Goal: Task Accomplishment & Management: Use online tool/utility

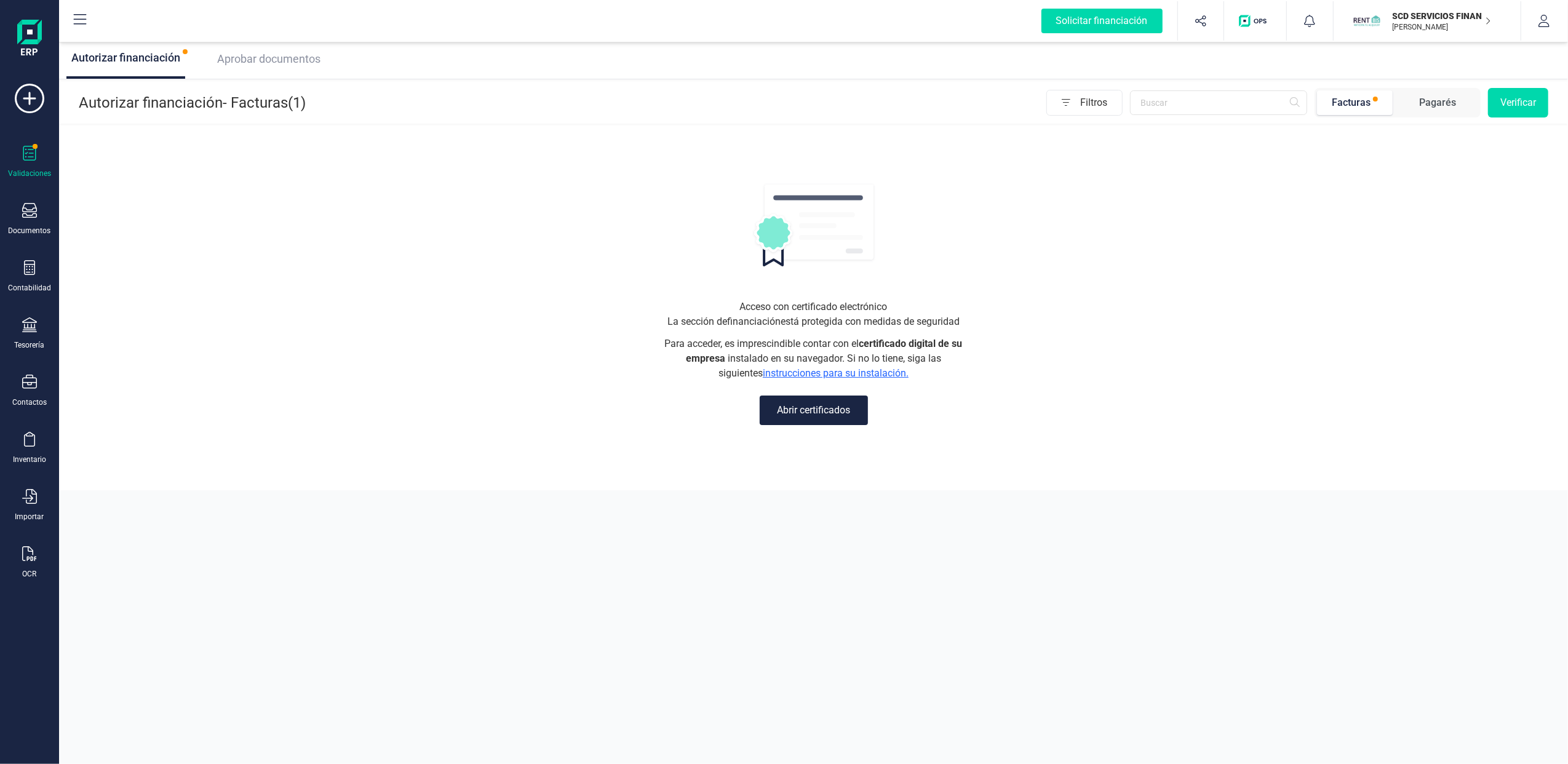
click at [278, 52] on span "Aprobar documentos" at bounding box center [269, 59] width 104 height 13
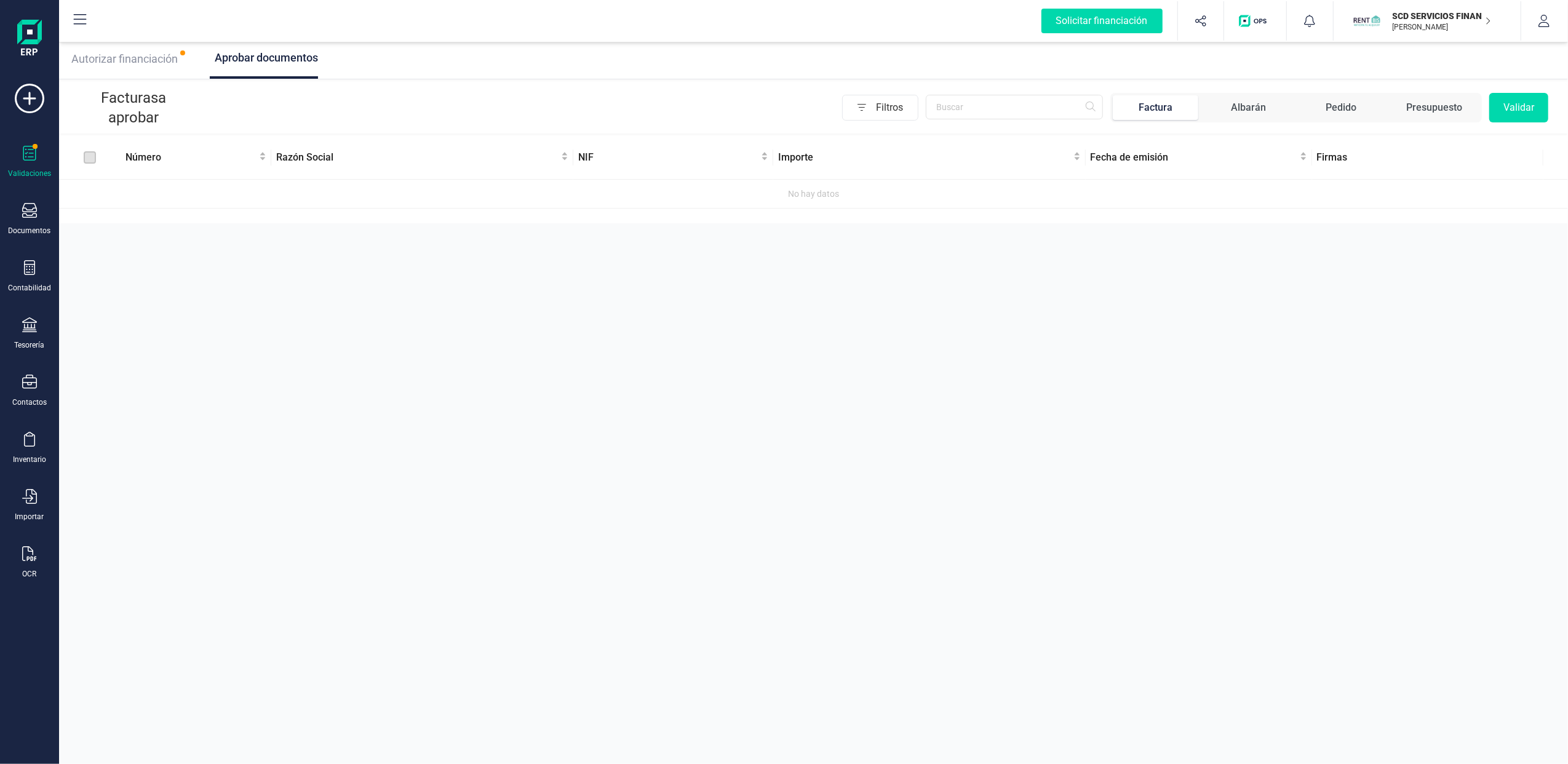
click at [1485, 21] on icon "button" at bounding box center [1488, 21] width 6 height 10
click at [1364, 140] on div "FINANEDI, S.L." at bounding box center [1401, 151] width 234 height 31
click at [3, 143] on div "Solicitar financiación Validaciones Documentos Documentos Presupuestos Pedidos …" at bounding box center [29, 382] width 59 height 764
click at [27, 160] on icon at bounding box center [29, 153] width 13 height 15
click at [47, 160] on div "Validaciones" at bounding box center [29, 162] width 49 height 33
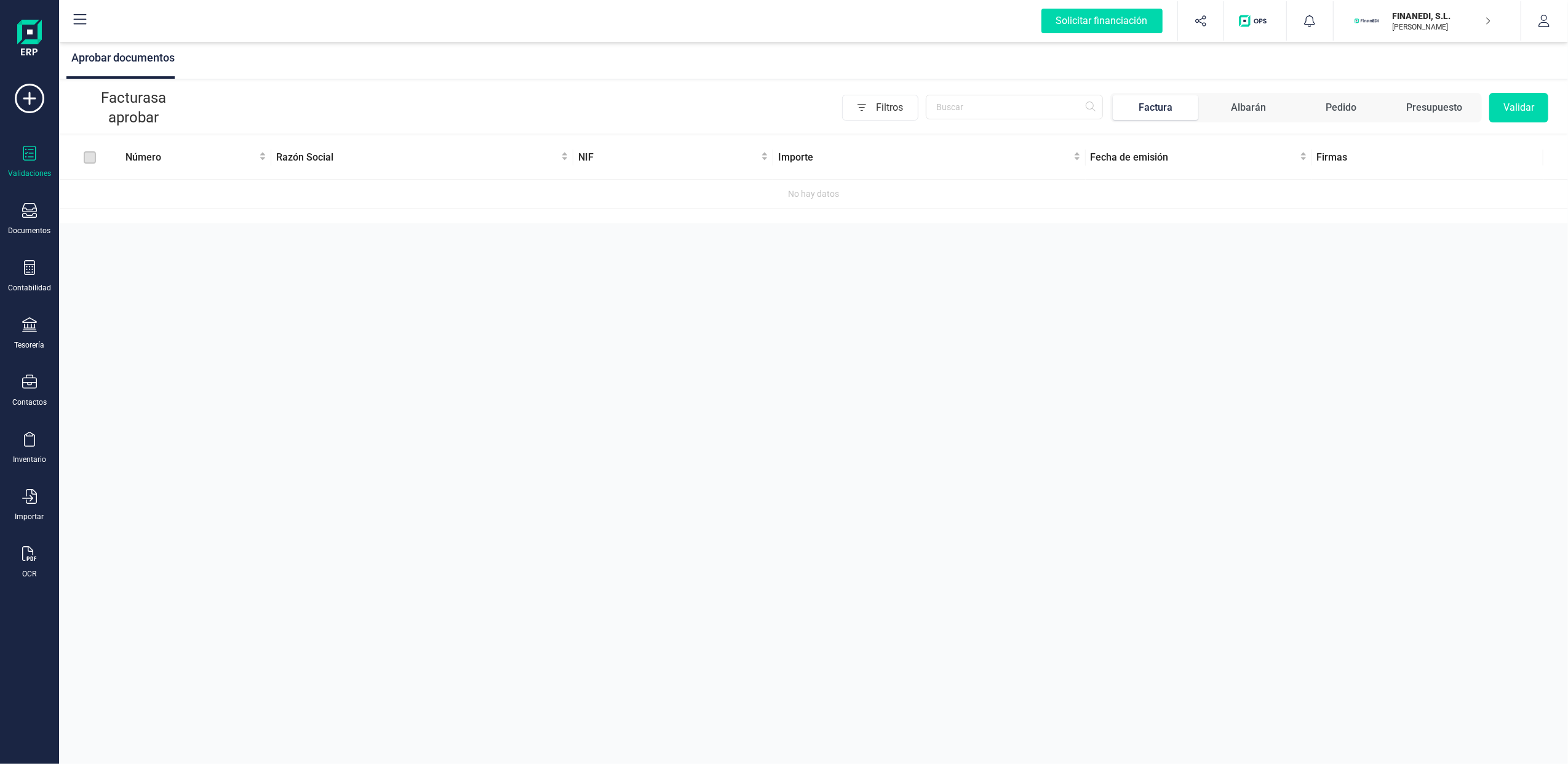
click at [1408, 15] on p "FINANEDI, S.L." at bounding box center [1442, 16] width 99 height 13
click at [1371, 153] on div "FINANEDI, S.L." at bounding box center [1413, 152] width 184 height 15
click at [37, 160] on div "Validaciones" at bounding box center [29, 162] width 49 height 33
click at [28, 157] on icon at bounding box center [29, 153] width 15 height 15
click at [1483, 20] on div "FINANEDI, [PERSON_NAME]" at bounding box center [1436, 21] width 108 height 27
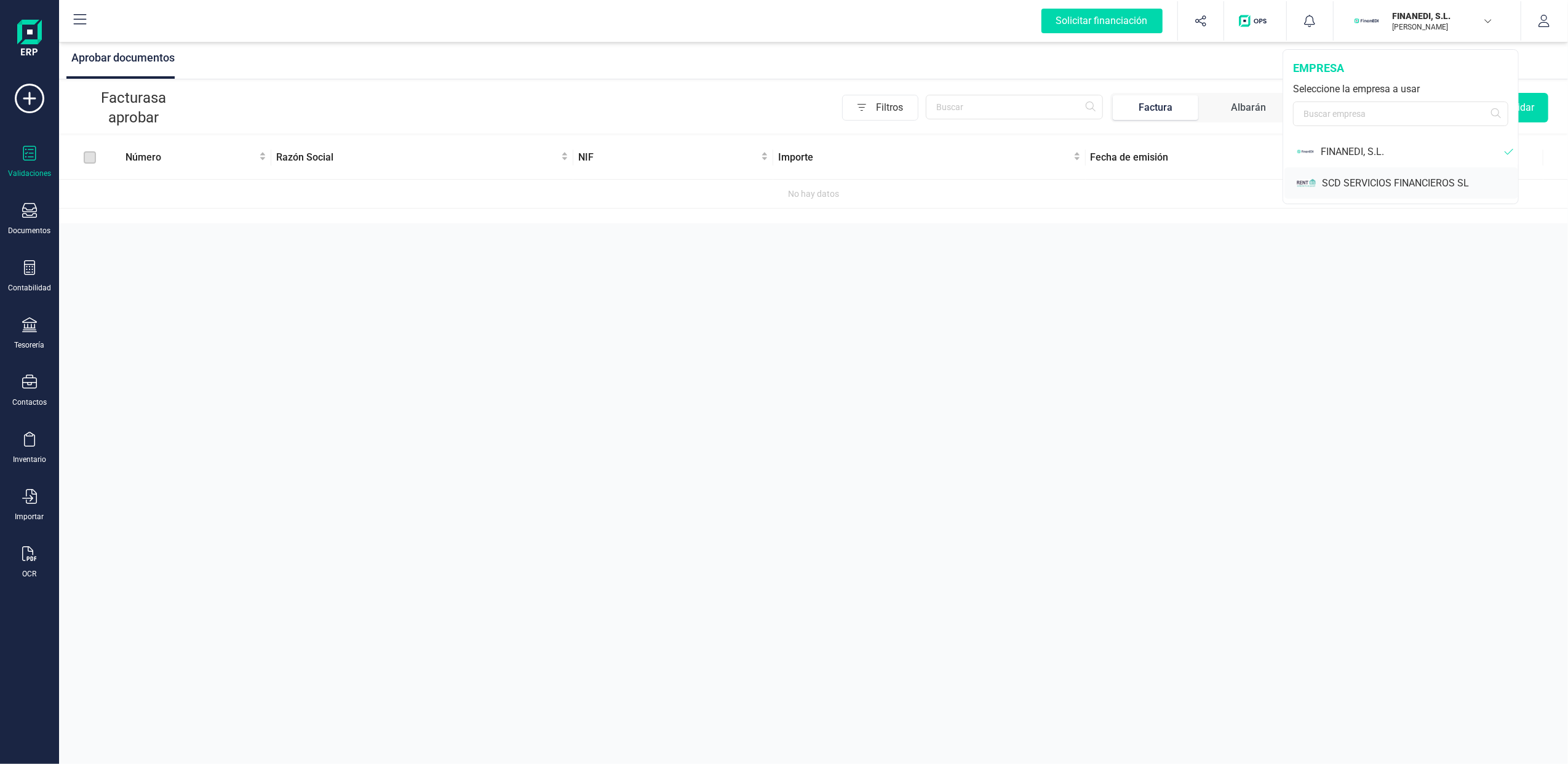
click at [1348, 177] on div "SCD SERVICIOS FINANCIEROS SL" at bounding box center [1420, 183] width 196 height 15
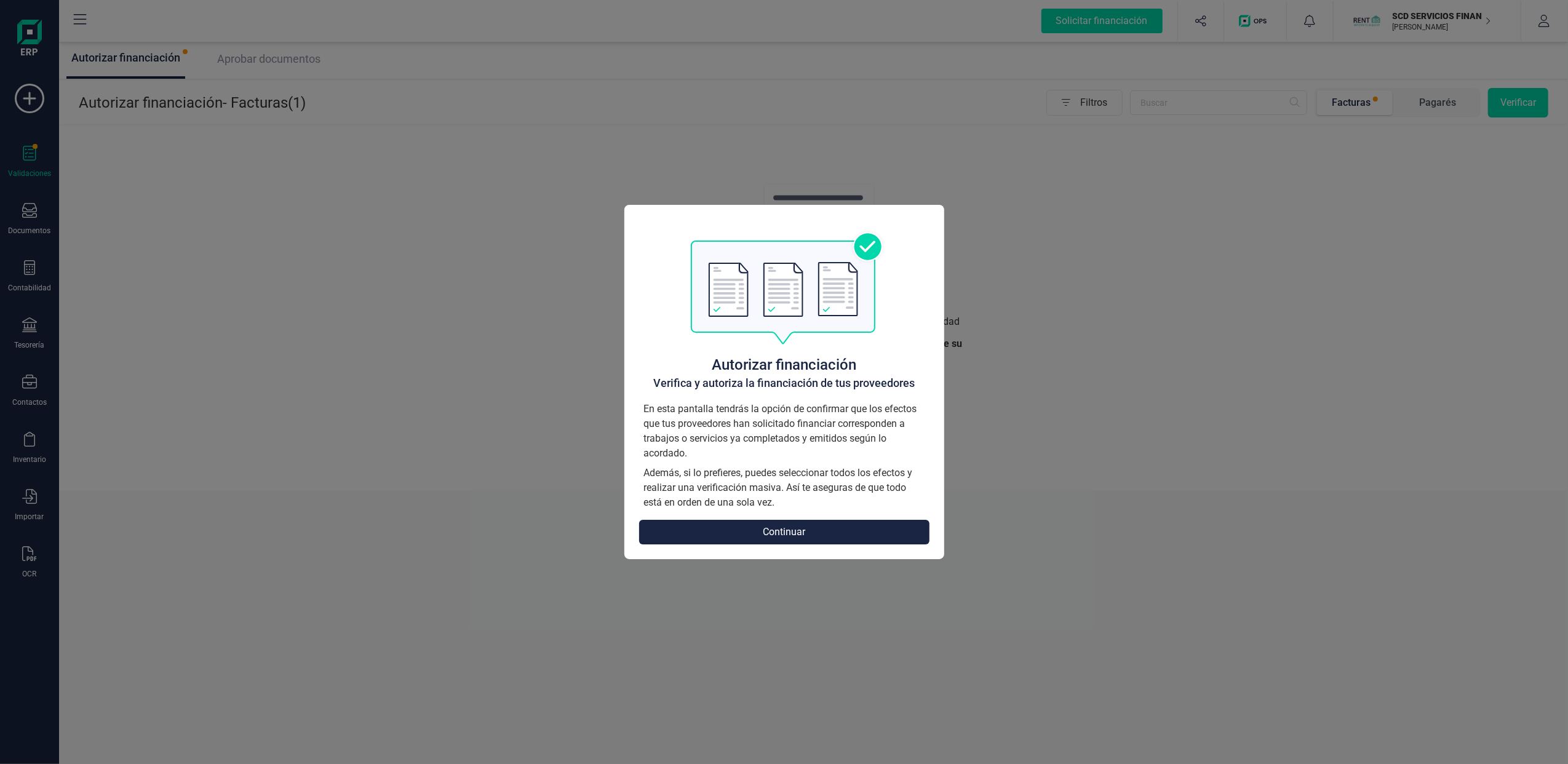
click at [792, 527] on button "Continuar" at bounding box center [784, 532] width 290 height 24
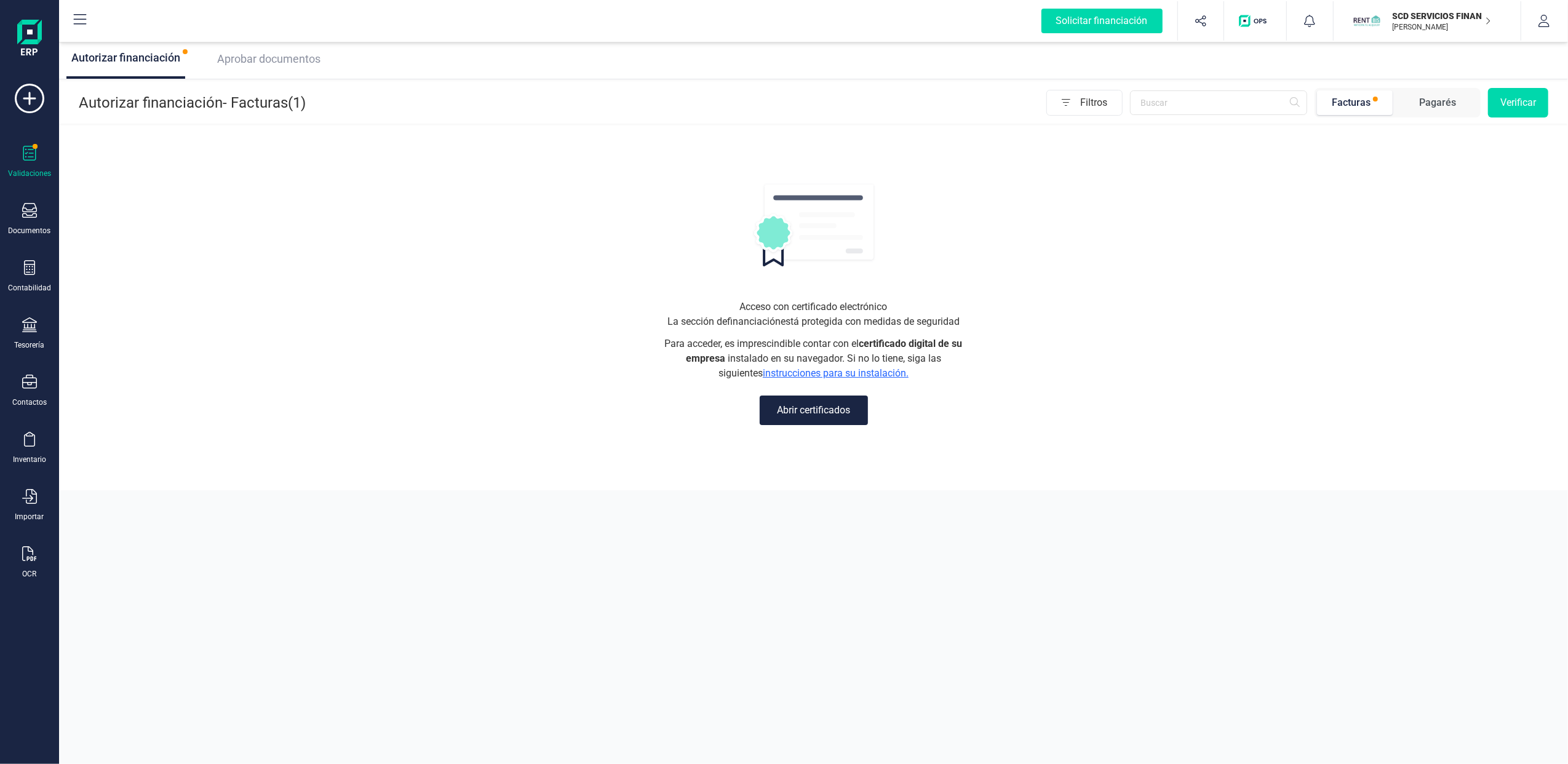
click at [24, 159] on icon at bounding box center [29, 153] width 15 height 15
click at [274, 53] on span "Aprobar documentos" at bounding box center [269, 59] width 104 height 13
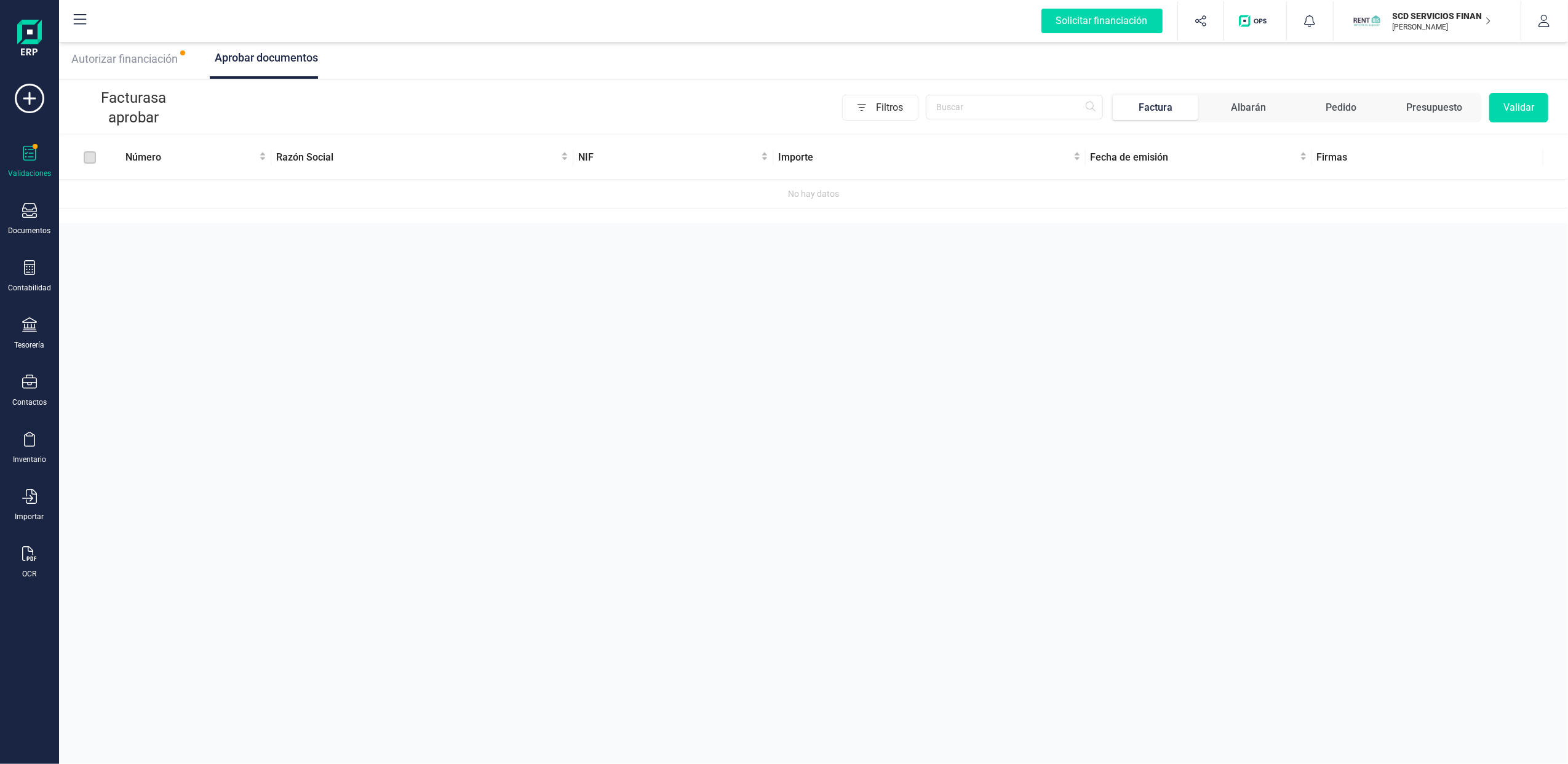
click at [1482, 24] on p "[PERSON_NAME]" at bounding box center [1442, 27] width 99 height 10
click at [1356, 141] on div "FINANEDI, S.L." at bounding box center [1401, 151] width 234 height 31
click at [45, 213] on div "Documentos" at bounding box center [29, 219] width 49 height 33
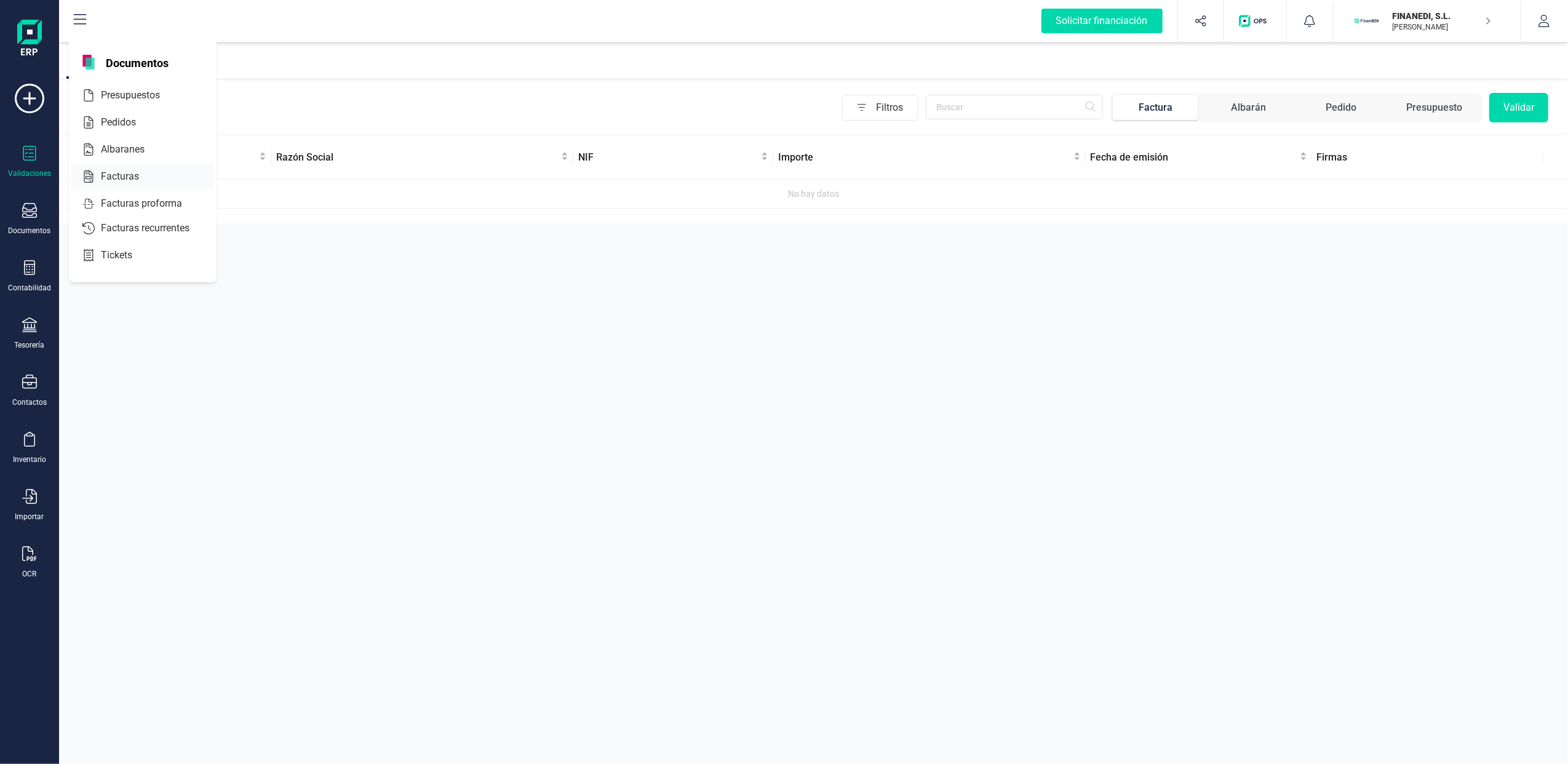
click at [141, 178] on div at bounding box center [150, 176] width 22 height 15
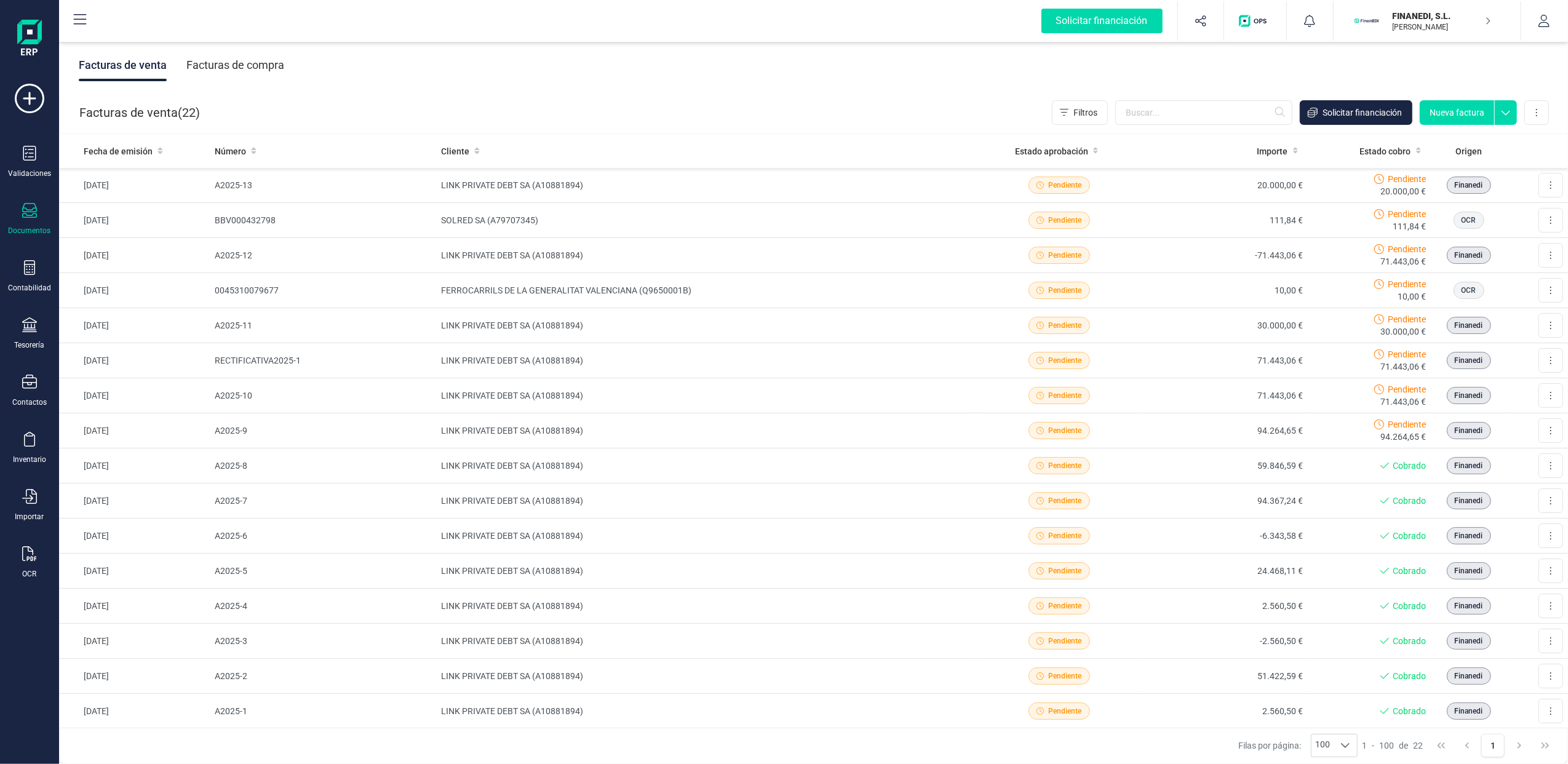
click at [239, 64] on div "Facturas de compra" at bounding box center [235, 65] width 98 height 32
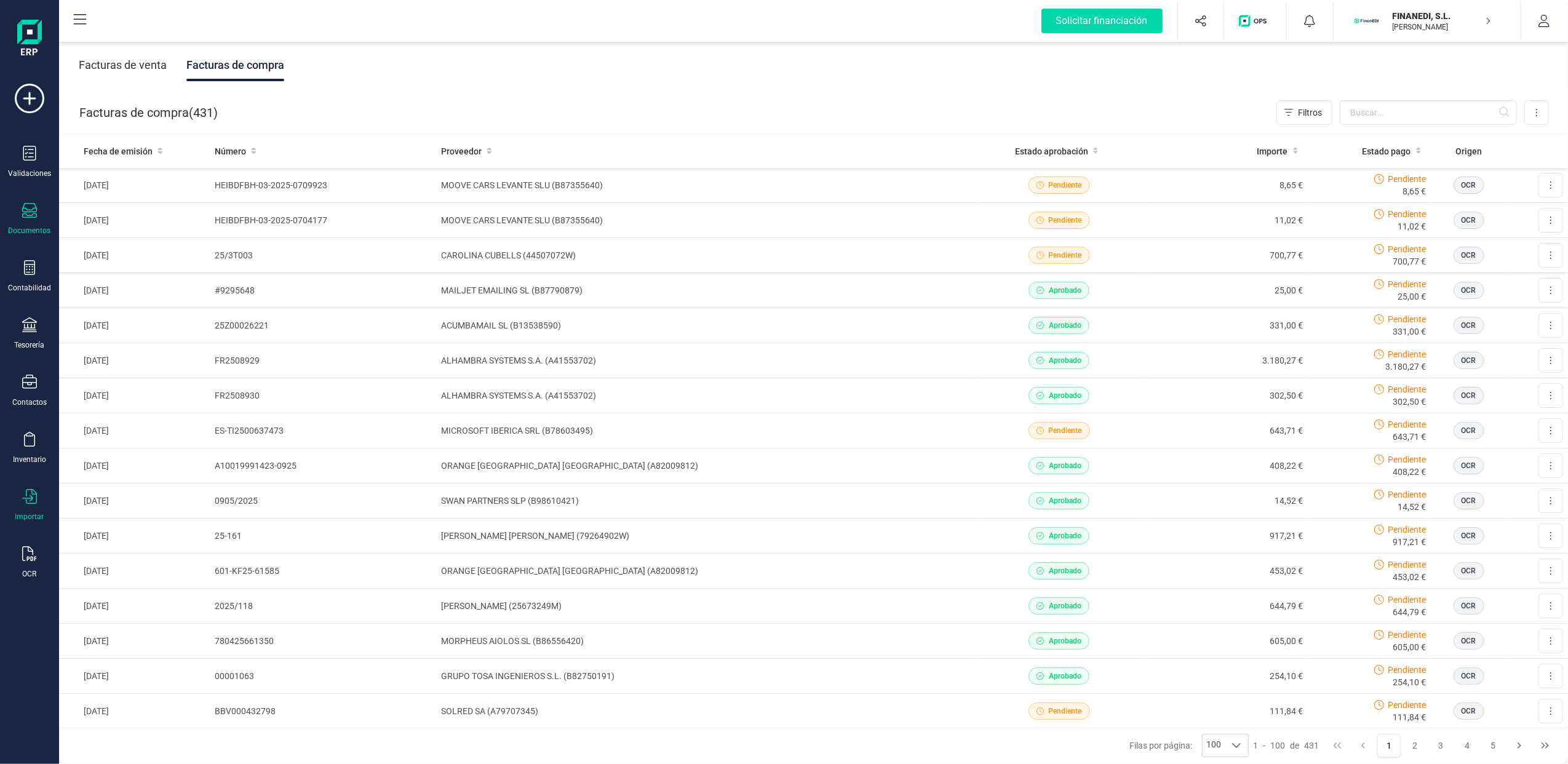
click at [34, 496] on icon at bounding box center [29, 496] width 15 height 15
click at [24, 505] on div "Importar" at bounding box center [29, 505] width 49 height 33
click at [30, 569] on div "OCR" at bounding box center [30, 574] width 14 height 10
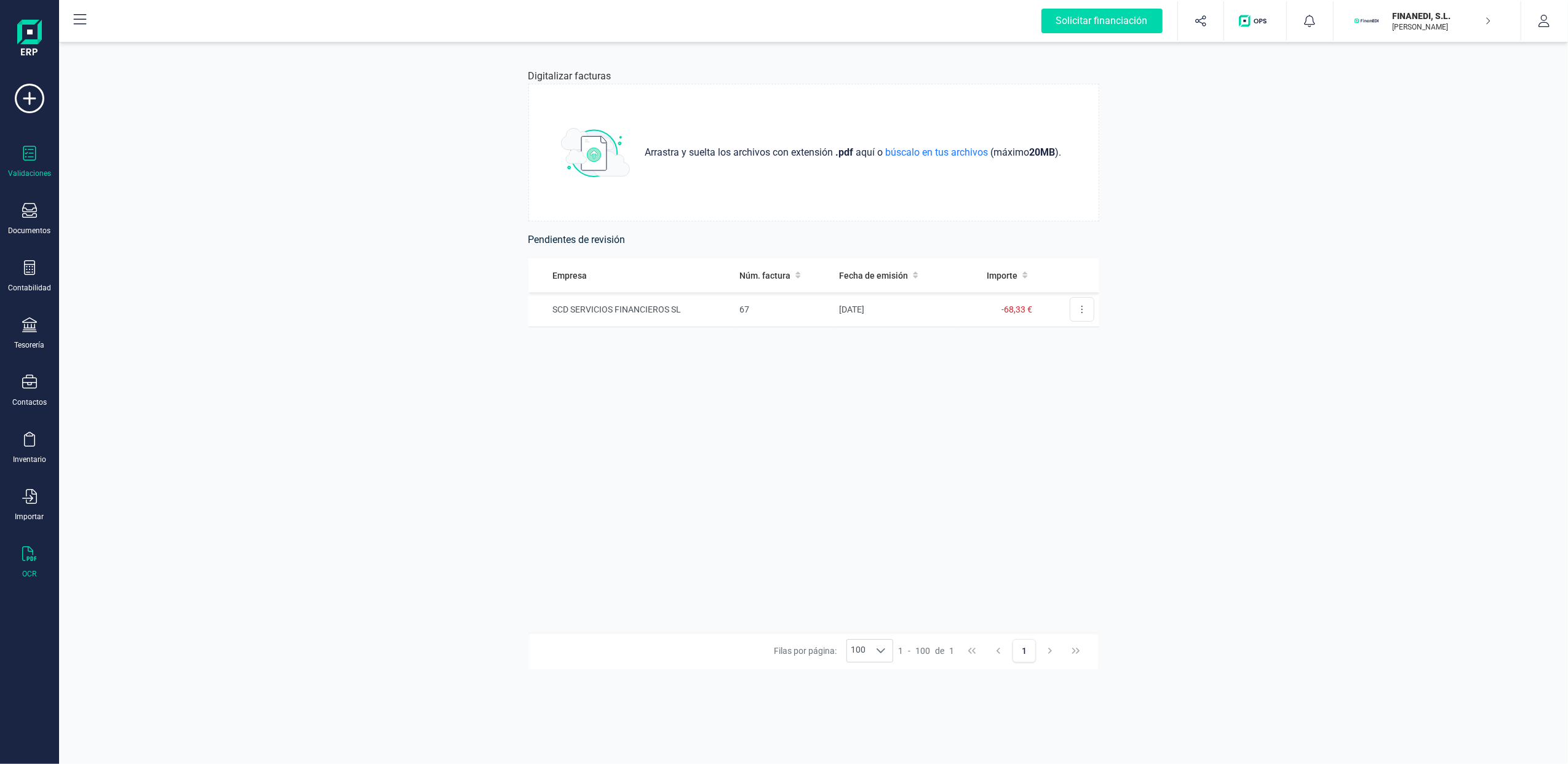
click at [33, 159] on icon at bounding box center [29, 153] width 15 height 15
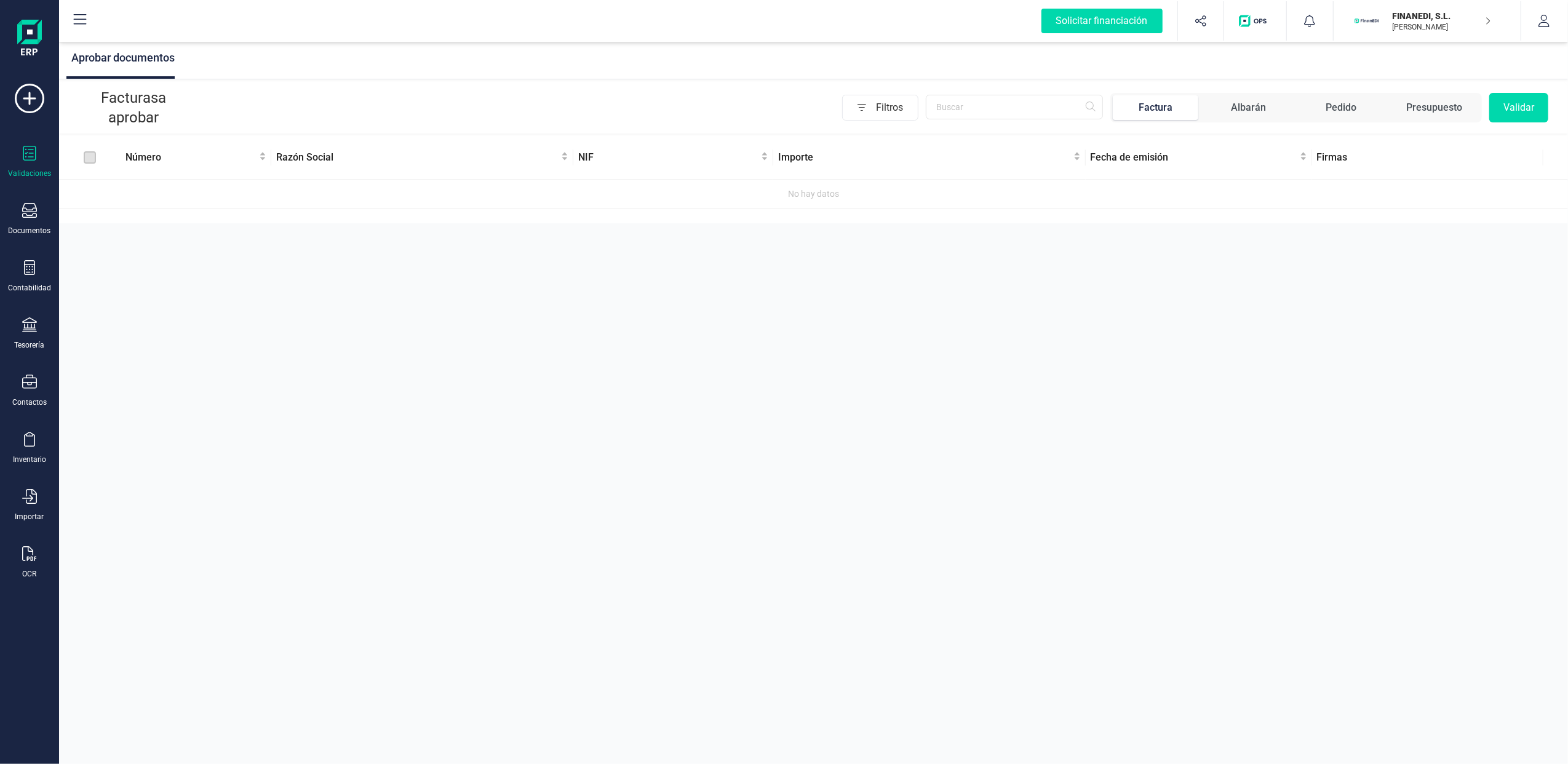
click at [1468, 18] on p "FINANEDI, S.L." at bounding box center [1442, 16] width 99 height 13
click at [1369, 181] on div "SCD SERVICIOS FINANCIEROS SL" at bounding box center [1420, 183] width 196 height 15
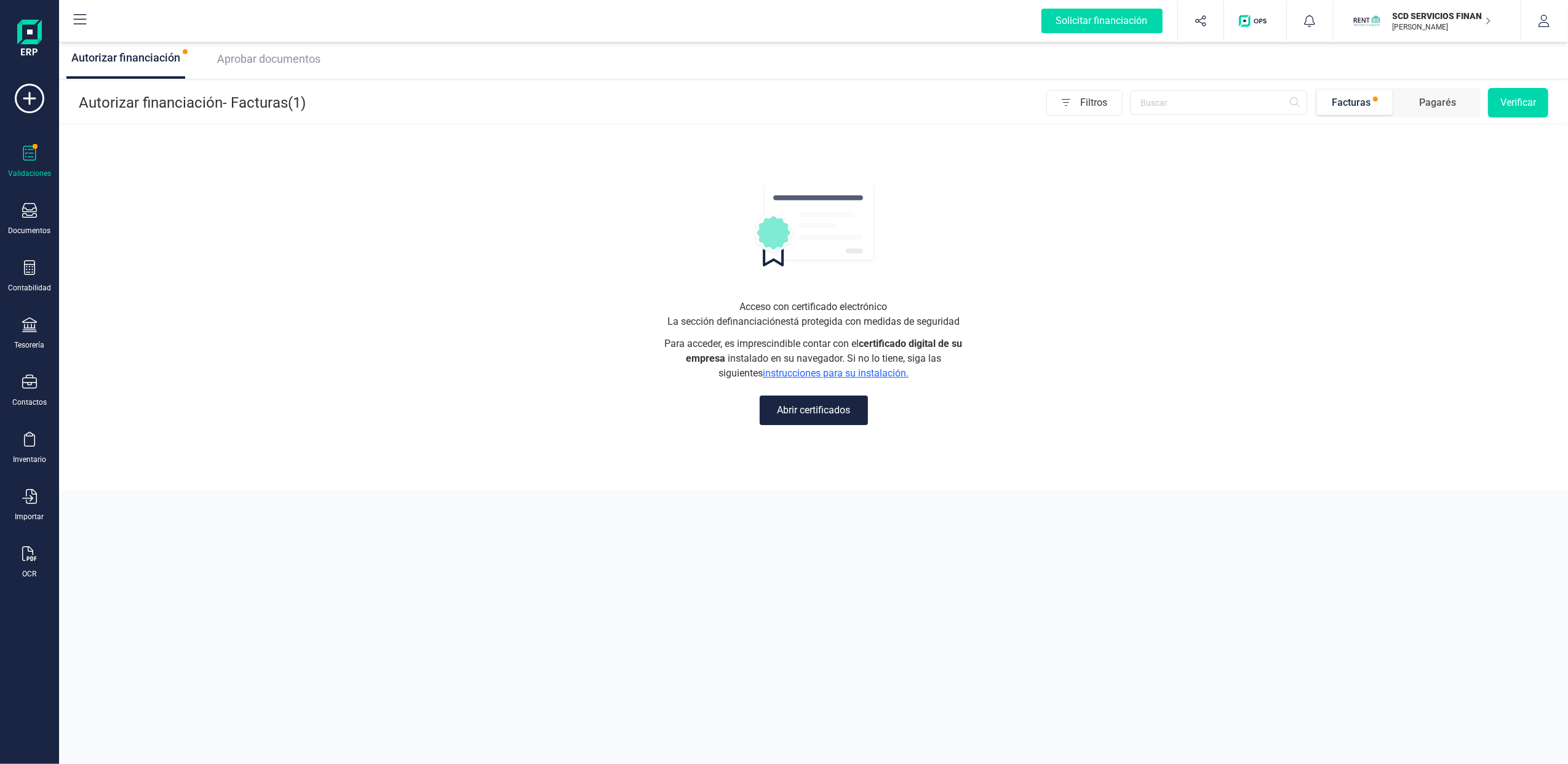
click at [261, 57] on span "Aprobar documentos" at bounding box center [269, 59] width 104 height 13
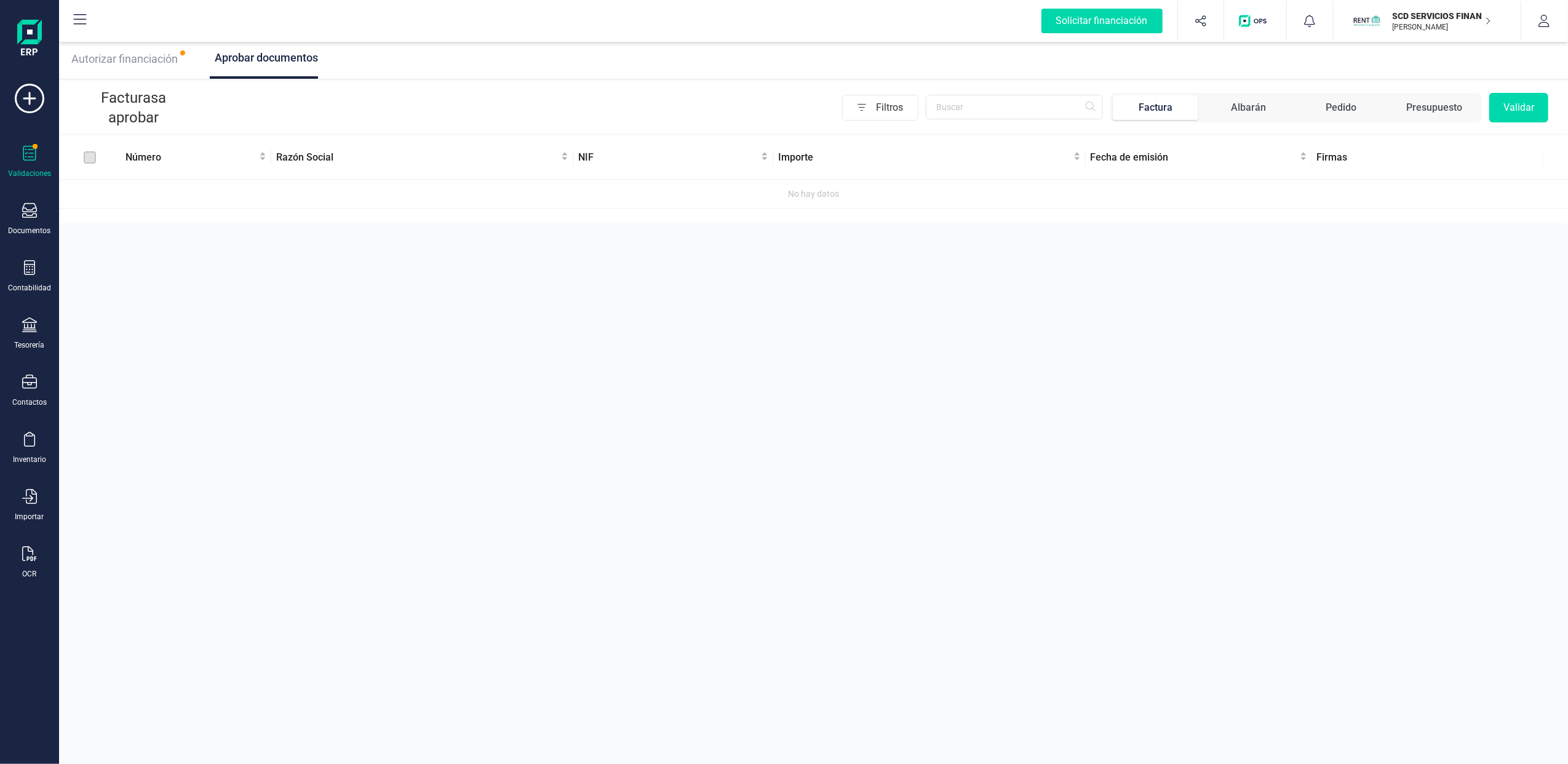
click at [125, 55] on span "Autorizar financiación" at bounding box center [125, 59] width 106 height 13
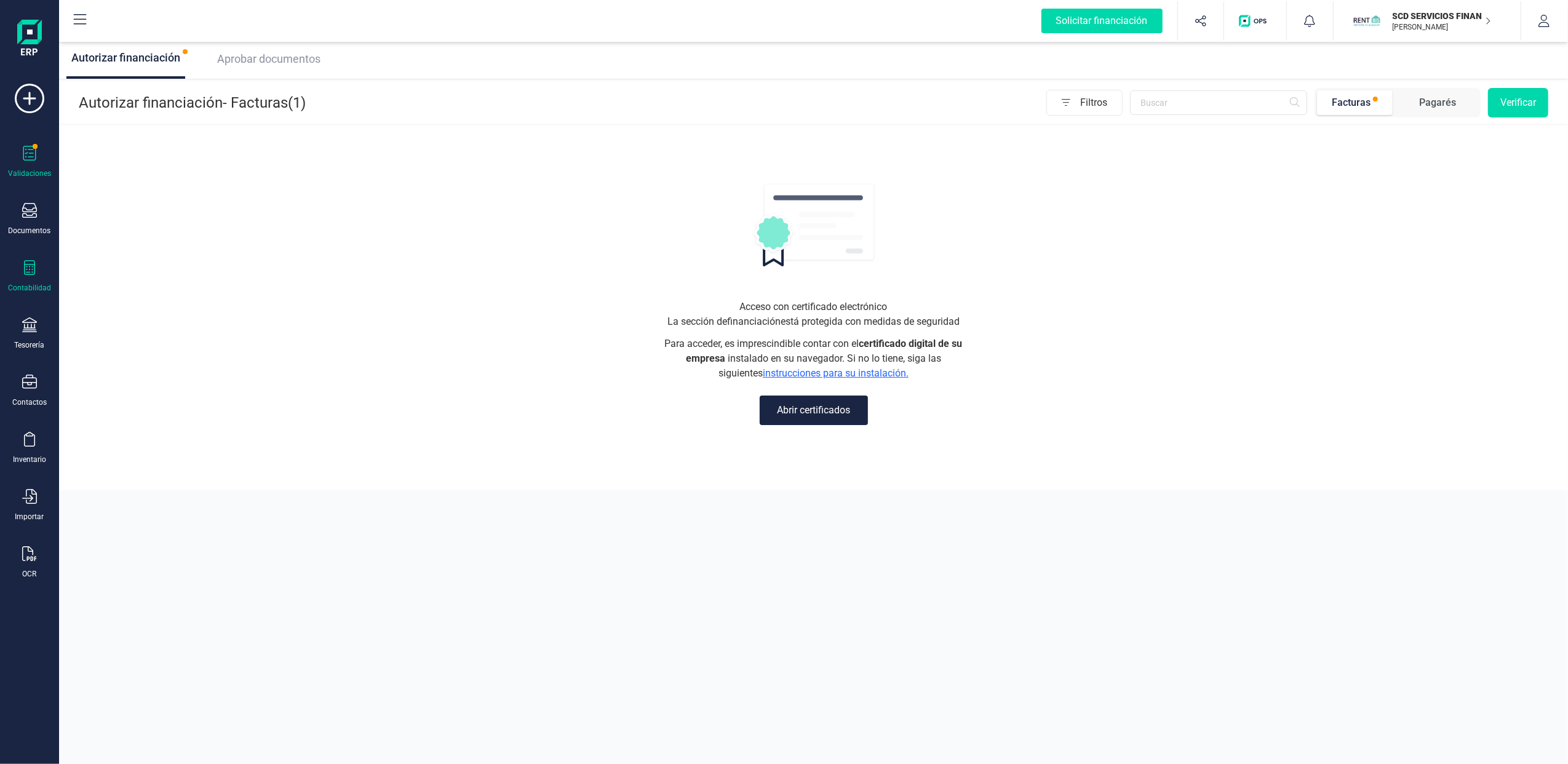
click at [28, 279] on div "Contabilidad" at bounding box center [29, 276] width 49 height 33
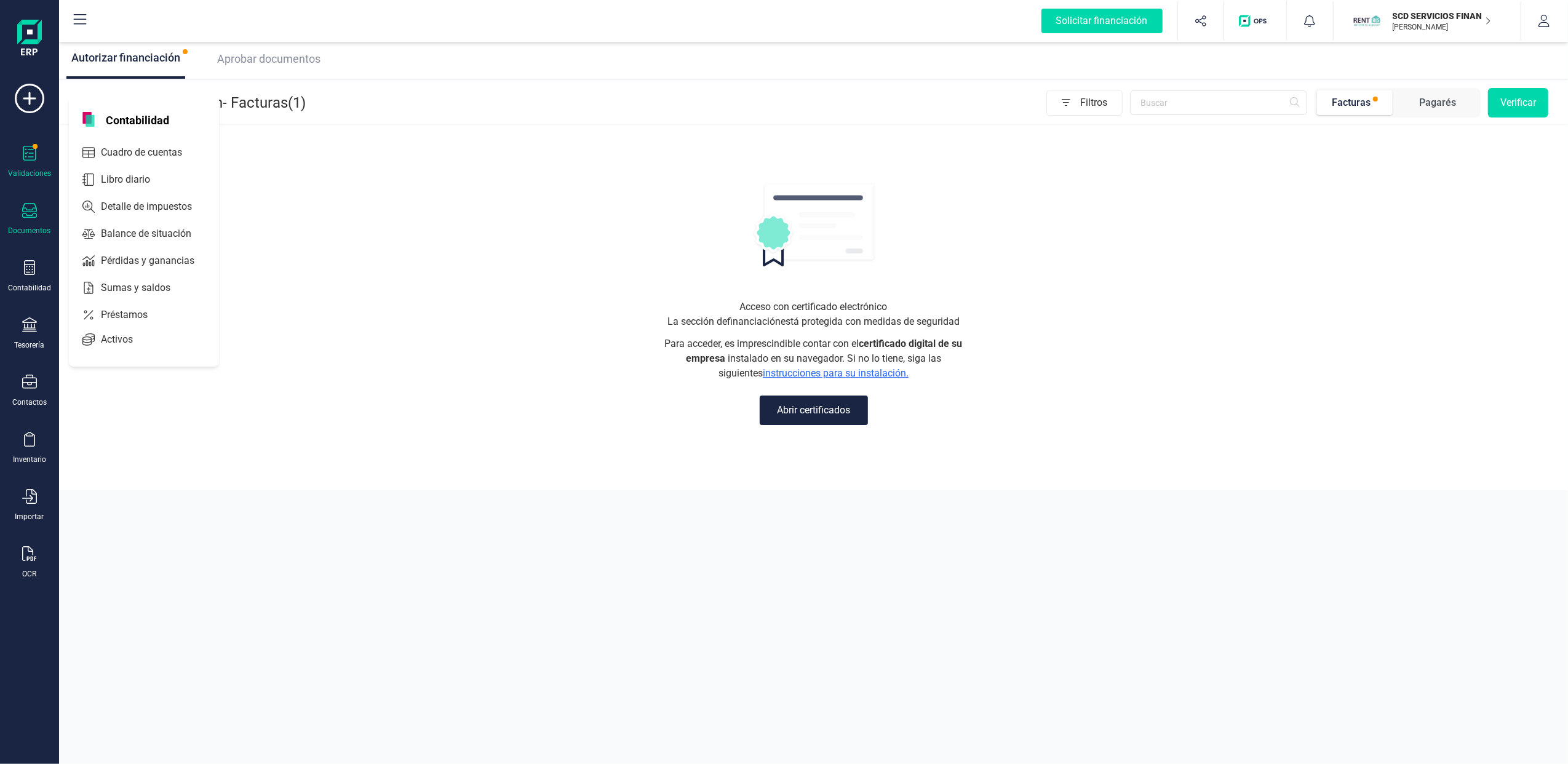
click at [23, 222] on div "Documentos" at bounding box center [29, 219] width 49 height 33
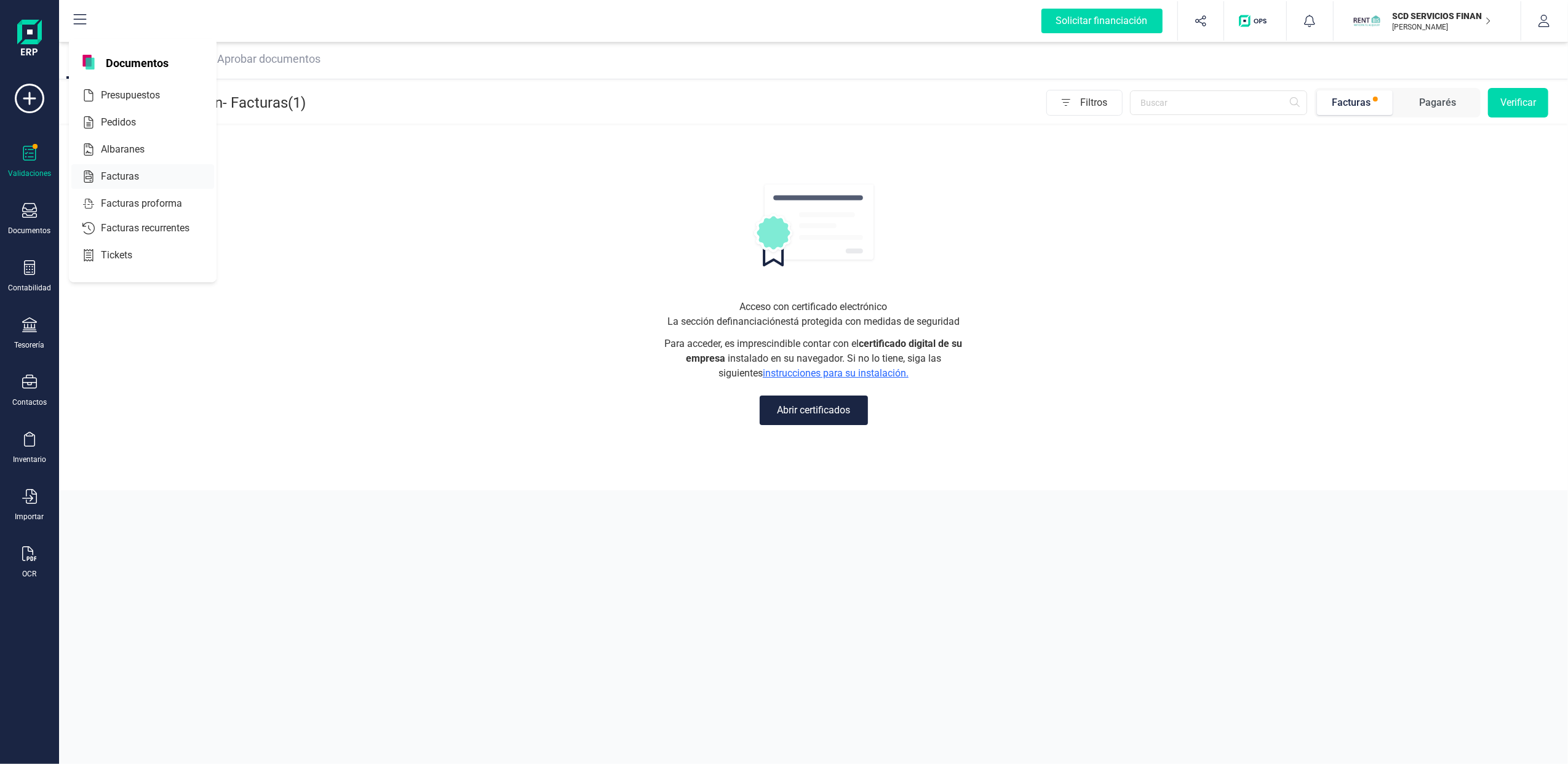
click at [125, 174] on span "Facturas" at bounding box center [128, 176] width 65 height 15
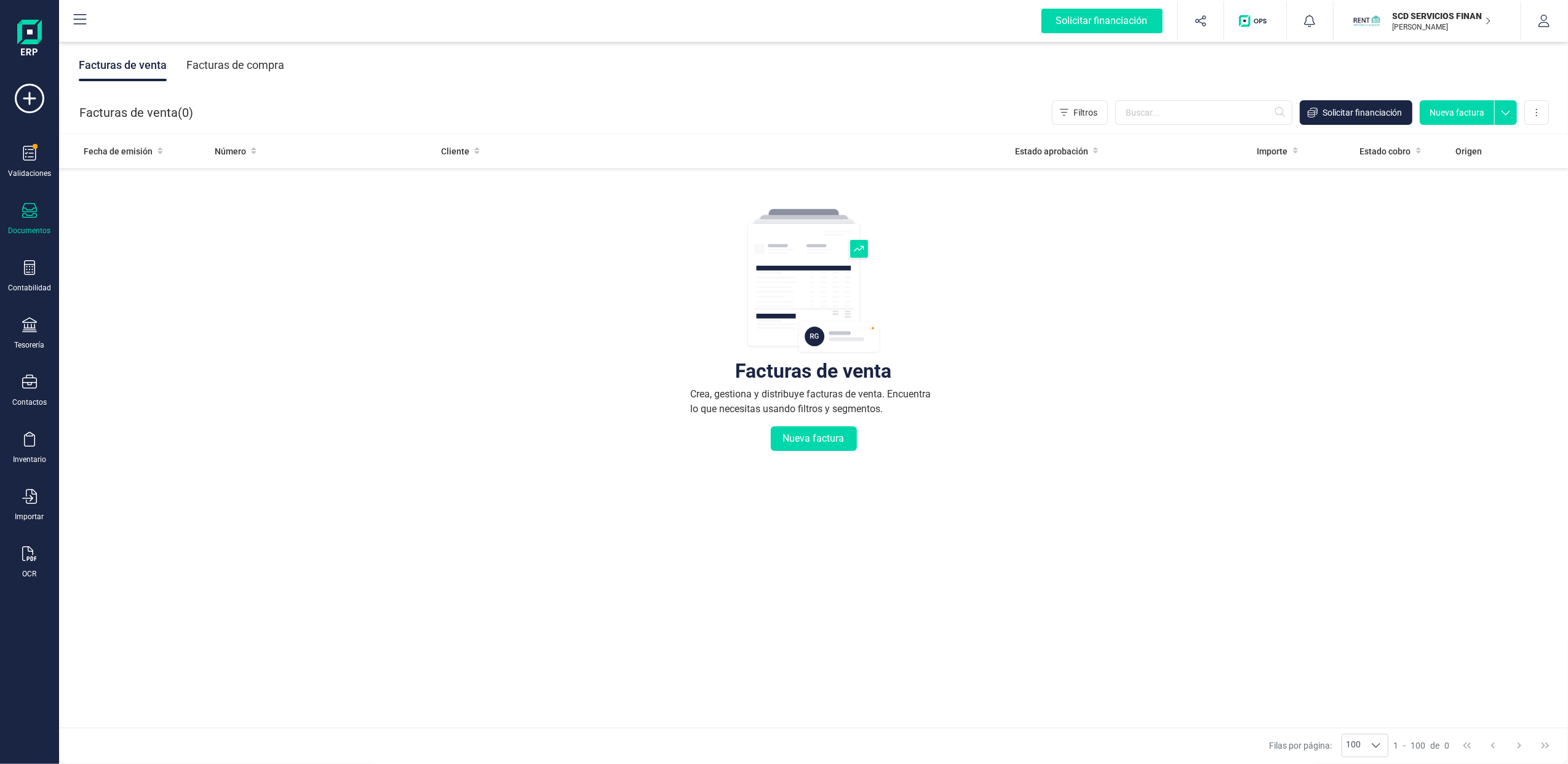
click at [236, 52] on div "Facturas de compra" at bounding box center [235, 65] width 98 height 32
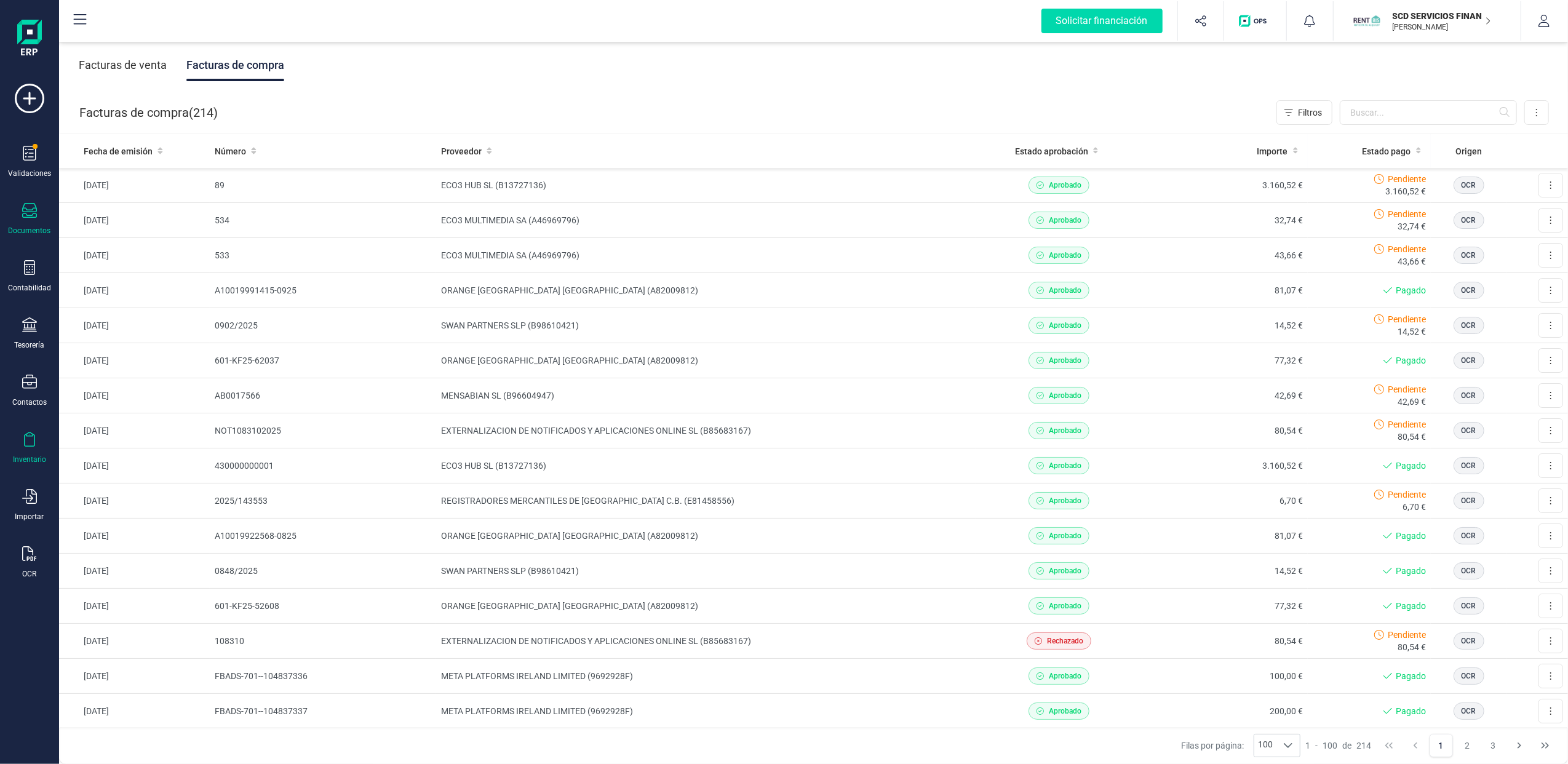
click at [32, 451] on div "Inventario" at bounding box center [29, 448] width 49 height 33
drag, startPoint x: 542, startPoint y: 101, endPoint x: 601, endPoint y: 50, distance: 78.0
click at [572, 75] on div "Facturas de venta Facturas de compra Facturas de compra ( 214 ) Filtros Importa…" at bounding box center [813, 402] width 1509 height 725
click at [1434, 17] on p "SCD SERVICIOS FINANCIEROS SL" at bounding box center [1442, 16] width 99 height 13
click at [1358, 180] on div "SCD SERVICIOS FINANCIEROS SL" at bounding box center [1413, 183] width 184 height 15
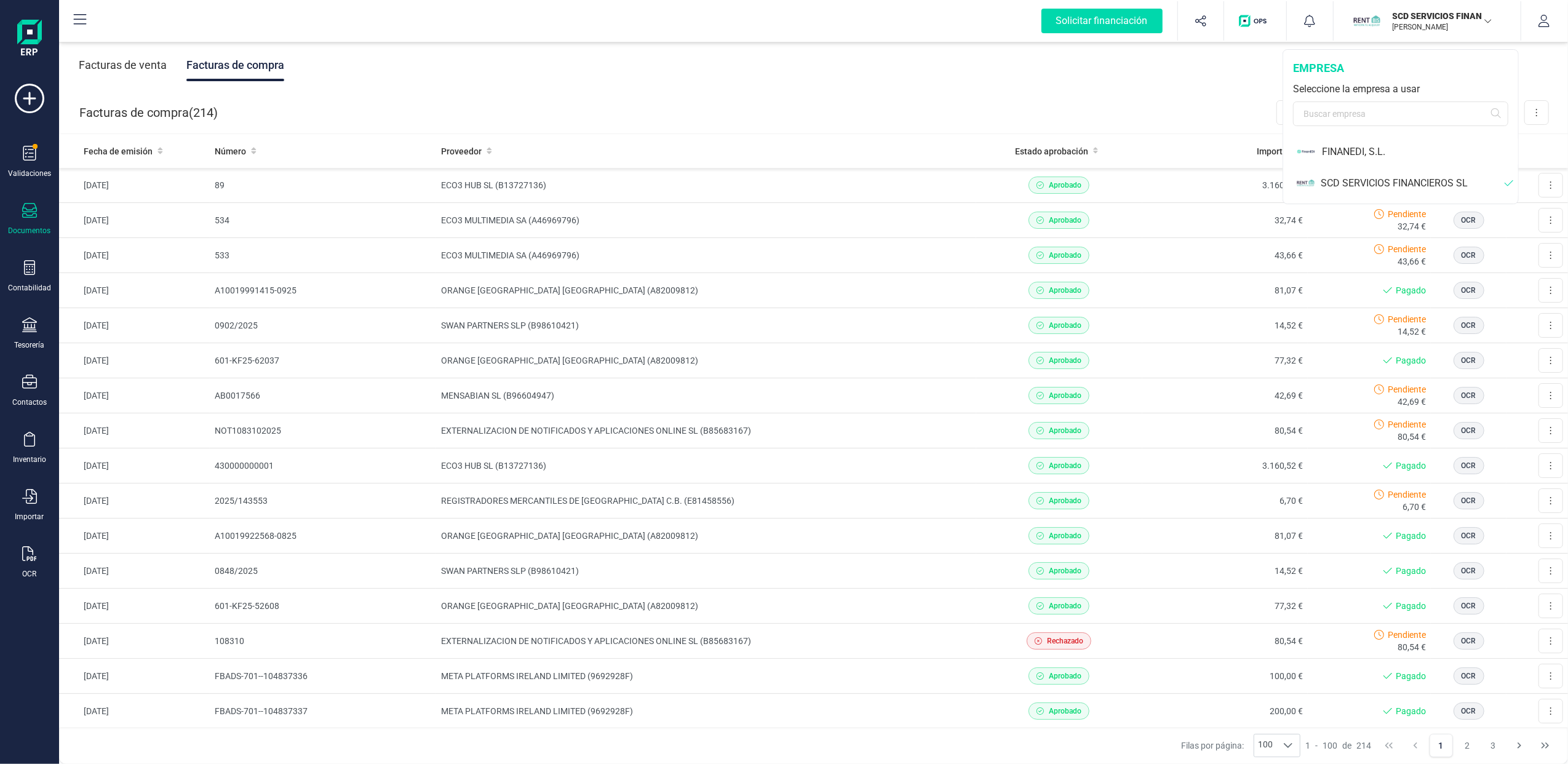
click at [1429, 13] on p "SCD SERVICIOS FINANCIEROS SL" at bounding box center [1442, 16] width 99 height 13
click at [18, 159] on div "Validaciones" at bounding box center [29, 162] width 49 height 33
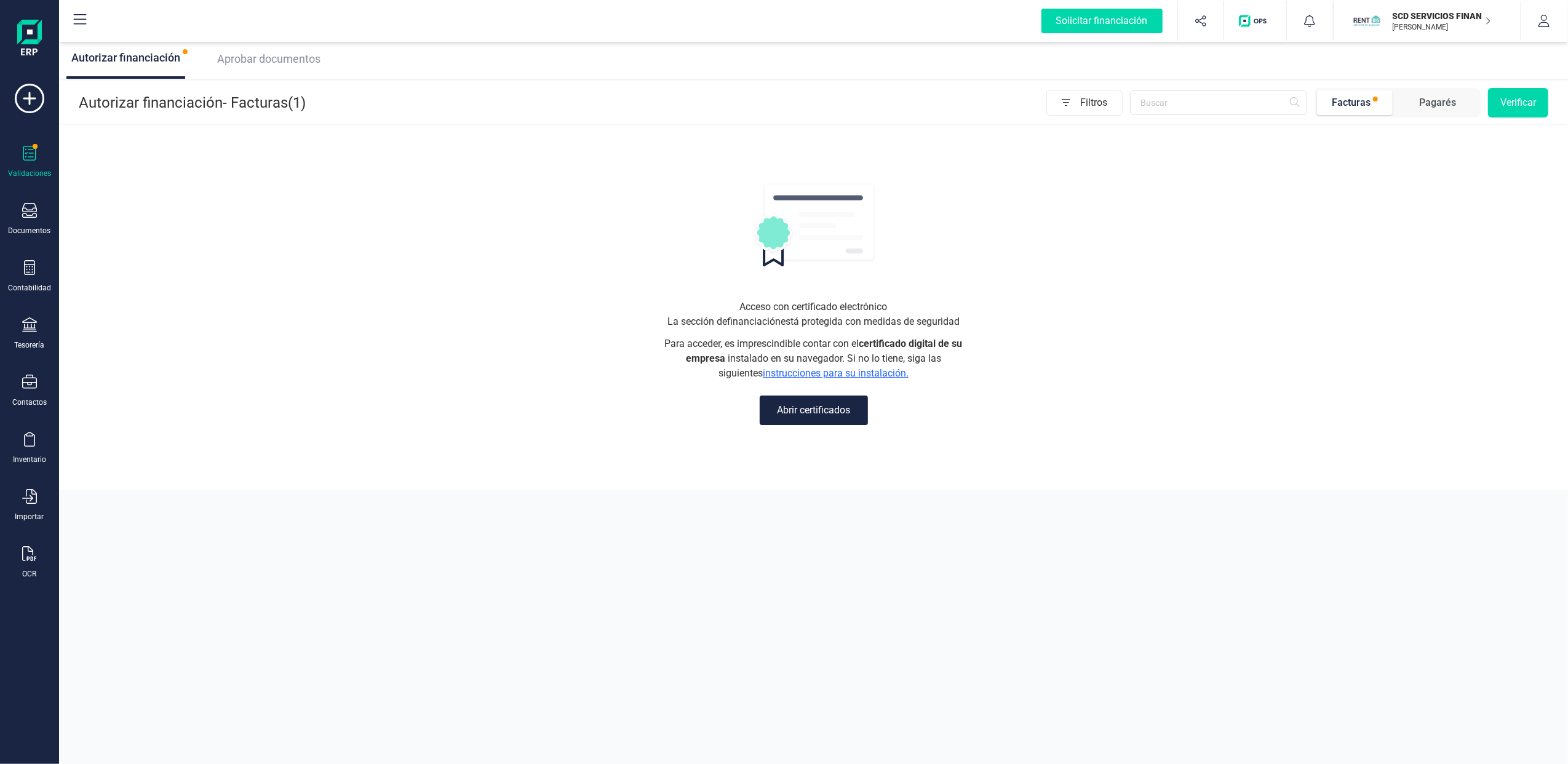
click at [295, 57] on span "Aprobar documentos" at bounding box center [269, 59] width 104 height 13
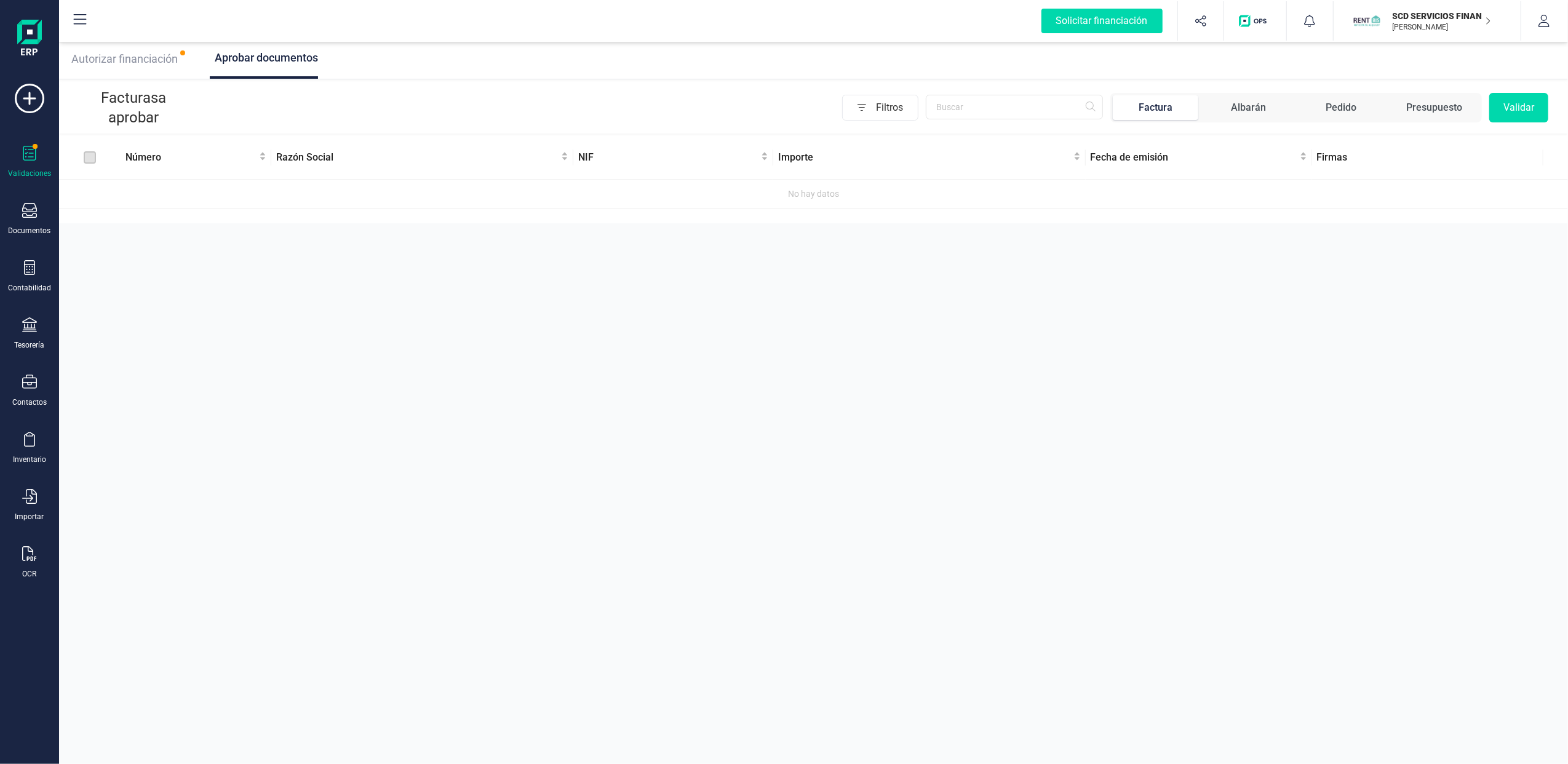
click at [1486, 18] on icon "button" at bounding box center [1488, 21] width 6 height 10
click at [1368, 153] on div "FINANEDI, S.L." at bounding box center [1420, 152] width 196 height 15
click at [31, 159] on icon at bounding box center [29, 153] width 15 height 15
click at [26, 501] on icon at bounding box center [29, 496] width 15 height 15
click at [188, 552] on div "Aprobar documentos Facturas a aprobar Filtros Factura Albarán Pedido Presupuest…" at bounding box center [813, 382] width 1509 height 764
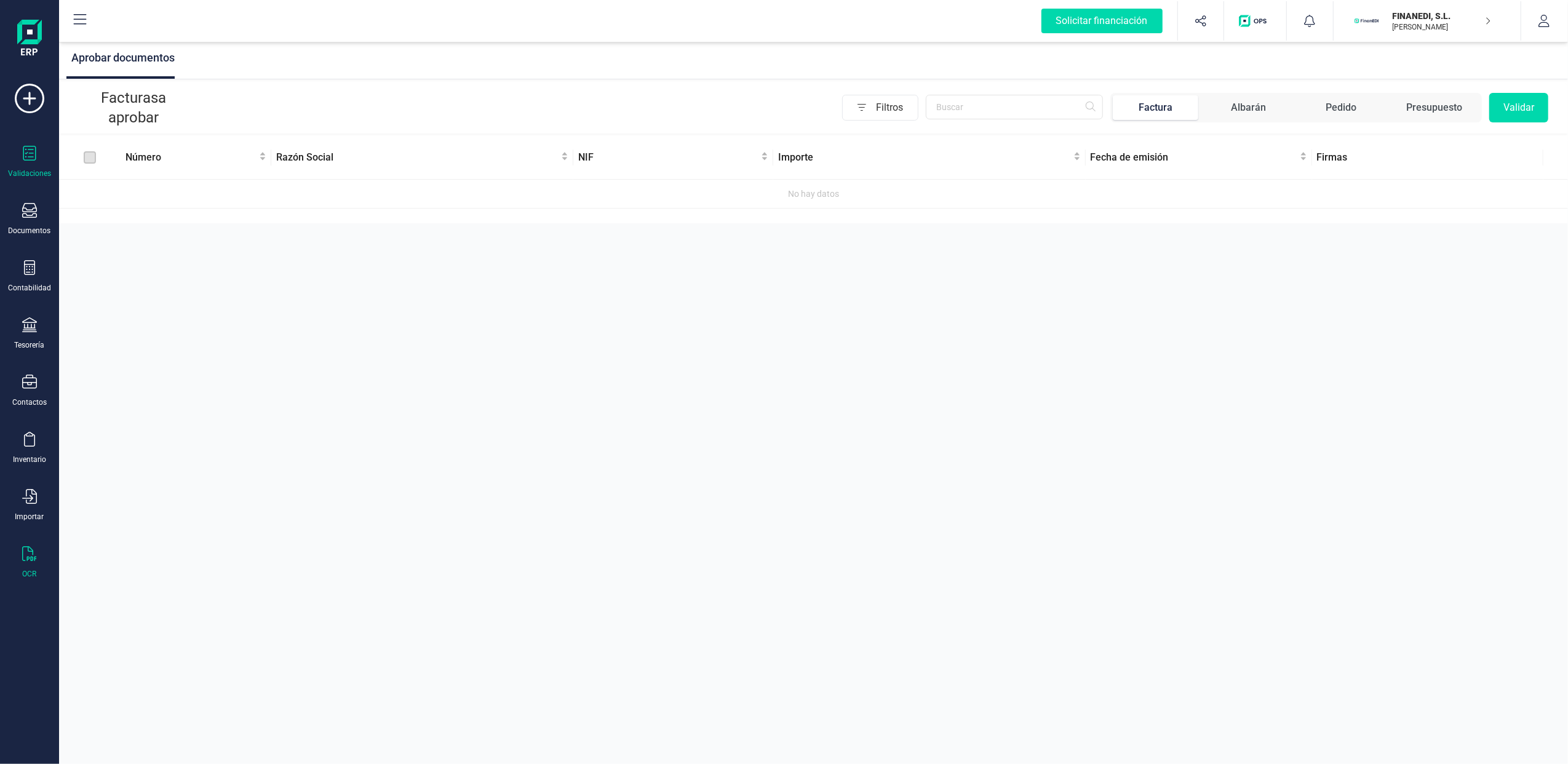
click at [34, 549] on icon at bounding box center [29, 553] width 15 height 15
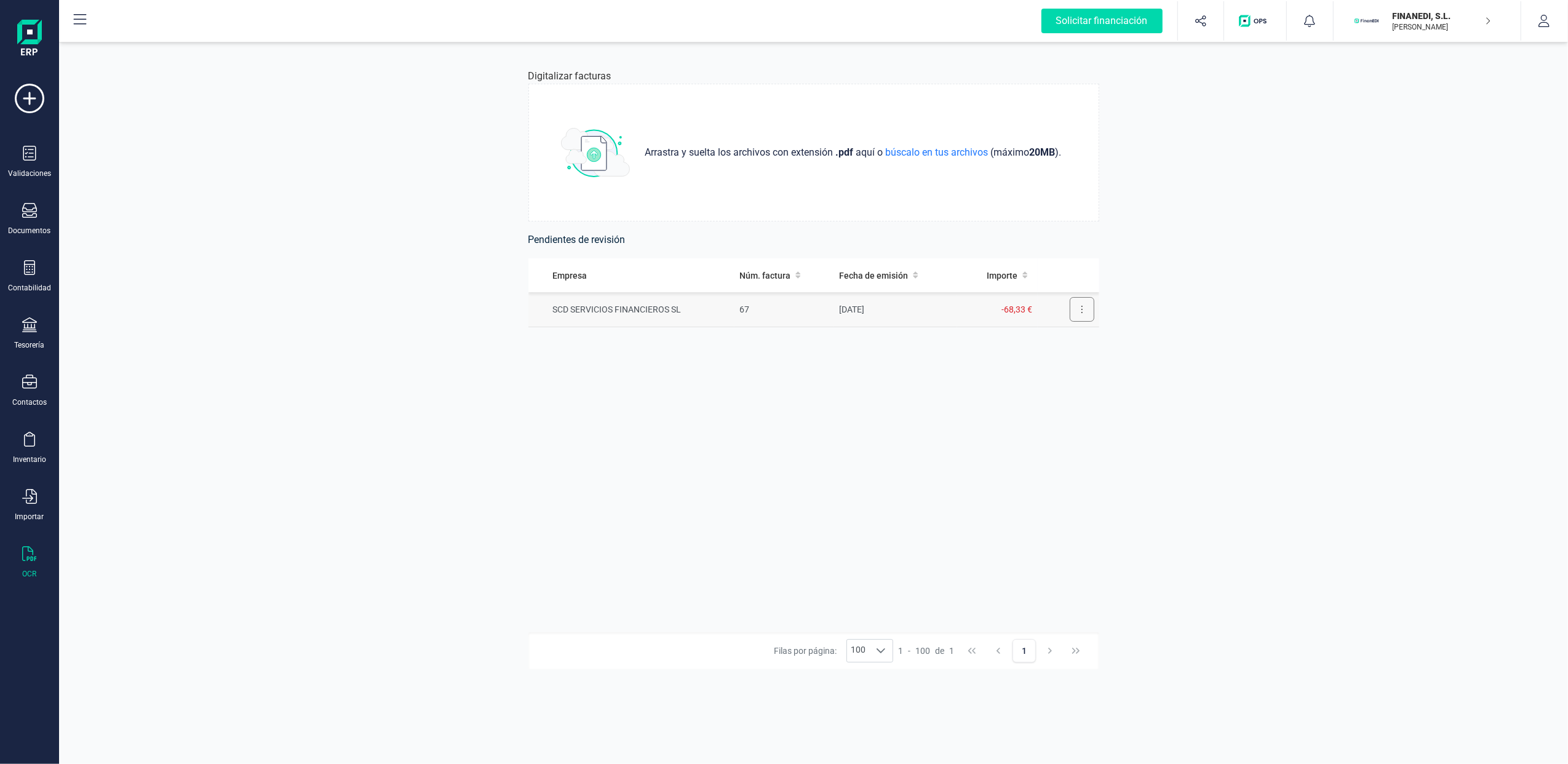
click at [1081, 306] on icon at bounding box center [1082, 309] width 3 height 10
click at [1049, 332] on button "Revisar factura" at bounding box center [1047, 339] width 93 height 24
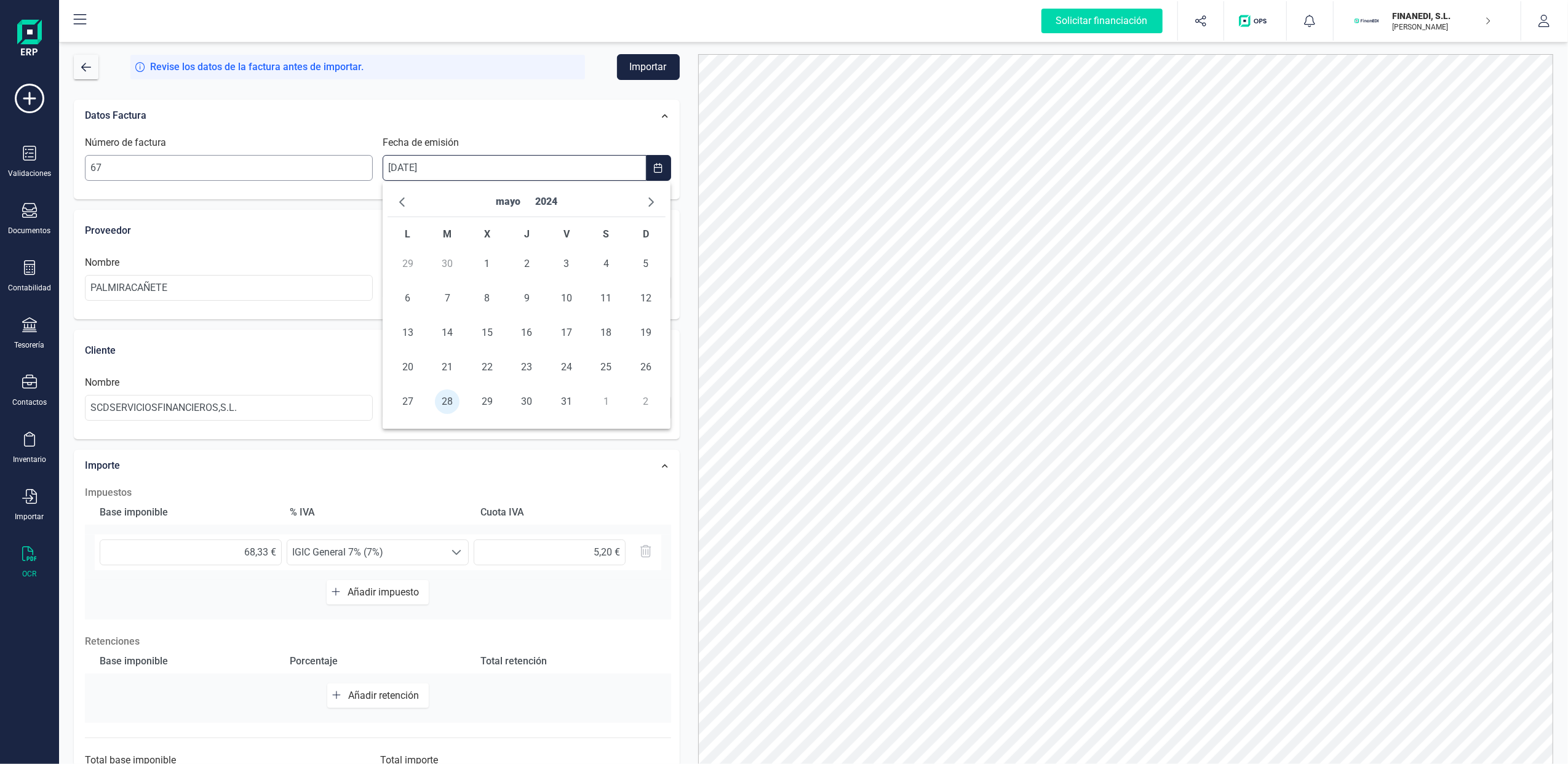
drag, startPoint x: 411, startPoint y: 169, endPoint x: 358, endPoint y: 157, distance: 54.3
click at [358, 157] on div "Número de factura 67 Fecha de emisión 28/05/2024" at bounding box center [378, 162] width 596 height 55
drag, startPoint x: 496, startPoint y: 157, endPoint x: 381, endPoint y: 164, distance: 115.2
click at [381, 164] on div "Fecha de emisión 28/05/2024" at bounding box center [527, 157] width 298 height 45
drag, startPoint x: 141, startPoint y: 166, endPoint x: 121, endPoint y: 171, distance: 20.6
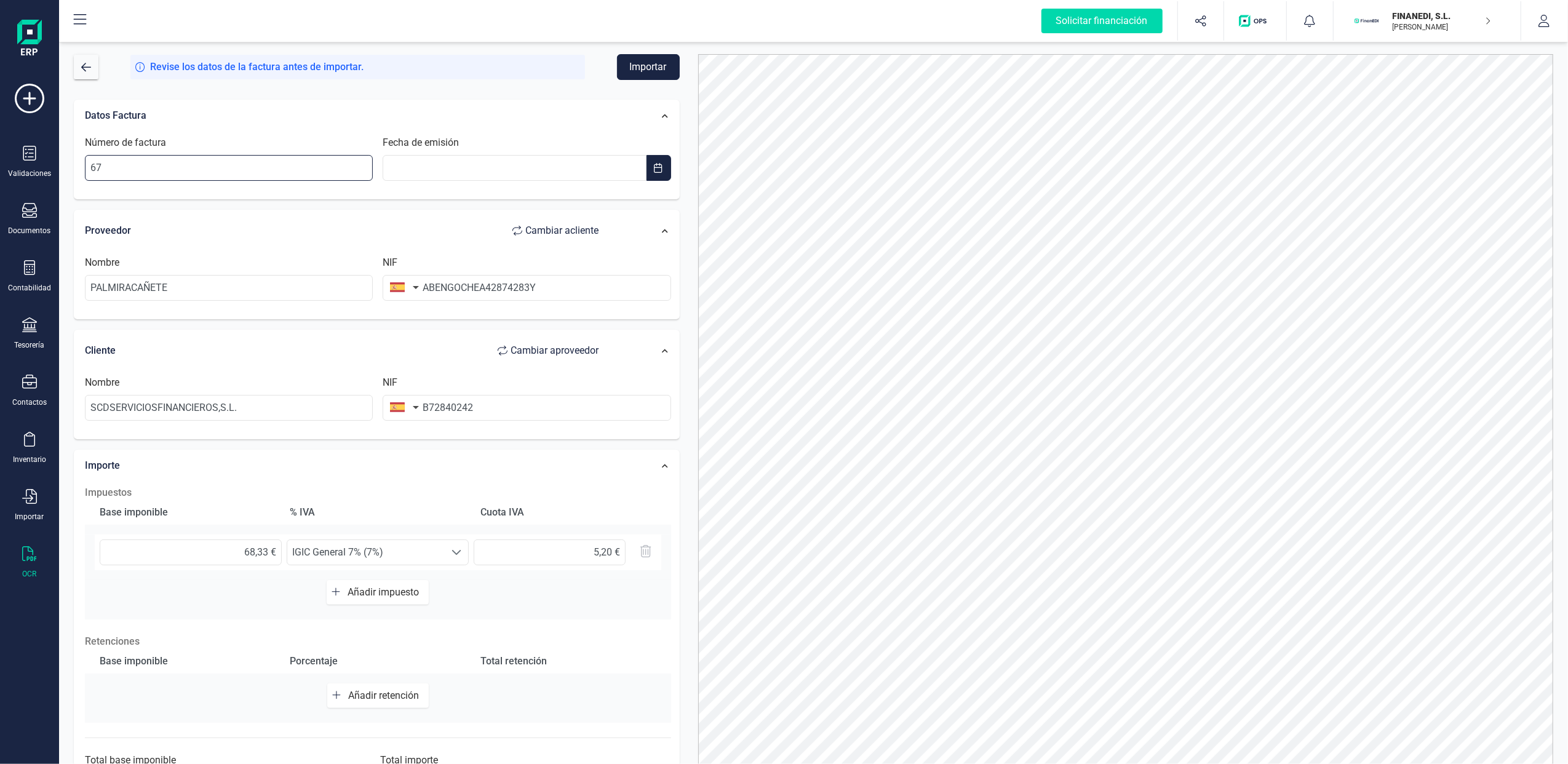
click at [86, 162] on input "67" at bounding box center [228, 168] width 288 height 26
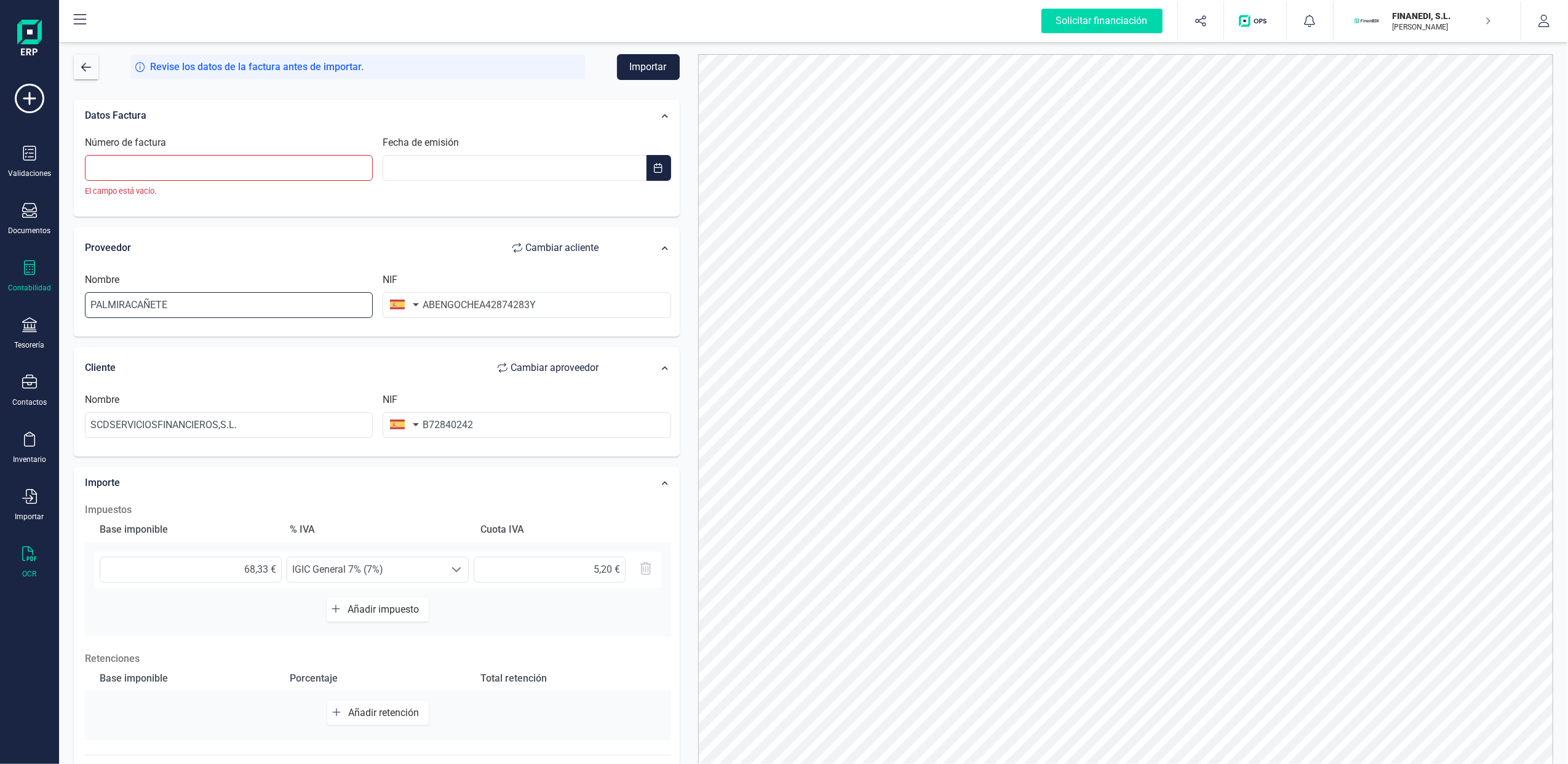
drag, startPoint x: 164, startPoint y: 286, endPoint x: 30, endPoint y: 277, distance: 134.3
click at [30, 277] on div "Solicitar financiación Validaciones Documentos Documentos Presupuestos Pedidos …" at bounding box center [784, 382] width 1568 height 764
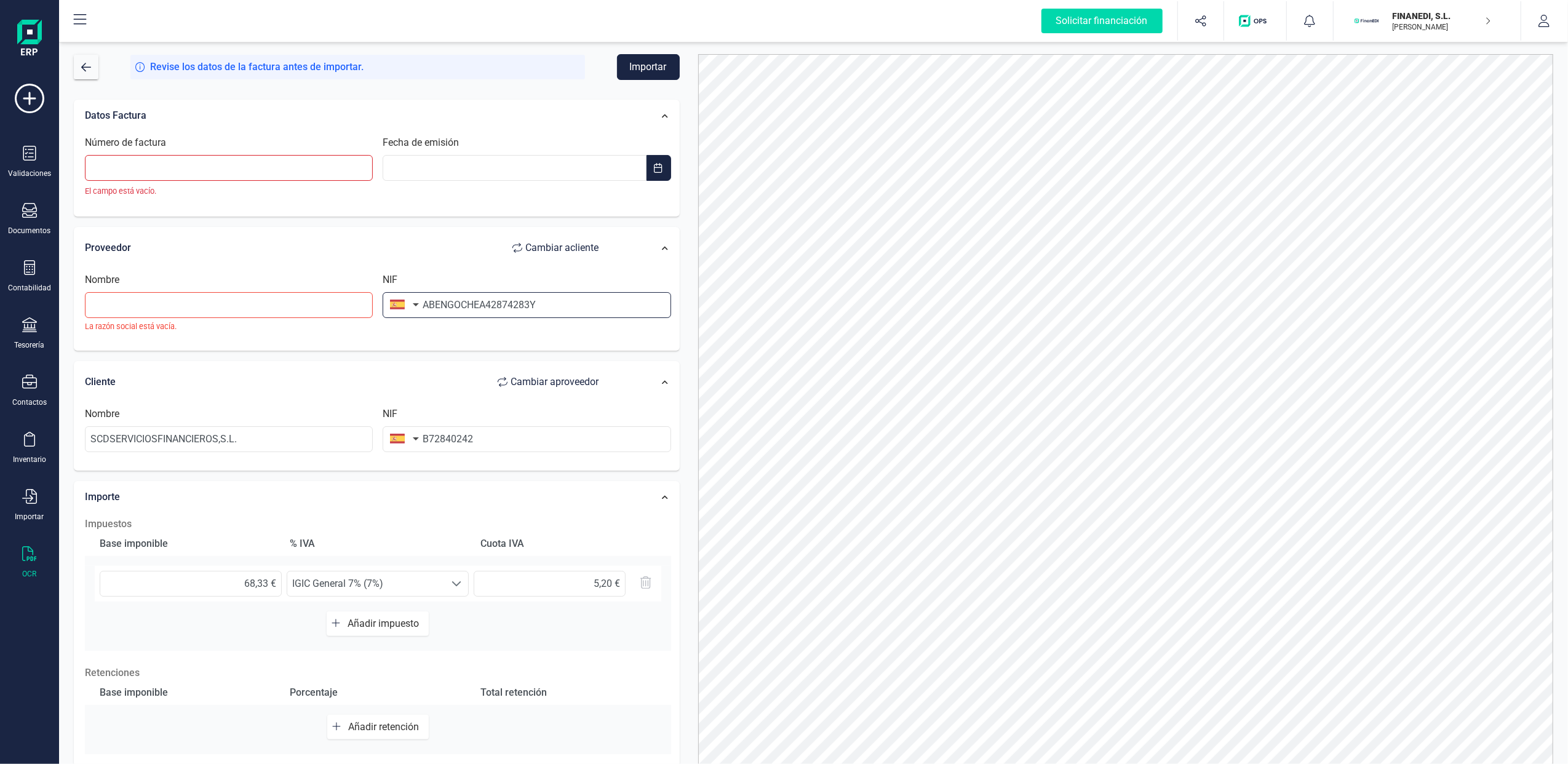
drag, startPoint x: 582, startPoint y: 304, endPoint x: 367, endPoint y: 308, distance: 215.0
click at [368, 306] on div "Nombre La razón social está vacía. NIF ABENGOCHEA42874283Y" at bounding box center [378, 306] width 596 height 69
drag, startPoint x: 443, startPoint y: 439, endPoint x: 393, endPoint y: 439, distance: 50.0
click at [388, 439] on div "NIF B72840242" at bounding box center [527, 429] width 298 height 45
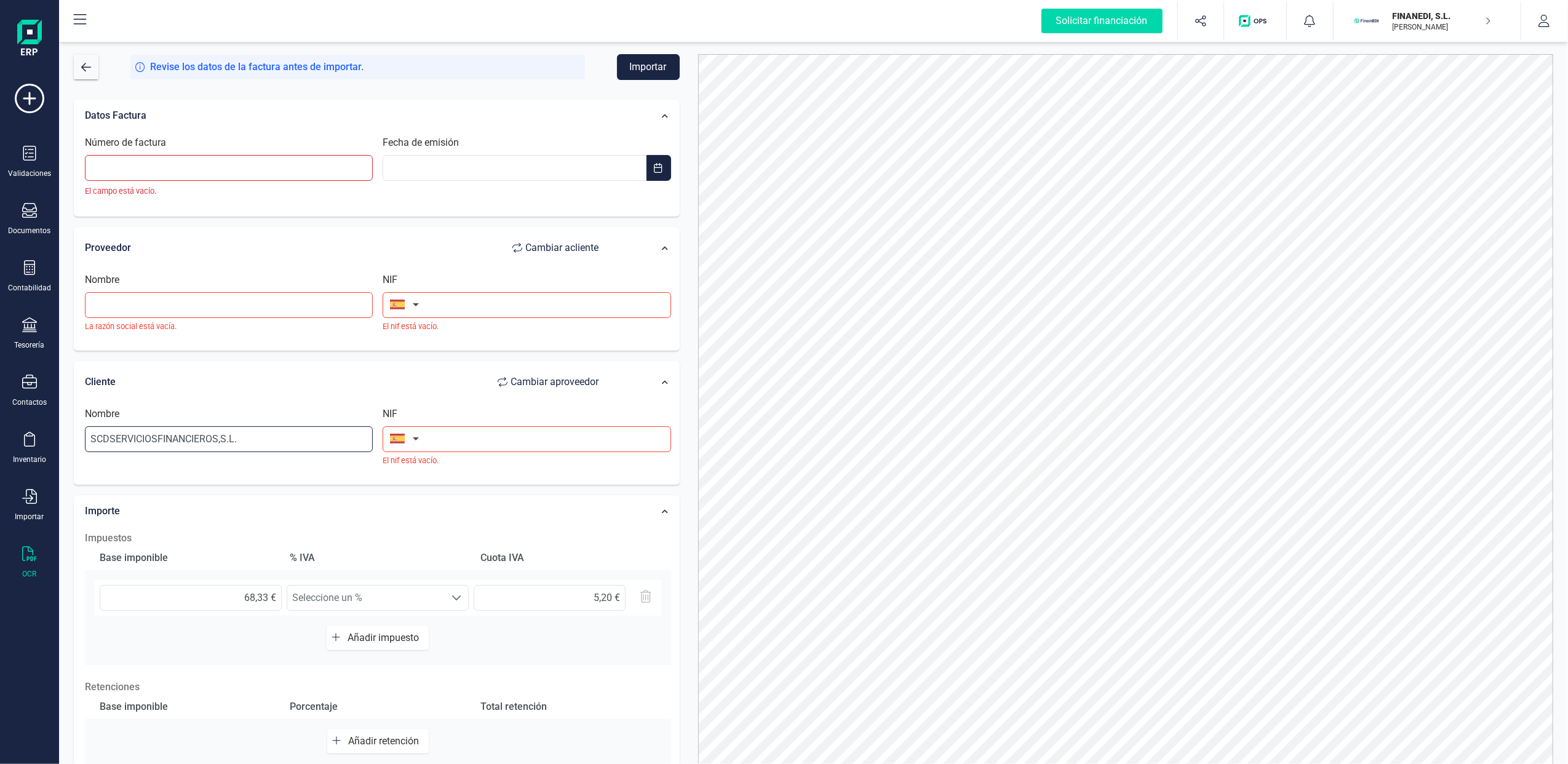
drag, startPoint x: 269, startPoint y: 441, endPoint x: 112, endPoint y: 428, distance: 157.5
click at [113, 427] on input "SCDSERVICIOSFINANCIEROS,S.L." at bounding box center [228, 439] width 288 height 26
click at [288, 444] on input "SCDSERVICIOSFINANCIEROS,S.L." at bounding box center [228, 439] width 288 height 26
drag, startPoint x: 268, startPoint y: 437, endPoint x: 55, endPoint y: 412, distance: 214.5
click at [57, 413] on div "Solicitar financiación Validaciones Documentos Documentos Presupuestos Pedidos …" at bounding box center [784, 382] width 1568 height 764
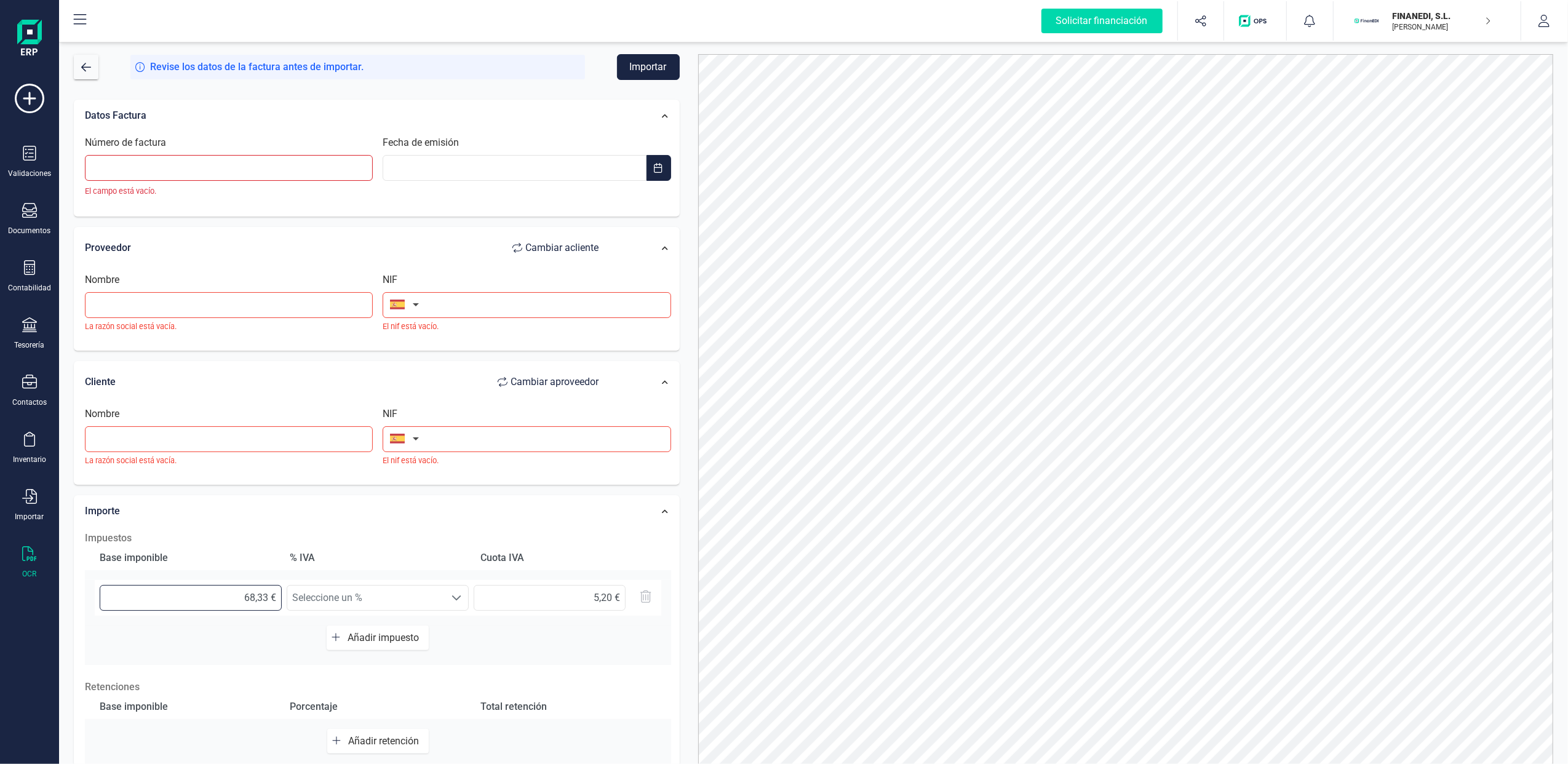
drag, startPoint x: 232, startPoint y: 598, endPoint x: 283, endPoint y: 604, distance: 51.4
click at [283, 604] on div "68,33 € Seleccione un % Seleccione un % 5,20 €" at bounding box center [378, 597] width 567 height 36
drag, startPoint x: 581, startPoint y: 599, endPoint x: 624, endPoint y: 593, distance: 43.4
click at [624, 593] on input "5,20 €" at bounding box center [549, 597] width 152 height 26
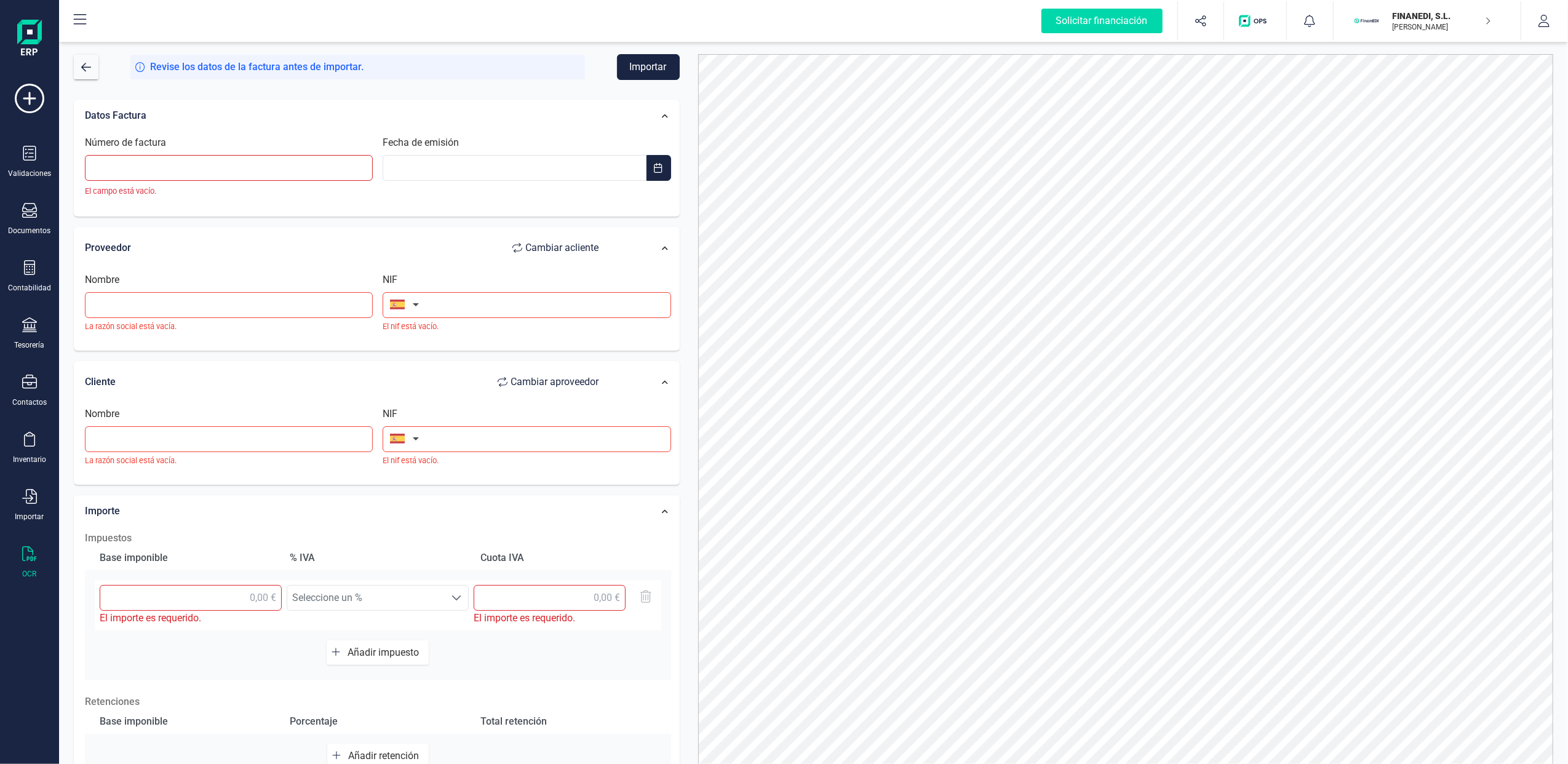
drag, startPoint x: 33, startPoint y: 158, endPoint x: 47, endPoint y: 143, distance: 20.5
click at [33, 158] on icon at bounding box center [29, 153] width 15 height 15
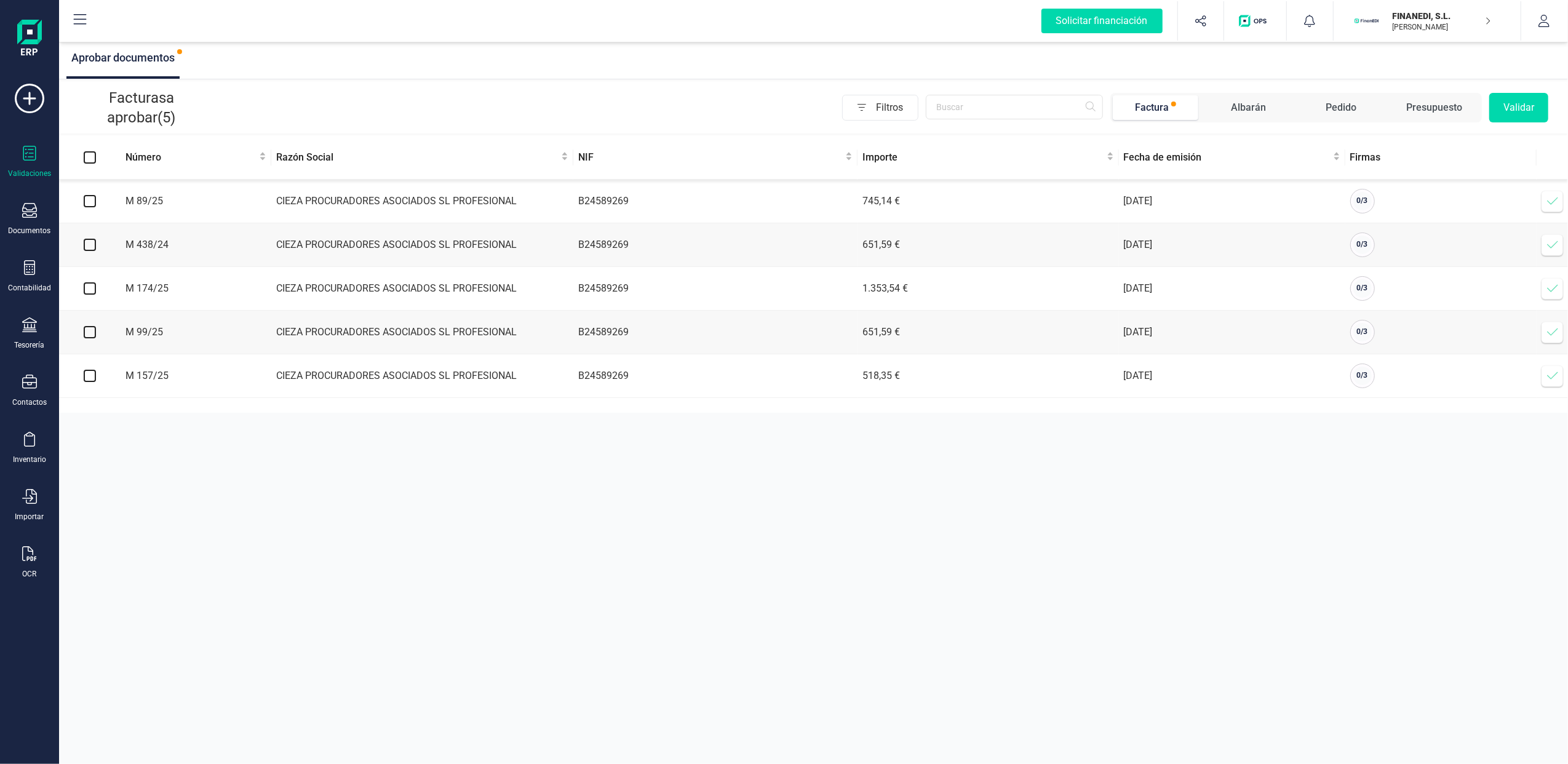
click at [1555, 200] on icon at bounding box center [1553, 201] width 13 height 13
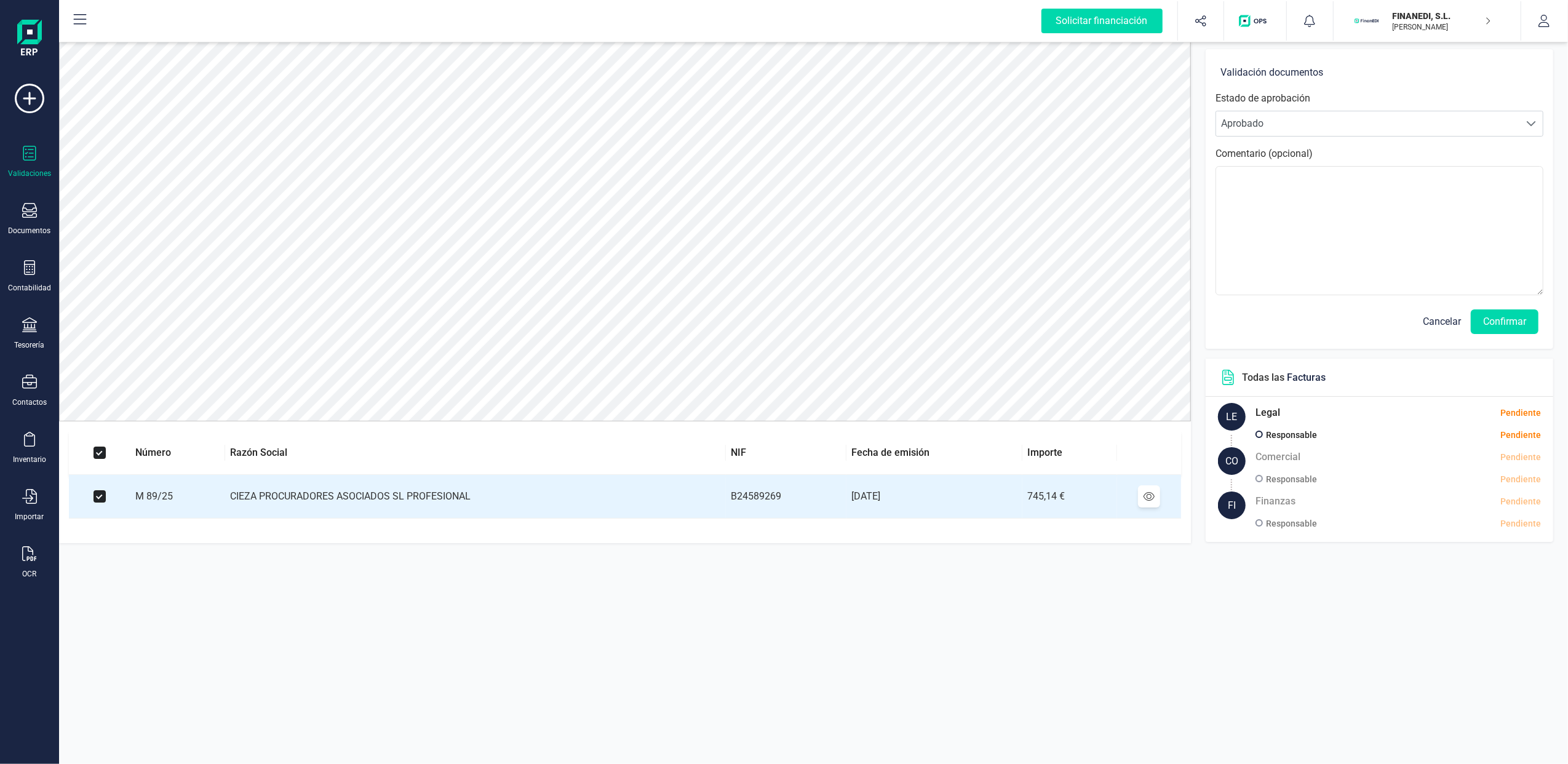
click at [22, 146] on icon at bounding box center [29, 153] width 15 height 15
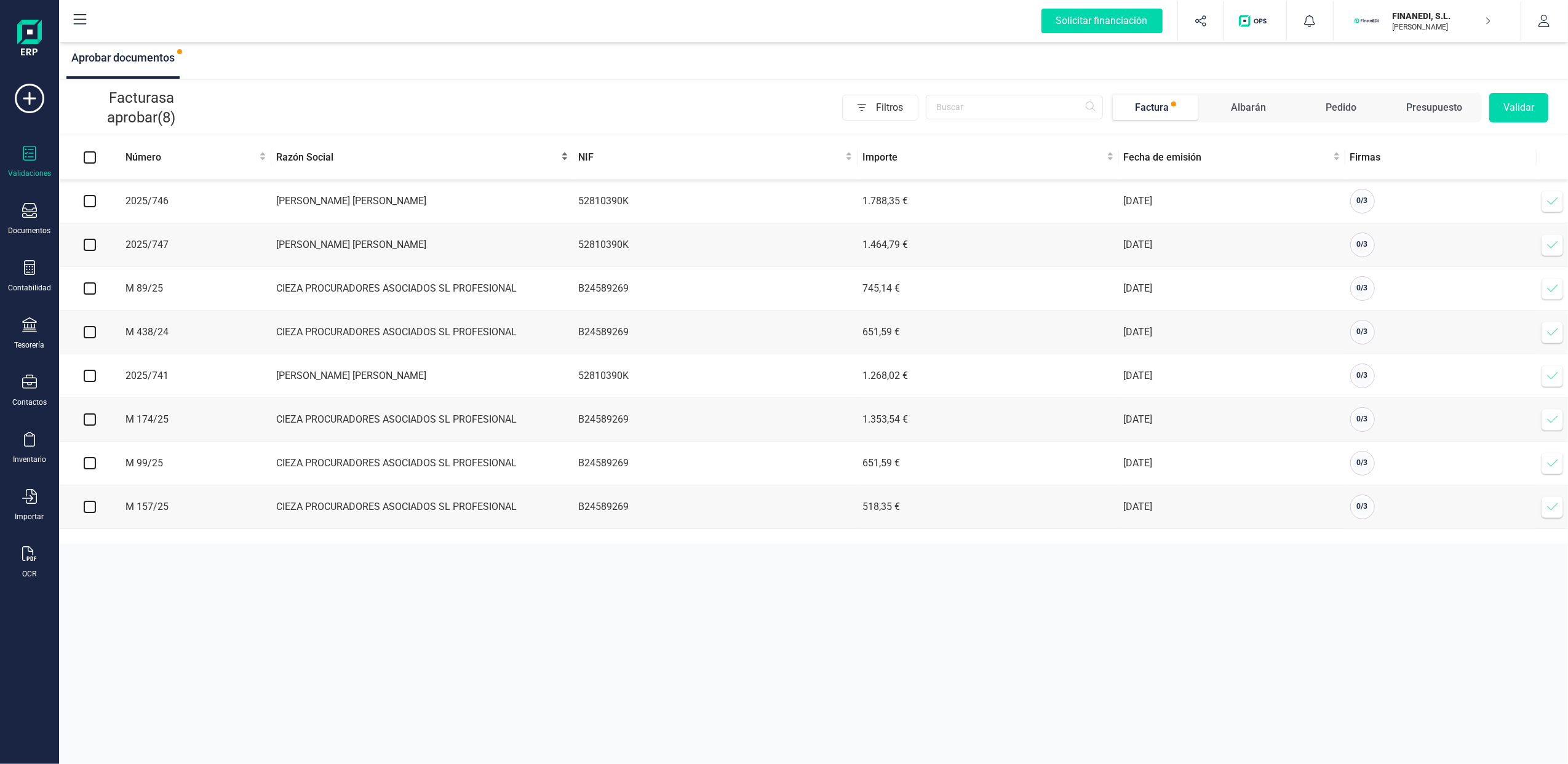
click at [330, 165] on div "Razón Social" at bounding box center [423, 157] width 292 height 15
click at [1553, 198] on icon at bounding box center [1553, 201] width 13 height 13
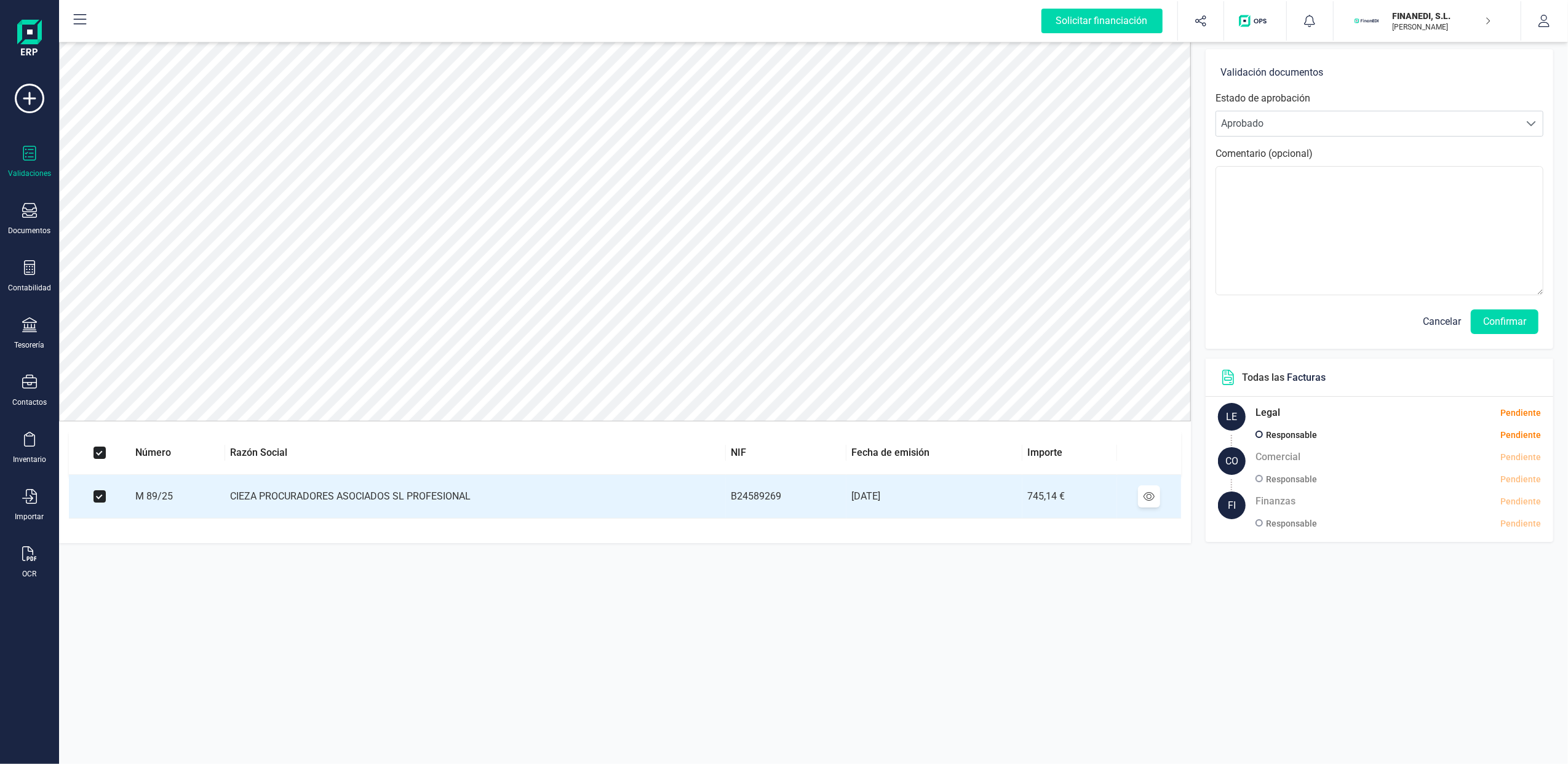
click at [1435, 321] on span "Cancelar" at bounding box center [1442, 321] width 38 height 15
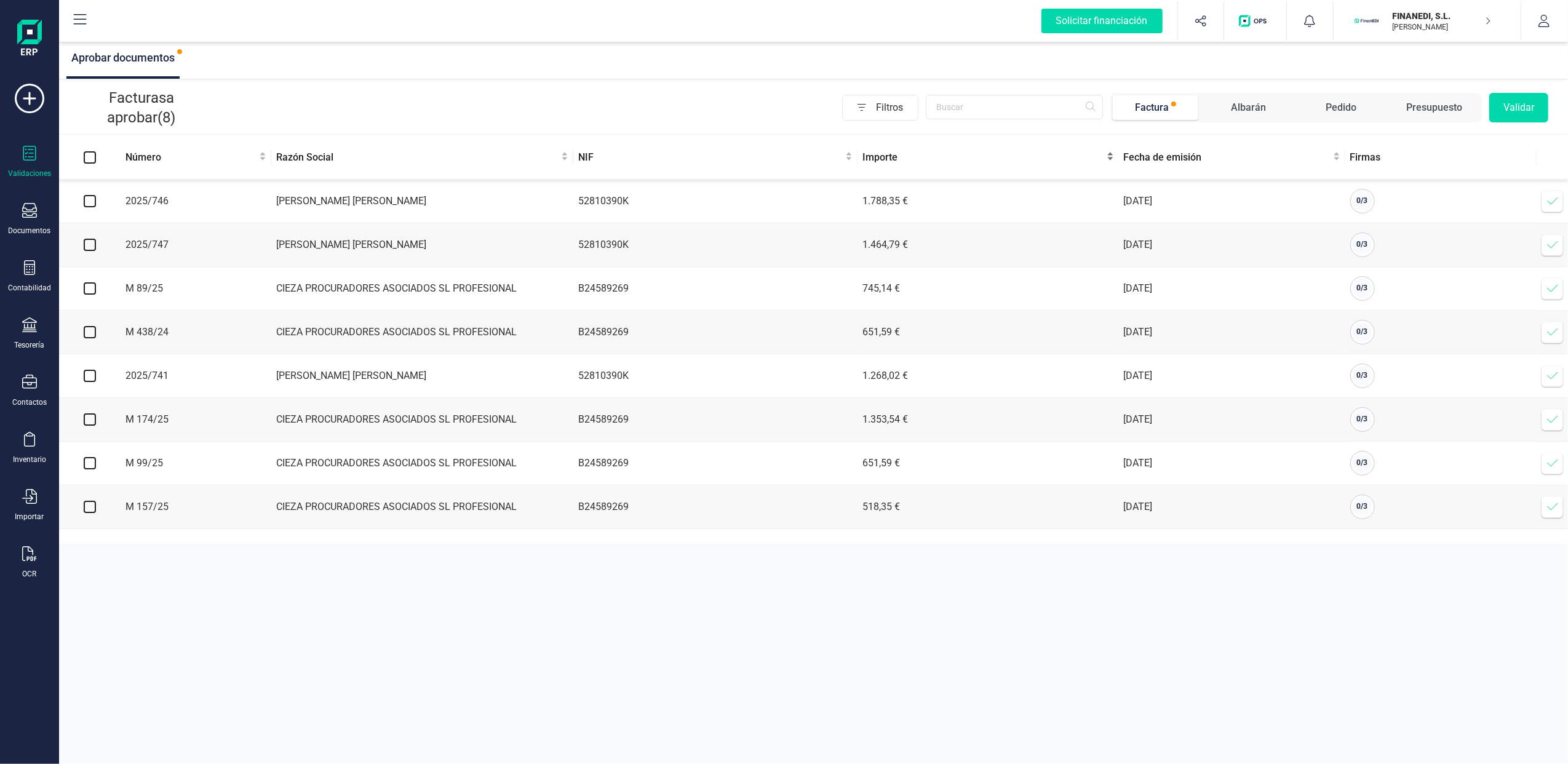
click at [879, 157] on span "Importe" at bounding box center [984, 157] width 242 height 15
click at [86, 421] on input "checkbox" at bounding box center [90, 420] width 13 height 13
checkbox input "true"
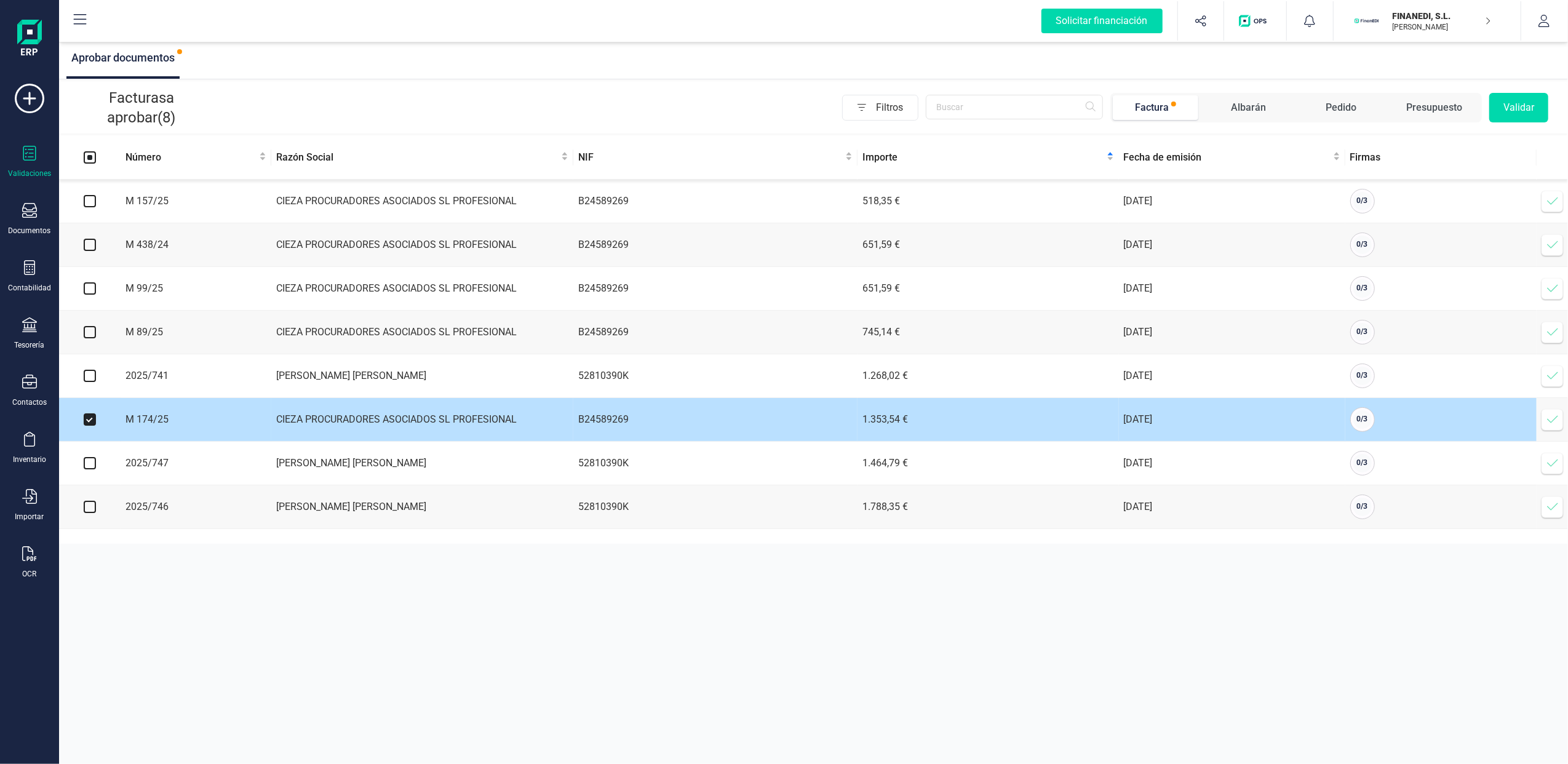
click at [1551, 425] on icon at bounding box center [1553, 420] width 13 height 13
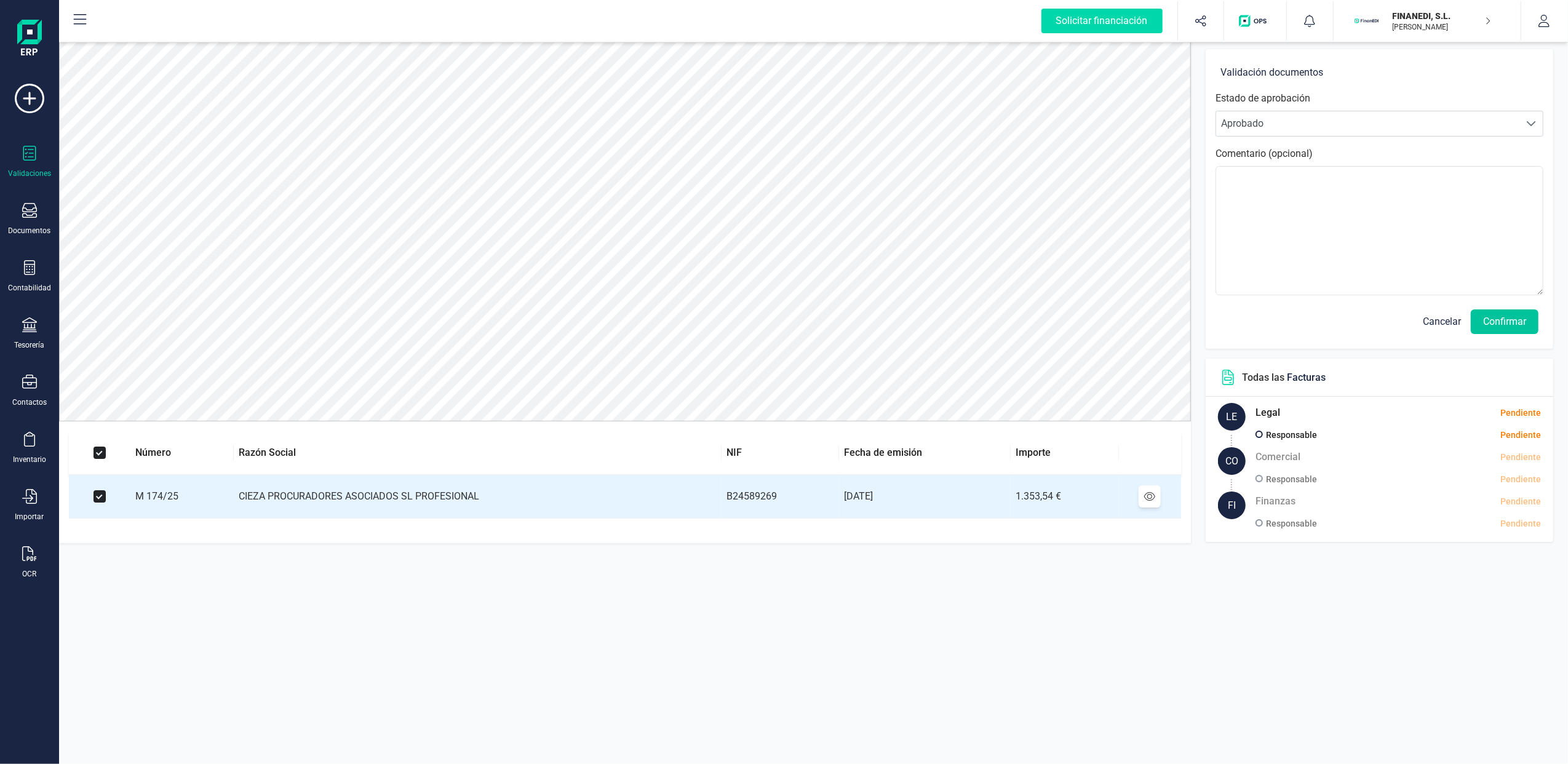
click at [1512, 323] on button "Confirmar" at bounding box center [1504, 321] width 68 height 24
click at [1491, 320] on button "Confirmar" at bounding box center [1504, 321] width 68 height 24
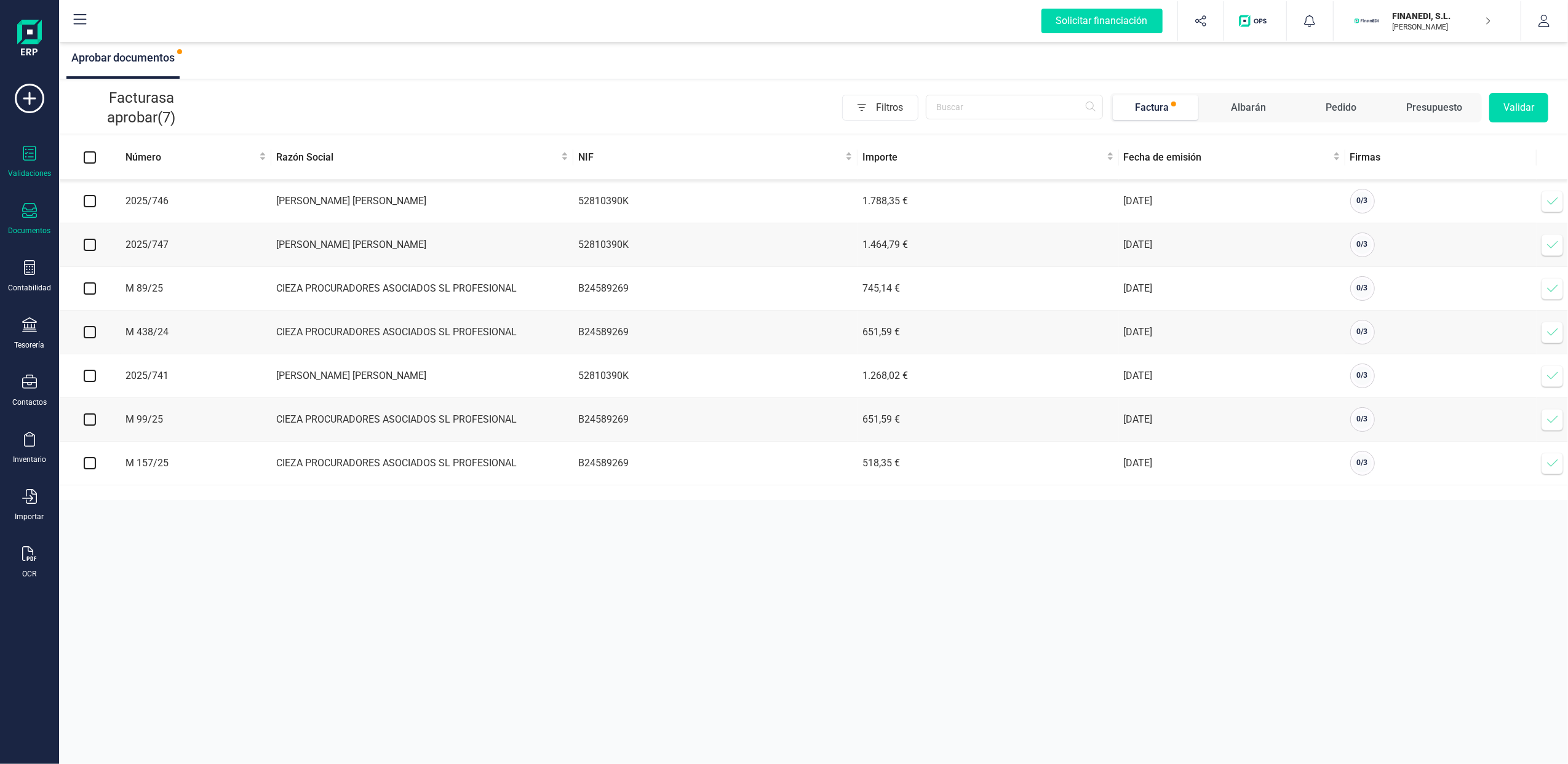
click at [28, 222] on div "Documentos" at bounding box center [29, 219] width 49 height 33
click at [129, 177] on span "Facturas" at bounding box center [128, 176] width 65 height 15
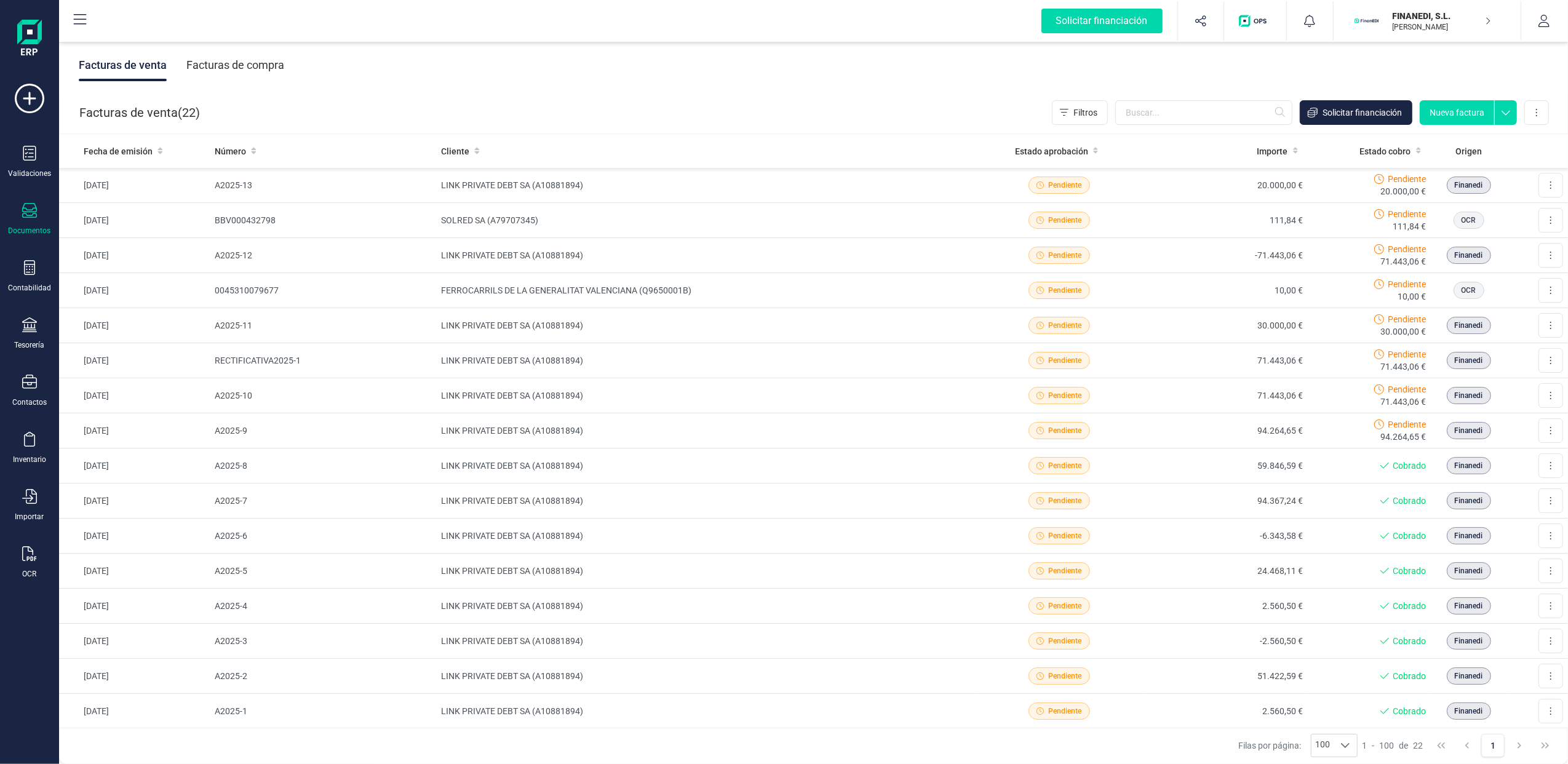
click at [271, 66] on div "Facturas de compra" at bounding box center [235, 65] width 98 height 32
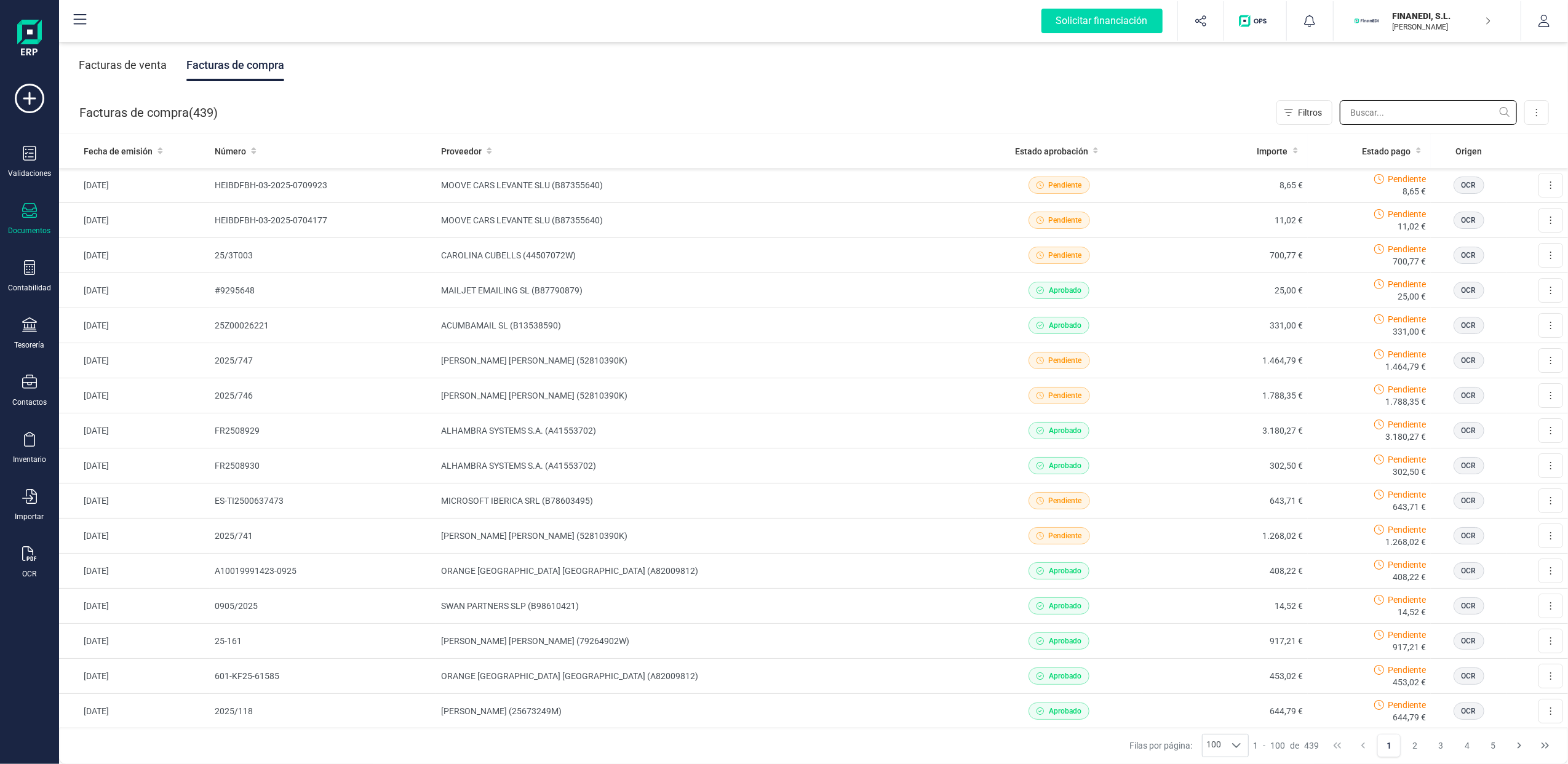
click at [1371, 115] on input "text" at bounding box center [1428, 112] width 177 height 24
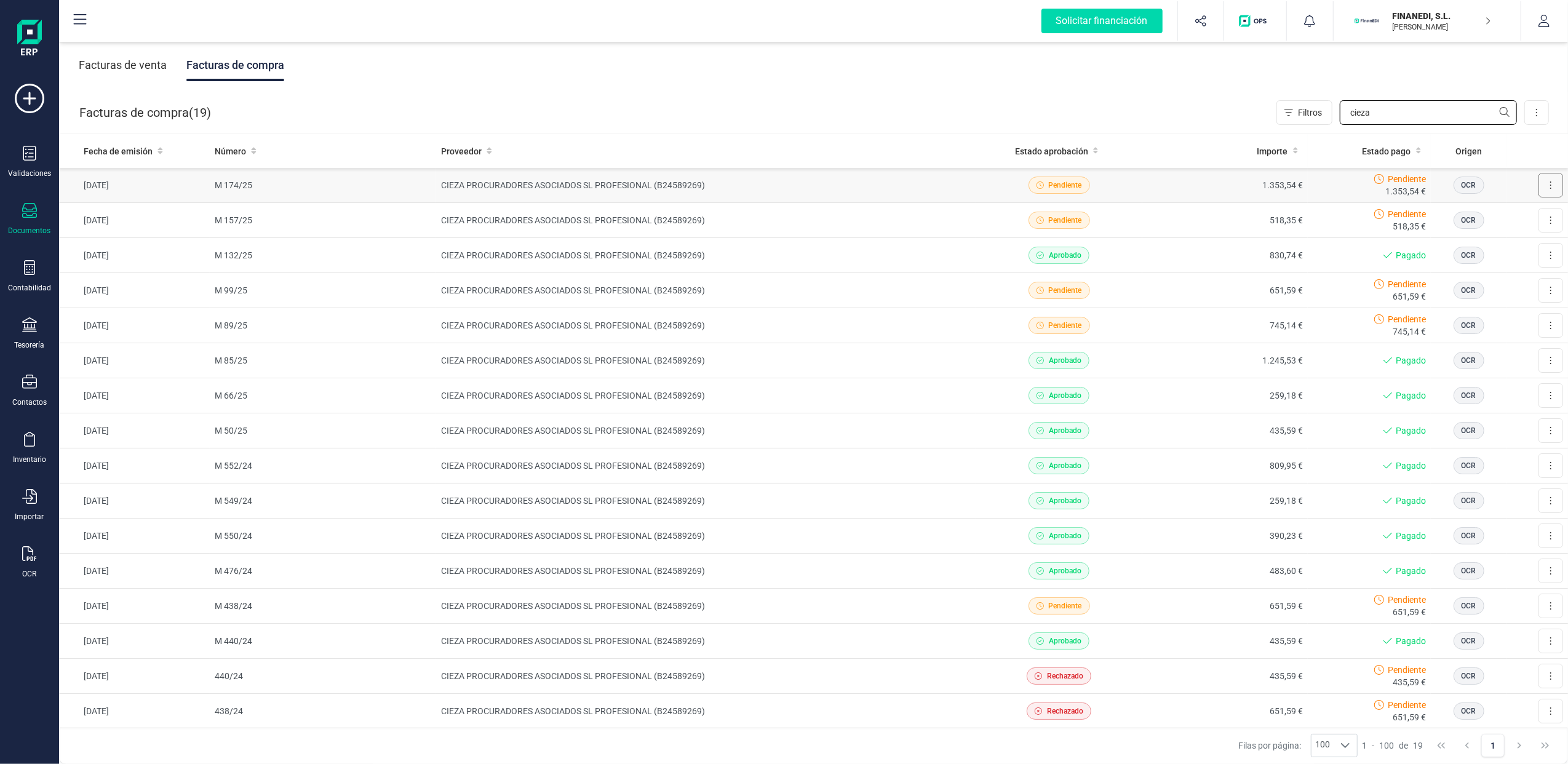
type input "cieza"
click at [1550, 185] on icon at bounding box center [1551, 185] width 3 height 10
click at [1468, 217] on span "Descargar documento" at bounding box center [1510, 215] width 85 height 13
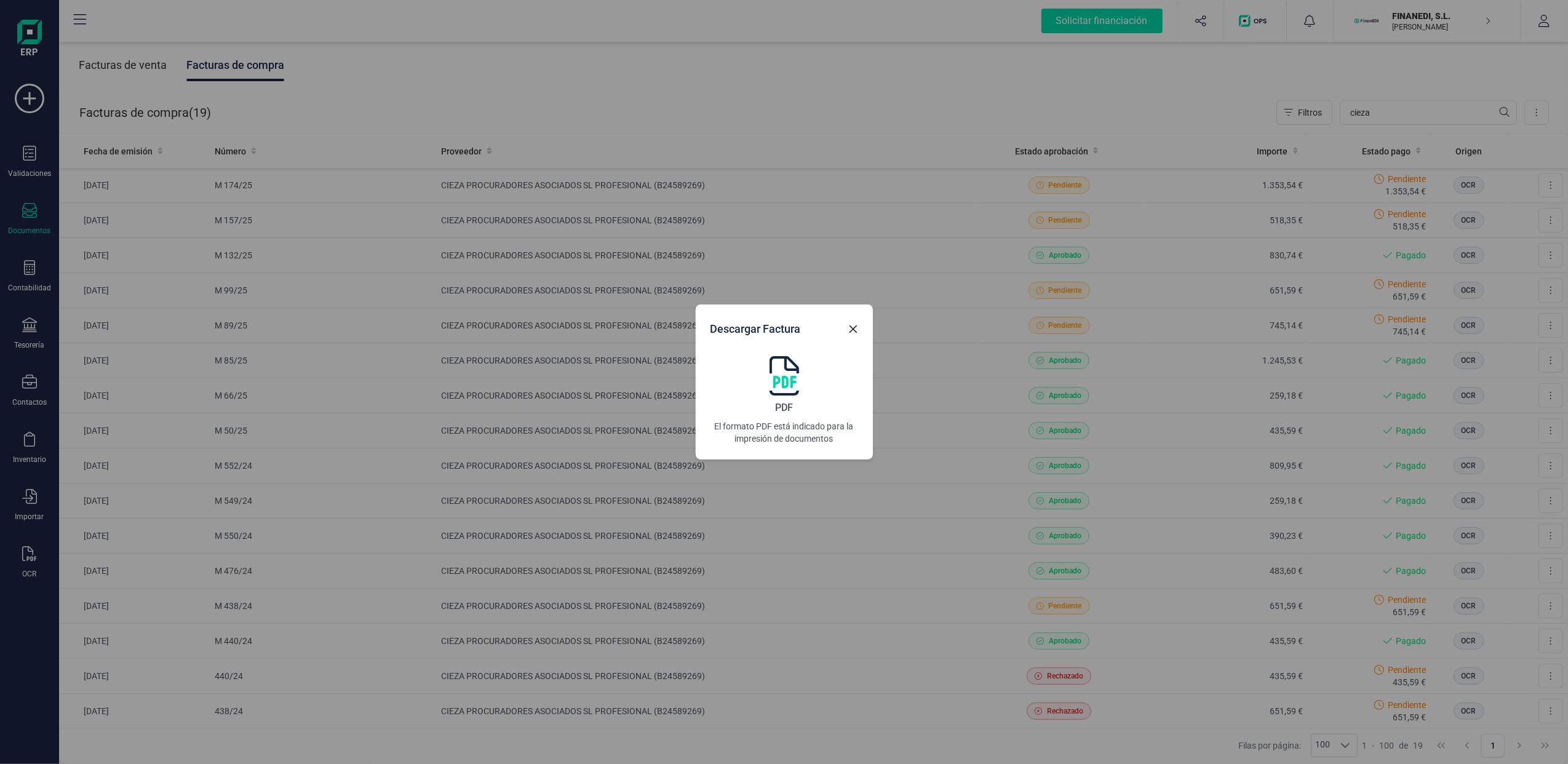
click at [797, 390] on img at bounding box center [784, 376] width 29 height 39
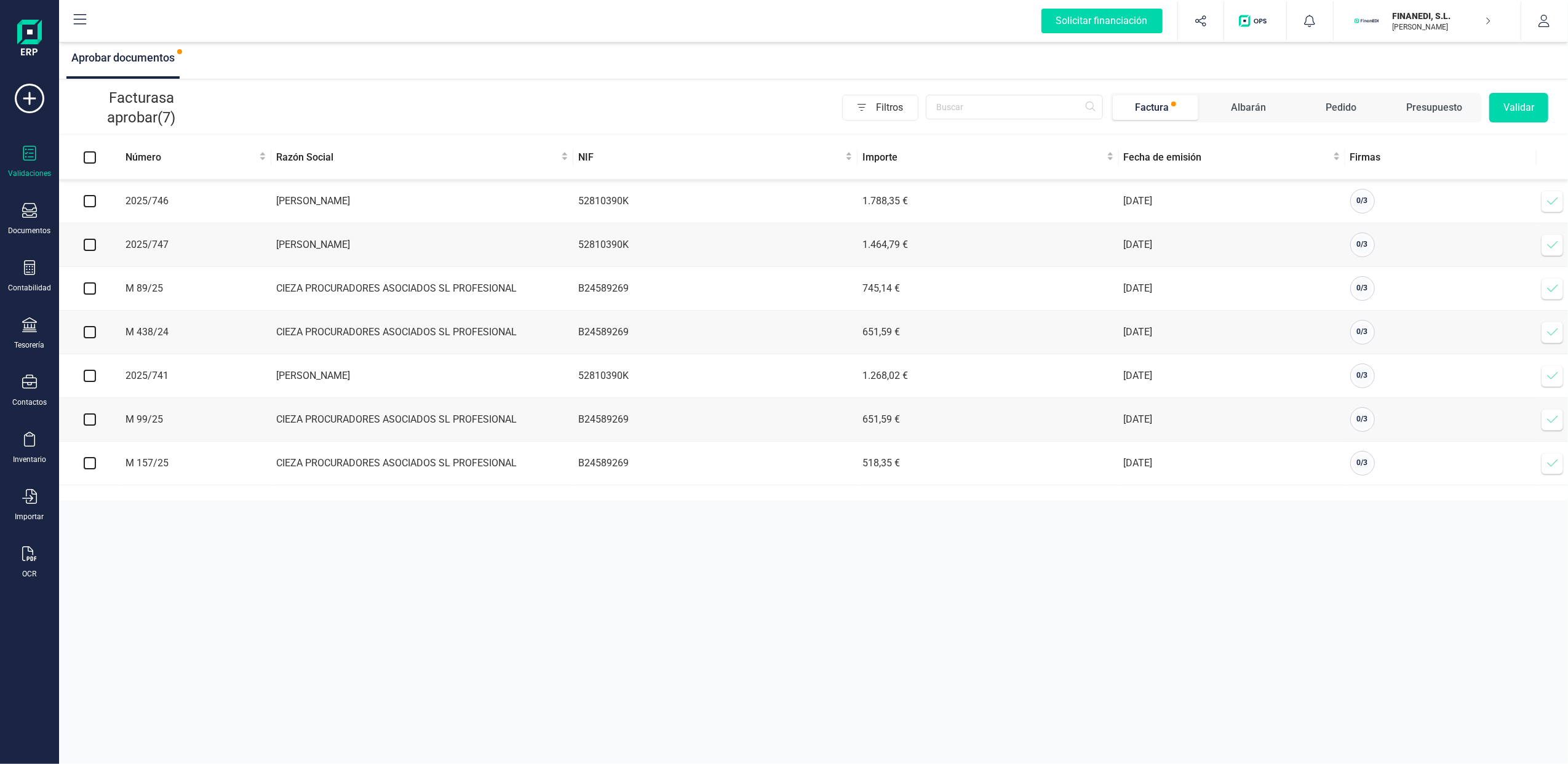
click at [90, 295] on input "checkbox" at bounding box center [90, 289] width 13 height 13
checkbox input "true"
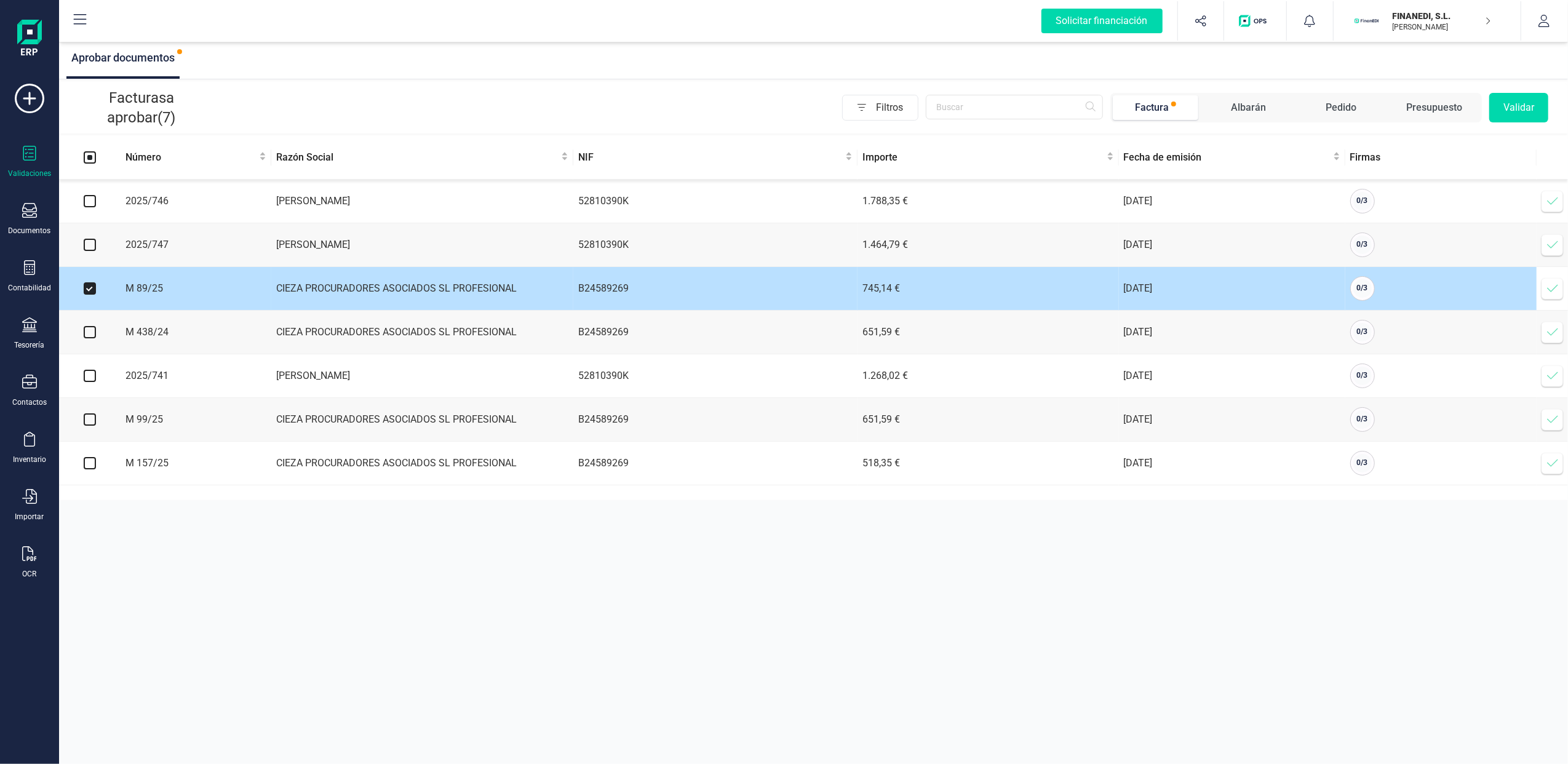
click at [1553, 288] on icon at bounding box center [1553, 289] width 13 height 13
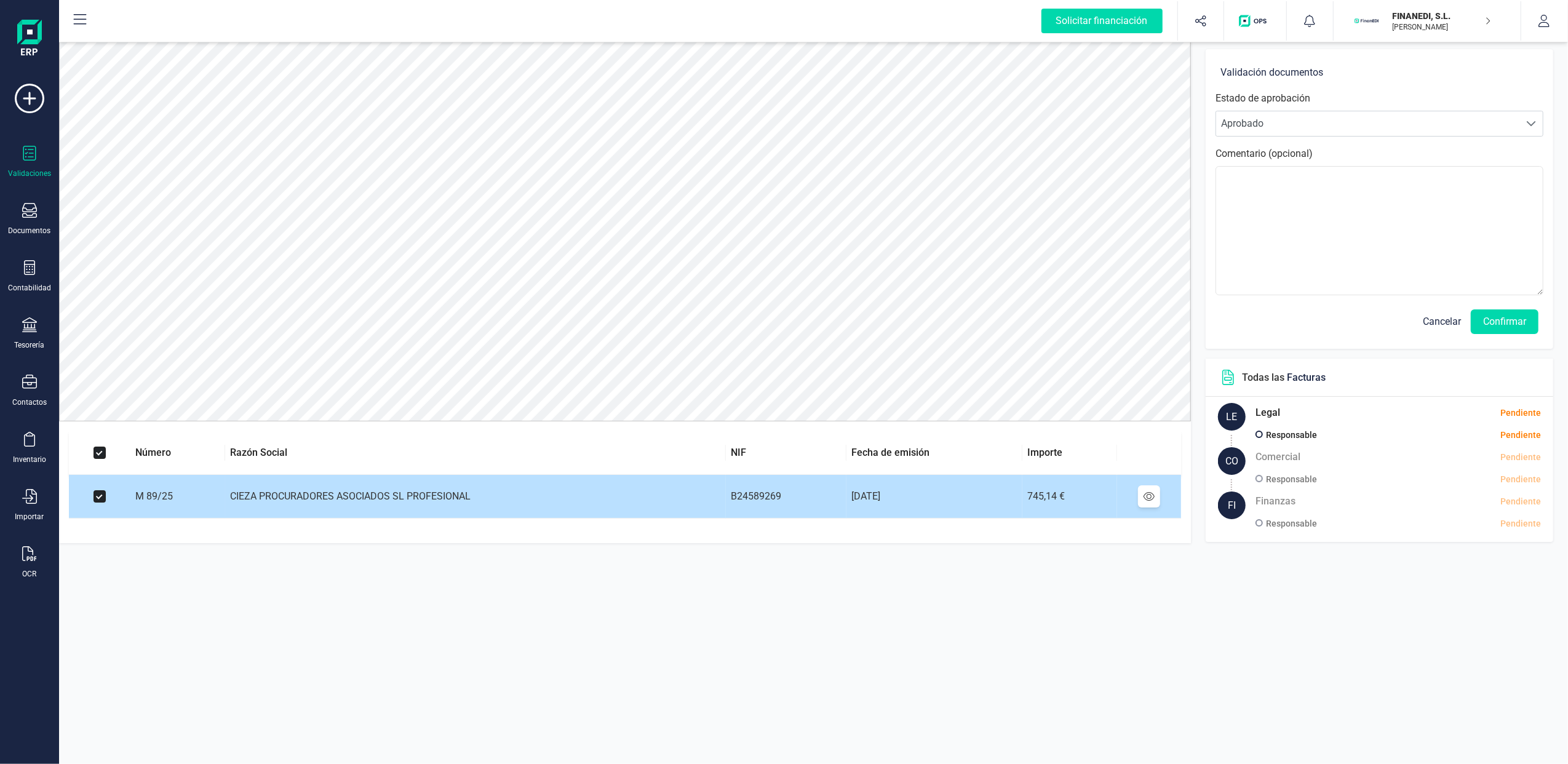
drag, startPoint x: 101, startPoint y: 500, endPoint x: 107, endPoint y: 492, distance: 10.0
click at [99, 500] on input "checkbox" at bounding box center [100, 497] width 13 height 13
checkbox input "false"
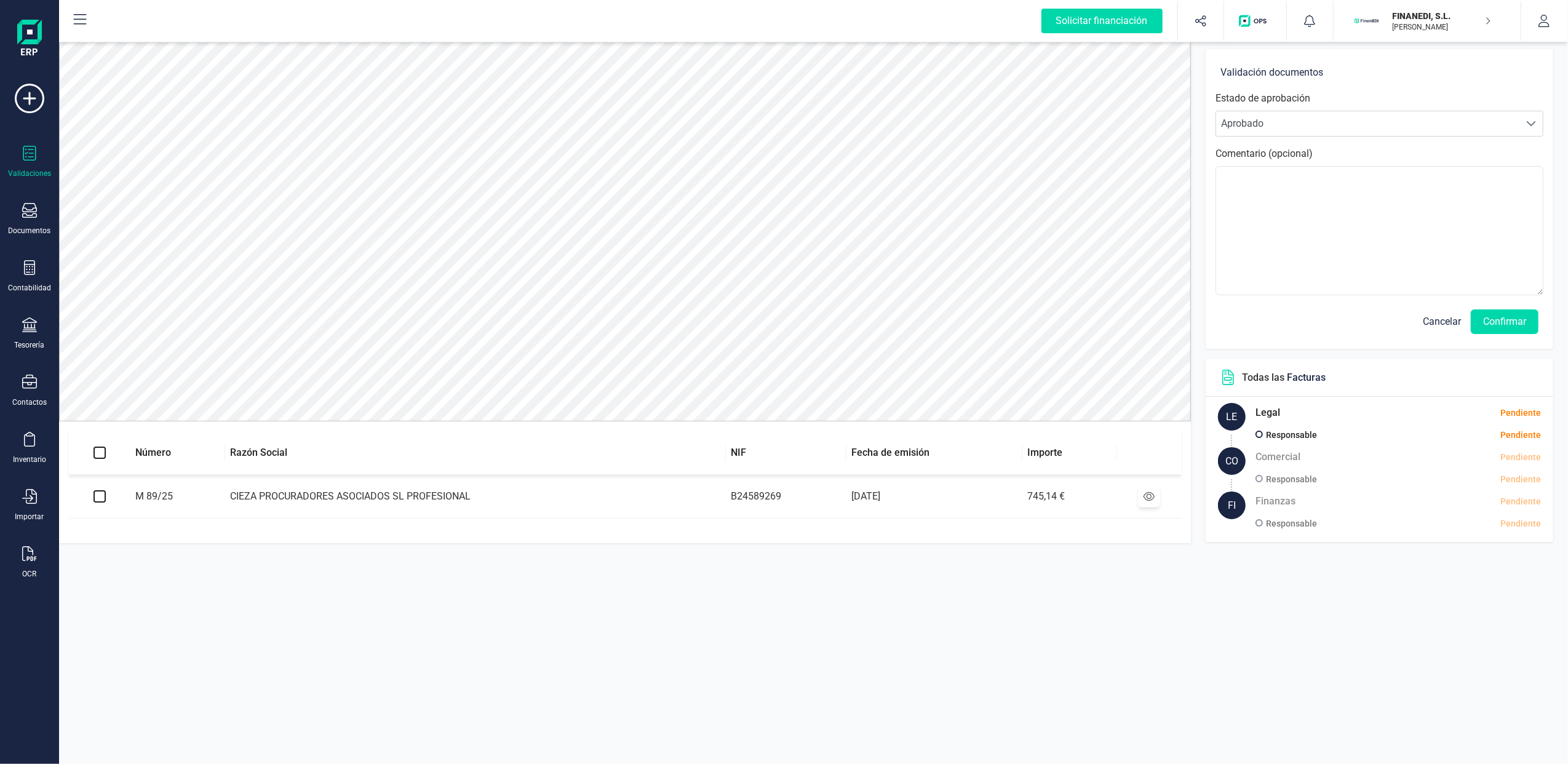
click at [1444, 323] on span "Cancelar" at bounding box center [1442, 321] width 38 height 15
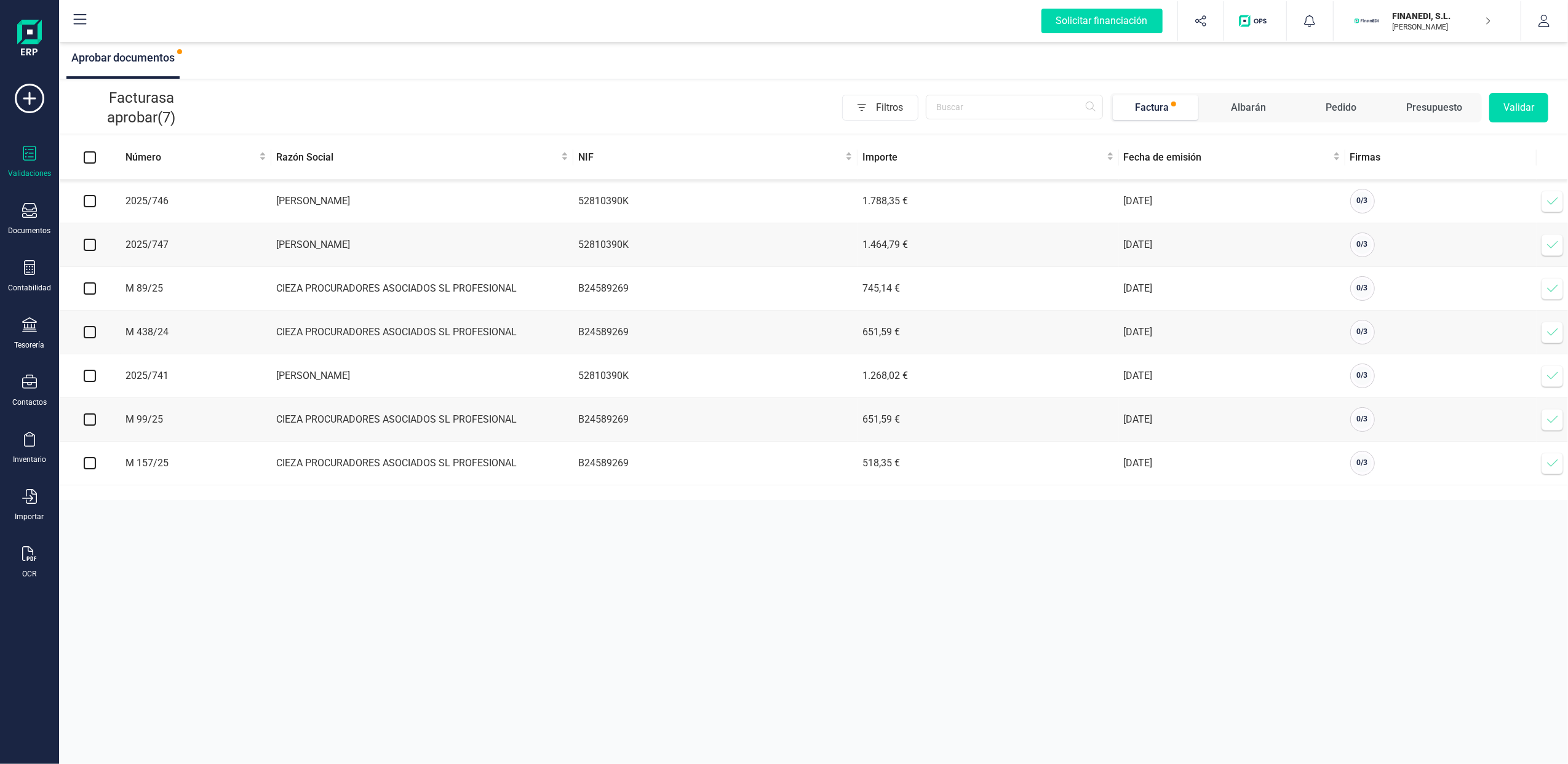
click at [85, 336] on input "checkbox" at bounding box center [90, 332] width 13 height 13
checkbox input "true"
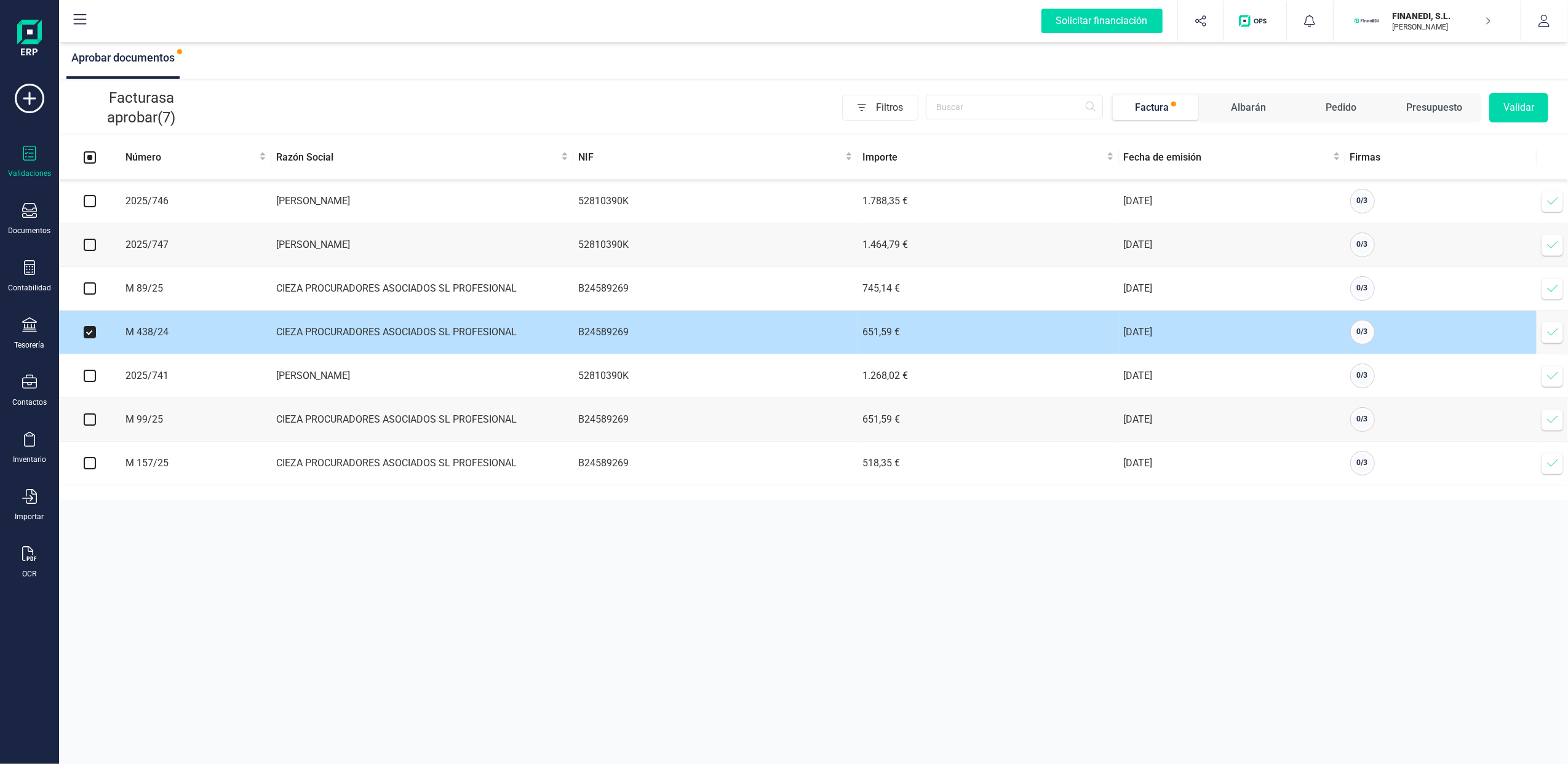
click at [1551, 338] on icon at bounding box center [1553, 332] width 13 height 13
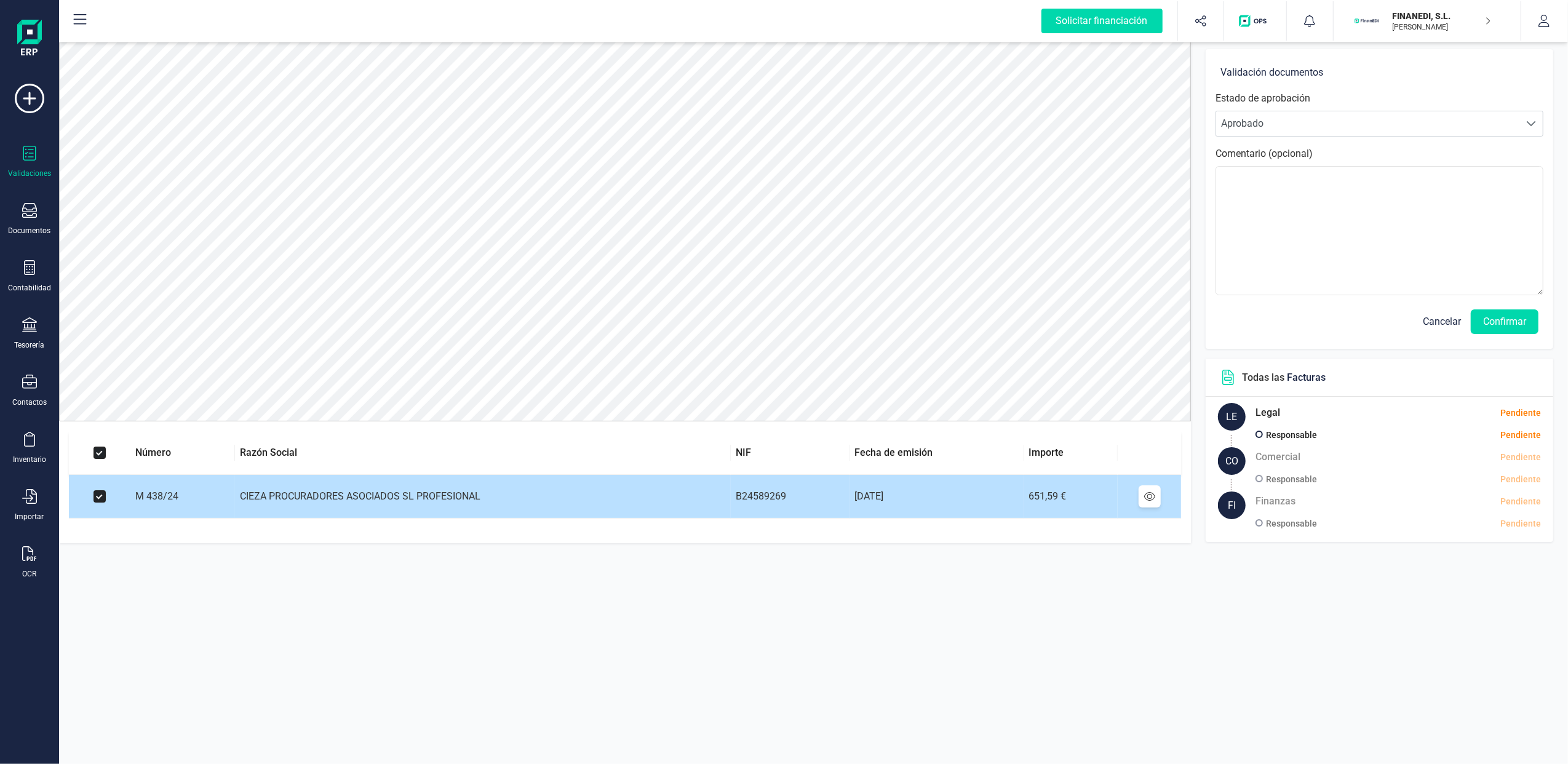
drag, startPoint x: 99, startPoint y: 491, endPoint x: 117, endPoint y: 486, distance: 18.7
click at [99, 491] on input "checkbox" at bounding box center [100, 497] width 13 height 13
checkbox input "false"
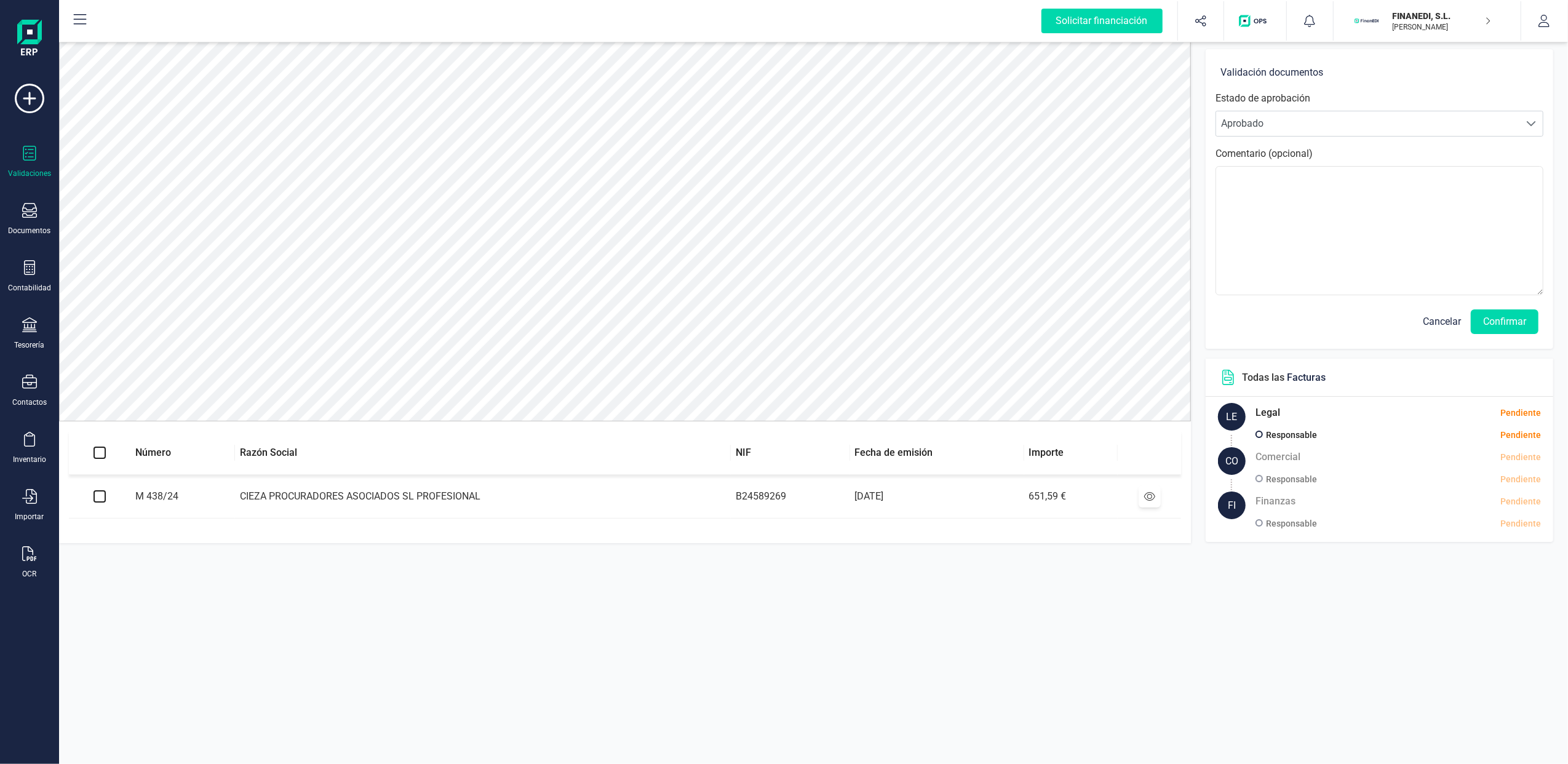
click at [1450, 320] on span "Cancelar" at bounding box center [1442, 321] width 38 height 15
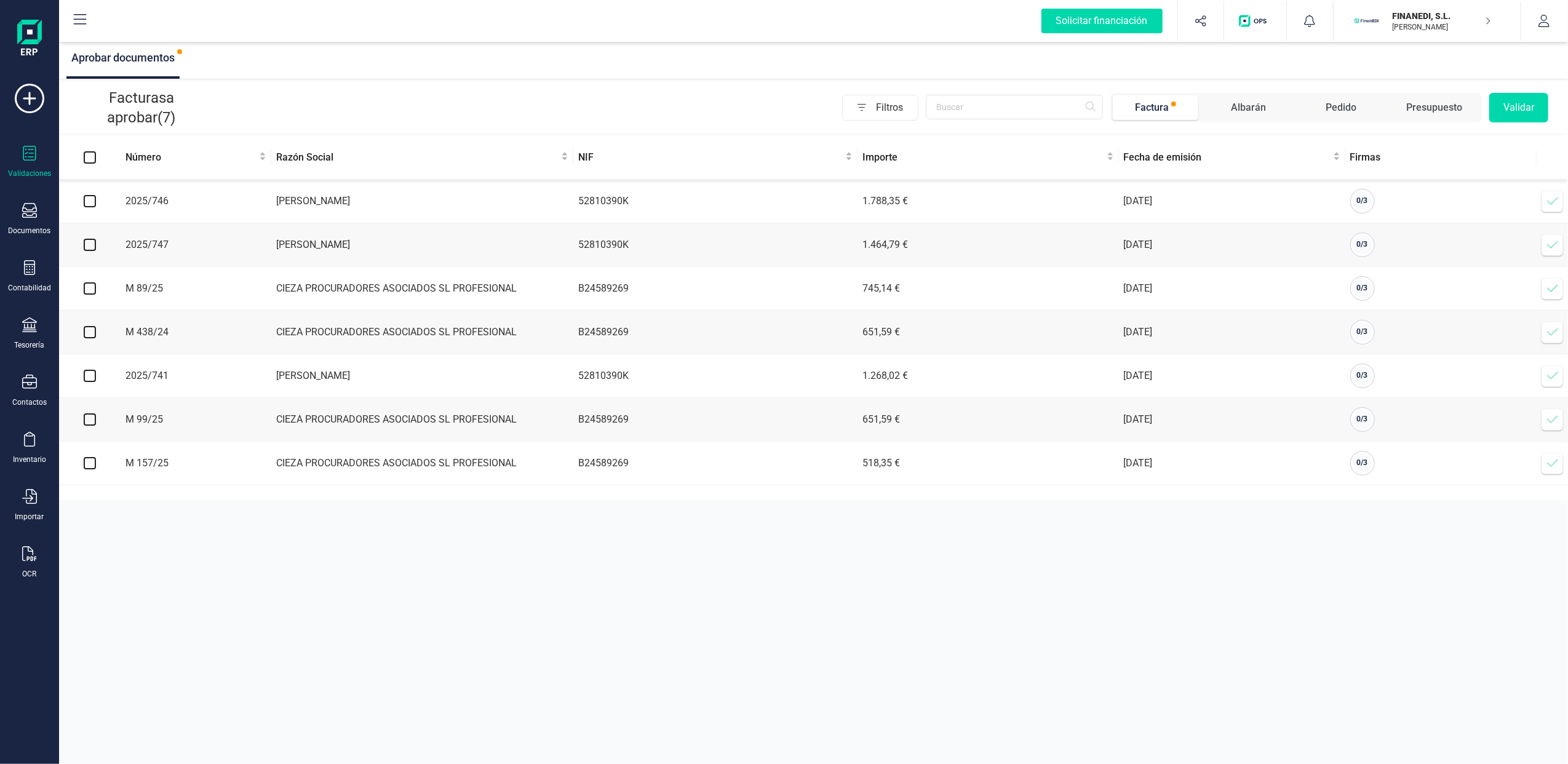
click at [84, 424] on input "checkbox" at bounding box center [90, 420] width 13 height 13
checkbox input "true"
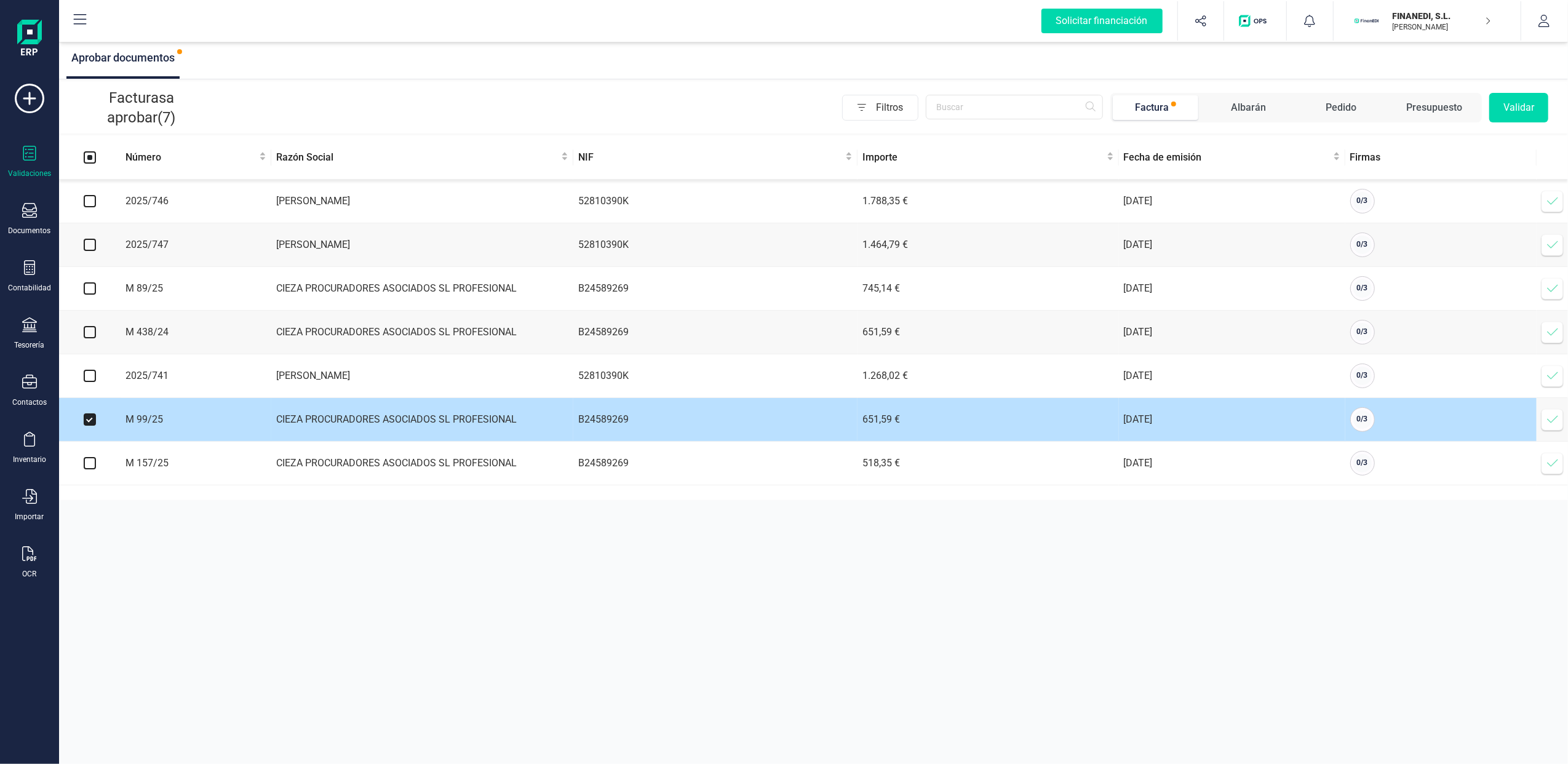
click at [1553, 424] on icon at bounding box center [1553, 420] width 13 height 13
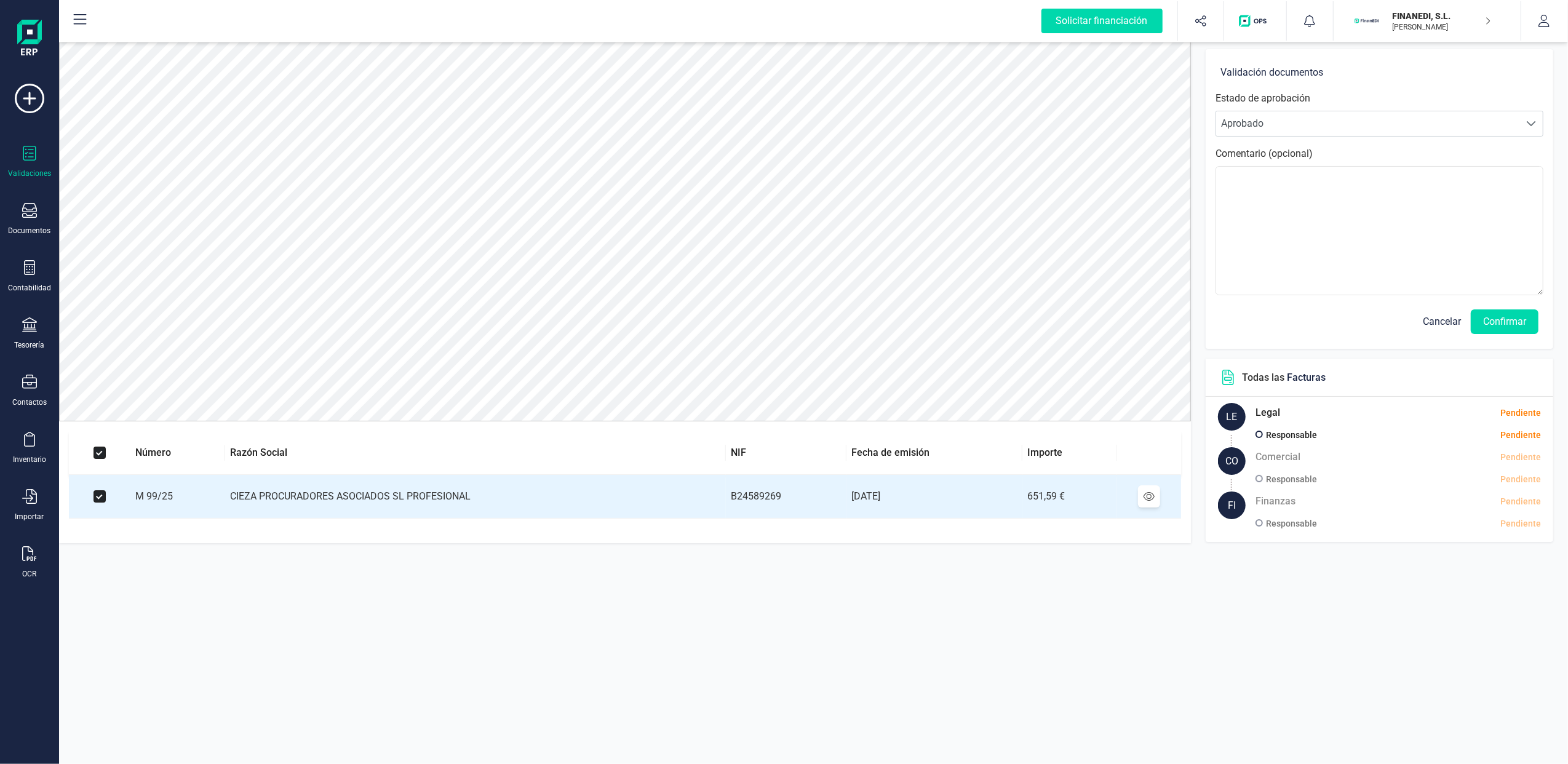
click at [1439, 320] on span "Cancelar" at bounding box center [1442, 321] width 38 height 15
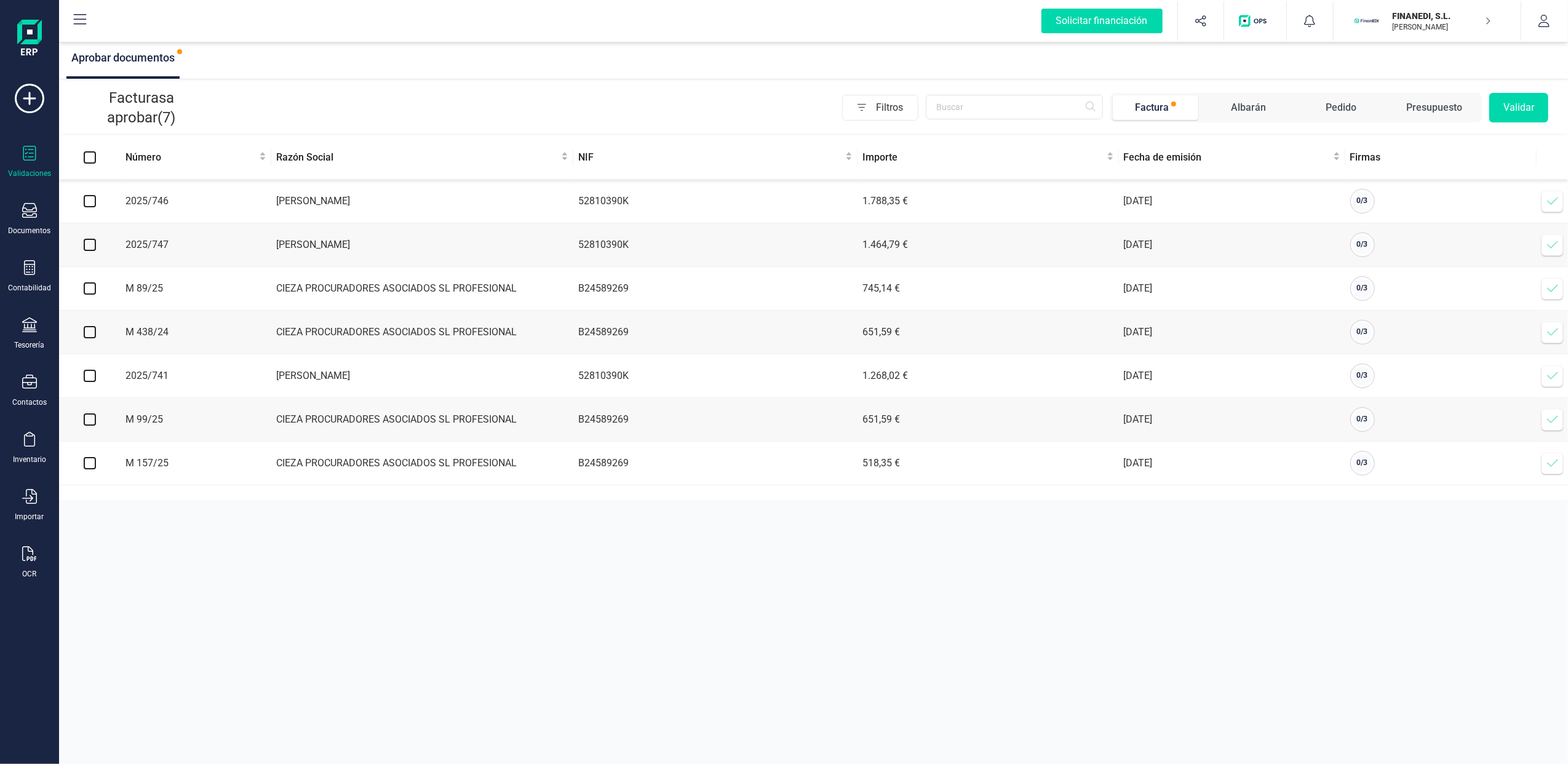
click at [123, 476] on td "M 157/25" at bounding box center [195, 463] width 150 height 43
drag, startPoint x: 84, startPoint y: 426, endPoint x: 139, endPoint y: 425, distance: 55.0
click at [122, 426] on tr "M 99/25 CIEZA PROCURADORES ASOCIADOS SL PROFESIONAL B24589269 651,59 € [DATE] 0…" at bounding box center [813, 420] width 1509 height 43
click at [91, 425] on input "checkbox" at bounding box center [90, 420] width 13 height 13
checkbox input "true"
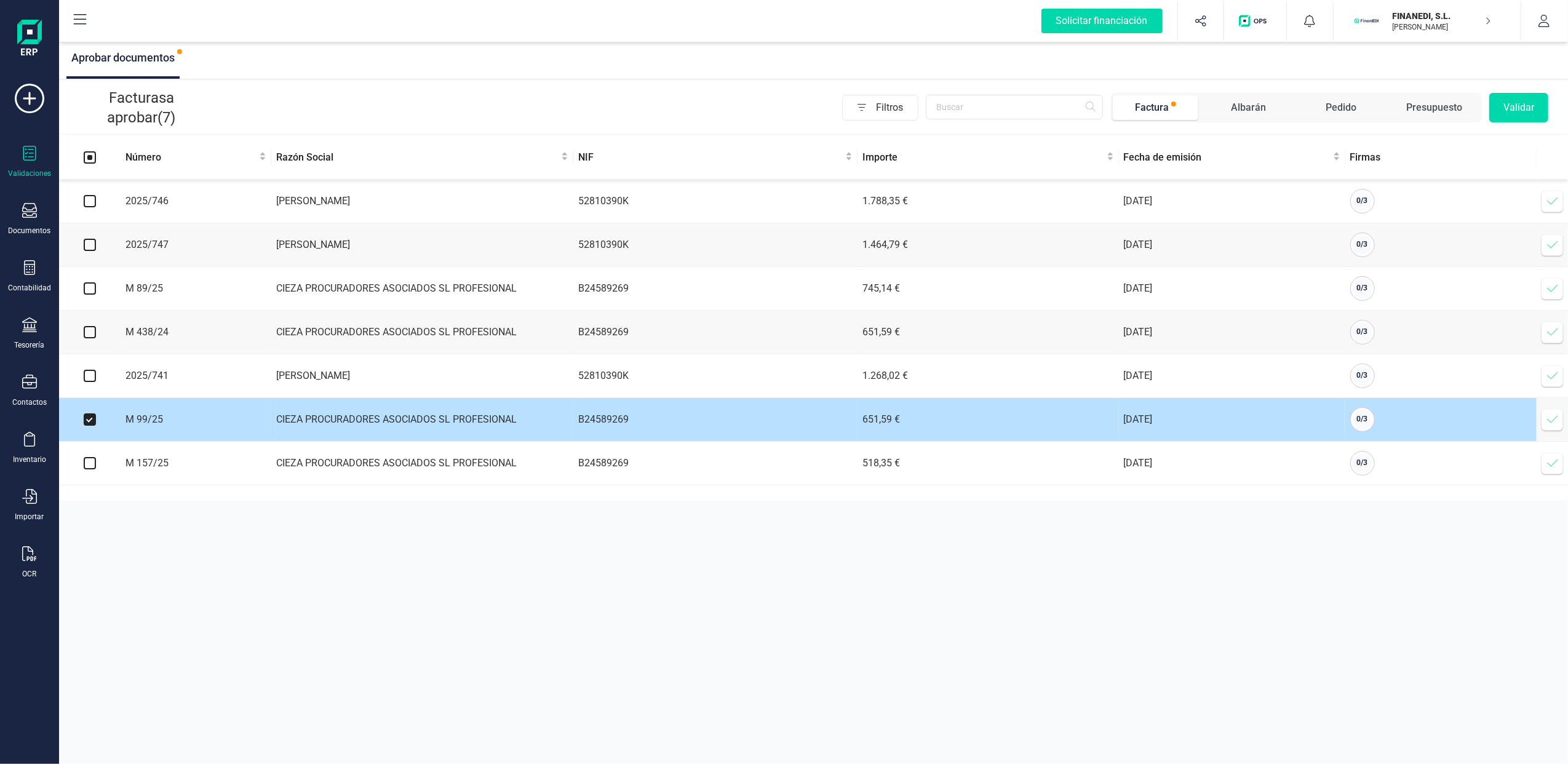
click at [1541, 427] on span at bounding box center [1553, 419] width 24 height 24
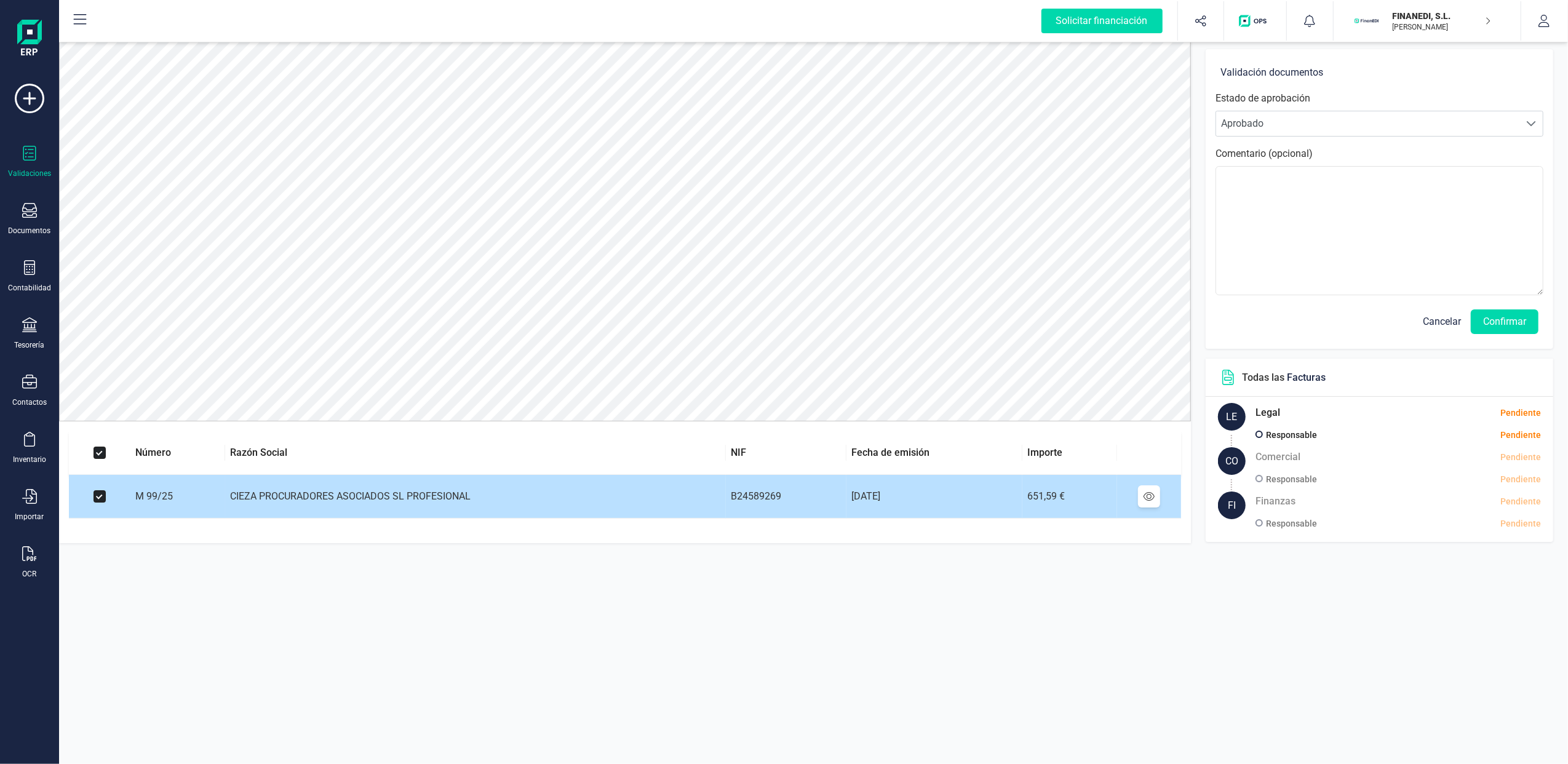
drag, startPoint x: 94, startPoint y: 495, endPoint x: 134, endPoint y: 493, distance: 40.0
click at [106, 495] on td at bounding box center [99, 497] width 62 height 43
drag, startPoint x: 92, startPoint y: 493, endPoint x: 104, endPoint y: 495, distance: 12.2
click at [99, 495] on td at bounding box center [99, 497] width 62 height 43
click at [101, 497] on input "checkbox" at bounding box center [100, 497] width 13 height 13
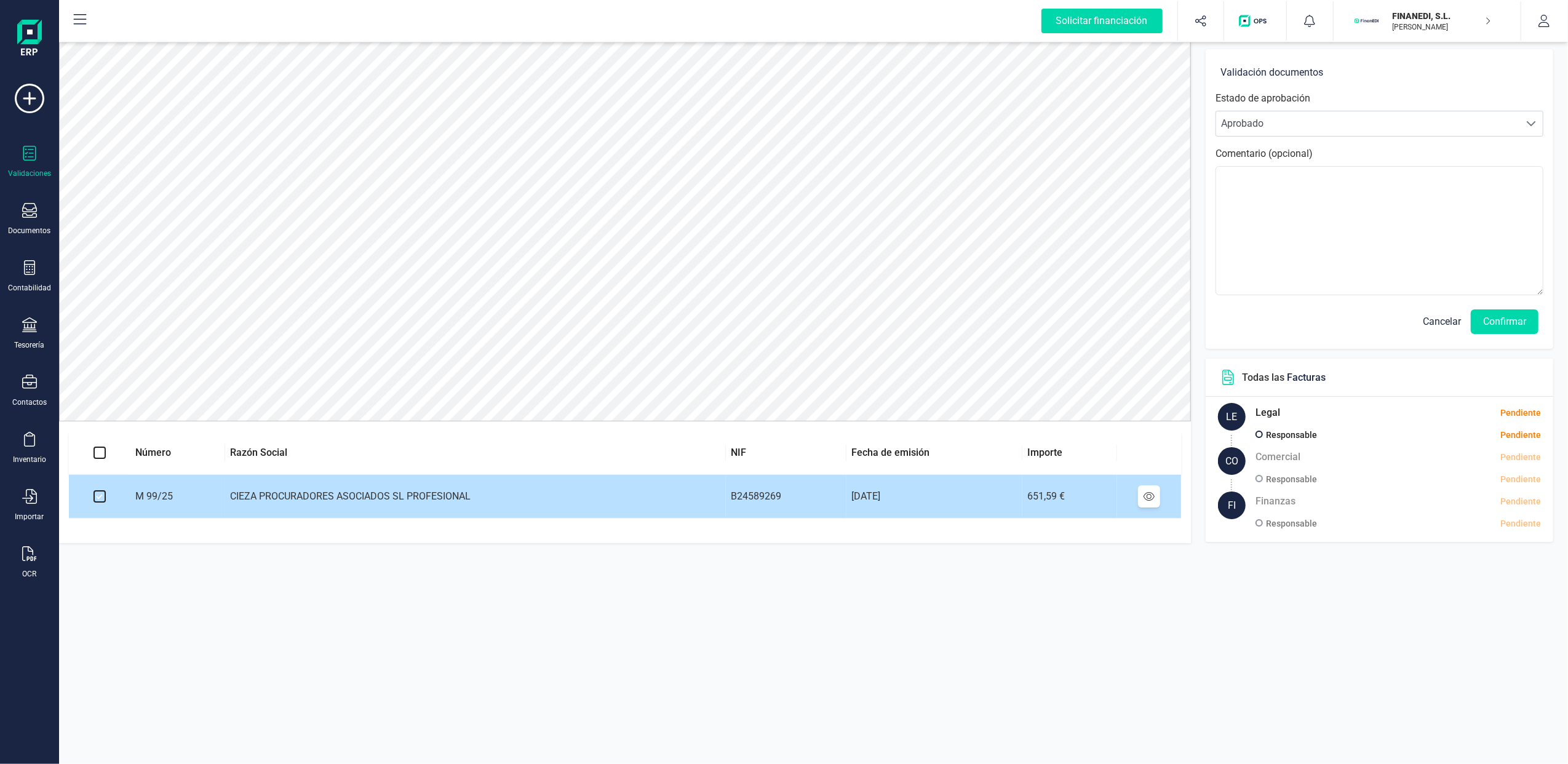
checkbox input "false"
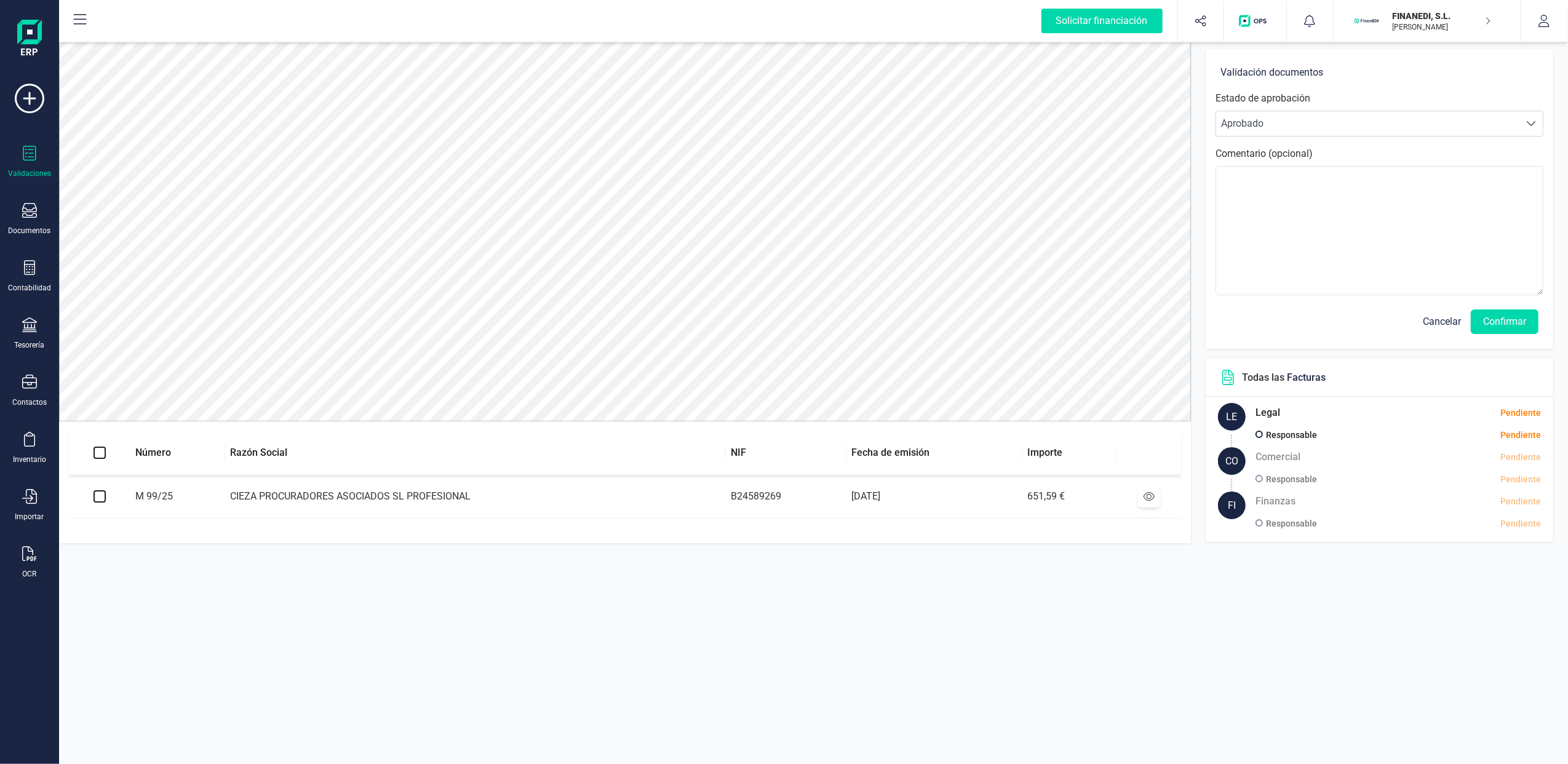
click at [29, 160] on div at bounding box center [29, 154] width 15 height 17
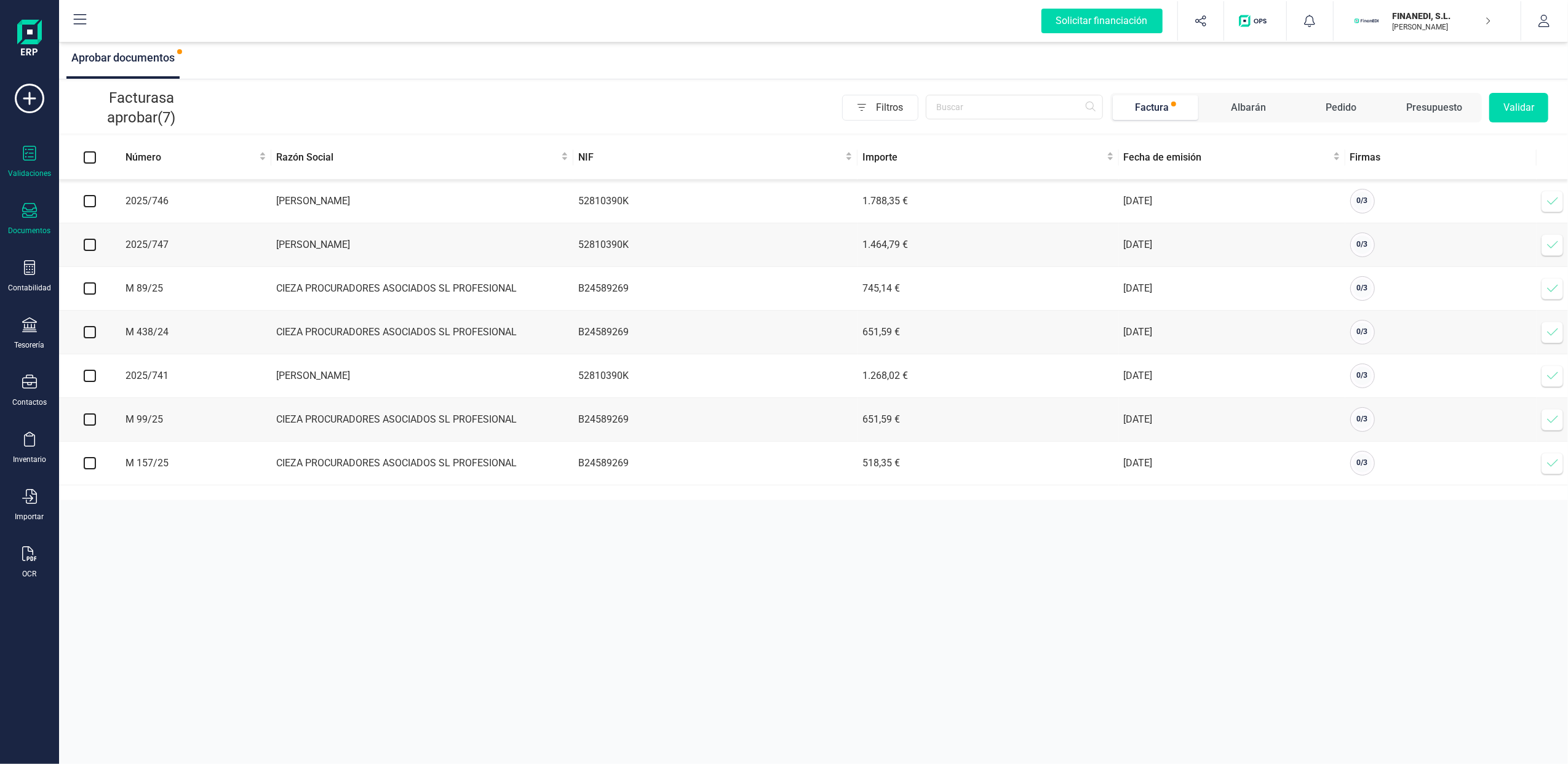
click at [33, 211] on icon at bounding box center [29, 210] width 15 height 15
click at [136, 171] on span "Facturas" at bounding box center [128, 176] width 65 height 15
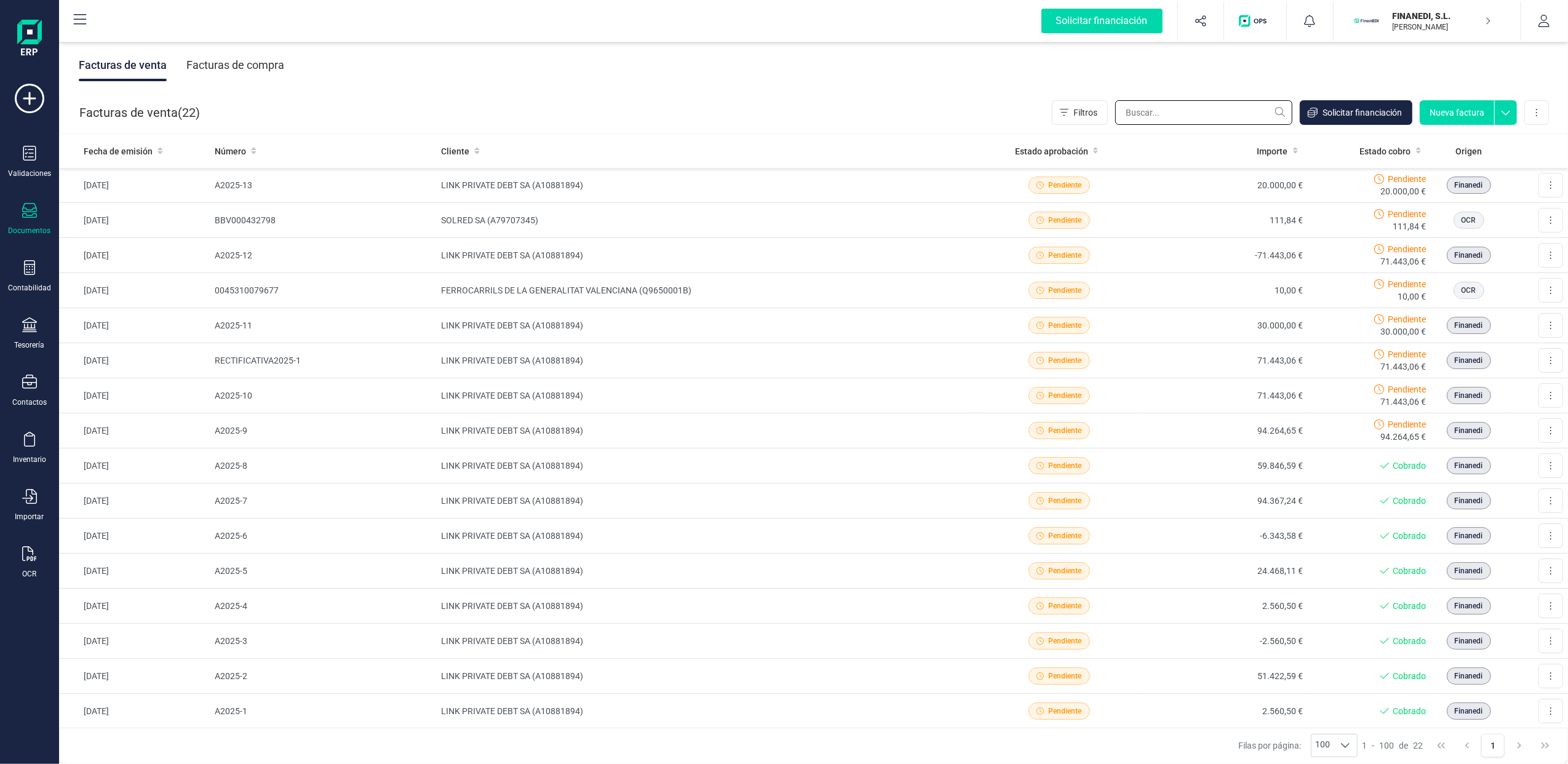
click at [1230, 115] on input "text" at bounding box center [1203, 112] width 177 height 24
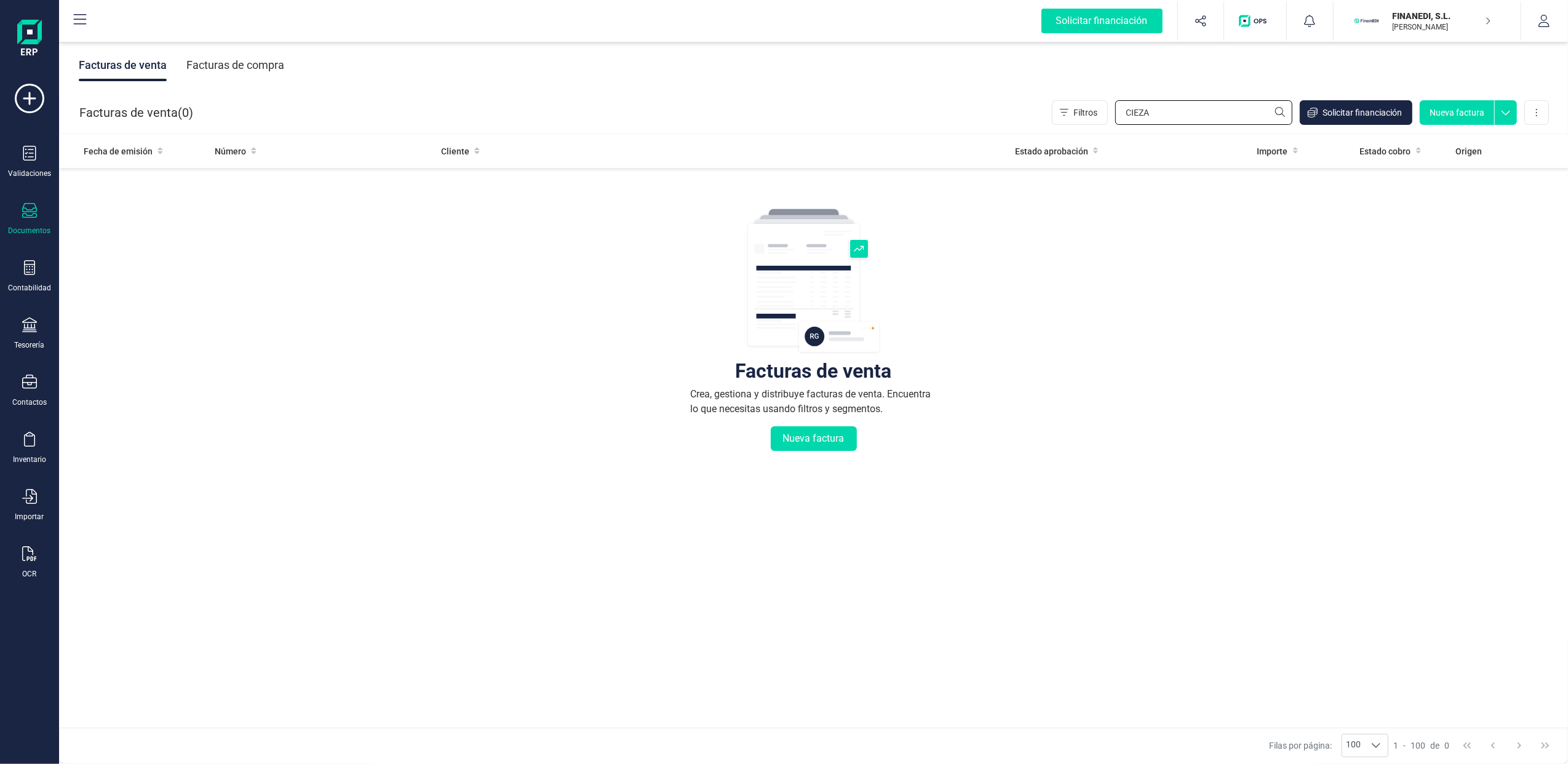
type input "CIEZA"
click at [230, 65] on div "Facturas de compra" at bounding box center [235, 65] width 98 height 32
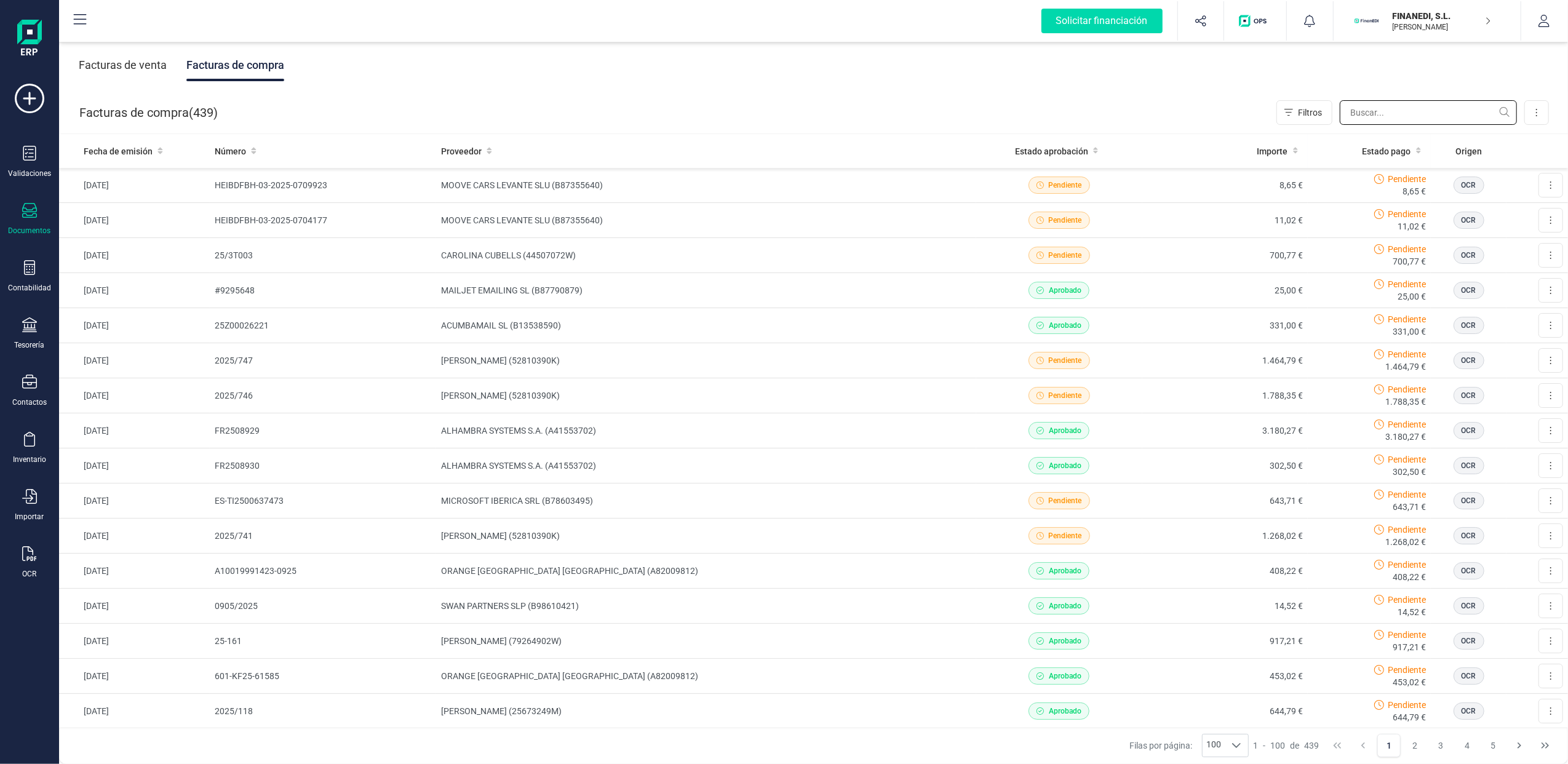
click at [1369, 113] on input "text" at bounding box center [1428, 112] width 177 height 24
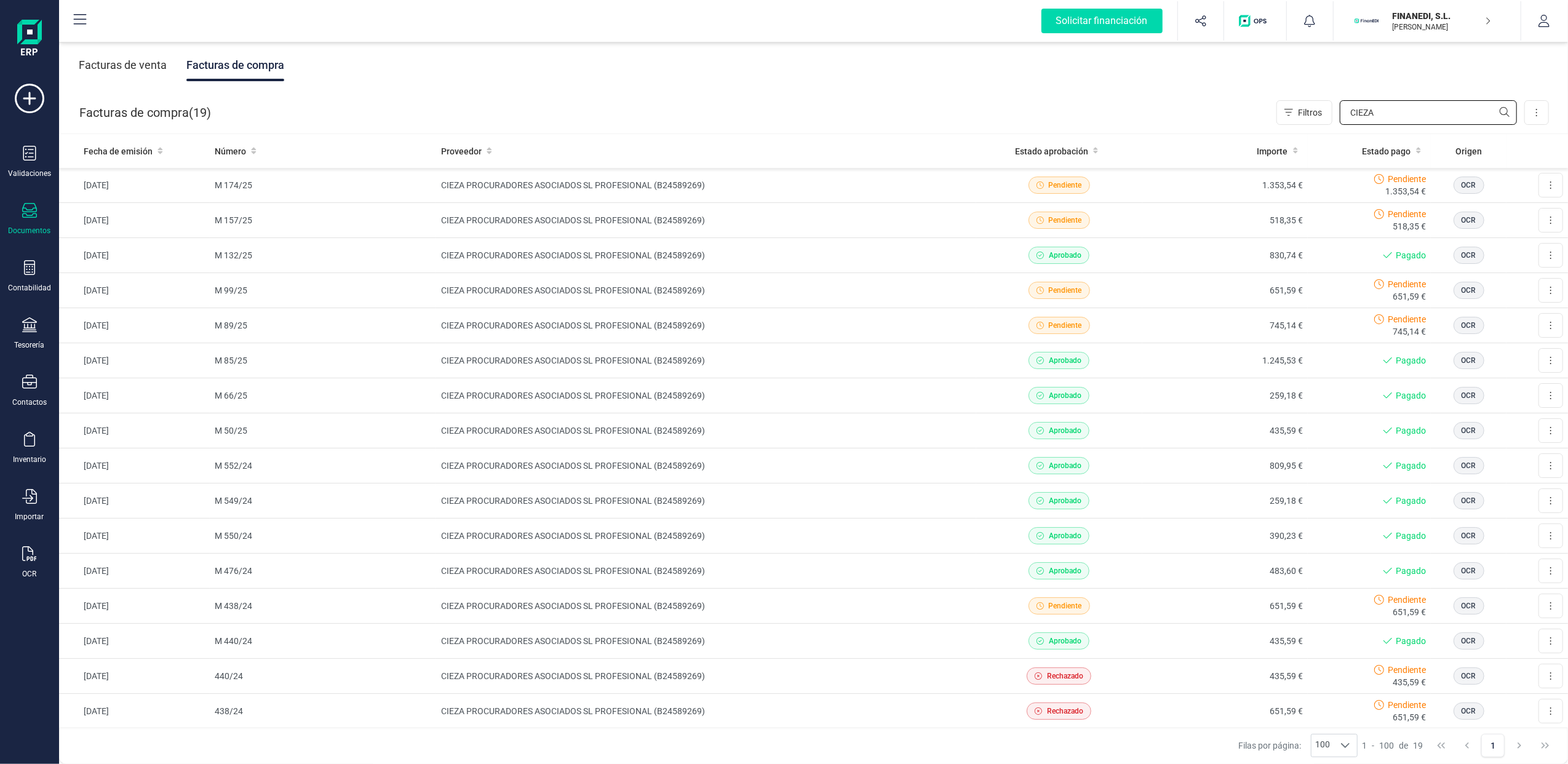
click at [1506, 111] on input "CIEZA" at bounding box center [1428, 112] width 177 height 24
type input "CIEZA"
click at [252, 146] on icon at bounding box center [254, 150] width 6 height 8
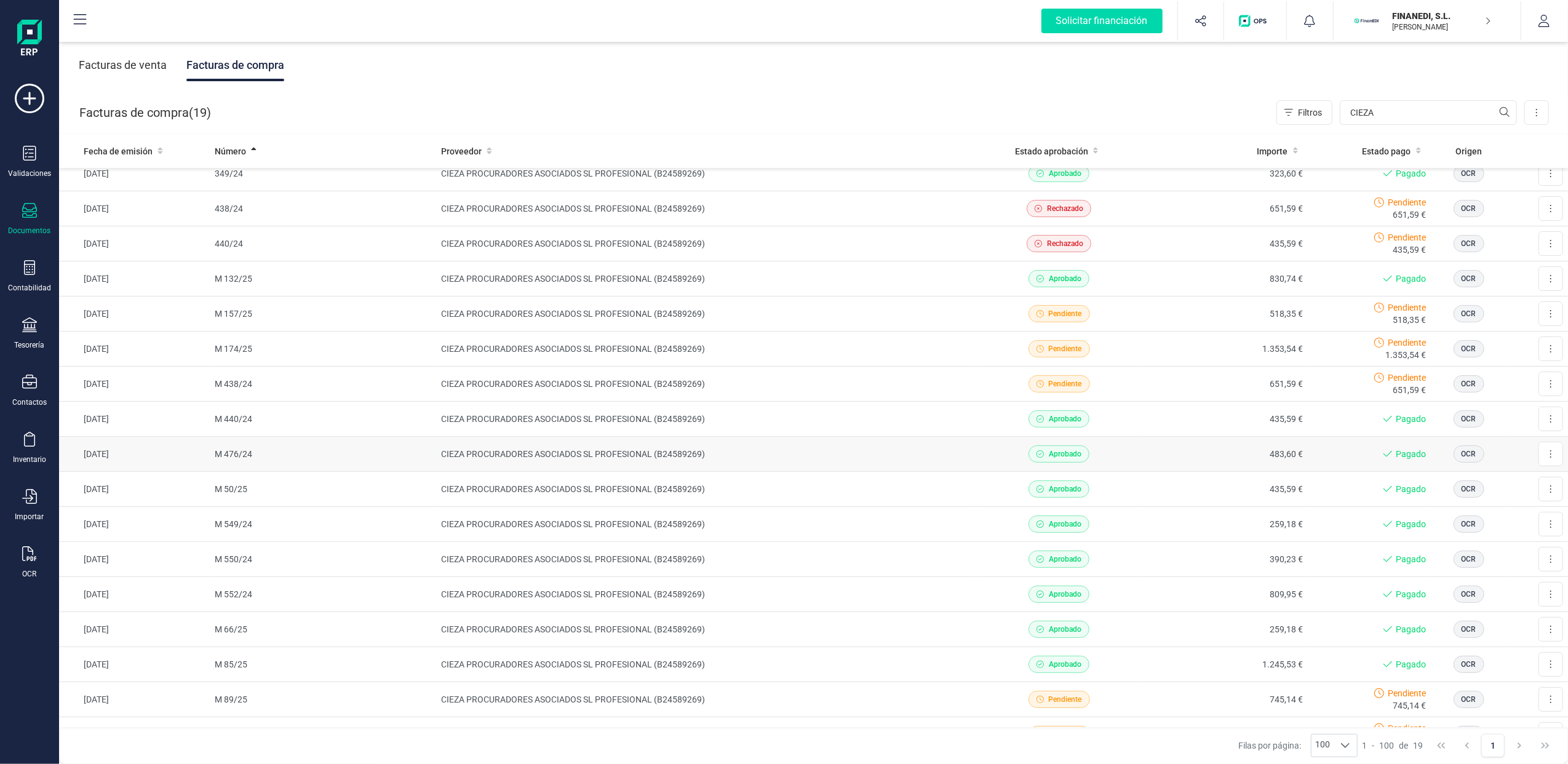
scroll to position [134, 0]
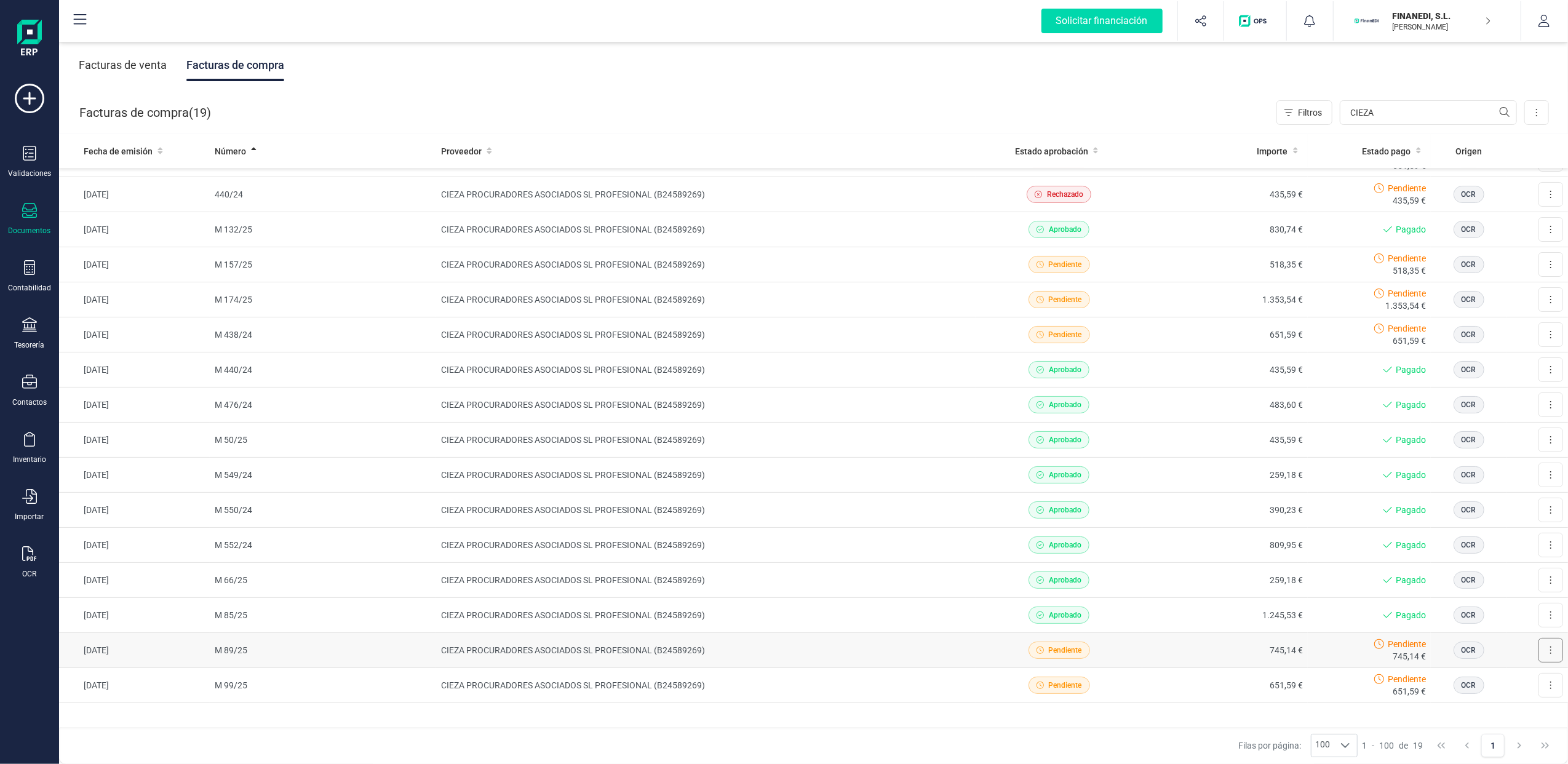
click at [1546, 647] on button at bounding box center [1551, 650] width 24 height 24
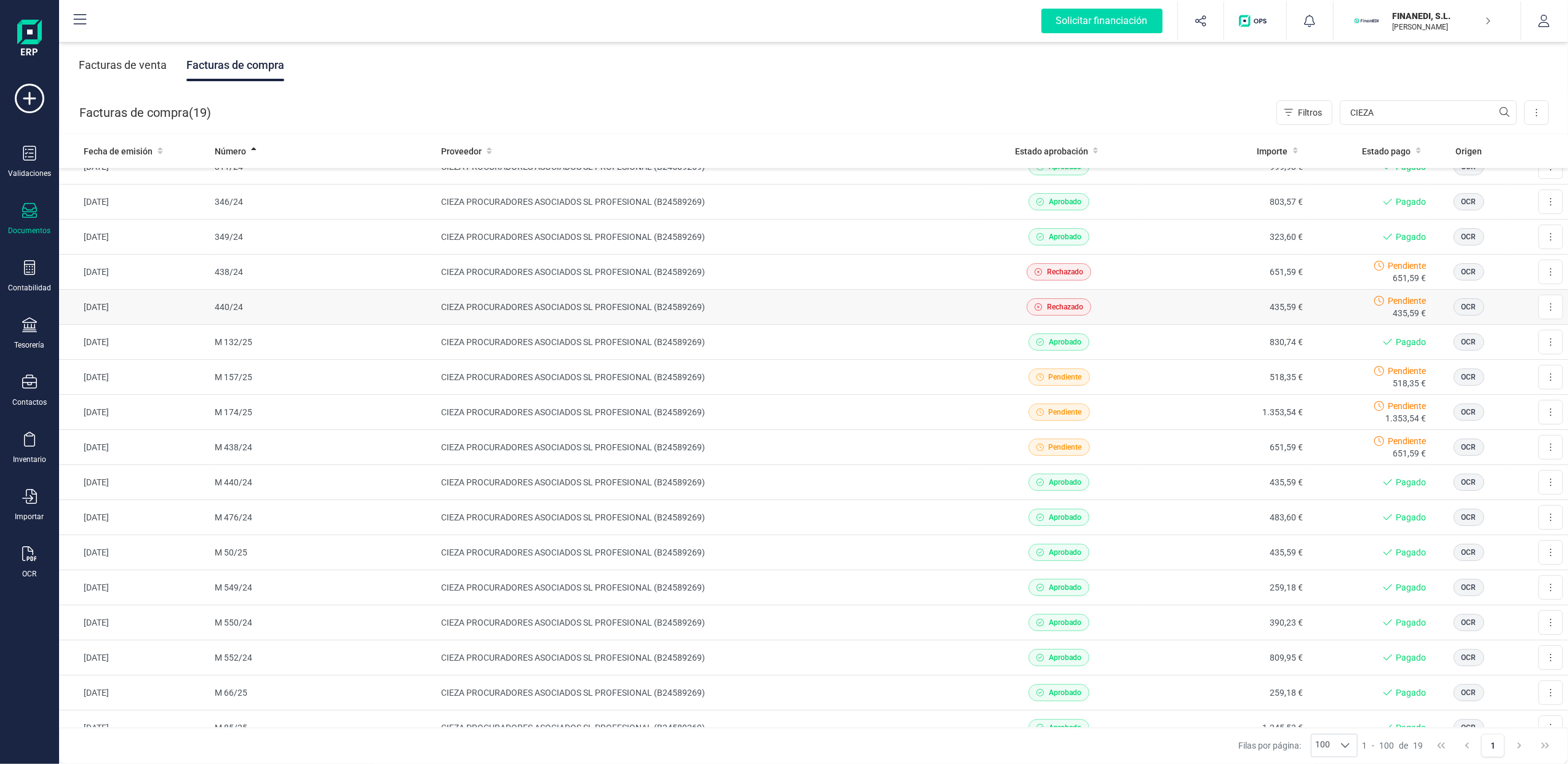
scroll to position [0, 0]
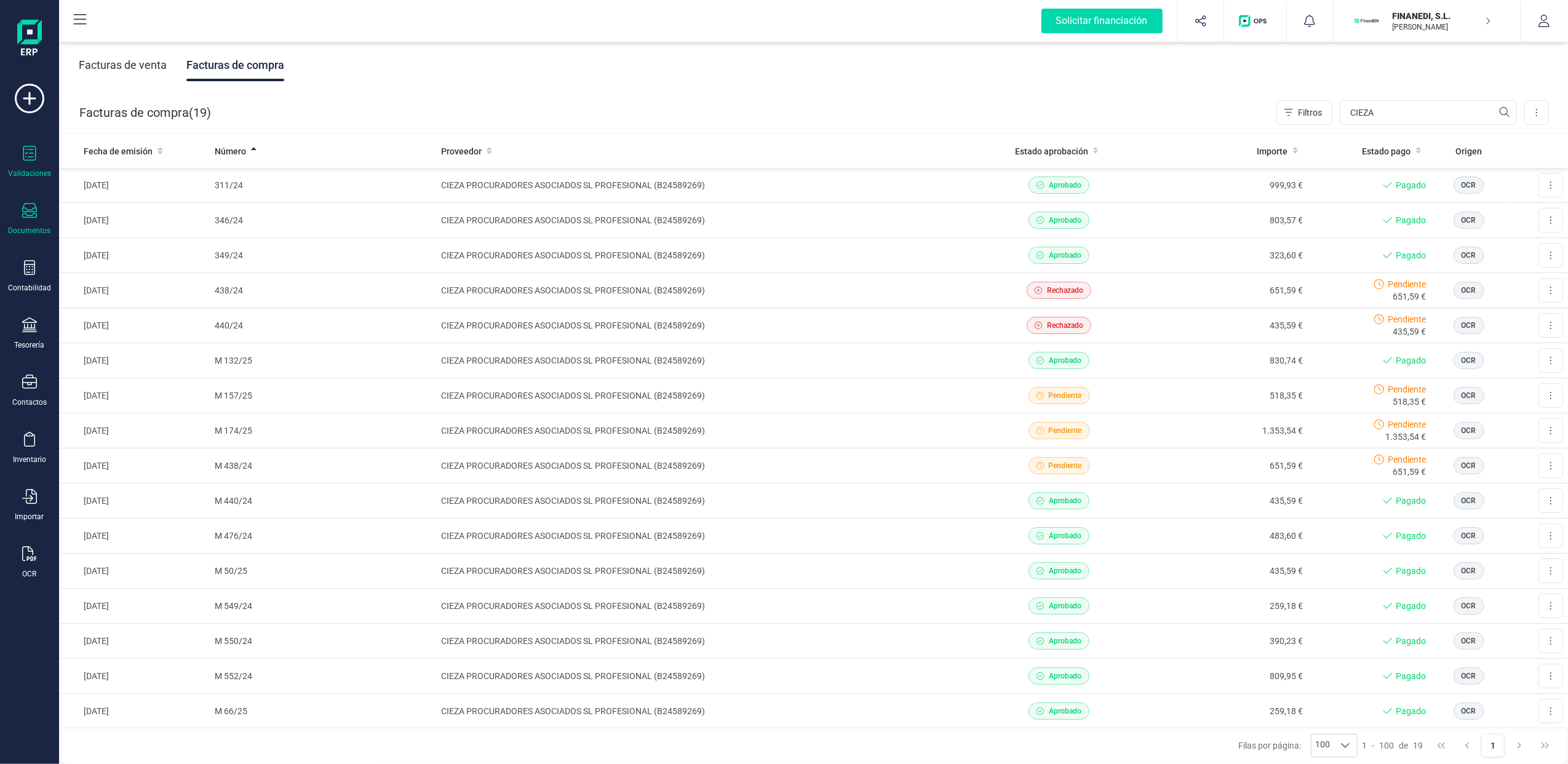
click at [35, 150] on icon at bounding box center [29, 153] width 13 height 15
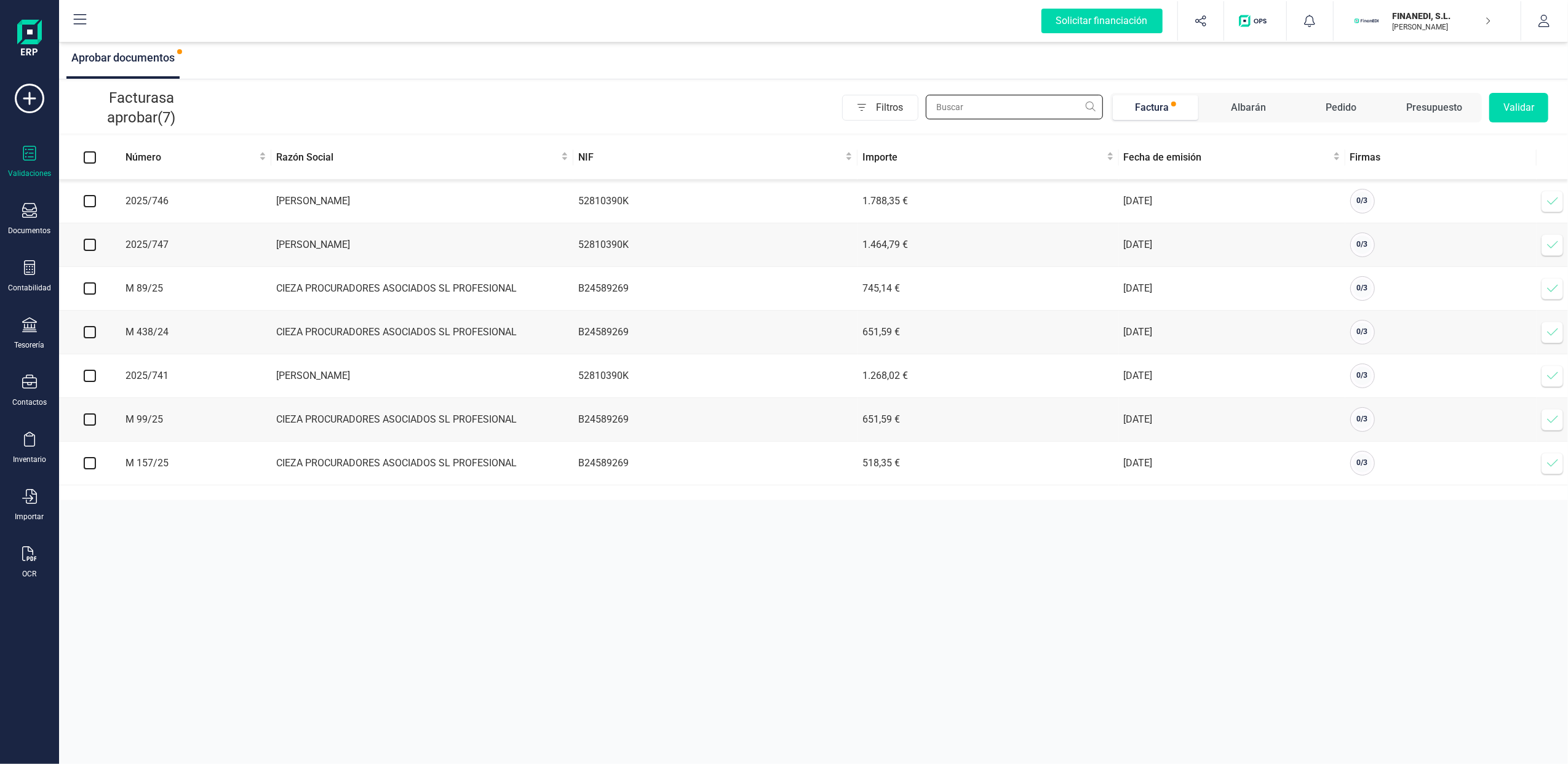
drag, startPoint x: 1004, startPoint y: 94, endPoint x: 1016, endPoint y: 104, distance: 15.6
click at [1005, 96] on input "text" at bounding box center [1014, 106] width 177 height 24
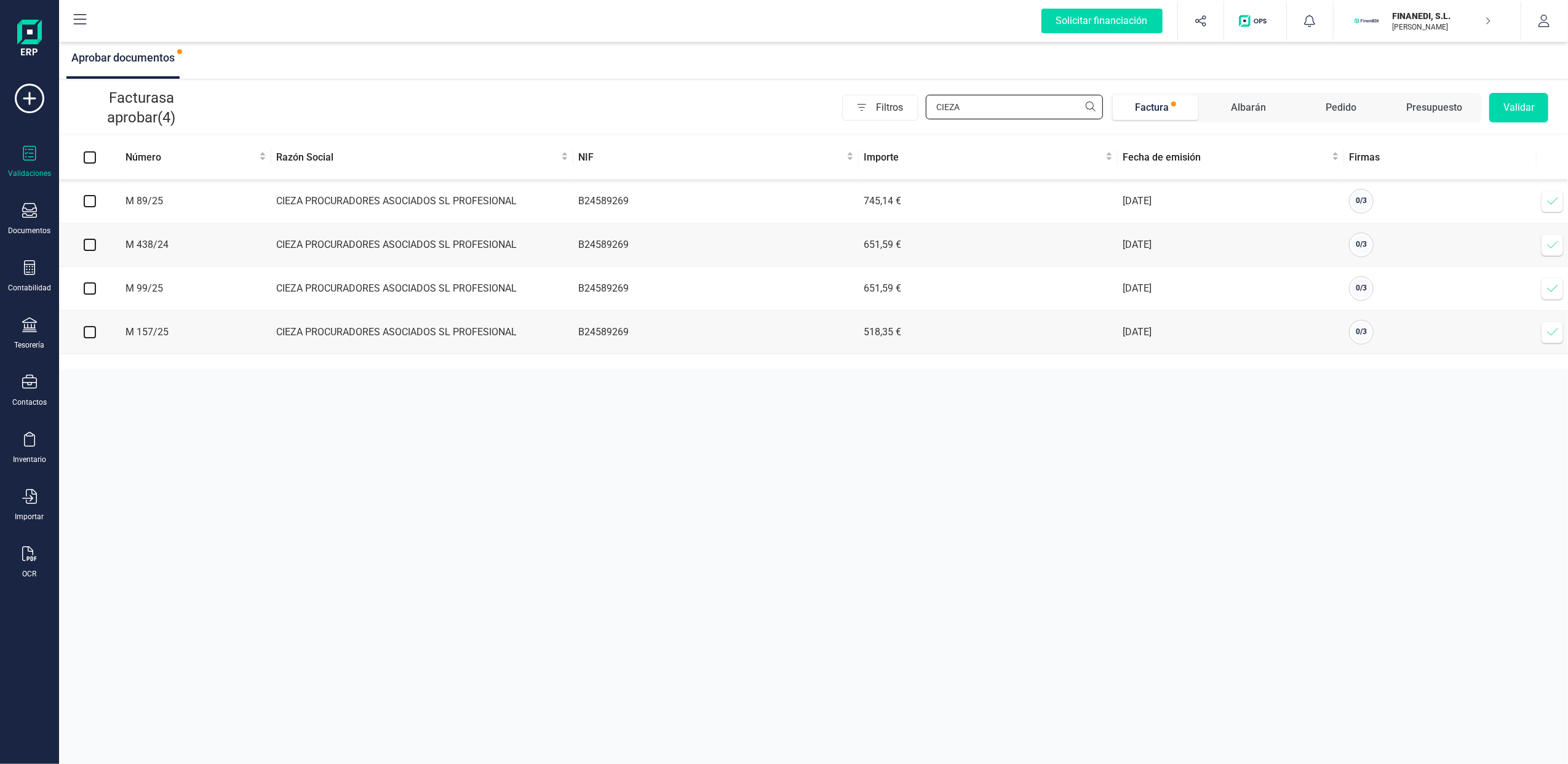
type input "CIEZA"
click at [86, 246] on input "checkbox" at bounding box center [90, 245] width 13 height 13
checkbox input "true"
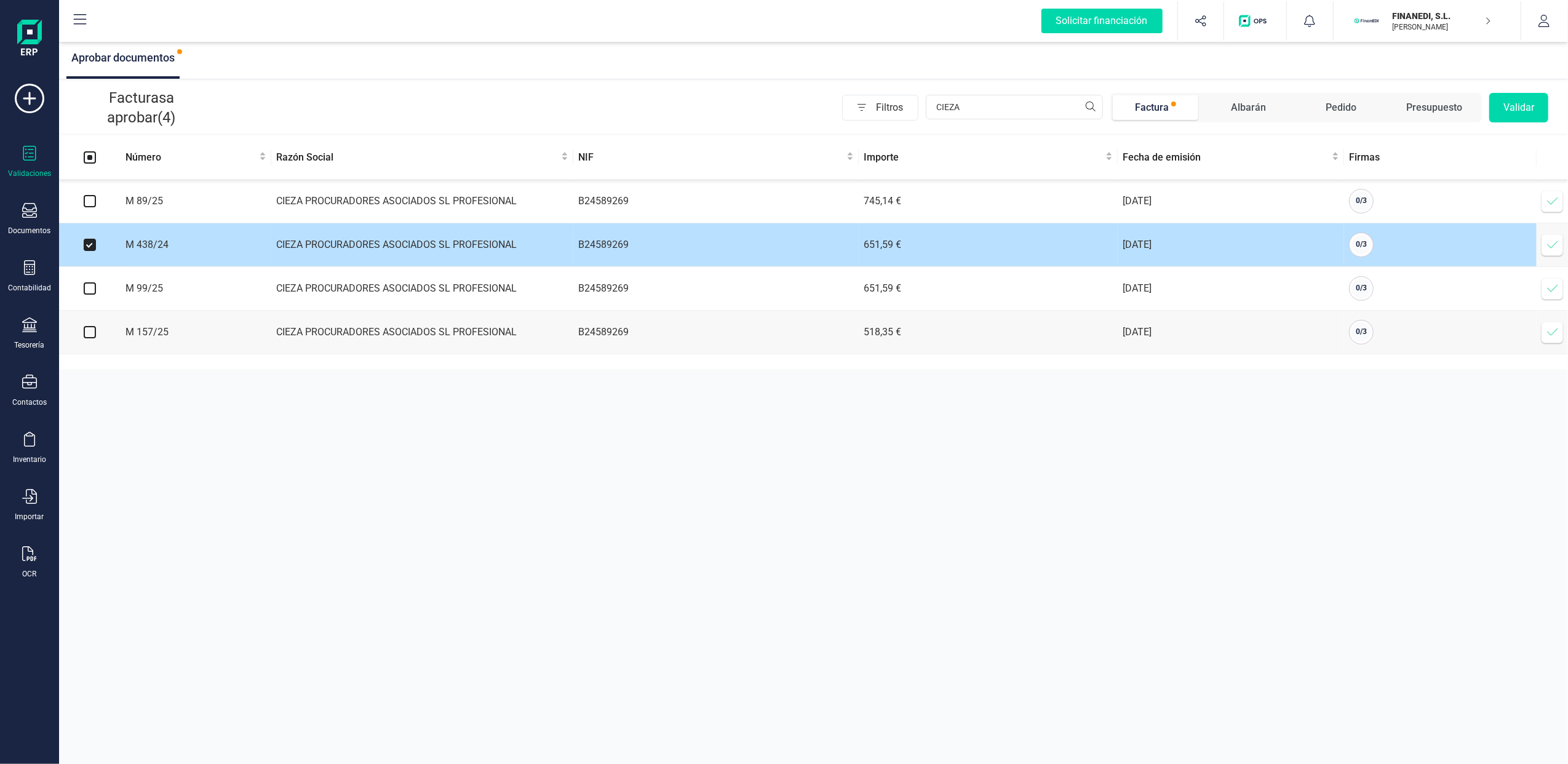
click at [1553, 251] on icon at bounding box center [1553, 245] width 13 height 13
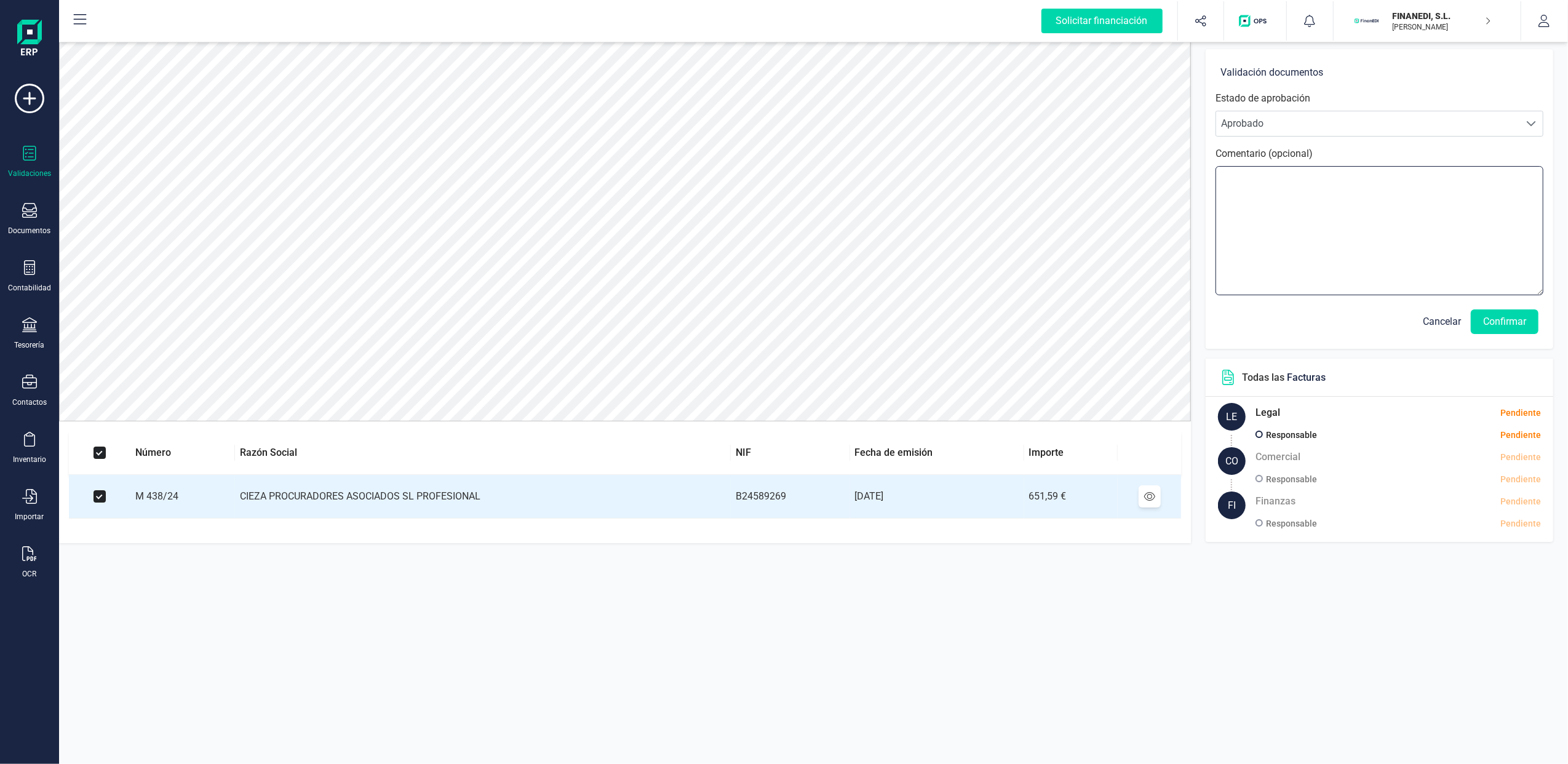
click at [1332, 227] on textarea at bounding box center [1379, 230] width 328 height 129
type textarea "Ojo se trata de una factura de [DATE]. Verificar antes de pagar"
click at [1521, 311] on button "Confirmar" at bounding box center [1504, 321] width 68 height 24
drag, startPoint x: 1524, startPoint y: 369, endPoint x: 1520, endPoint y: 352, distance: 17.5
click at [1525, 369] on header "Todas las Facturas" at bounding box center [1379, 378] width 348 height 38
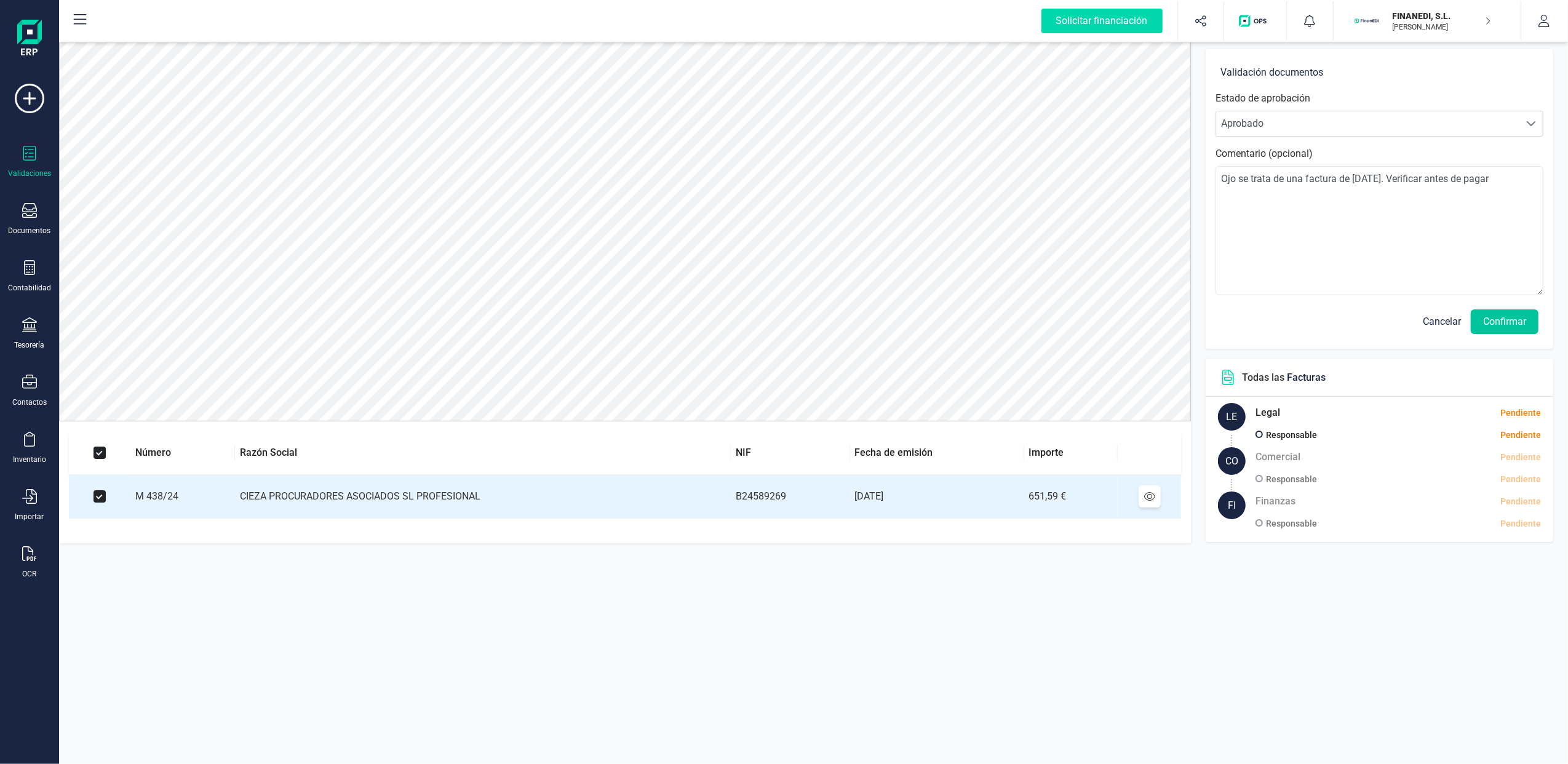
click at [1502, 325] on button "Confirmar" at bounding box center [1504, 321] width 68 height 24
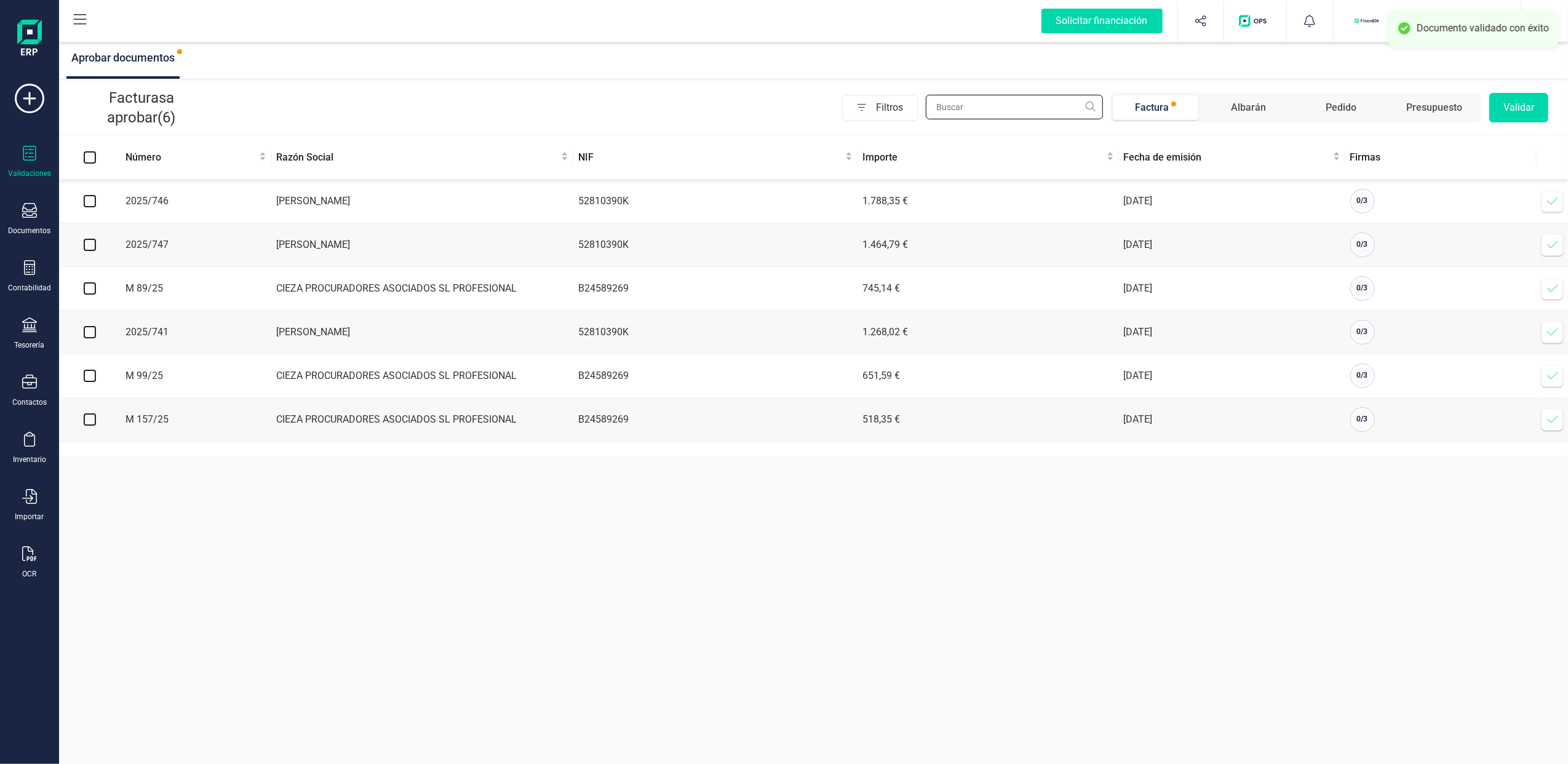
click at [966, 108] on input "text" at bounding box center [1014, 106] width 177 height 24
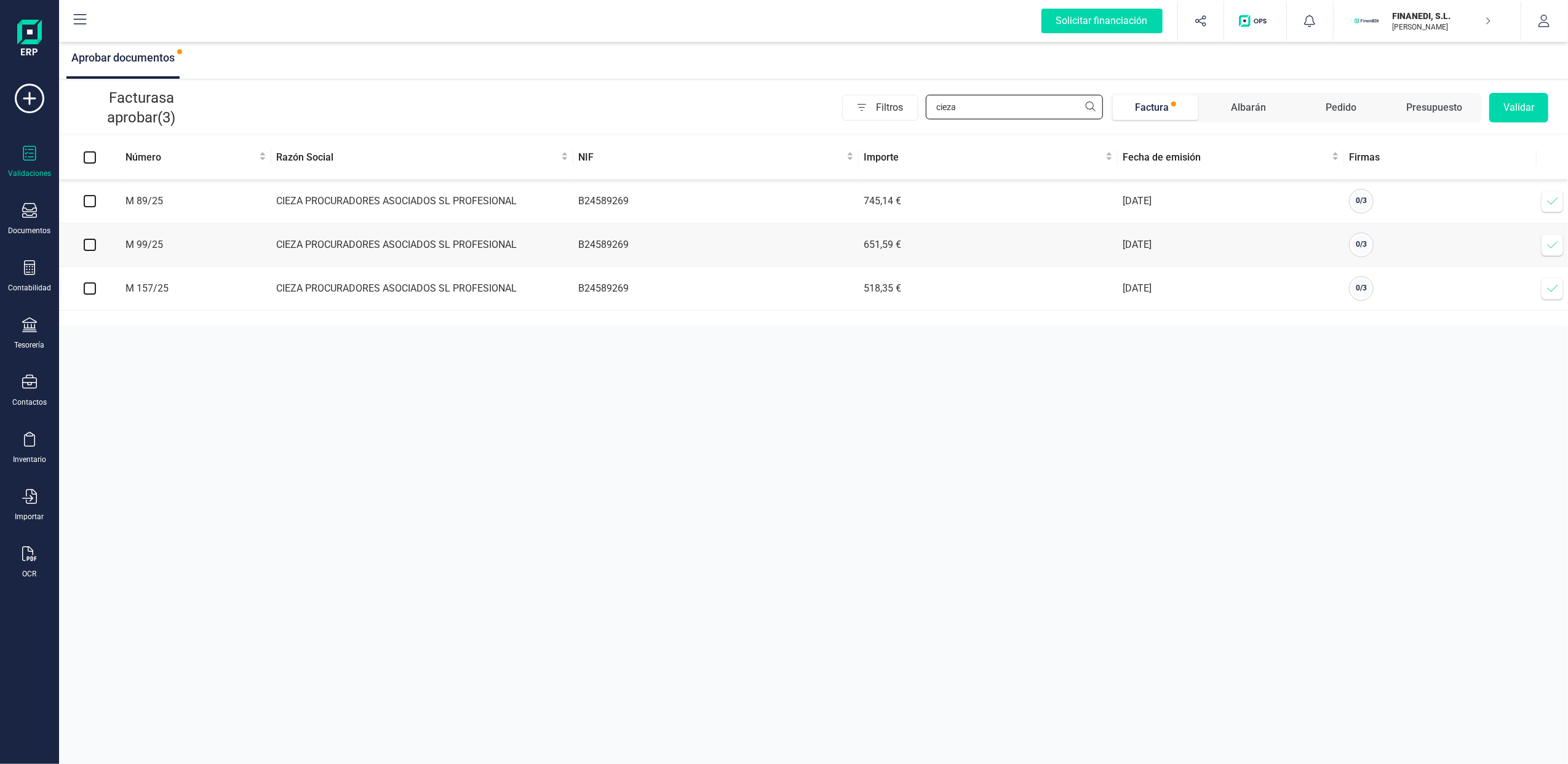
type input "cieza"
click at [92, 197] on input "checkbox" at bounding box center [90, 201] width 13 height 13
checkbox input "true"
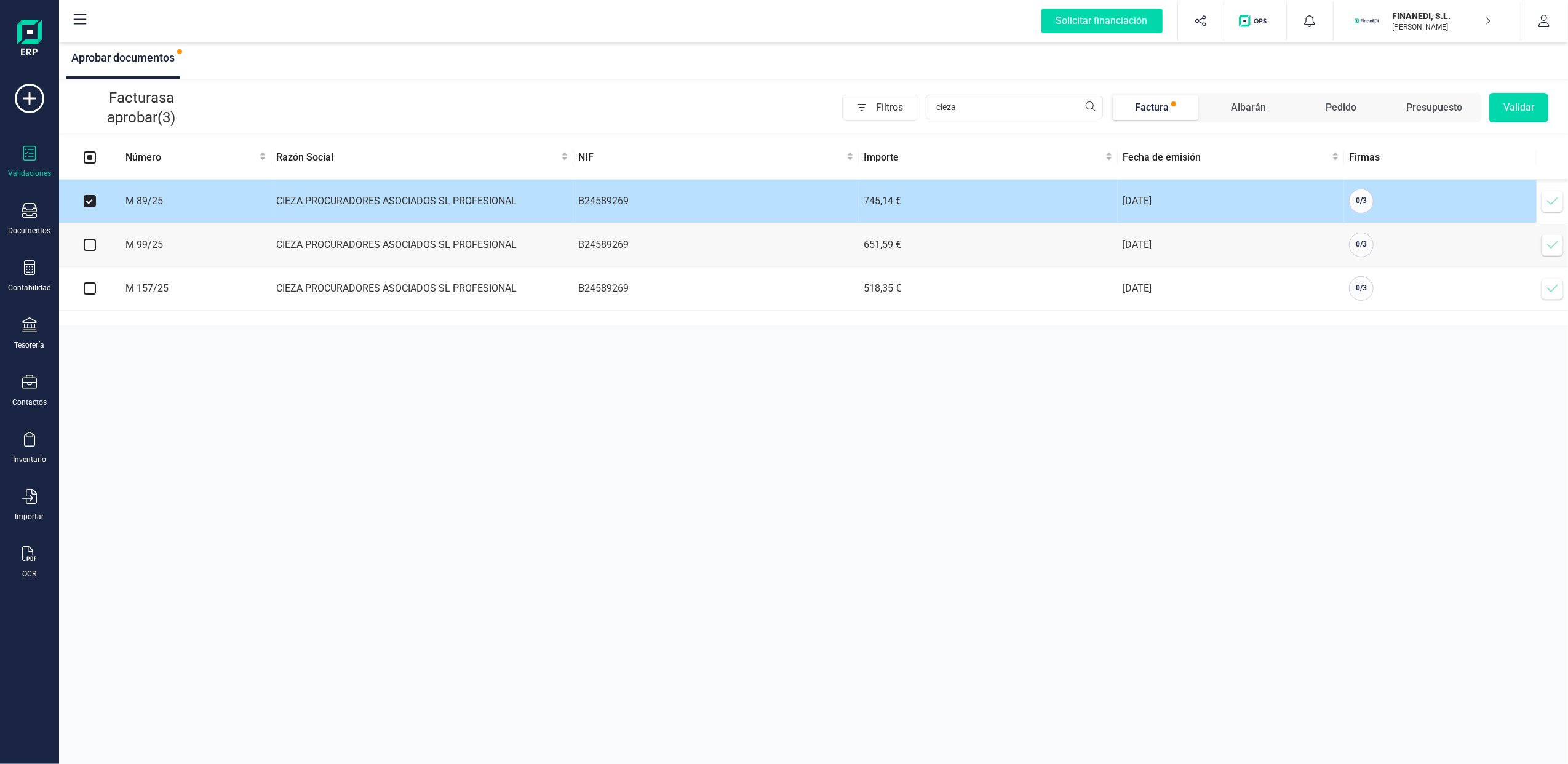
click at [1555, 201] on icon at bounding box center [1552, 201] width 10 height 8
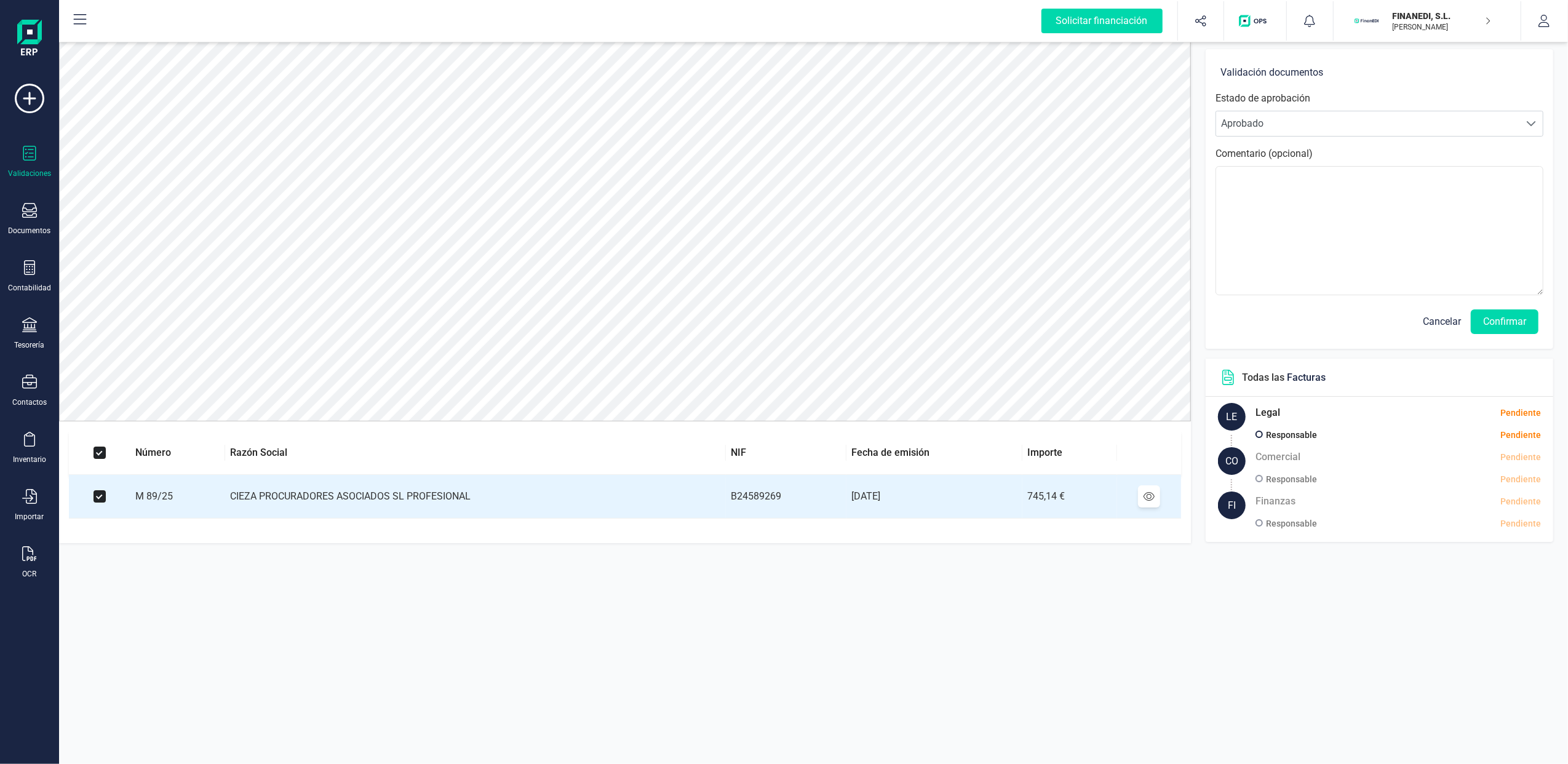
click at [1434, 321] on span "Cancelar" at bounding box center [1442, 321] width 38 height 15
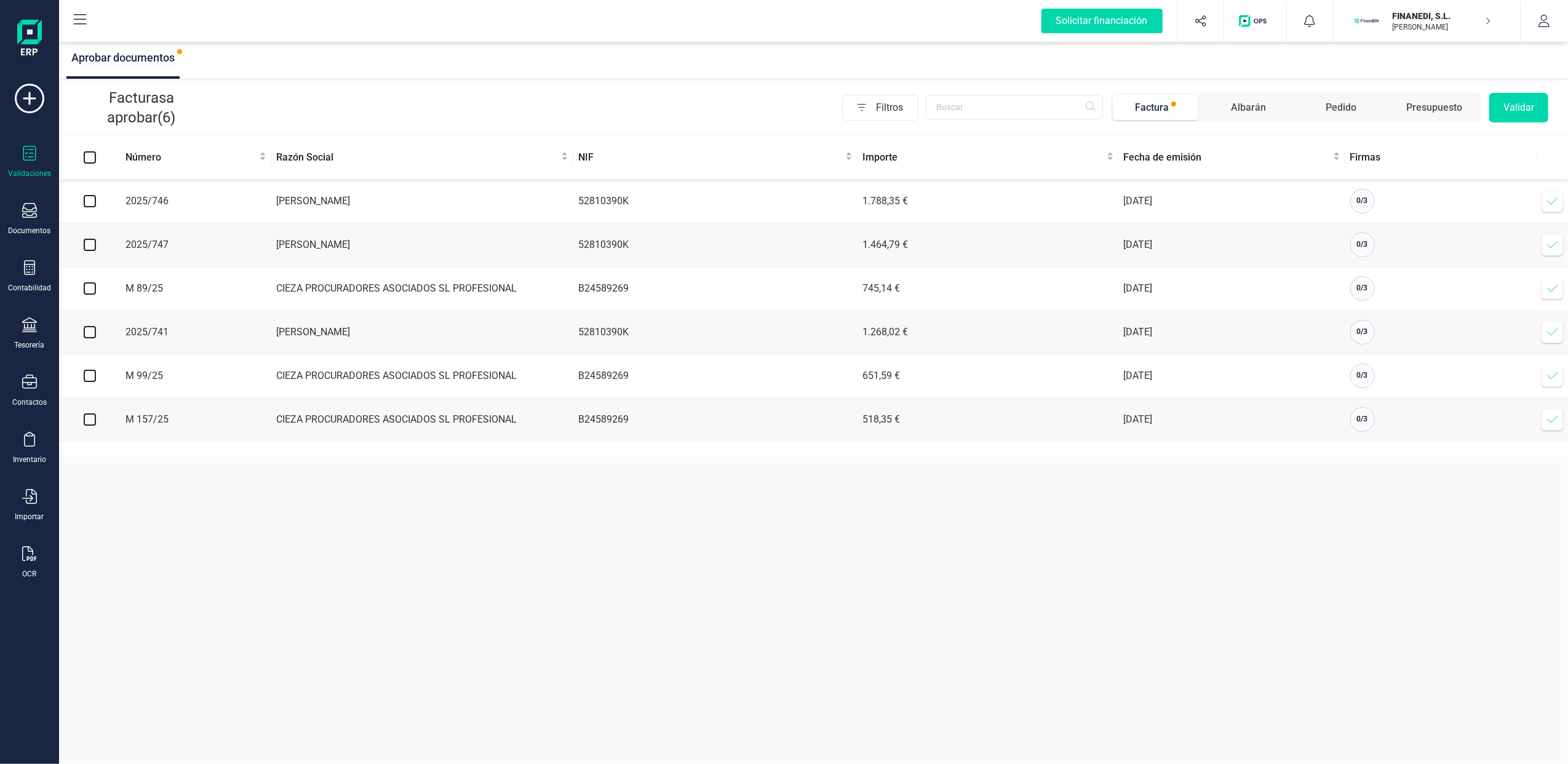
click at [1549, 381] on icon at bounding box center [1553, 376] width 13 height 13
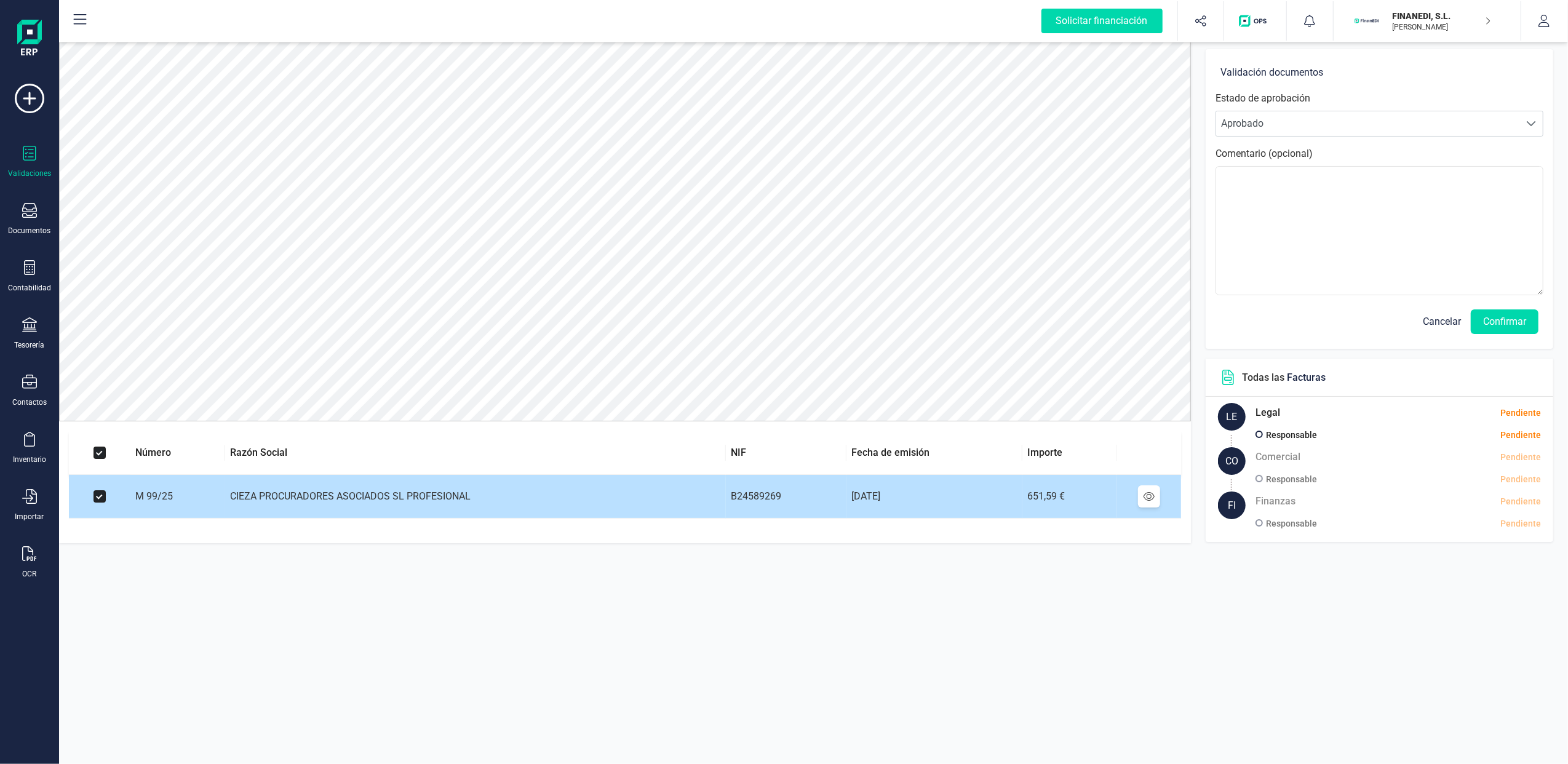
click at [96, 490] on td at bounding box center [99, 497] width 62 height 43
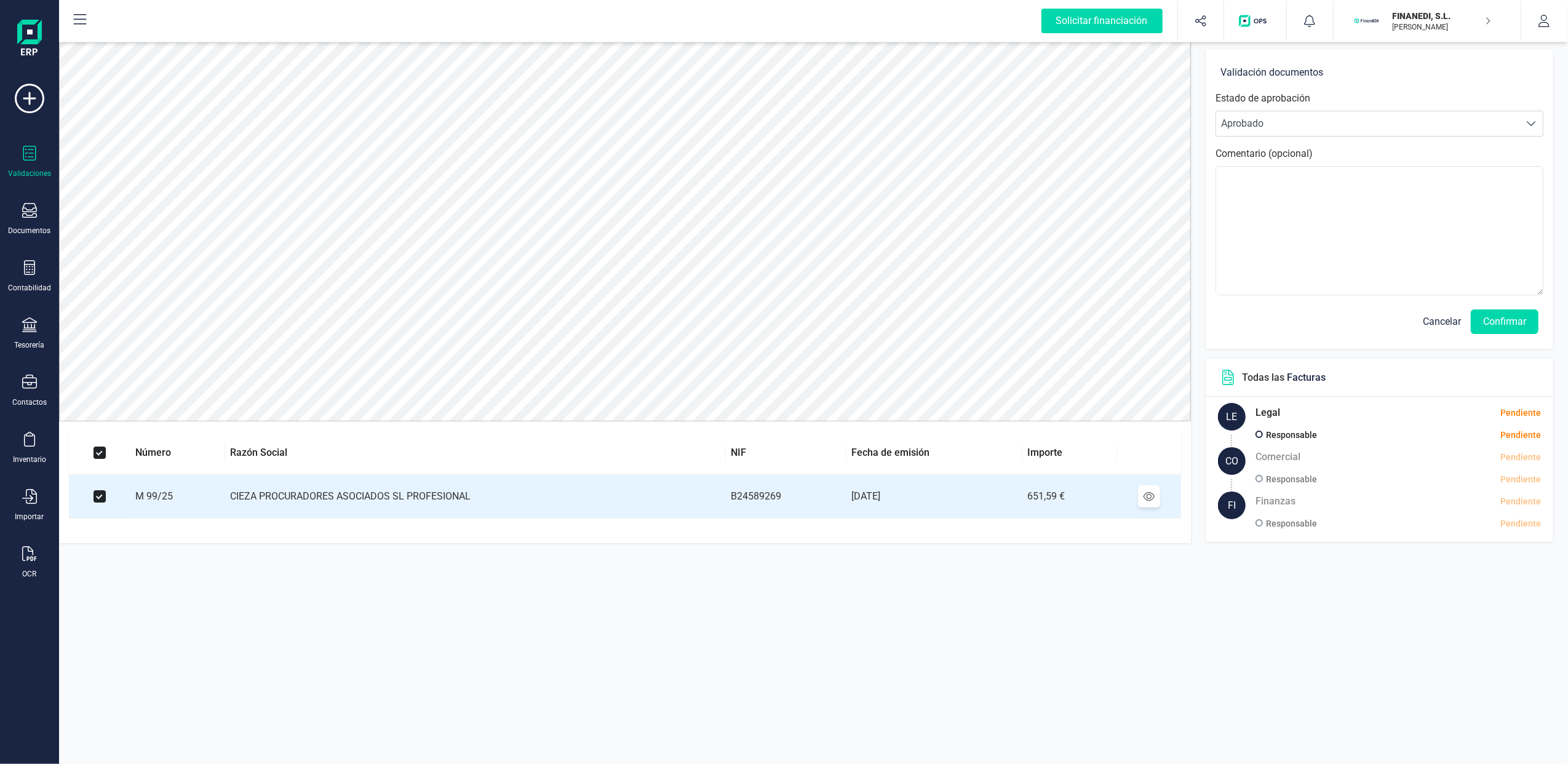
click at [1439, 325] on span "Cancelar" at bounding box center [1442, 321] width 38 height 15
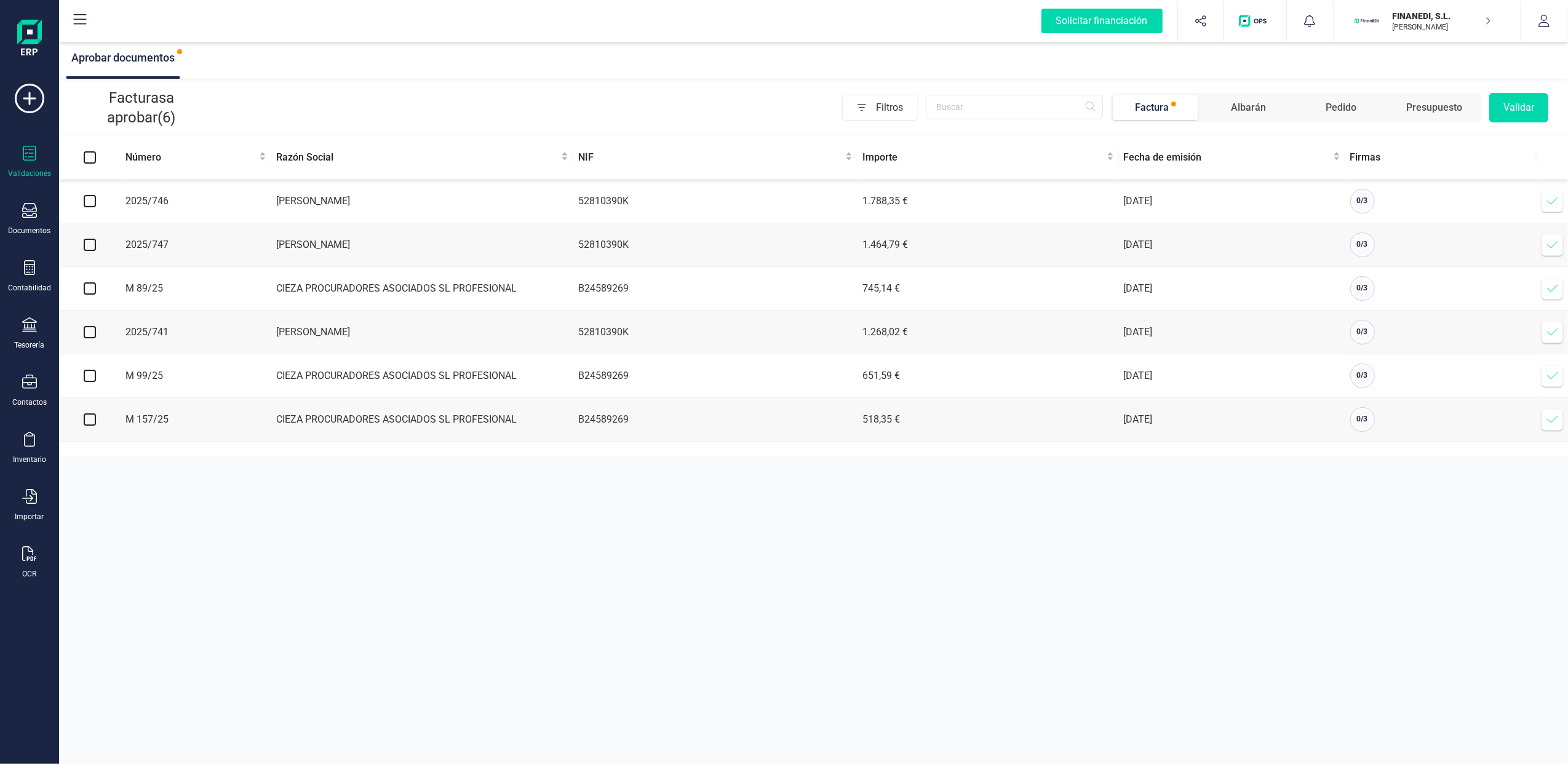
click at [87, 422] on input "checkbox" at bounding box center [90, 420] width 13 height 13
checkbox input "true"
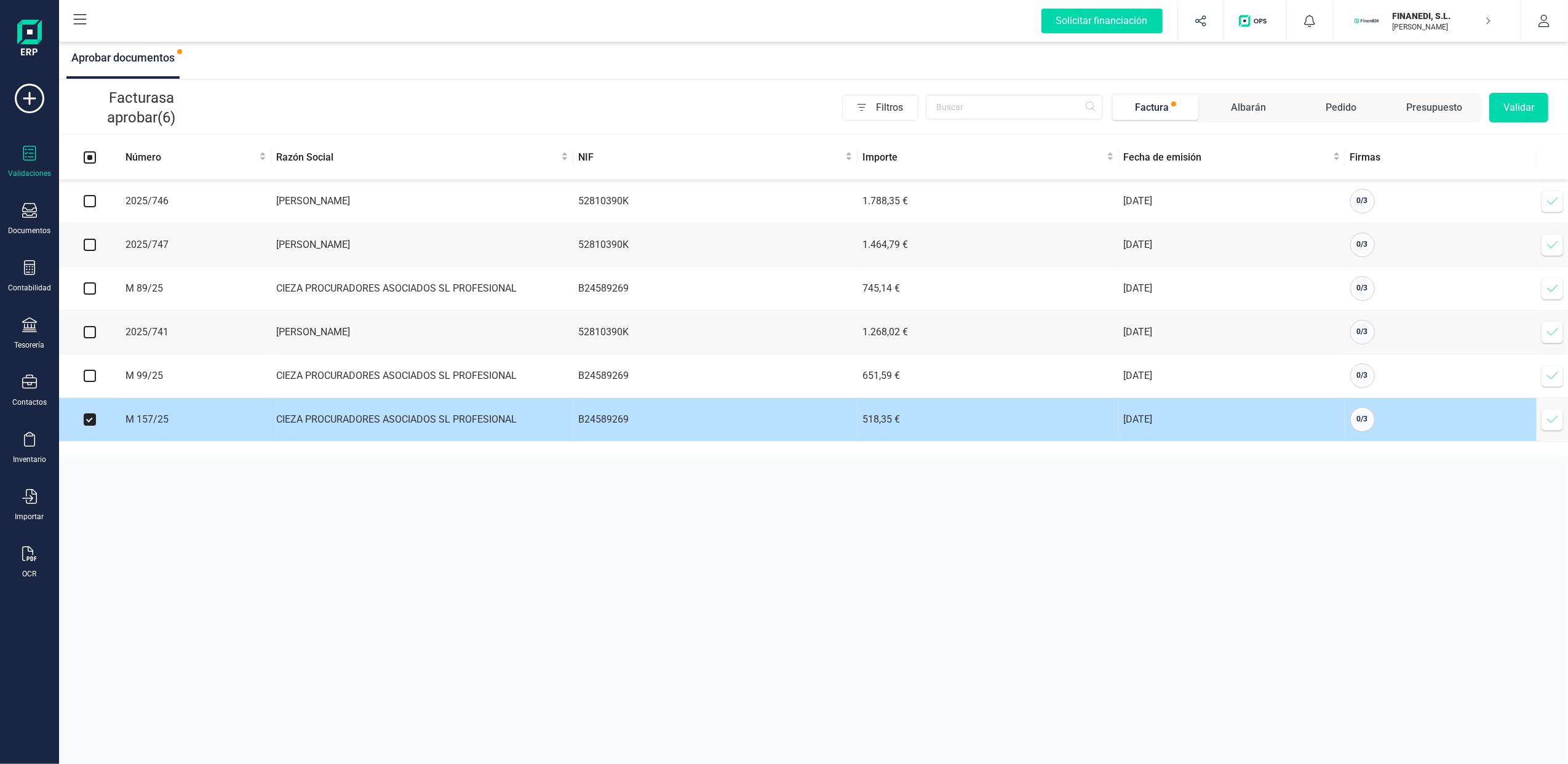
click at [1548, 425] on icon at bounding box center [1553, 420] width 13 height 13
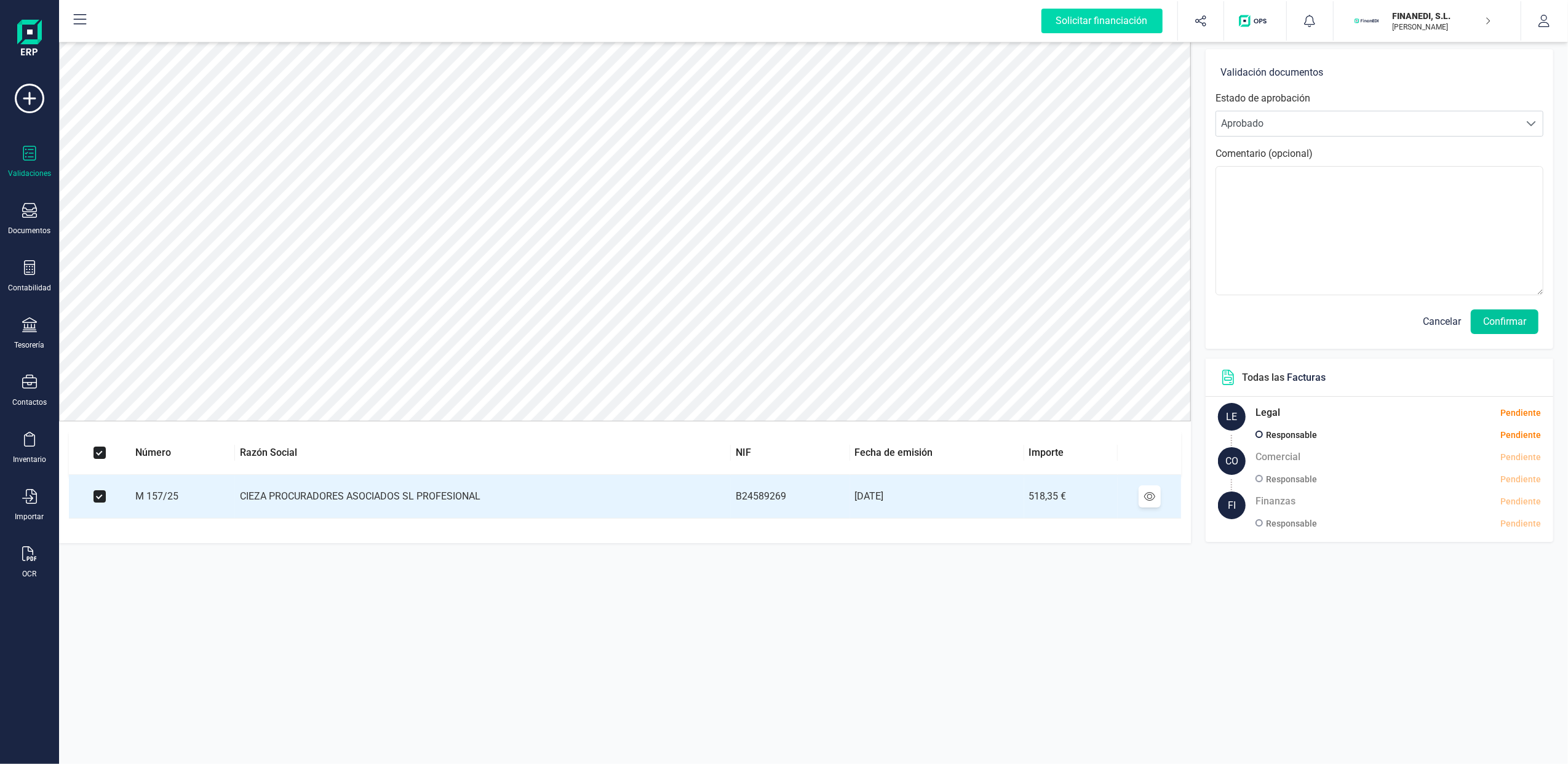
drag, startPoint x: 1506, startPoint y: 318, endPoint x: 1497, endPoint y: 311, distance: 11.4
click at [1506, 316] on button "Confirmar" at bounding box center [1504, 321] width 68 height 24
click at [1495, 318] on button "Confirmar" at bounding box center [1504, 321] width 68 height 24
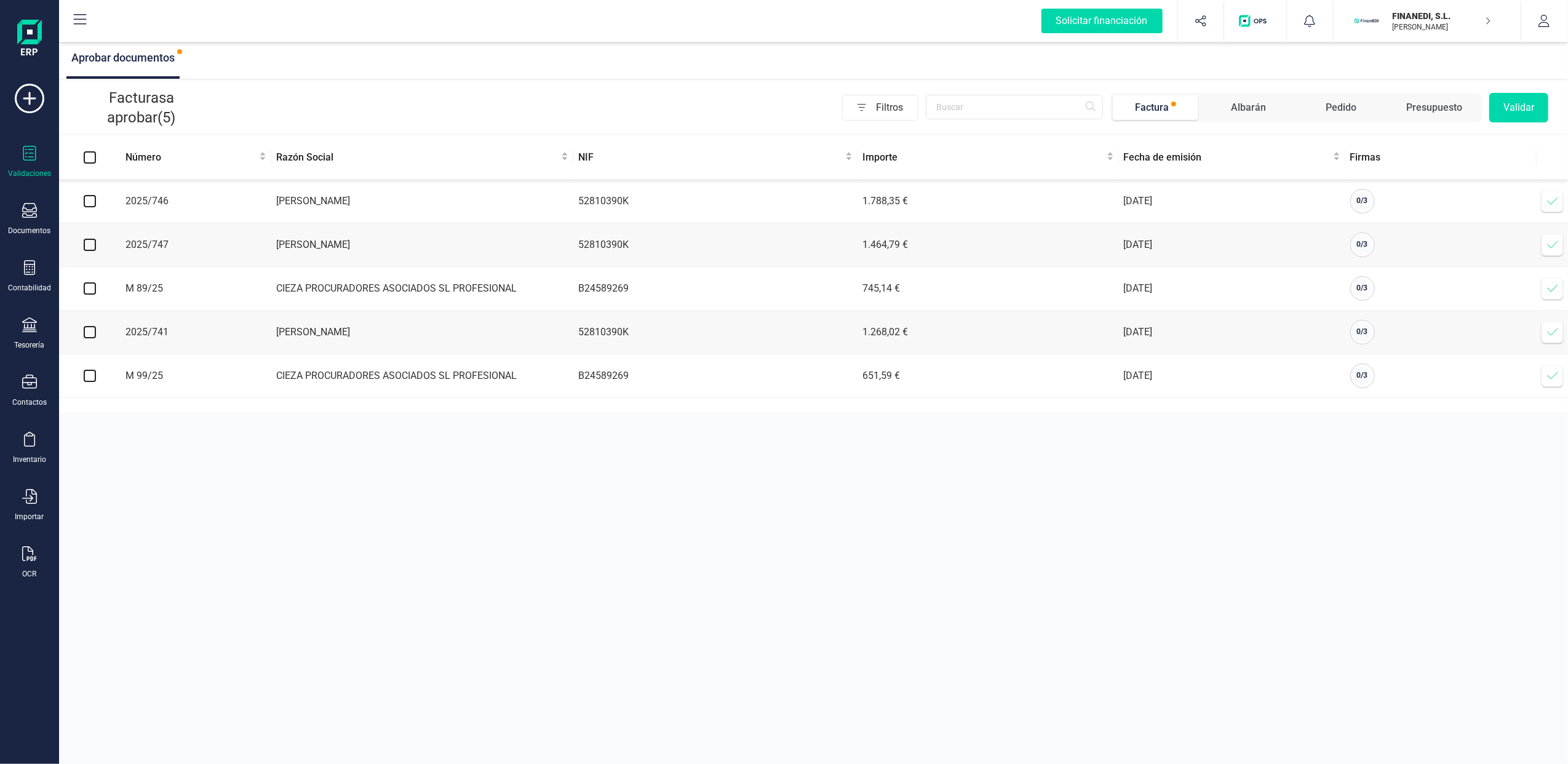
click at [107, 200] on td at bounding box center [90, 201] width 62 height 43
drag, startPoint x: 89, startPoint y: 200, endPoint x: 178, endPoint y: 197, distance: 89.1
click at [87, 200] on input "checkbox" at bounding box center [90, 201] width 13 height 13
checkbox input "true"
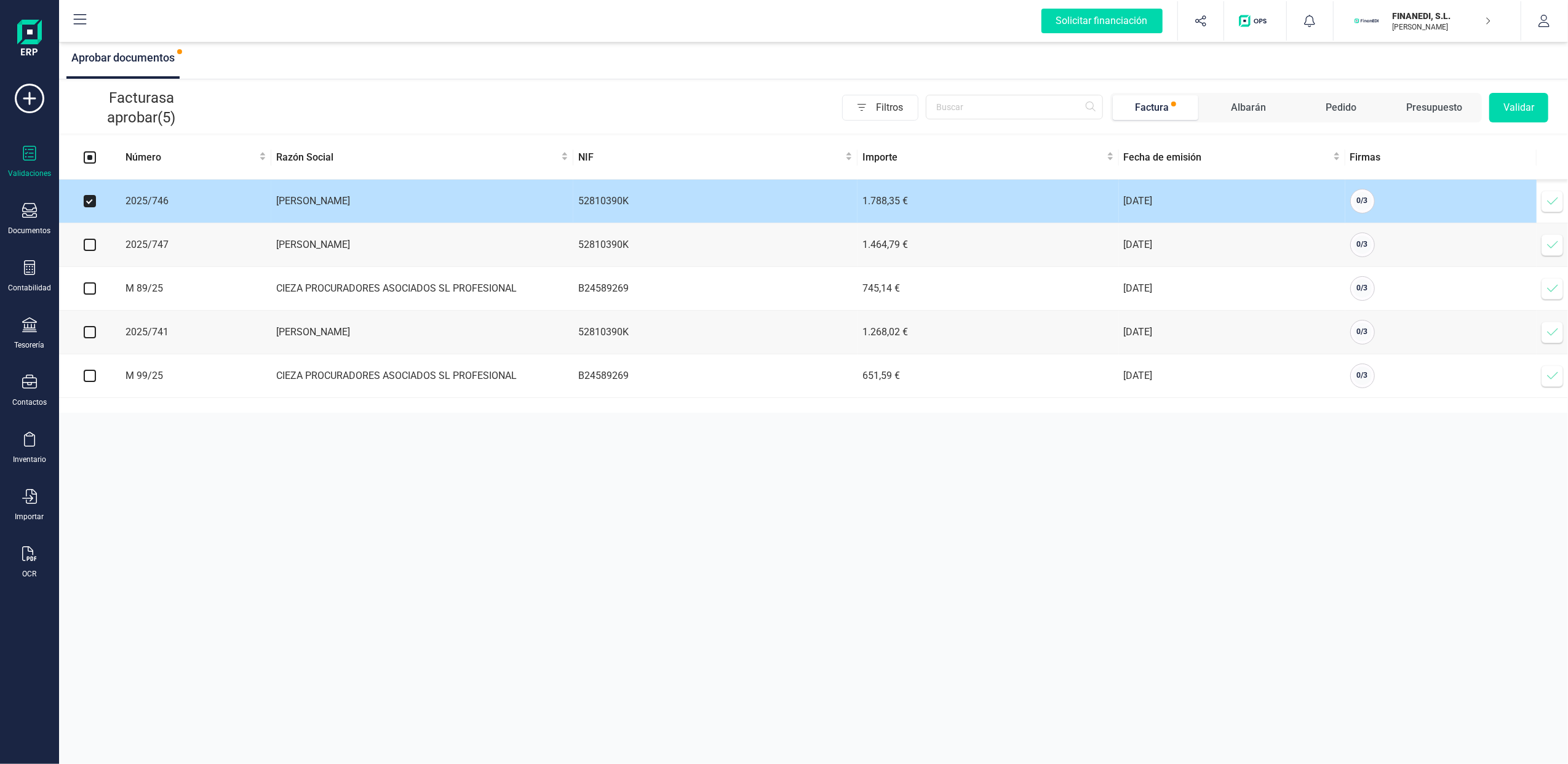
click at [1548, 199] on icon at bounding box center [1553, 201] width 13 height 13
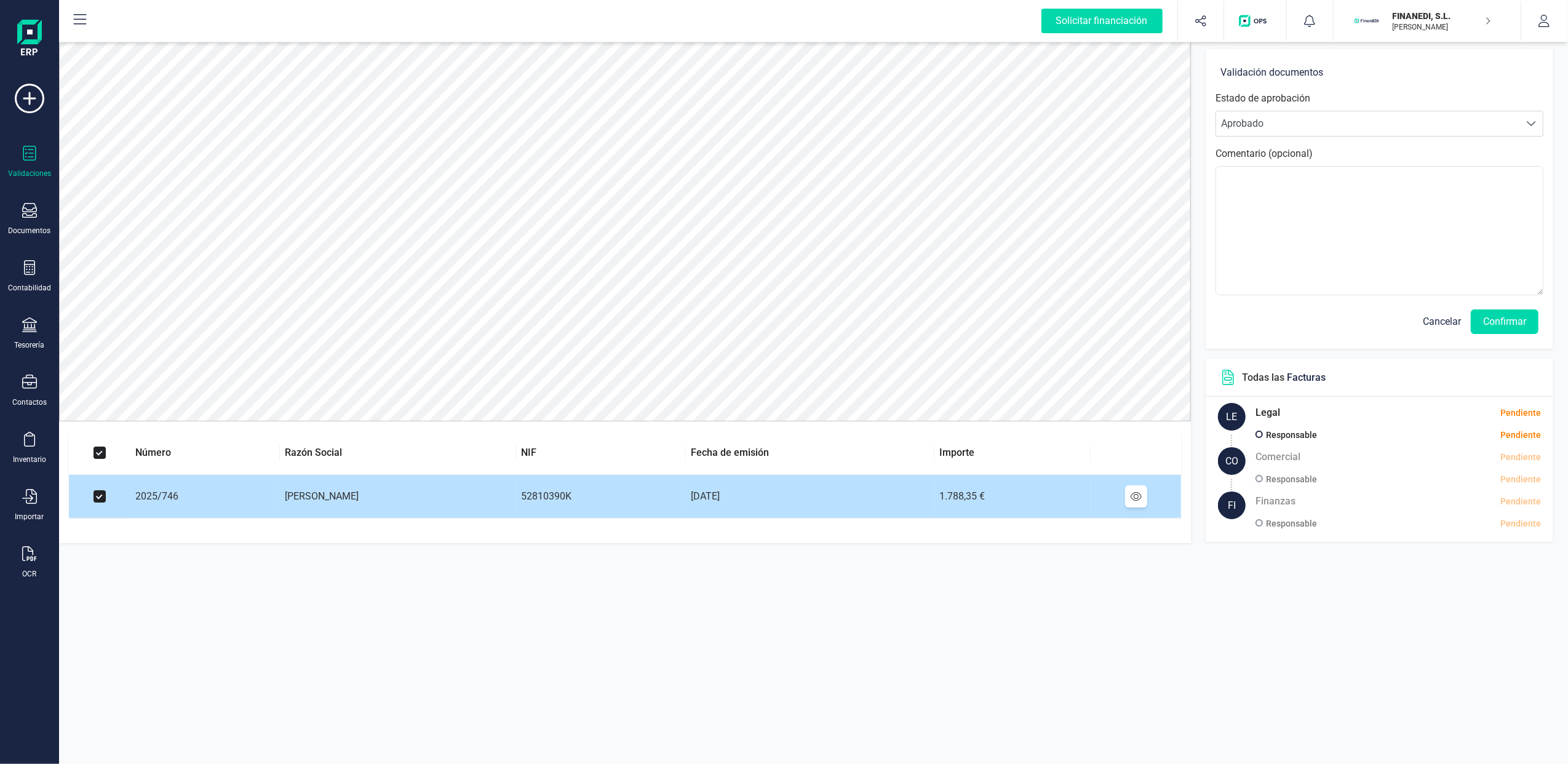
drag, startPoint x: 101, startPoint y: 497, endPoint x: 180, endPoint y: 521, distance: 82.6
click at [102, 500] on input "checkbox" at bounding box center [100, 497] width 13 height 13
checkbox input "false"
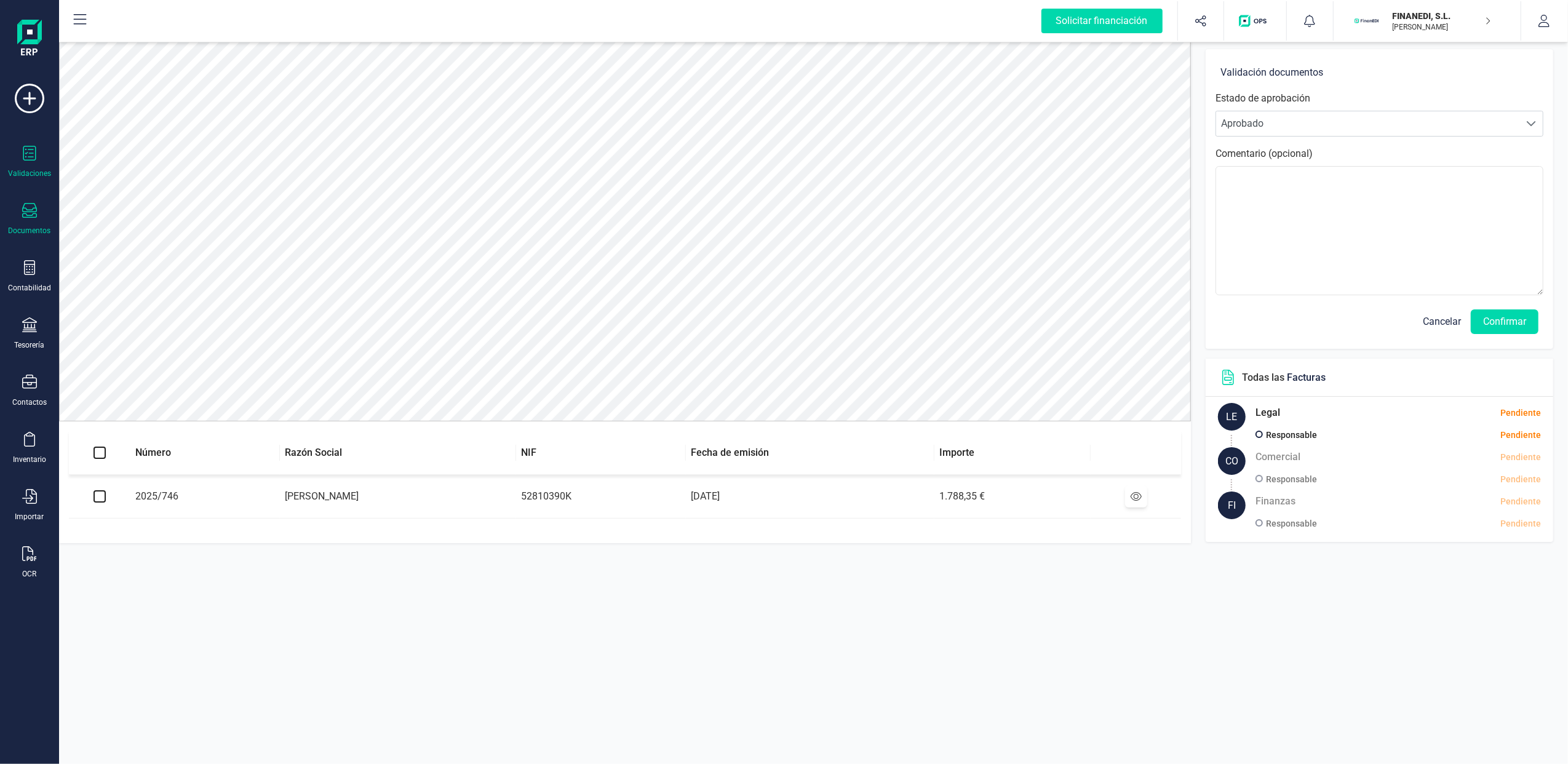
click at [13, 222] on div "Documentos" at bounding box center [29, 219] width 49 height 33
click at [126, 175] on span "Facturas" at bounding box center [128, 176] width 65 height 15
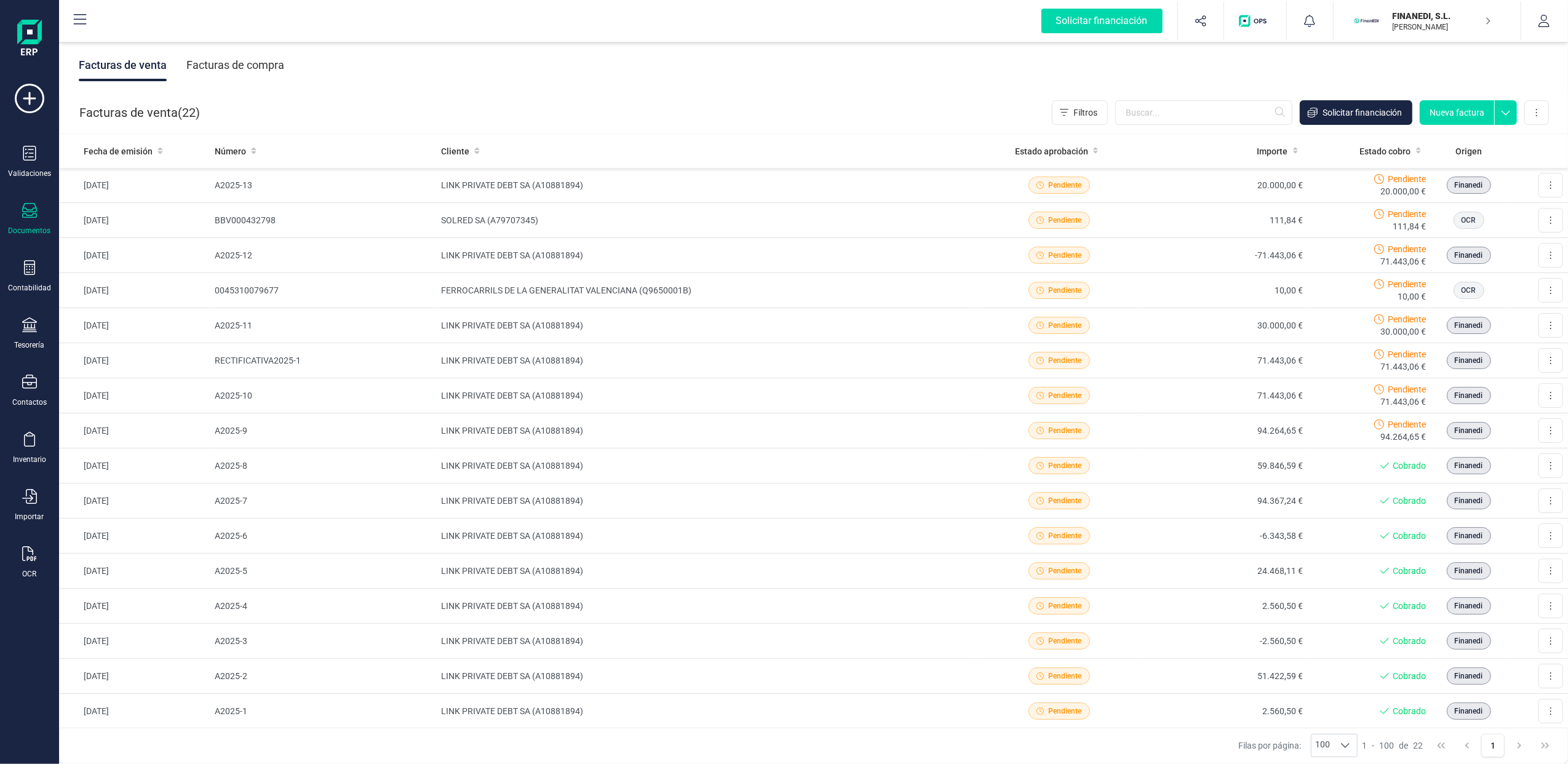
click at [256, 65] on div "Facturas de compra" at bounding box center [235, 65] width 98 height 32
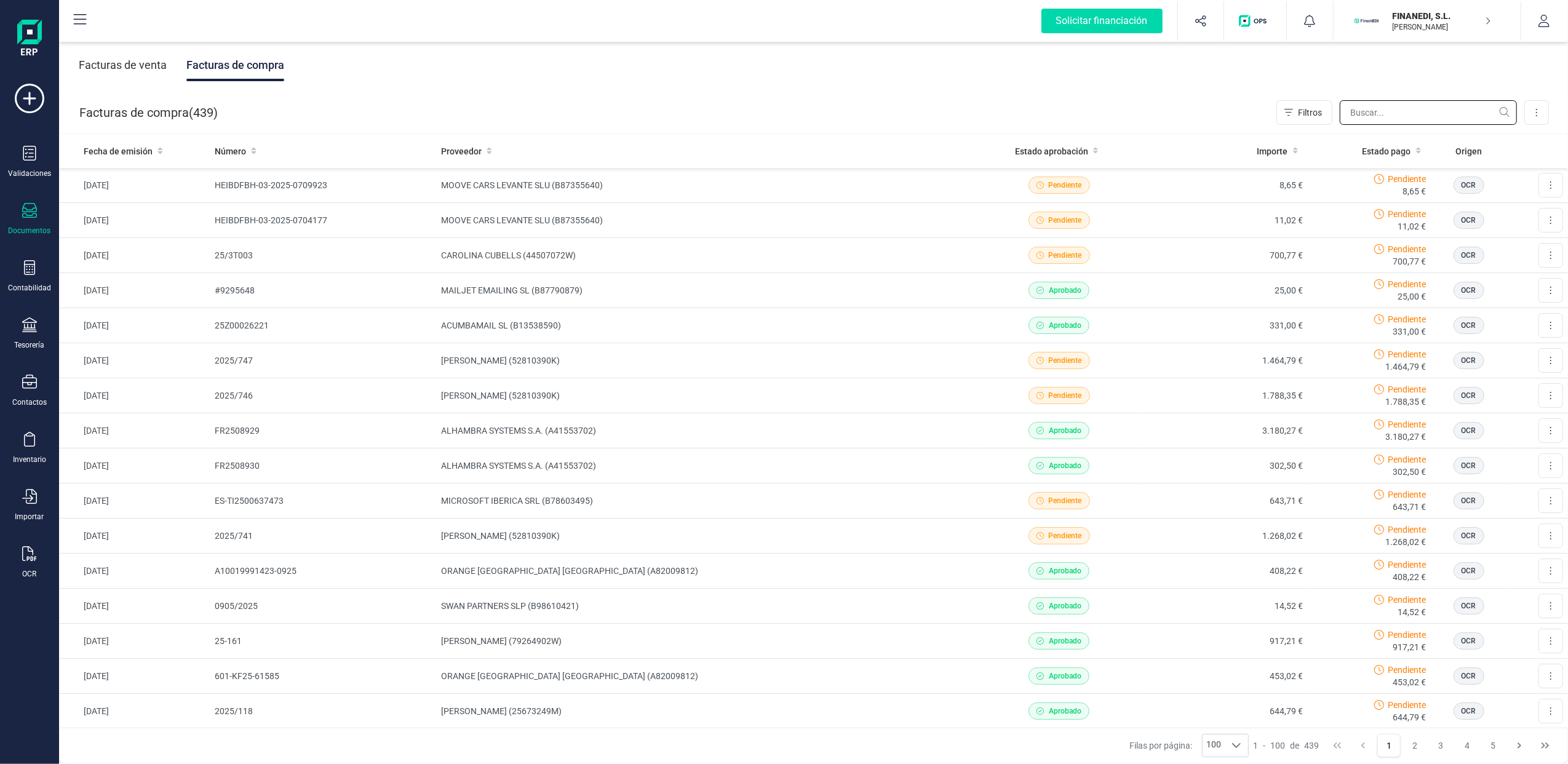
click at [1358, 106] on input "text" at bounding box center [1428, 112] width 177 height 24
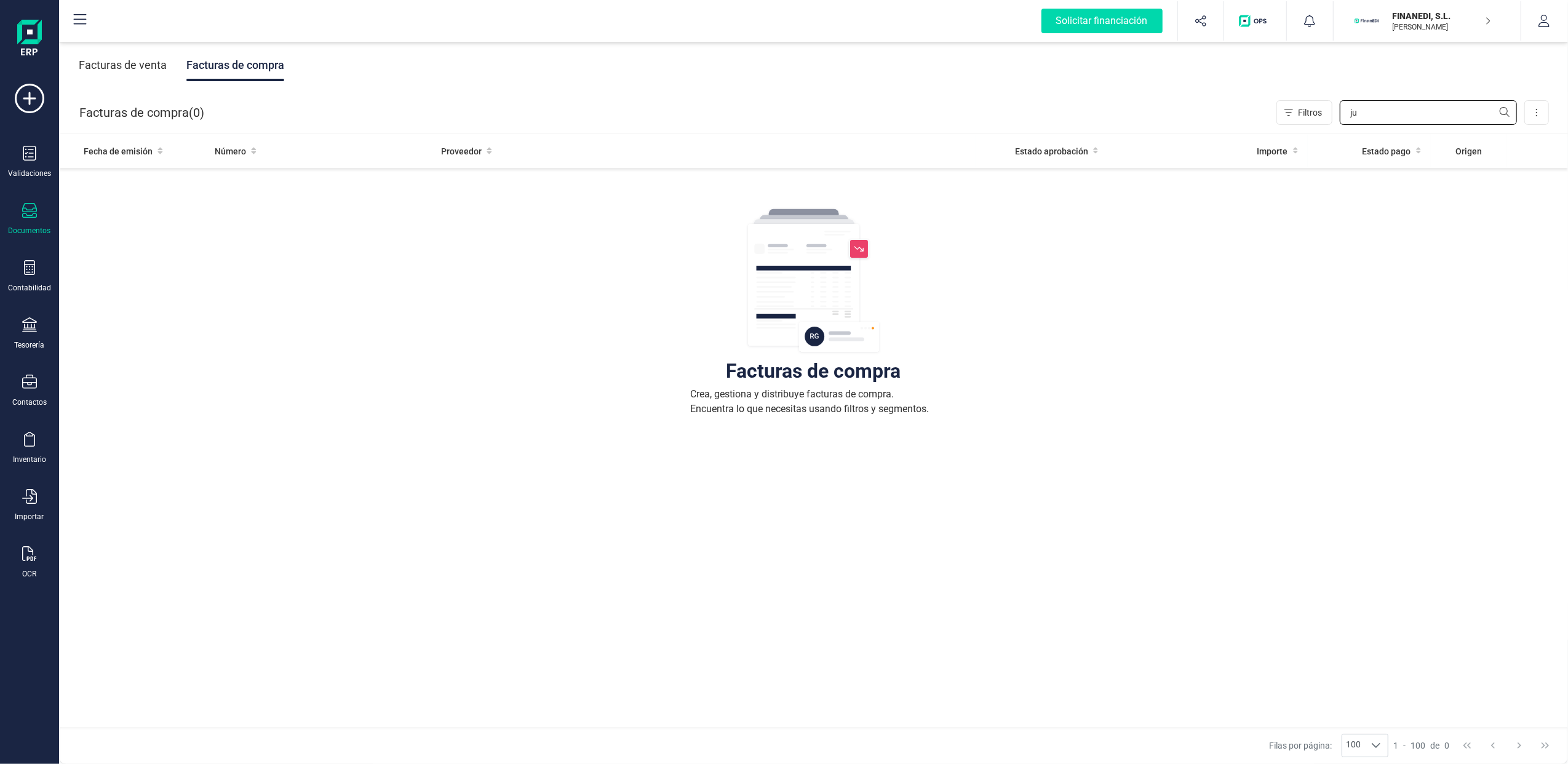
type input "j"
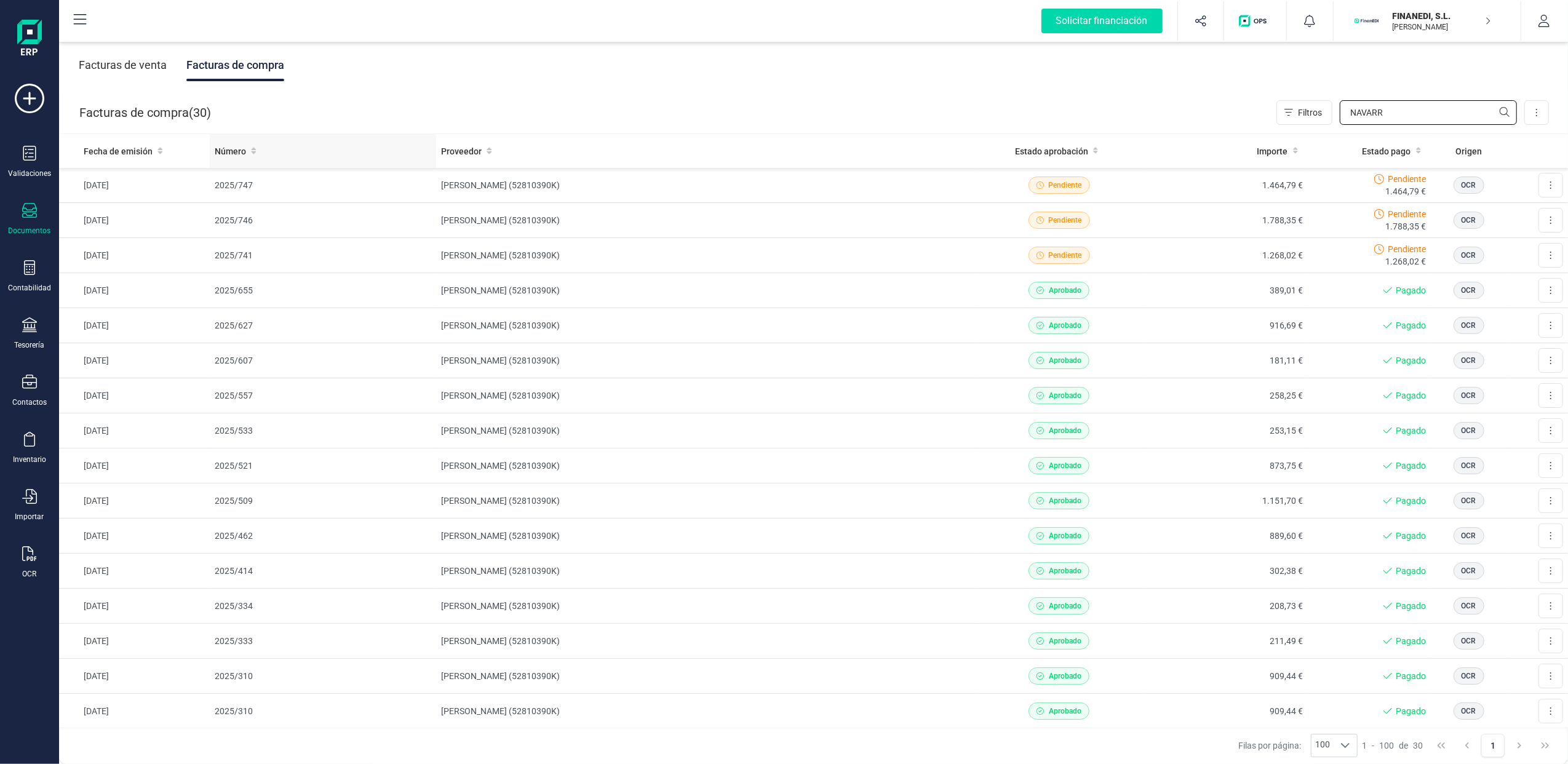
type input "NAVARR"
click at [253, 143] on th "Número" at bounding box center [323, 151] width 227 height 34
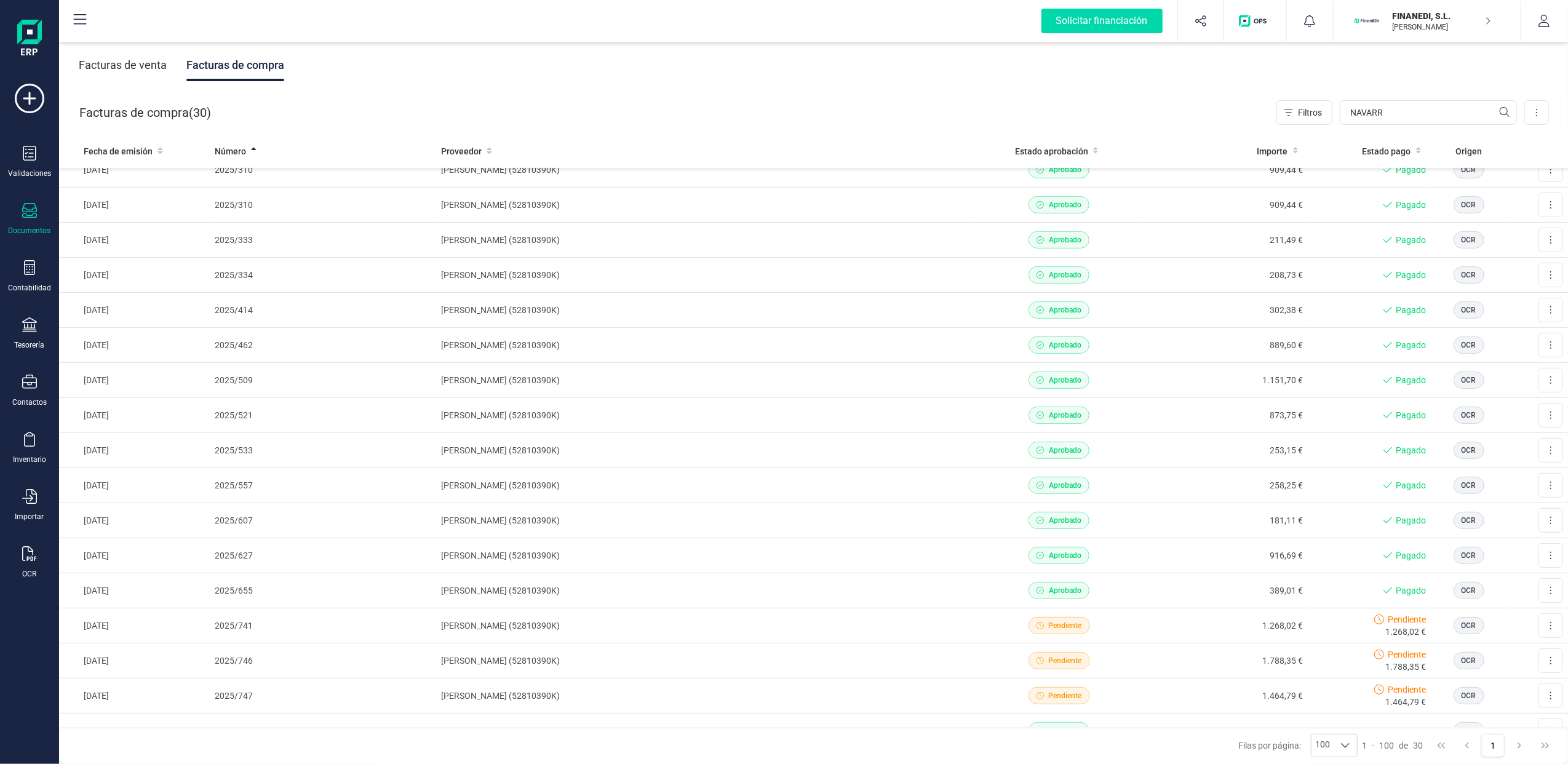
scroll to position [194, 0]
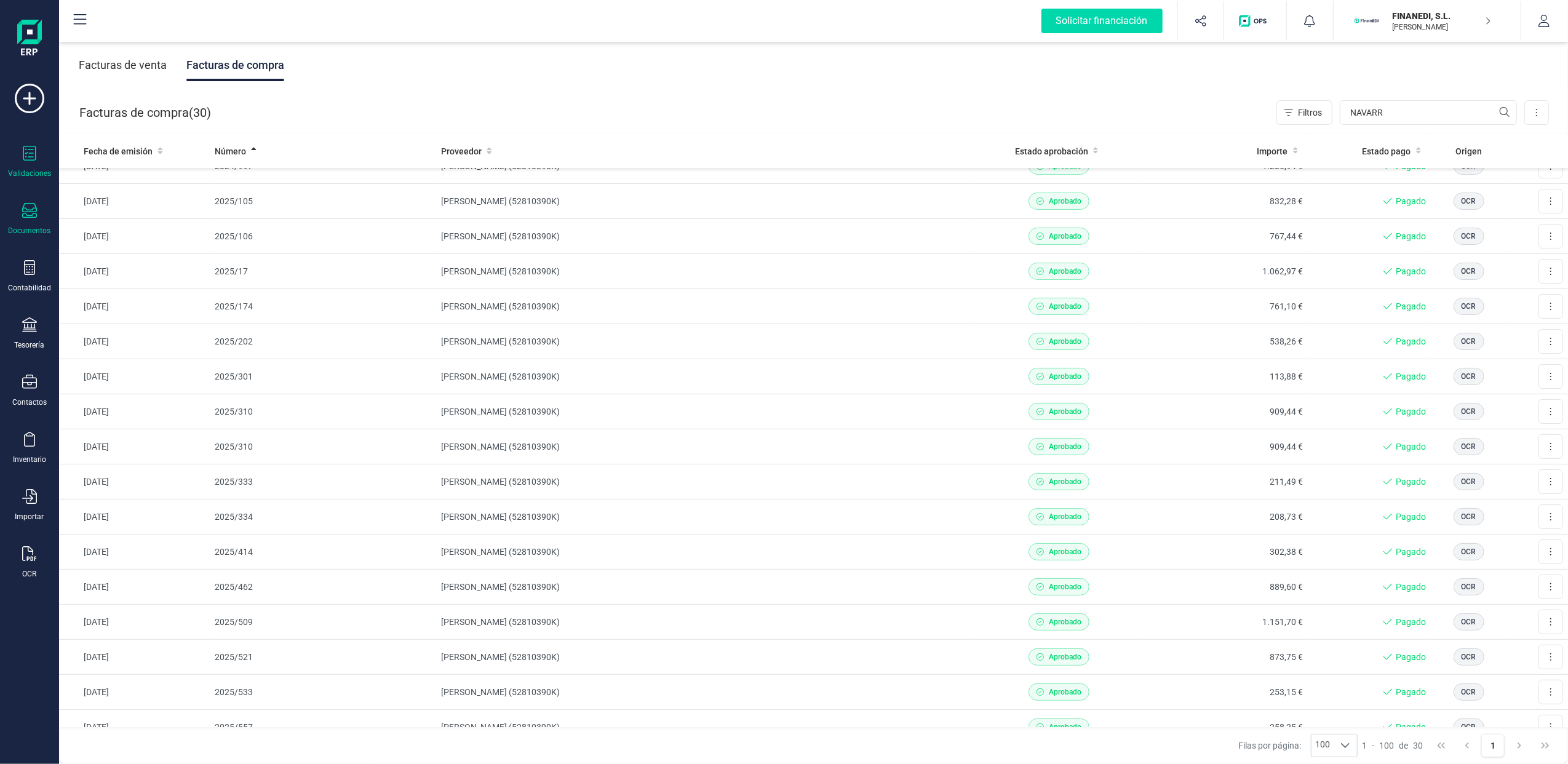
click at [36, 153] on icon at bounding box center [29, 153] width 15 height 15
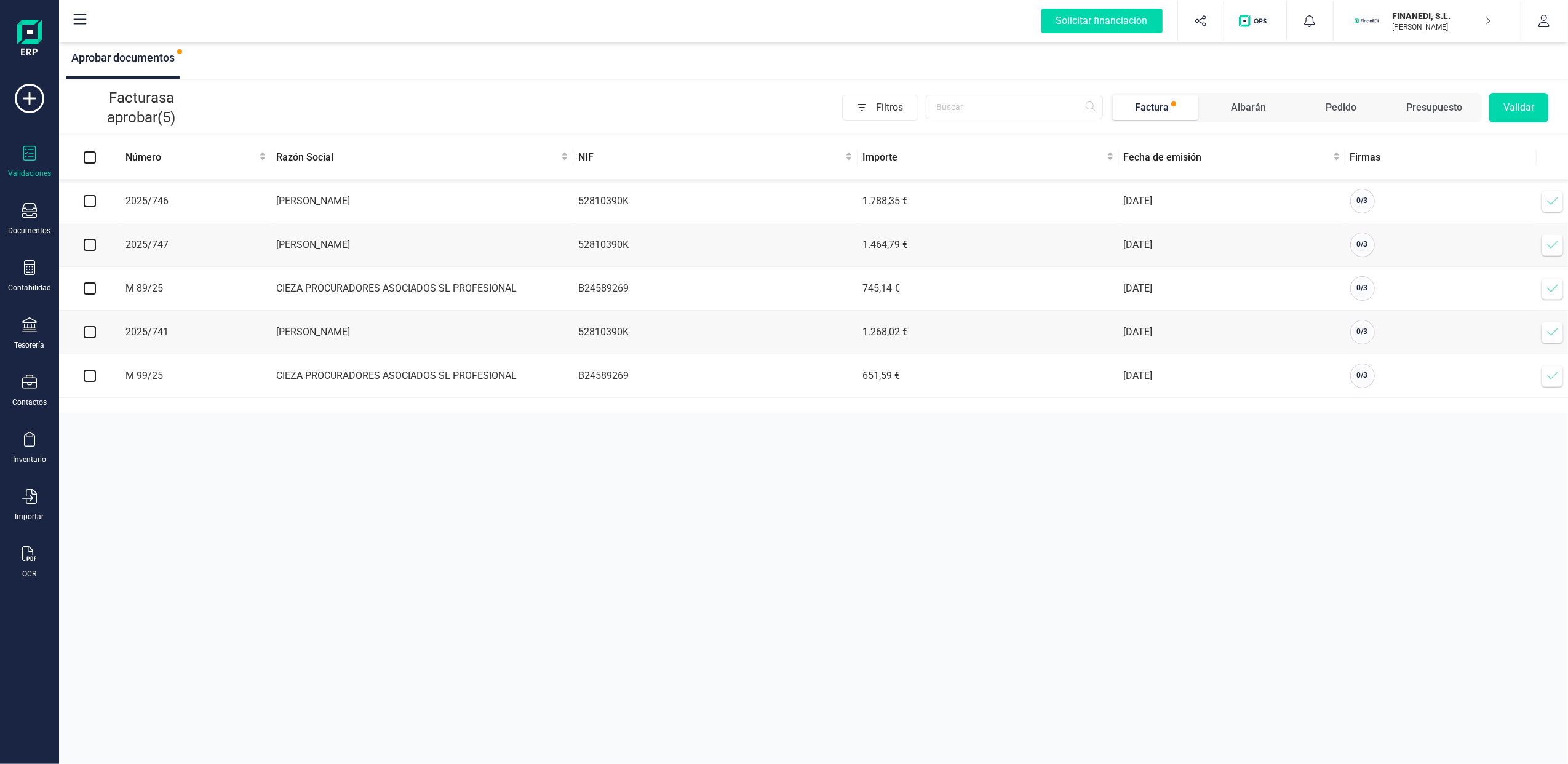
click at [1553, 204] on icon at bounding box center [1553, 201] width 13 height 13
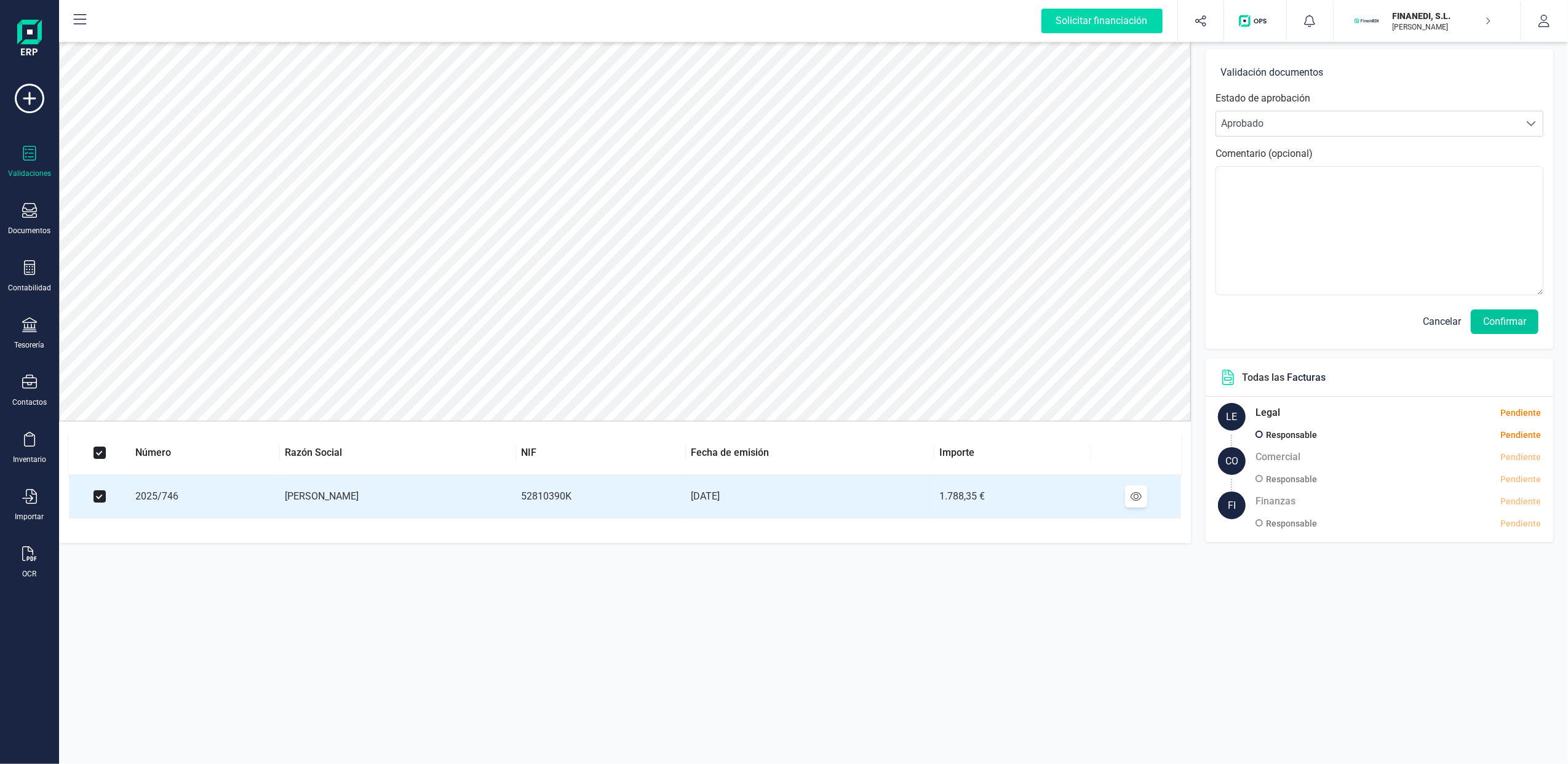
click at [1520, 320] on button "Confirmar" at bounding box center [1504, 321] width 68 height 24
click at [1509, 318] on button "Confirmar" at bounding box center [1504, 321] width 68 height 24
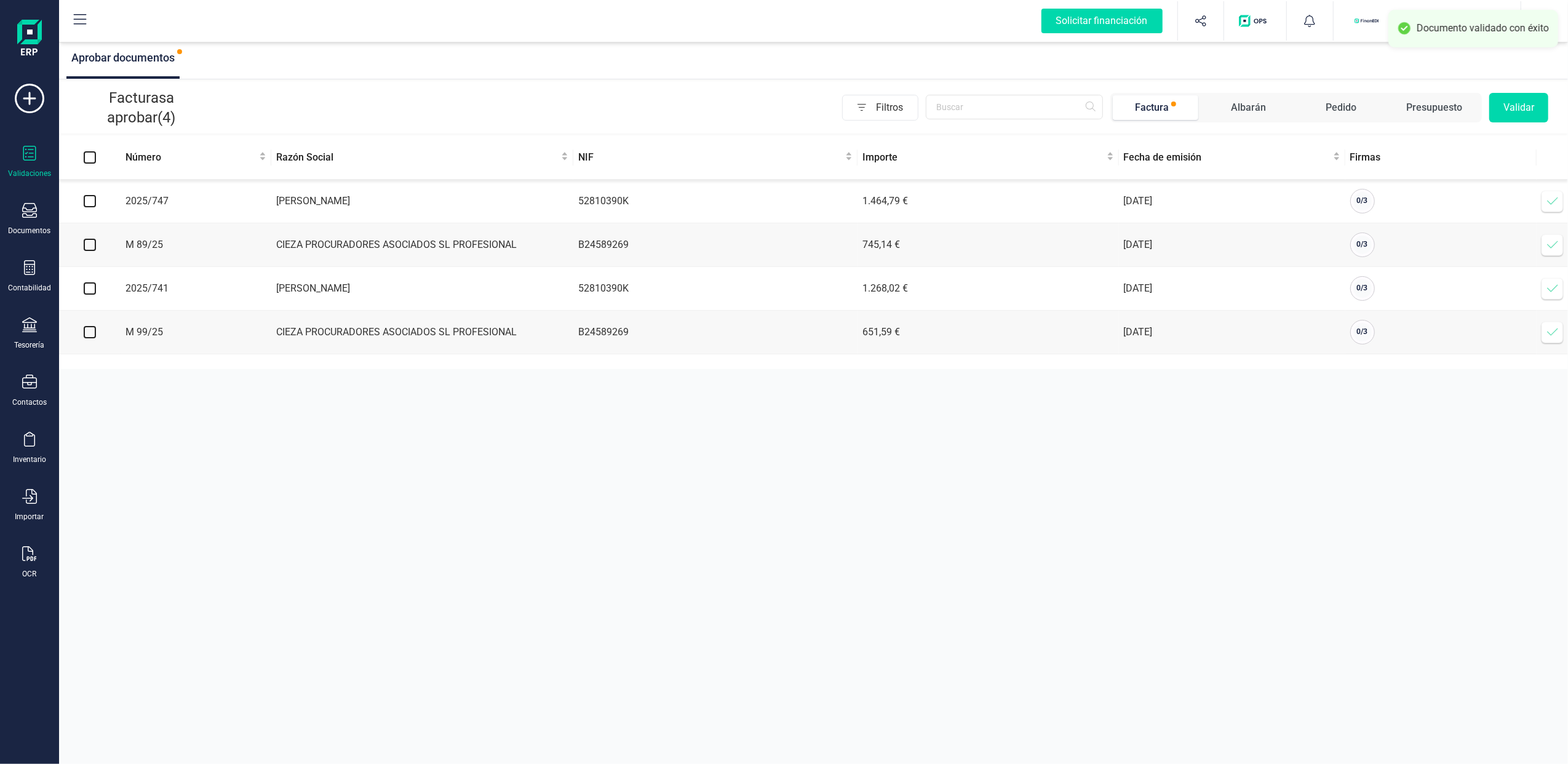
click at [86, 202] on input "checkbox" at bounding box center [90, 201] width 13 height 13
checkbox input "true"
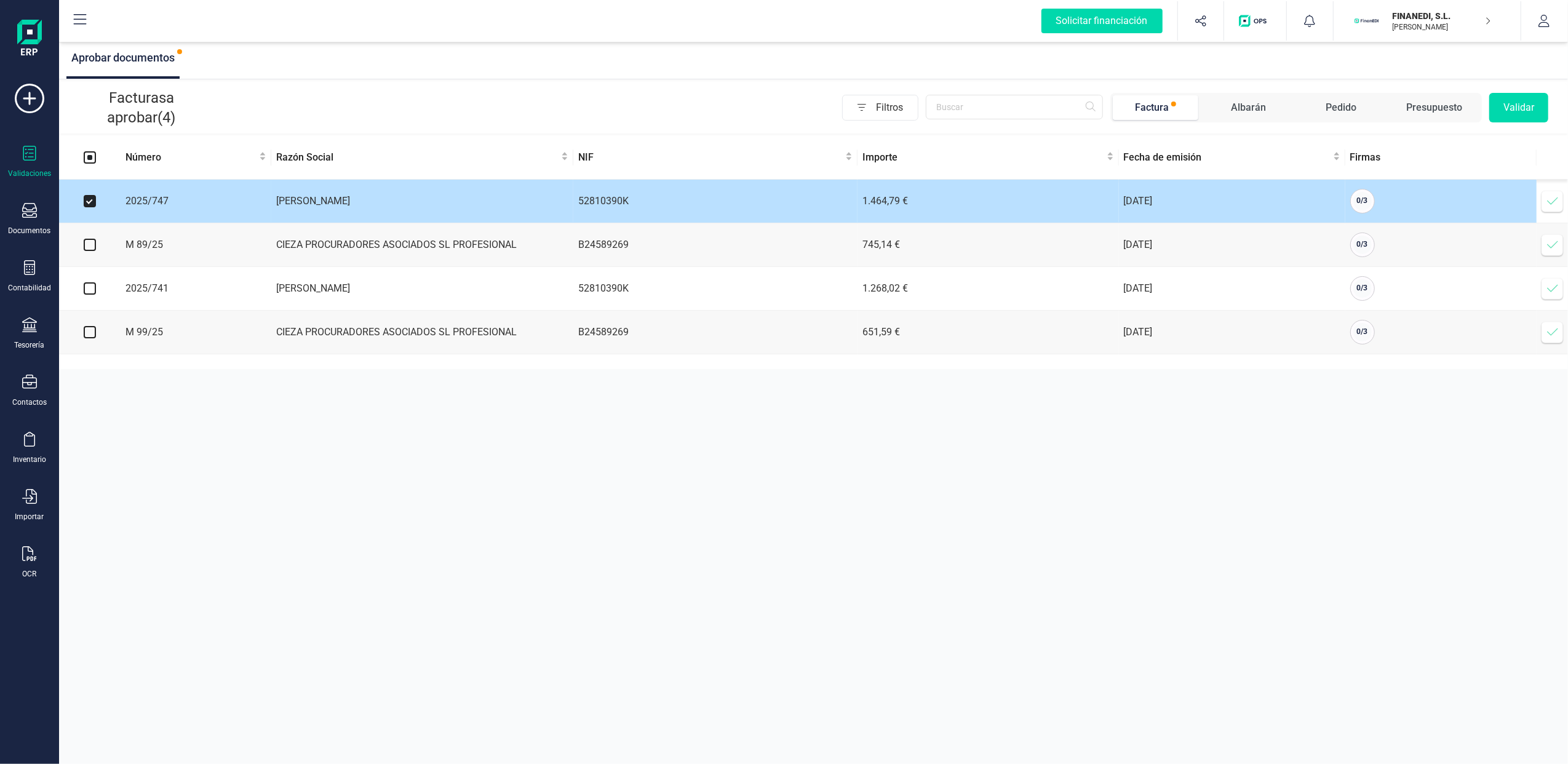
click at [1551, 199] on icon at bounding box center [1553, 201] width 13 height 13
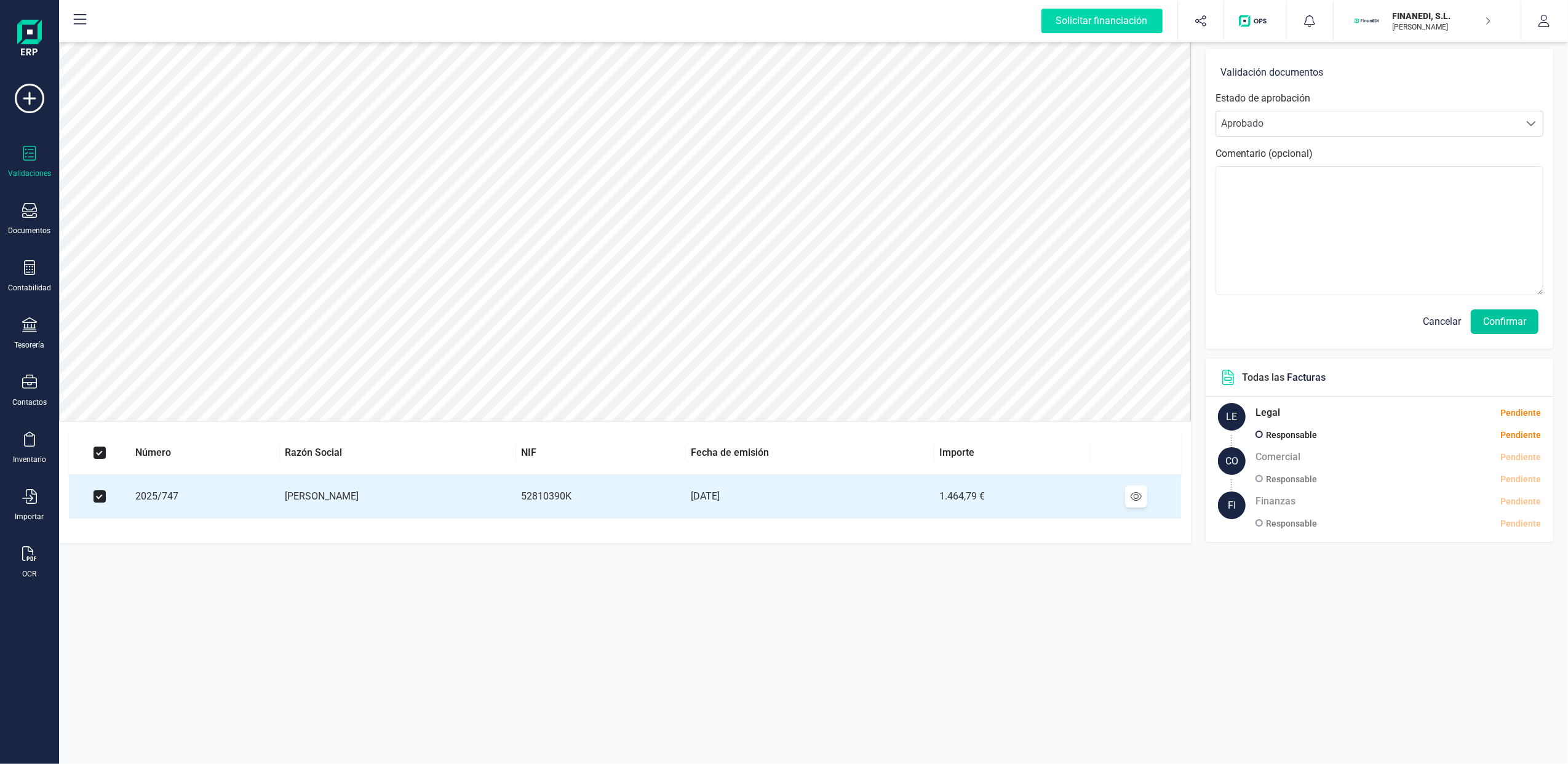
click at [1524, 313] on button "Confirmar" at bounding box center [1504, 321] width 68 height 24
click at [1525, 320] on button "Confirmar" at bounding box center [1504, 321] width 68 height 24
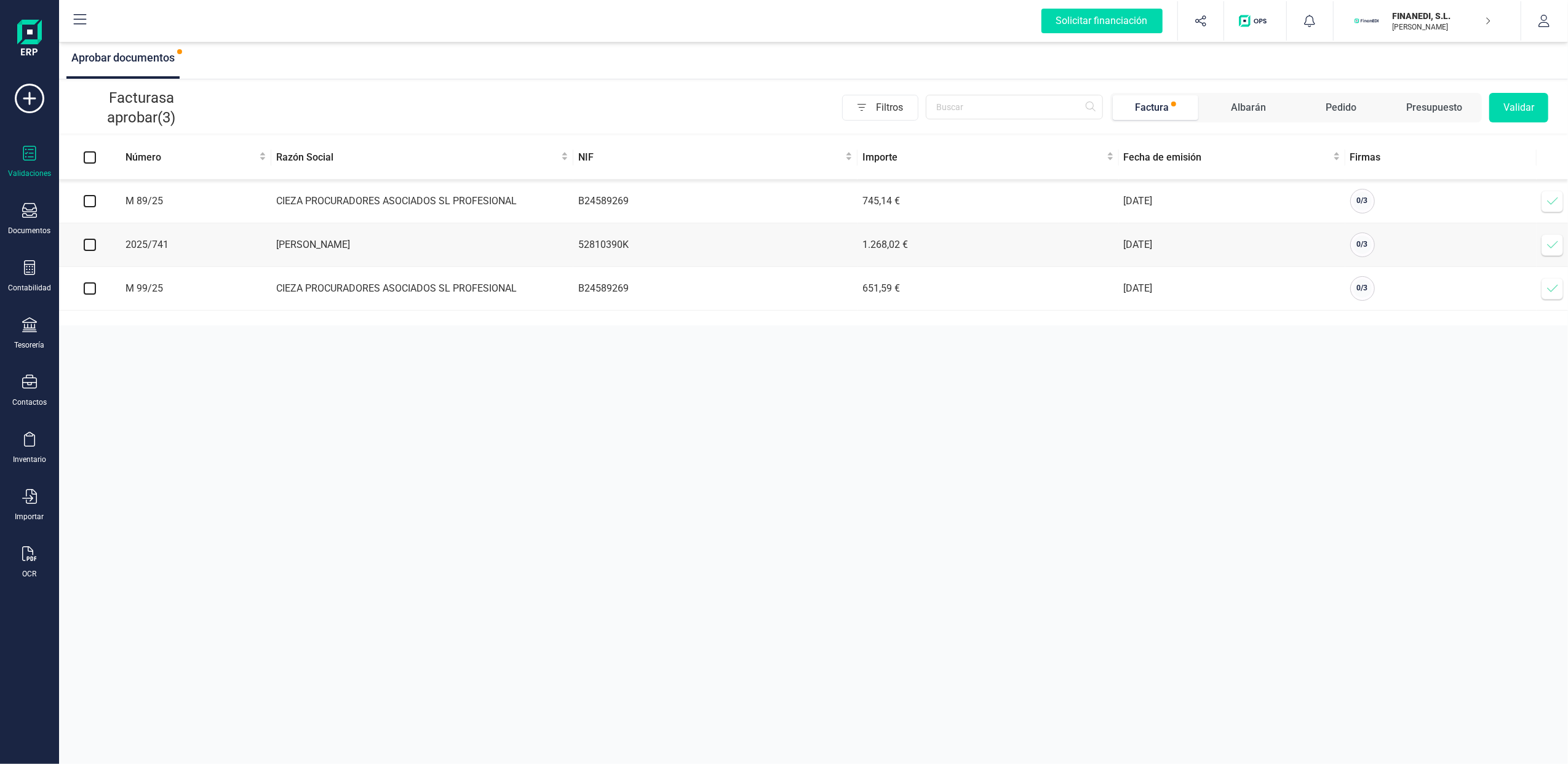
click at [87, 249] on input "checkbox" at bounding box center [90, 245] width 13 height 13
checkbox input "true"
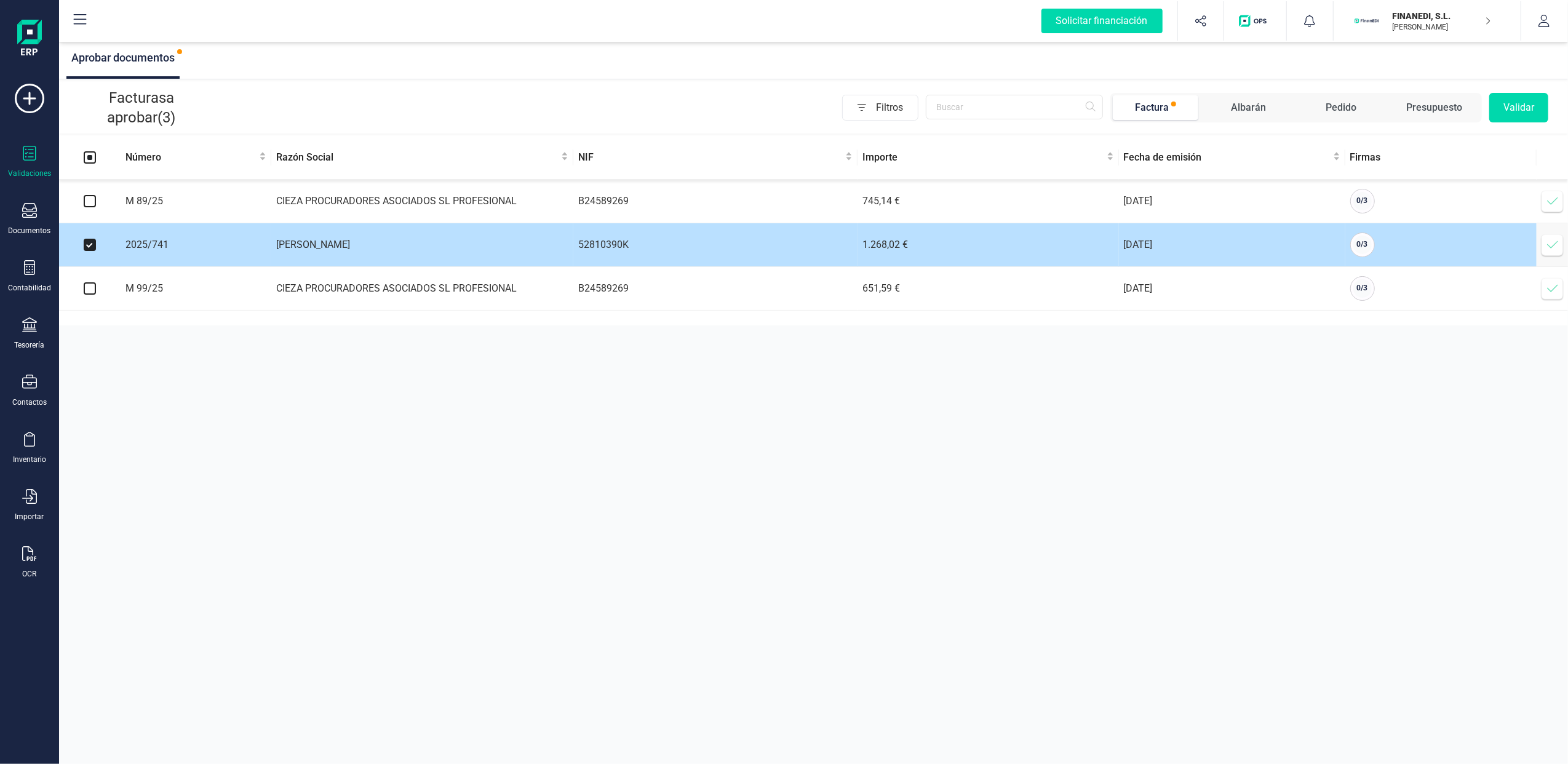
click at [1551, 243] on icon at bounding box center [1553, 245] width 13 height 13
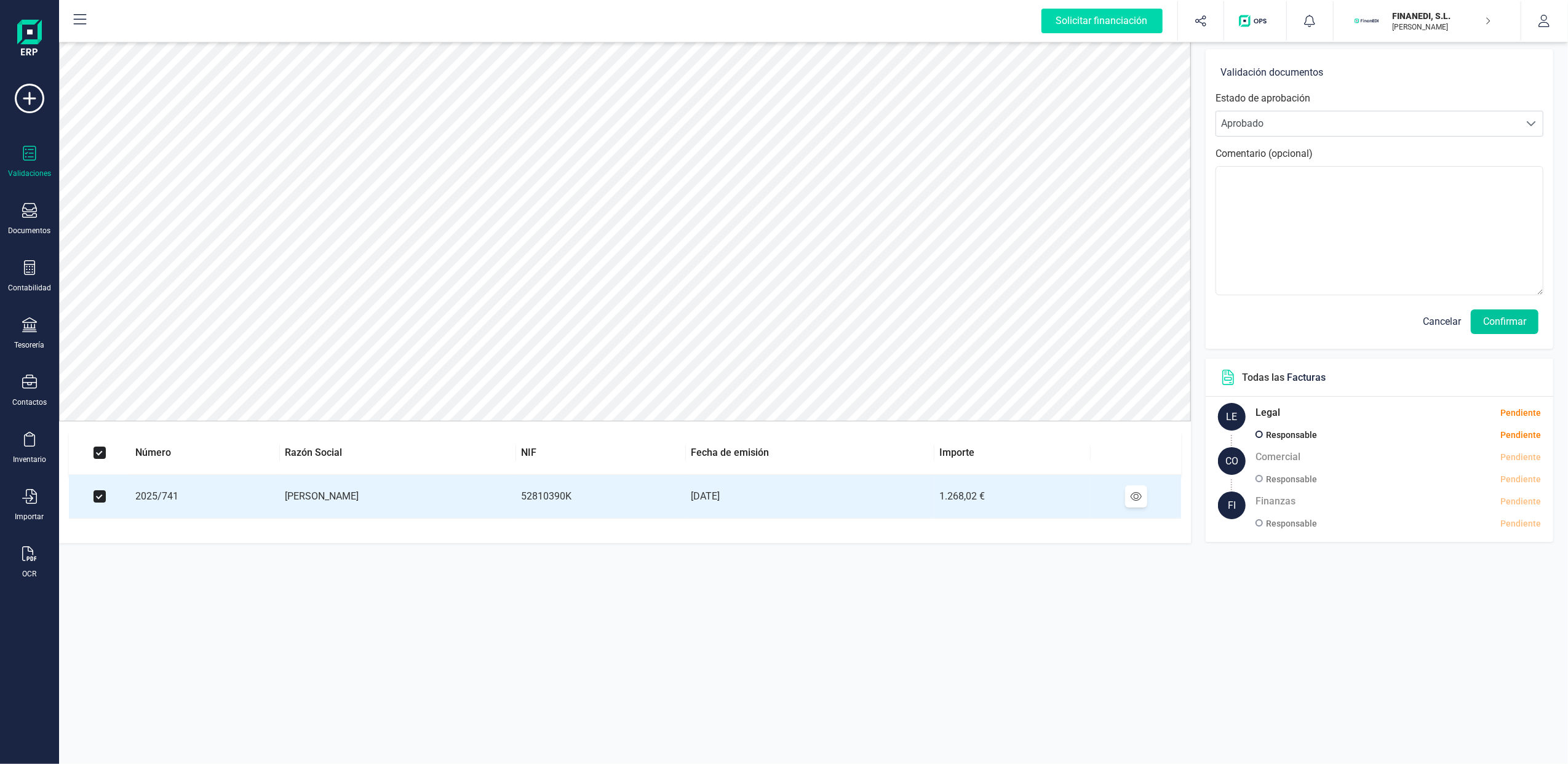
click at [1524, 320] on button "Confirmar" at bounding box center [1504, 321] width 68 height 24
click at [1502, 318] on button "Confirmar" at bounding box center [1504, 321] width 68 height 24
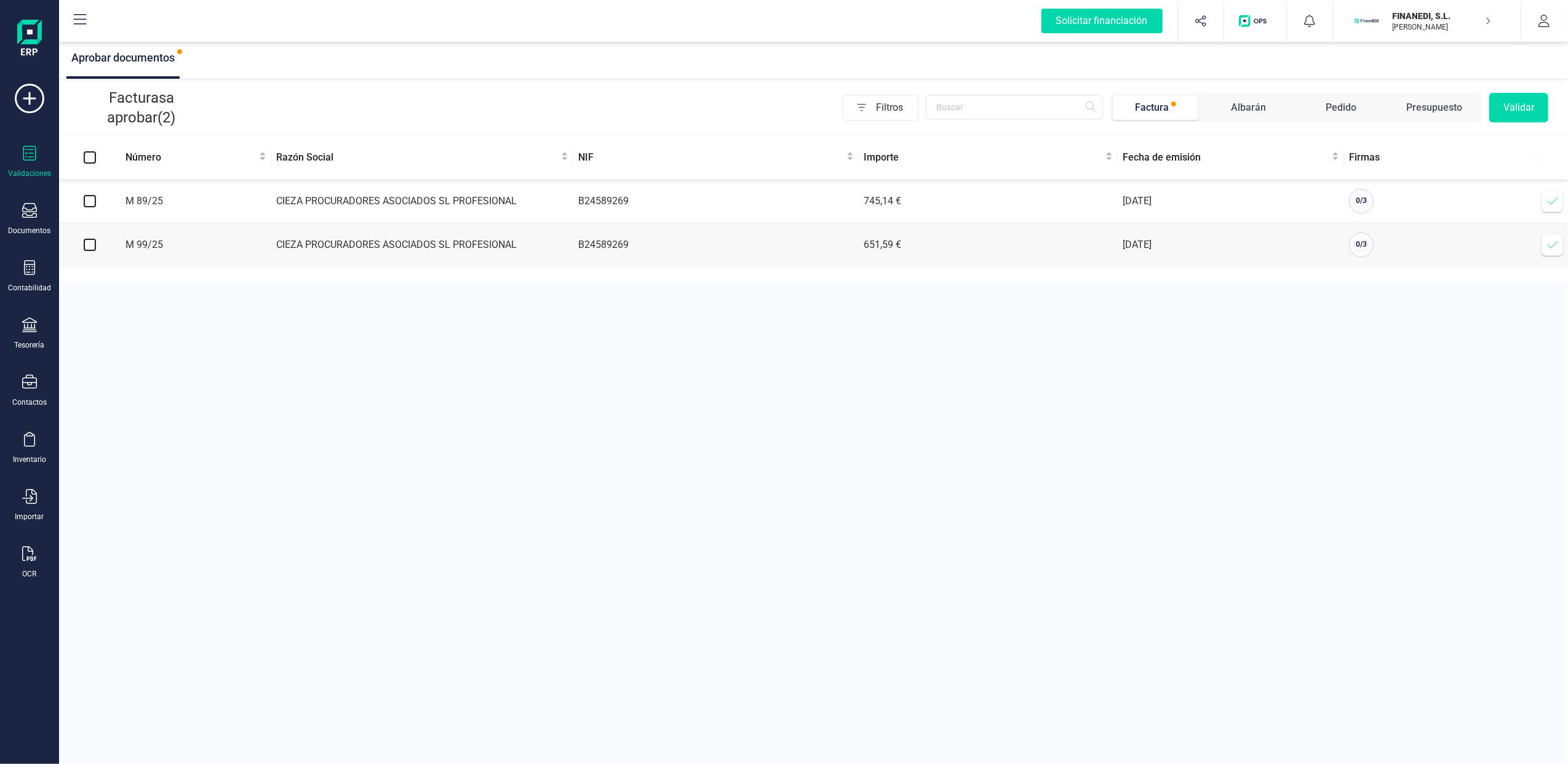
click at [99, 200] on td at bounding box center [90, 201] width 62 height 43
click at [92, 199] on input "checkbox" at bounding box center [90, 201] width 13 height 13
checkbox input "true"
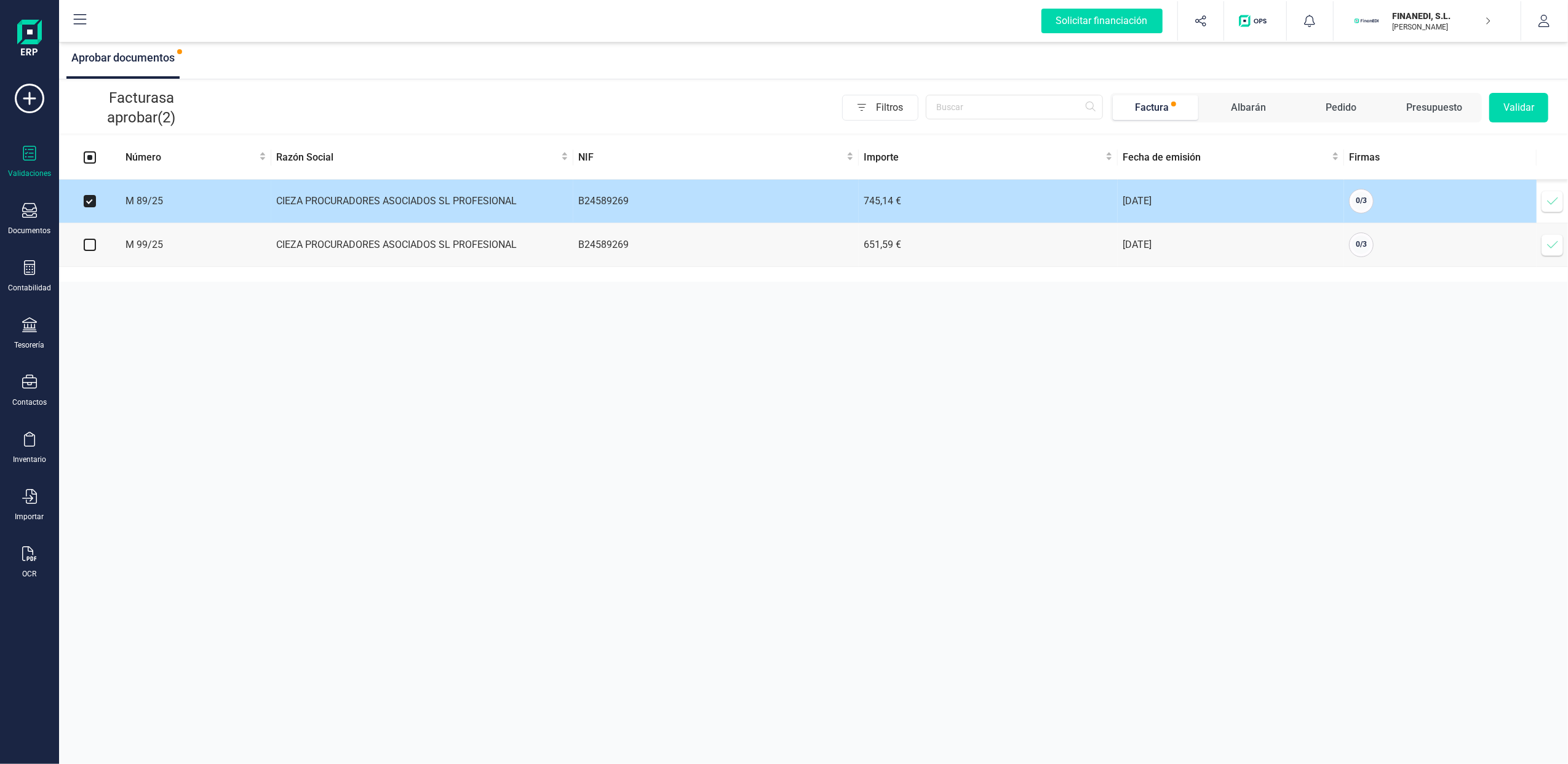
click at [1555, 198] on icon at bounding box center [1553, 201] width 13 height 13
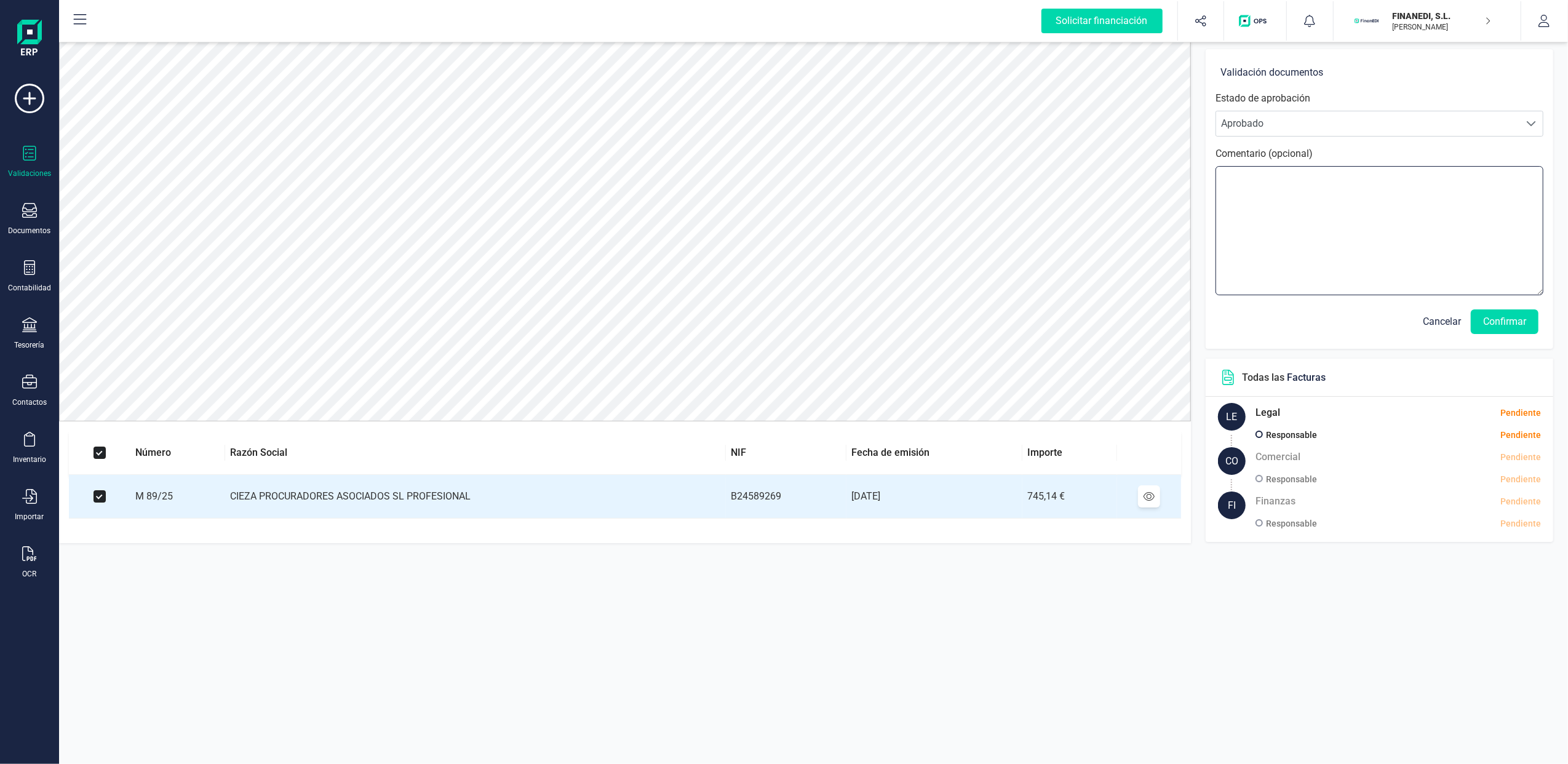
click at [1291, 201] on textarea at bounding box center [1379, 230] width 328 height 129
type textarea "o"
type textarea "Ojo. Fra antigua. Revisad que no se ha pagado"
click at [1497, 323] on button "Confirmar" at bounding box center [1504, 321] width 68 height 24
click at [1506, 320] on button "Confirmar" at bounding box center [1504, 321] width 68 height 24
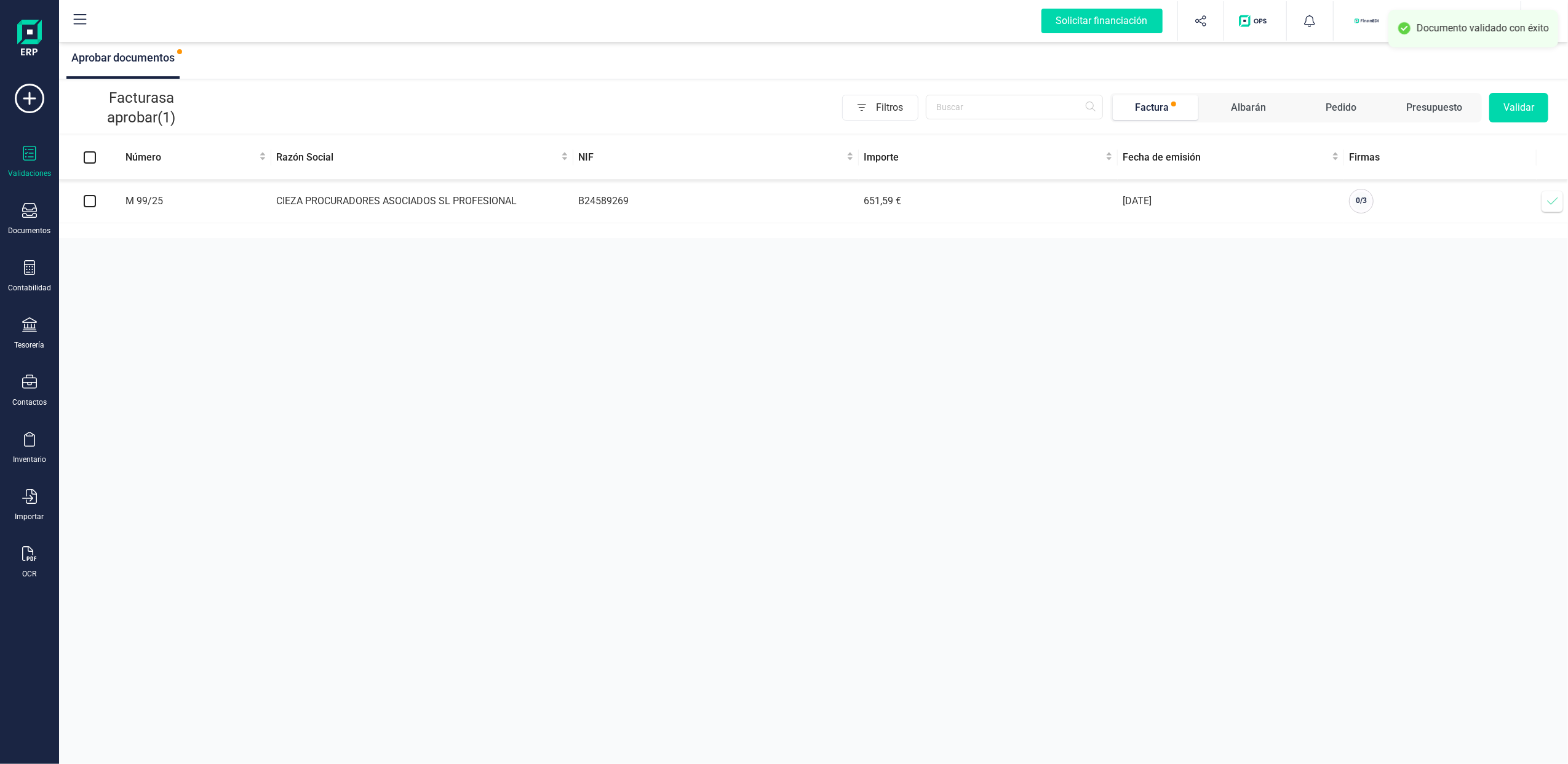
click at [90, 199] on input "checkbox" at bounding box center [90, 201] width 13 height 13
checkbox input "true"
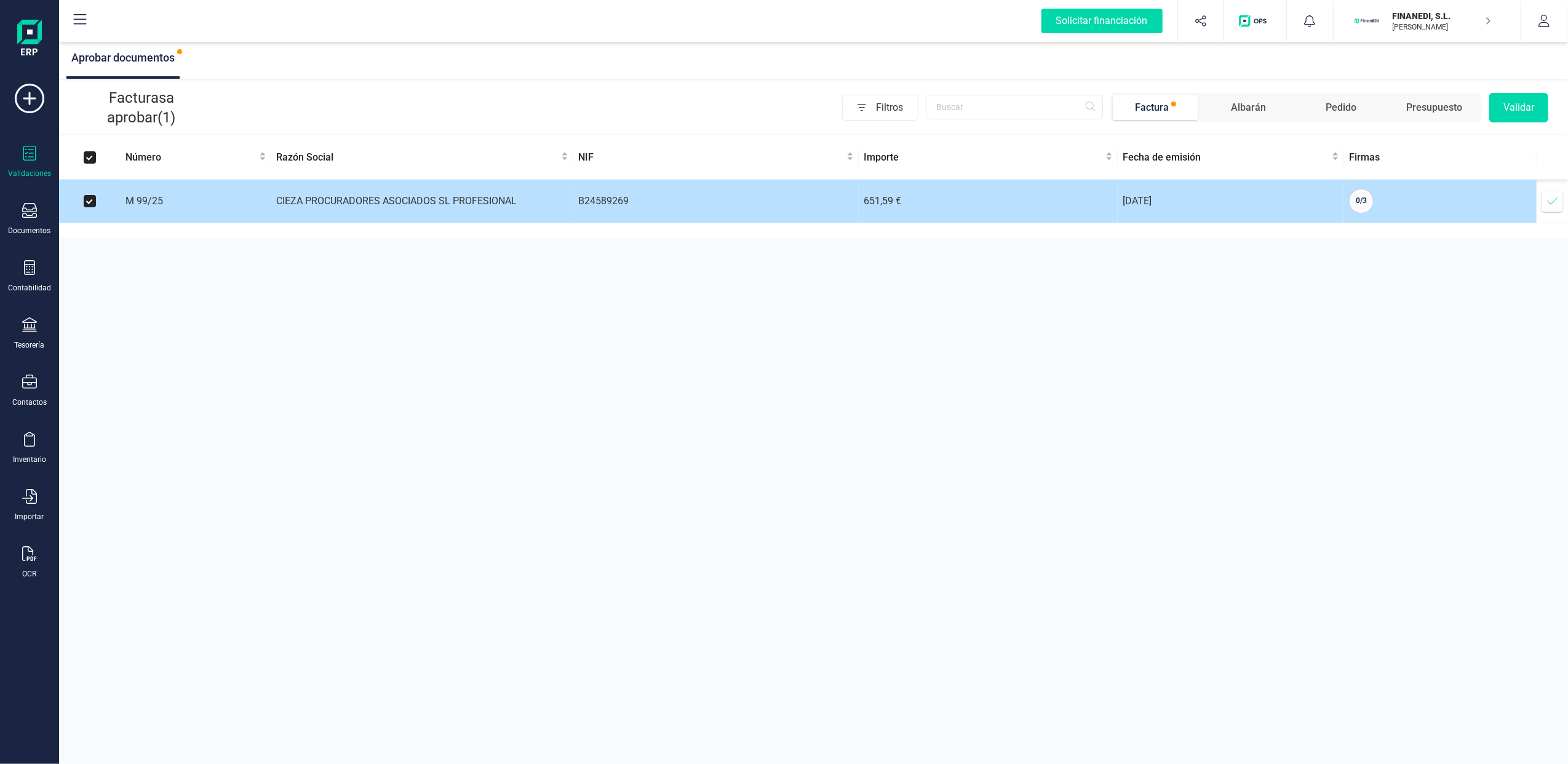
click at [1511, 204] on td "0 / 3" at bounding box center [1440, 201] width 192 height 43
click at [1563, 209] on span at bounding box center [1553, 201] width 24 height 24
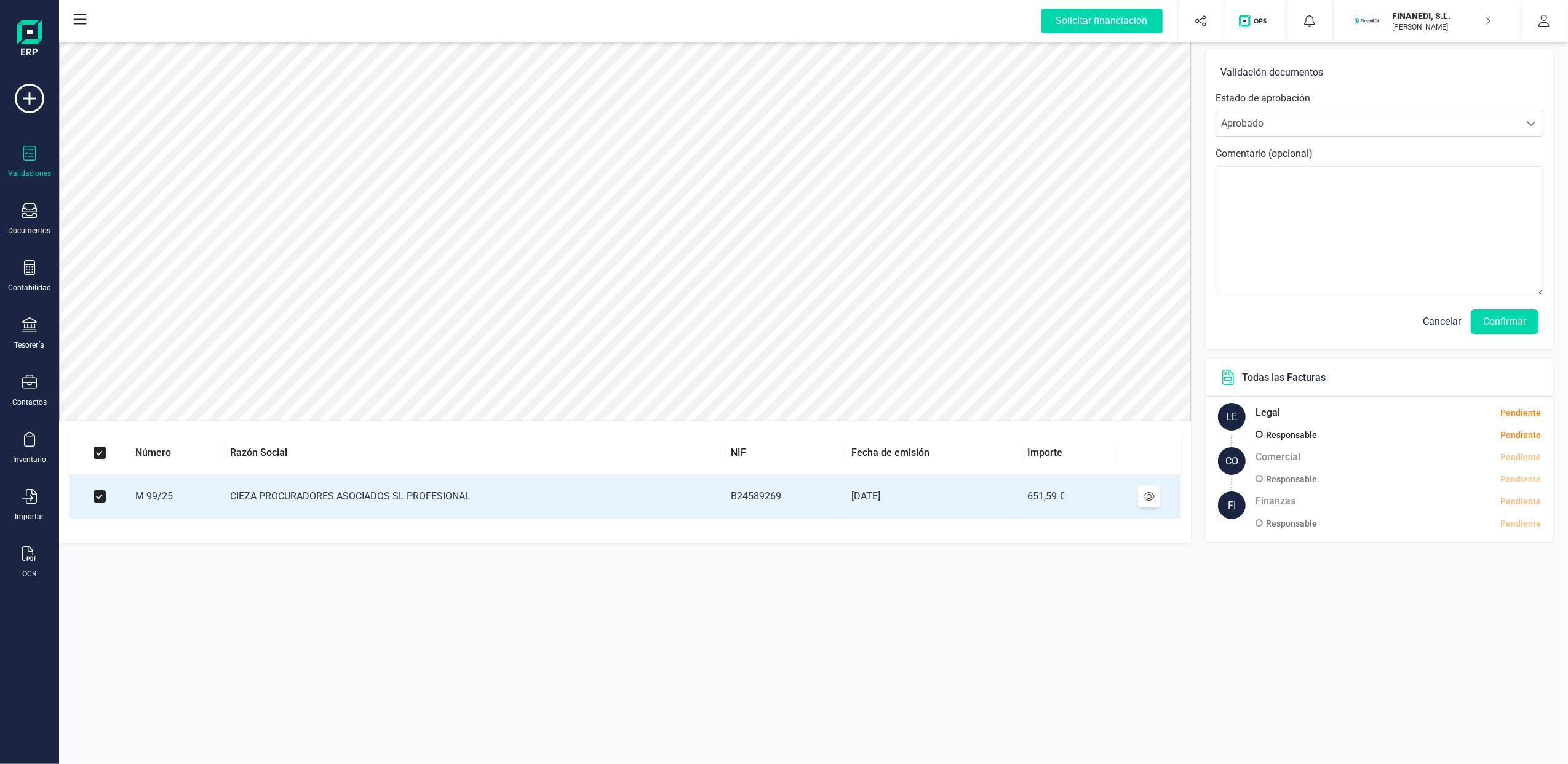
click at [1454, 13] on p "FINANEDI, S.L." at bounding box center [1442, 16] width 99 height 13
click at [1366, 178] on div "SCD SERVICIOS FINANCIEROS SL" at bounding box center [1420, 183] width 196 height 15
click at [36, 159] on icon at bounding box center [29, 153] width 15 height 15
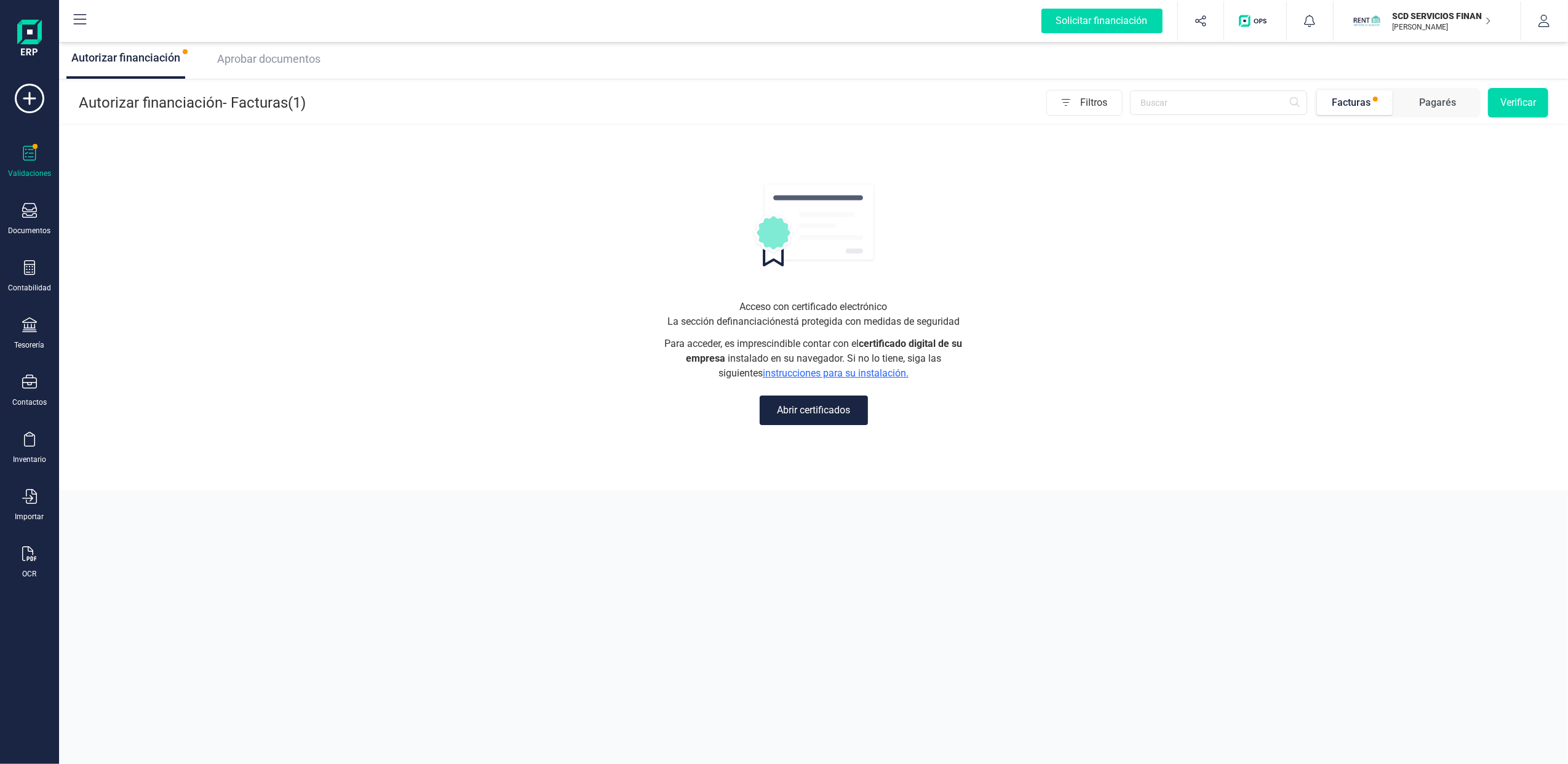
click at [276, 58] on span "Aprobar documentos" at bounding box center [269, 59] width 104 height 13
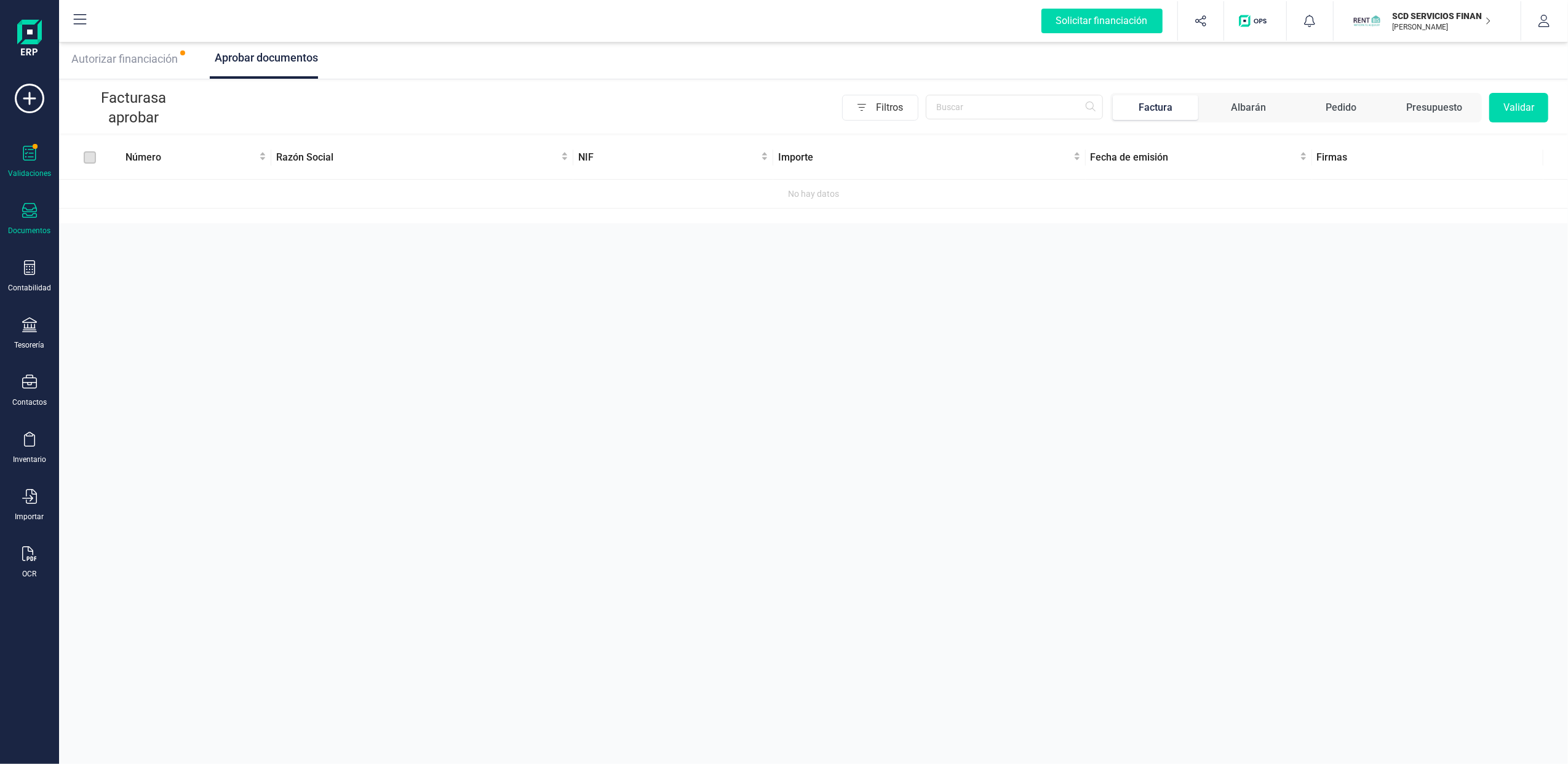
click at [43, 234] on div "Documentos" at bounding box center [29, 231] width 43 height 10
click at [138, 173] on span "Facturas" at bounding box center [128, 176] width 65 height 15
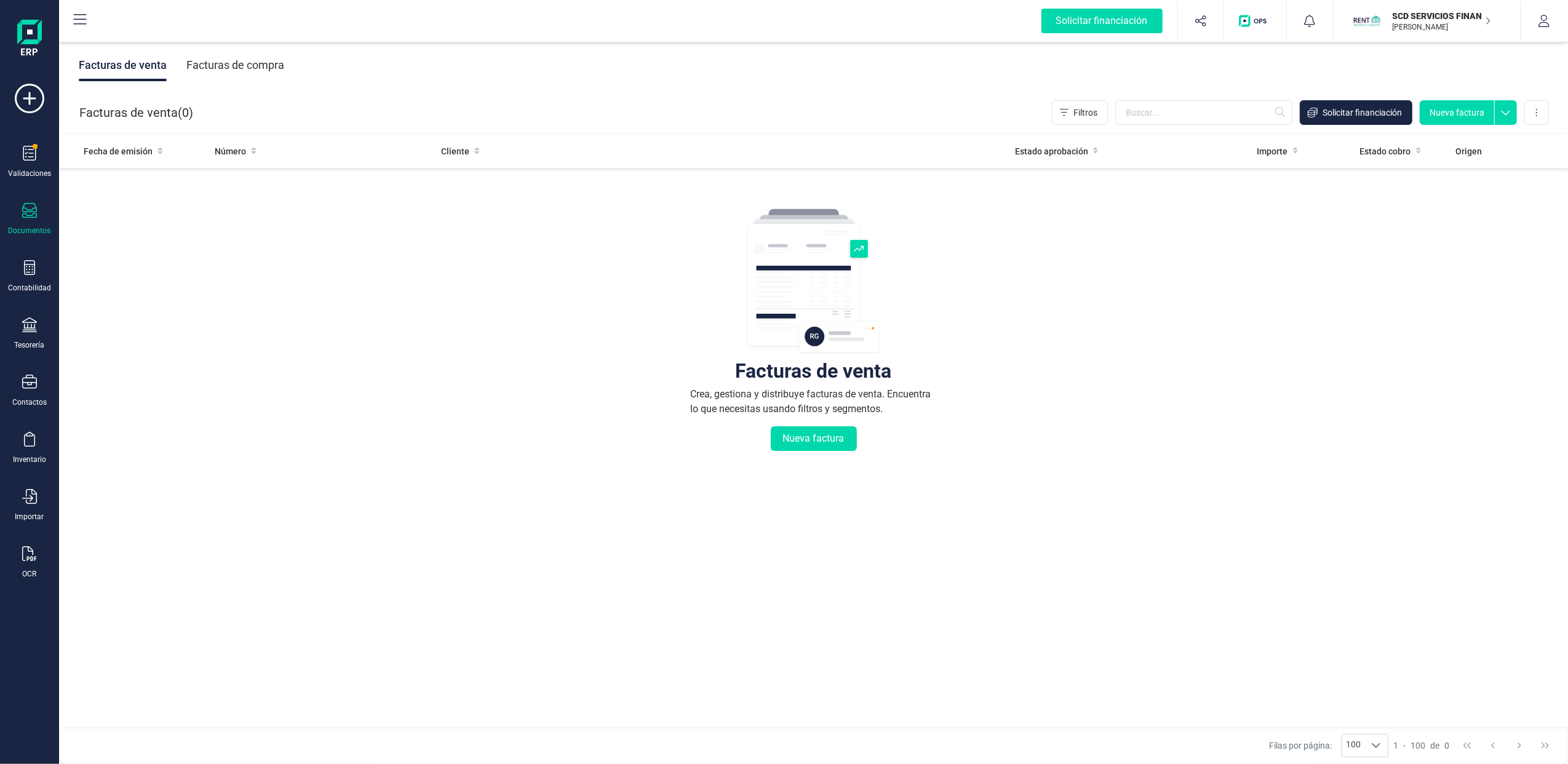
drag, startPoint x: 258, startPoint y: 68, endPoint x: 392, endPoint y: 76, distance: 134.2
click at [258, 67] on div "Facturas de compra" at bounding box center [235, 65] width 98 height 32
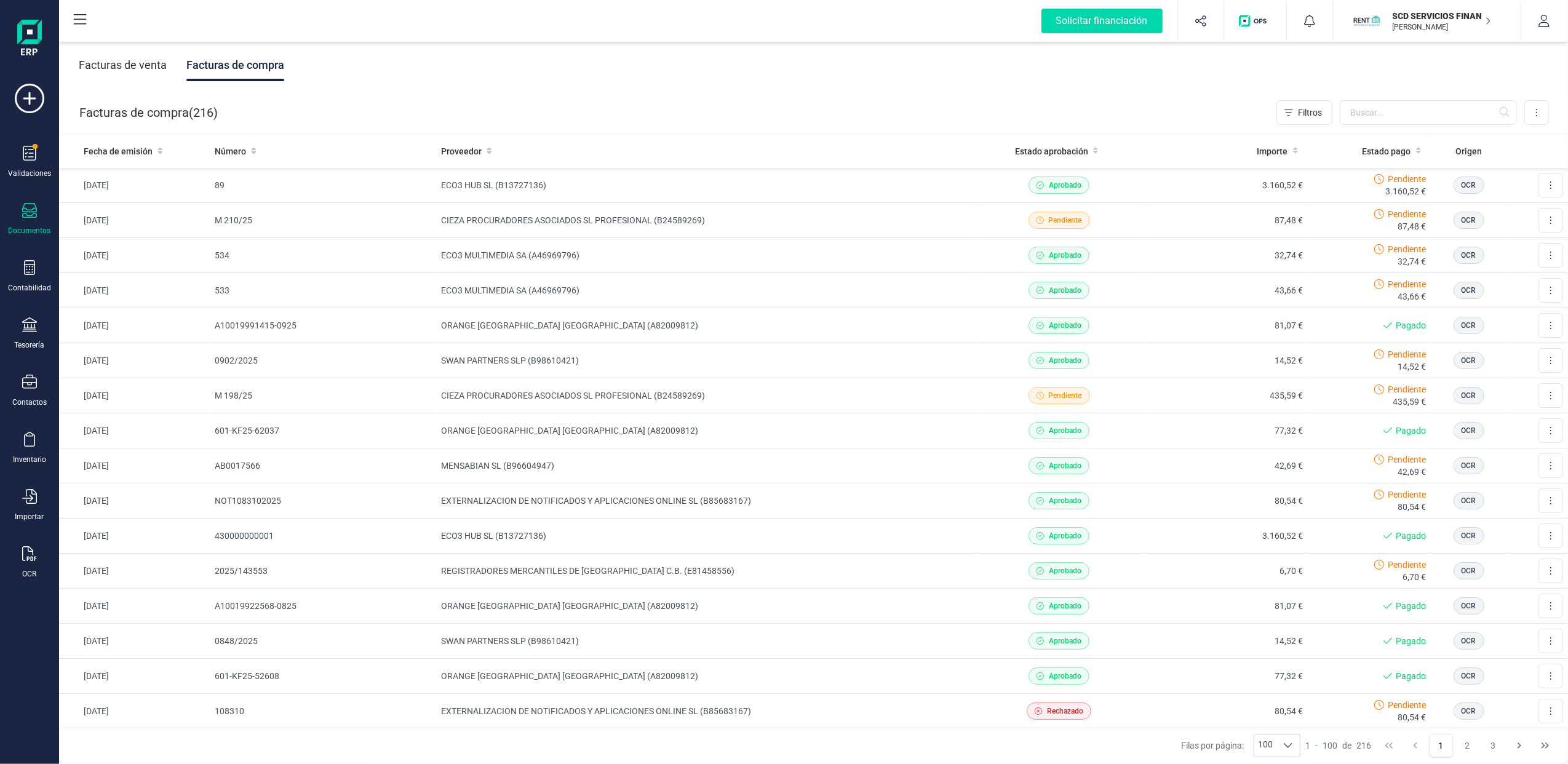
click at [44, 144] on div "Validaciones Documentos Documentos Presupuestos Pedidos Albaranes Facturas Fact…" at bounding box center [29, 337] width 49 height 505
click at [38, 171] on div "Validaciones" at bounding box center [29, 174] width 43 height 10
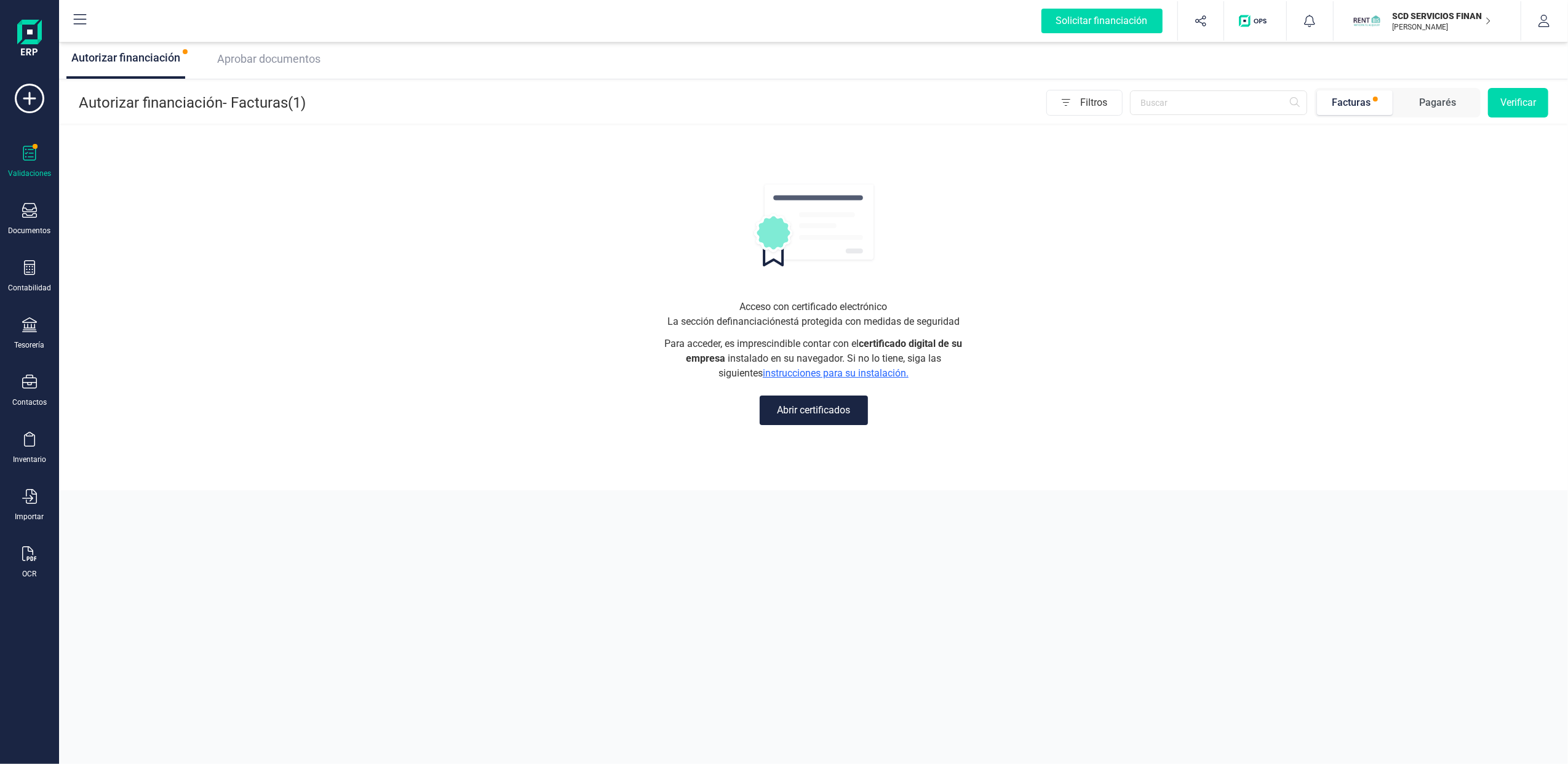
click at [292, 59] on span "Aprobar documentos" at bounding box center [269, 59] width 104 height 13
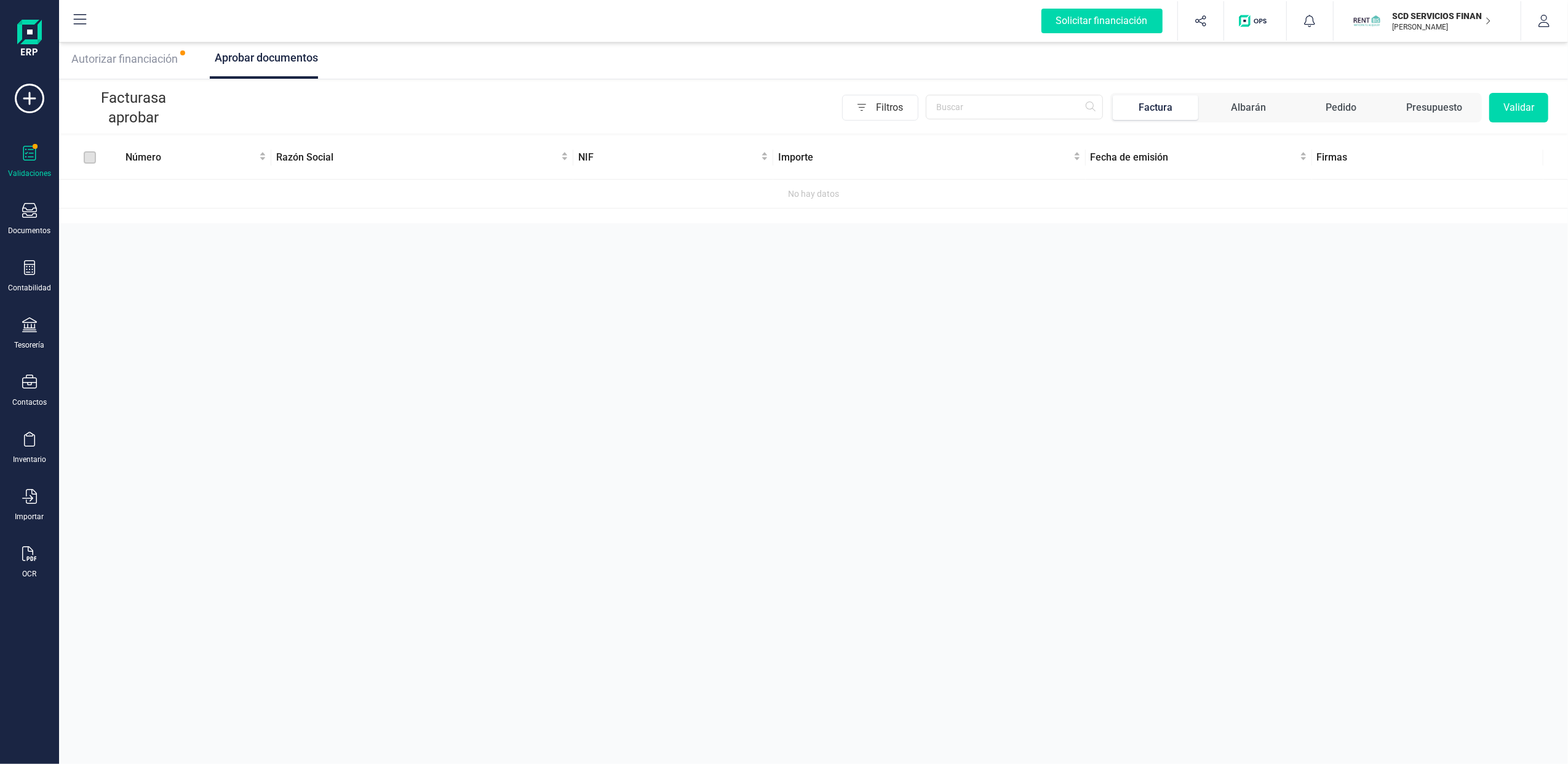
click at [245, 102] on div "Filtros Factura Albarán Pedido Presupuesto Validar" at bounding box center [871, 108] width 1355 height 29
click at [163, 59] on span "Autorizar financiación" at bounding box center [125, 59] width 106 height 13
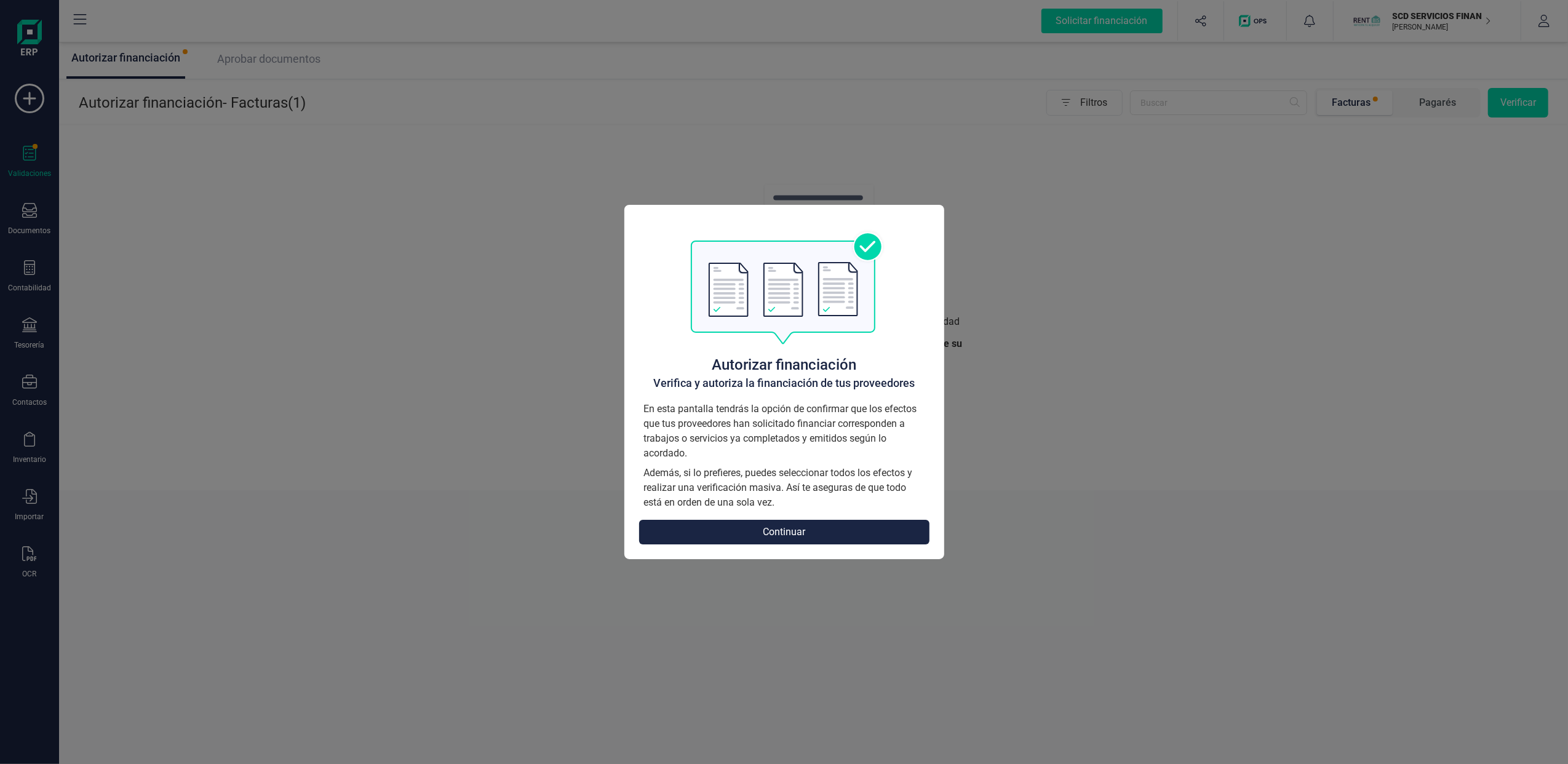
click at [761, 523] on button "Continuar" at bounding box center [784, 532] width 290 height 24
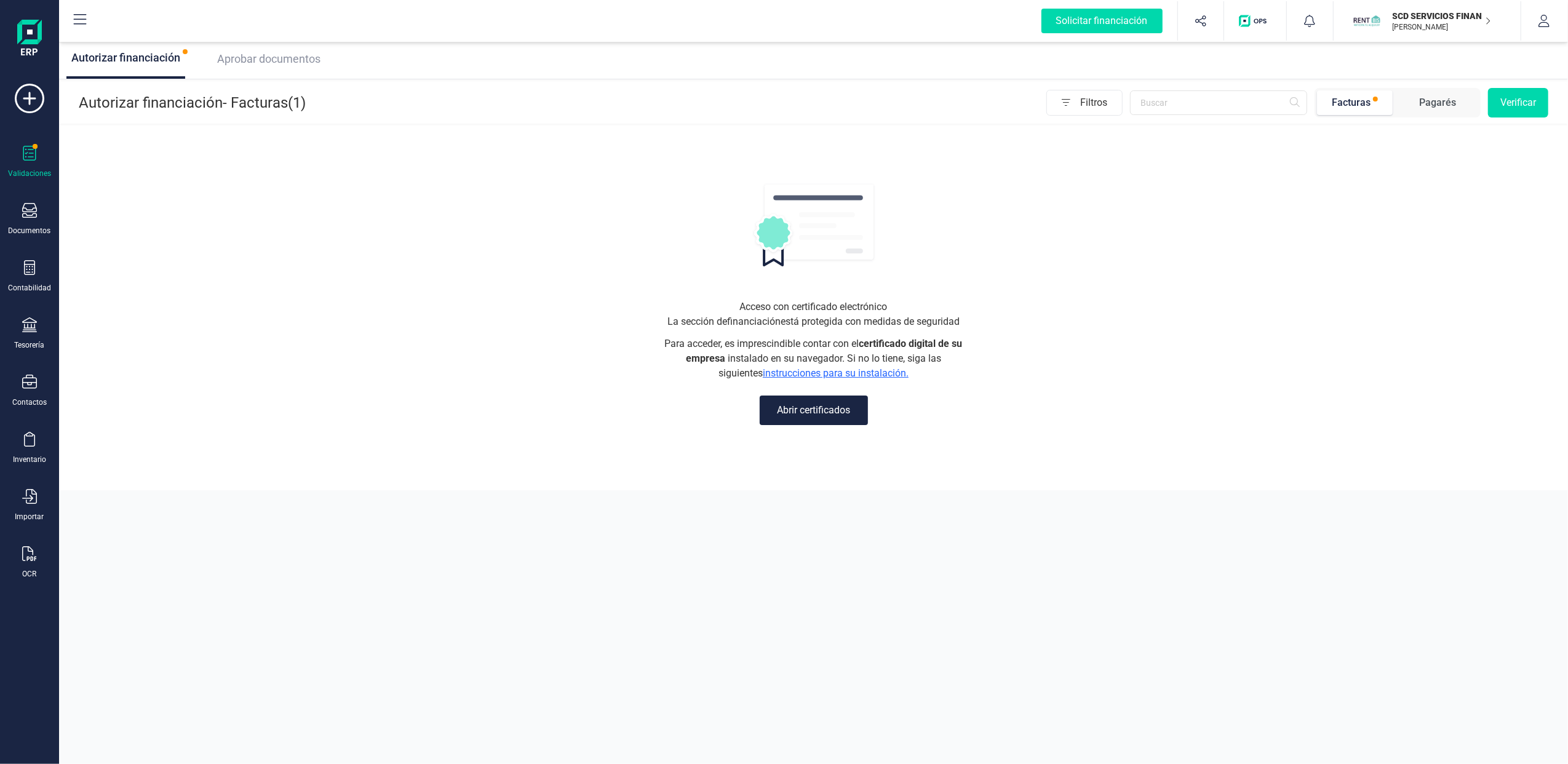
click at [1358, 108] on div "Facturas" at bounding box center [1350, 102] width 38 height 15
click at [258, 67] on div "Aprobar documentos" at bounding box center [266, 59] width 108 height 17
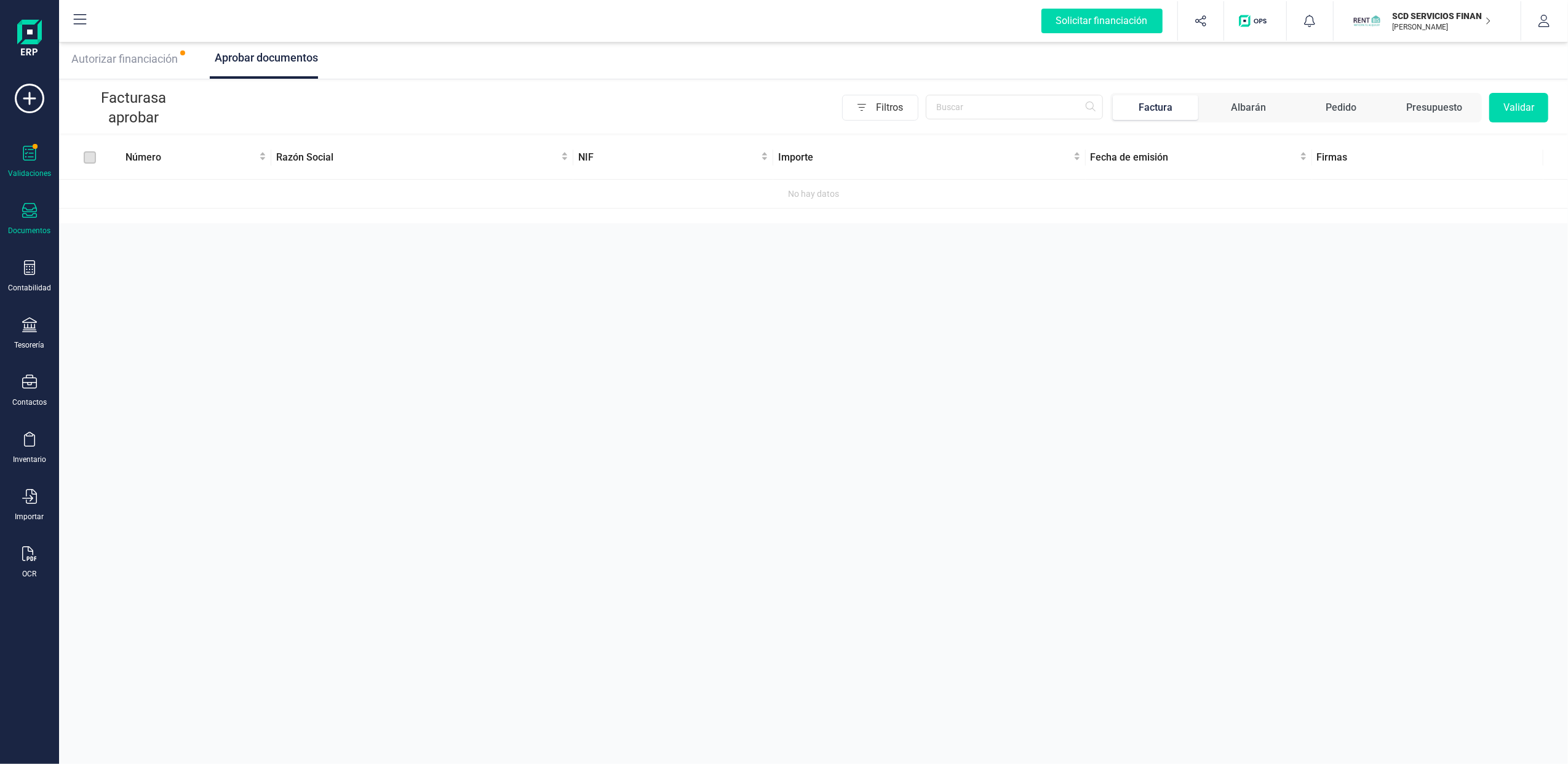
click at [37, 219] on div "Documentos" at bounding box center [29, 219] width 49 height 33
click at [112, 178] on span "Facturas" at bounding box center [128, 176] width 65 height 15
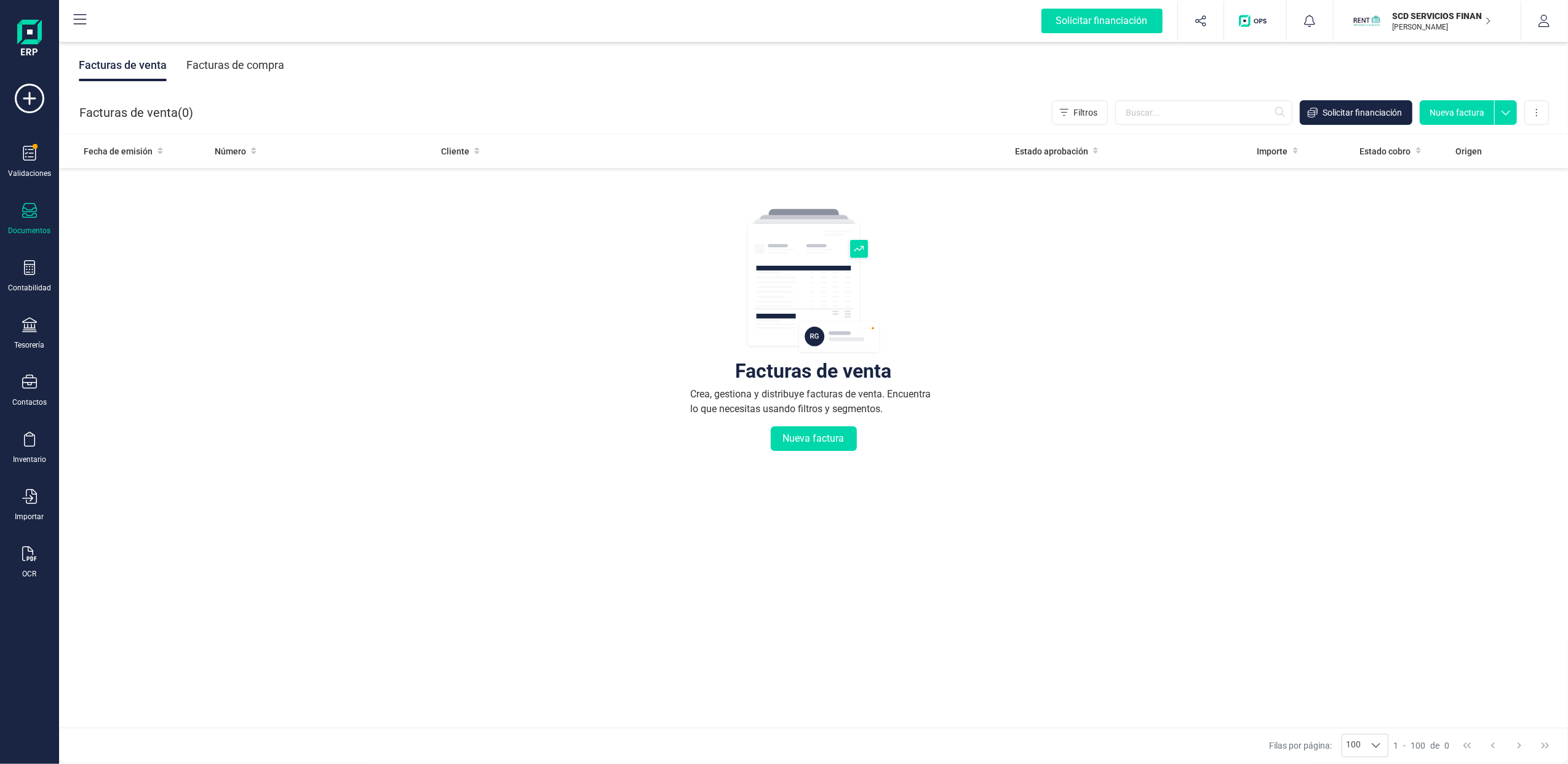
click at [232, 69] on div "Facturas de compra" at bounding box center [235, 65] width 98 height 32
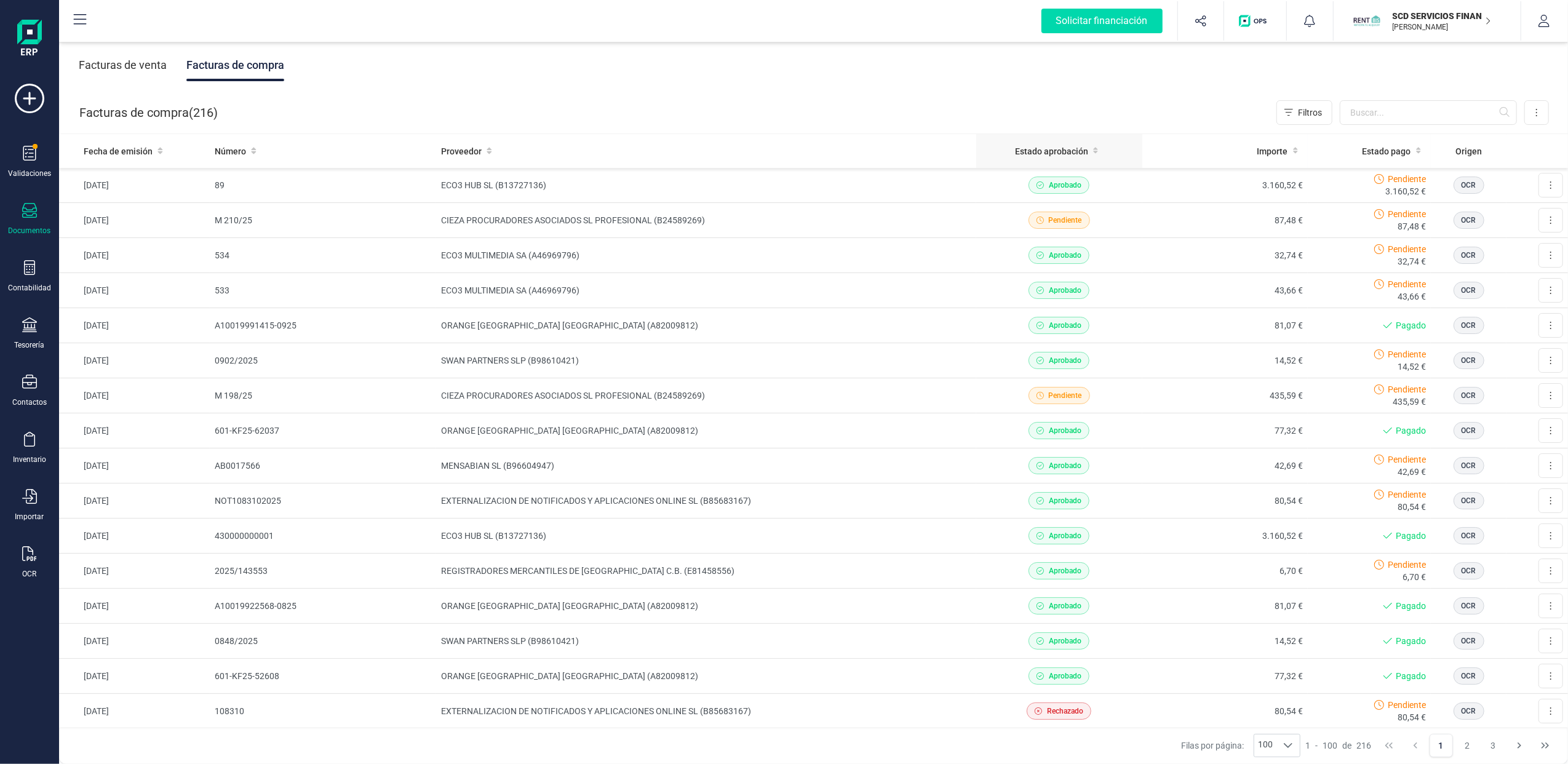
click at [1061, 143] on th "Estado aprobación" at bounding box center [1059, 151] width 166 height 34
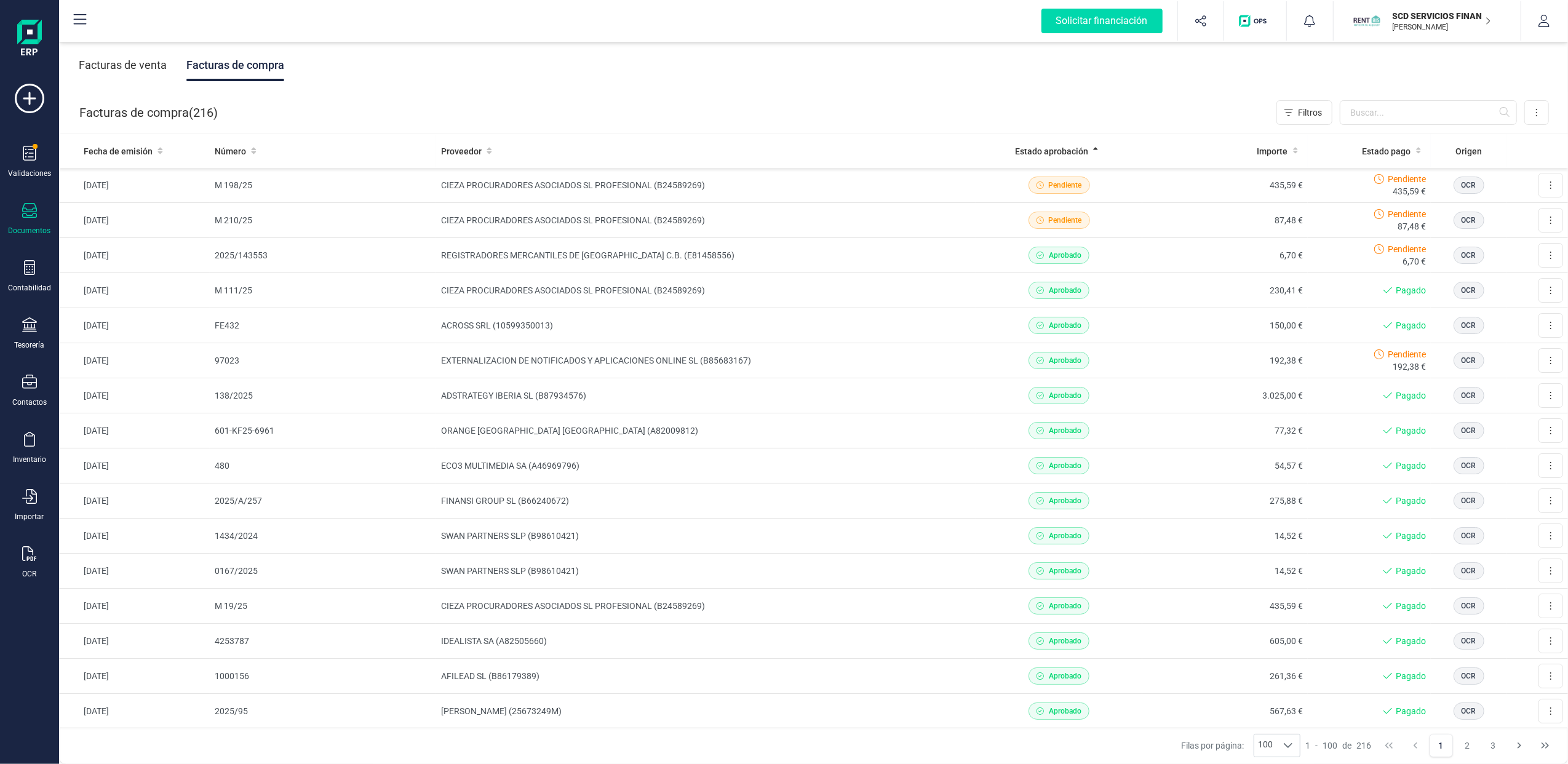
click at [1490, 23] on icon "button" at bounding box center [1488, 21] width 6 height 10
click at [1353, 148] on div "FINANEDI, S.L." at bounding box center [1420, 152] width 196 height 15
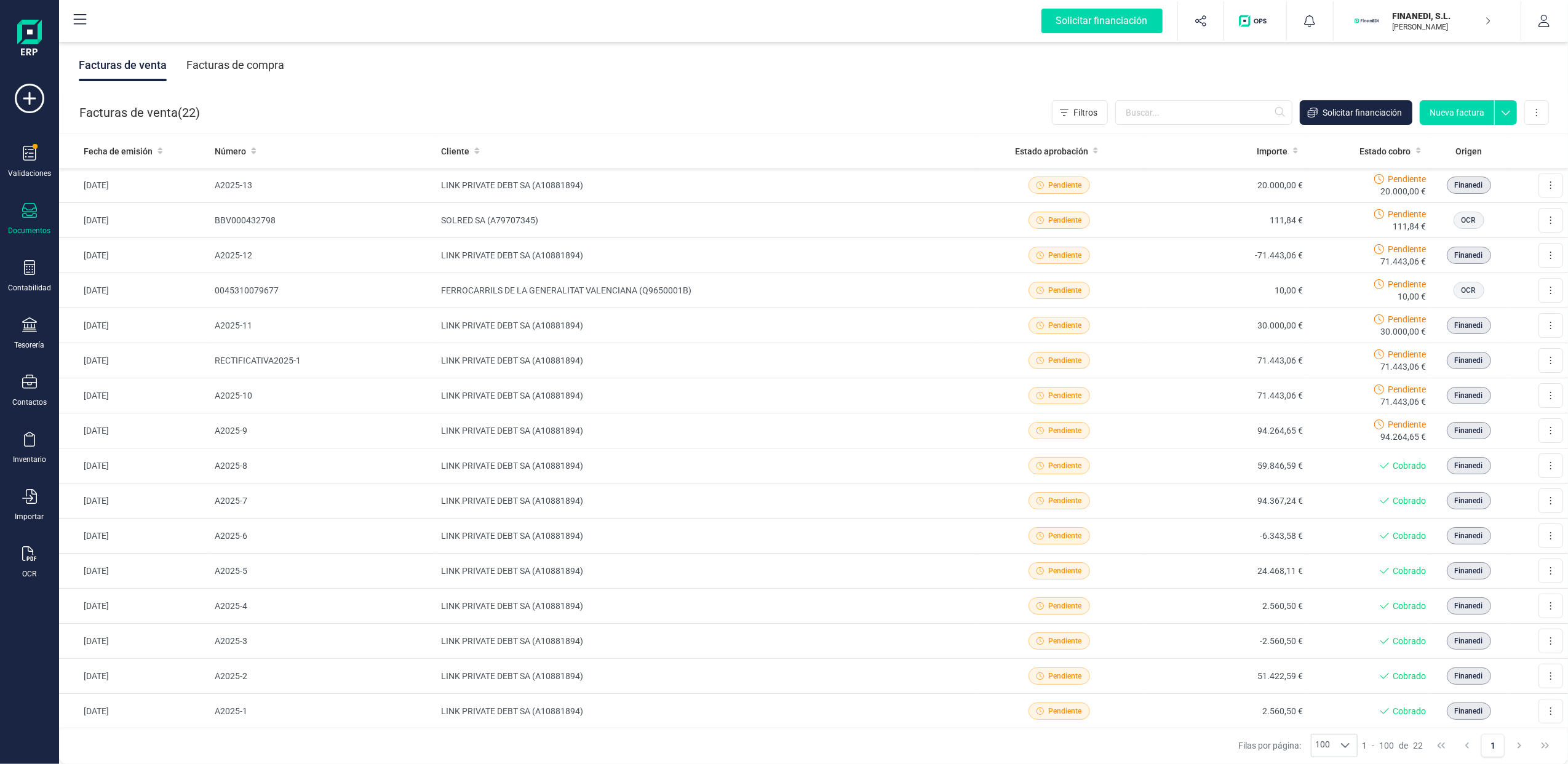
click at [227, 59] on div "Facturas de compra" at bounding box center [235, 65] width 98 height 32
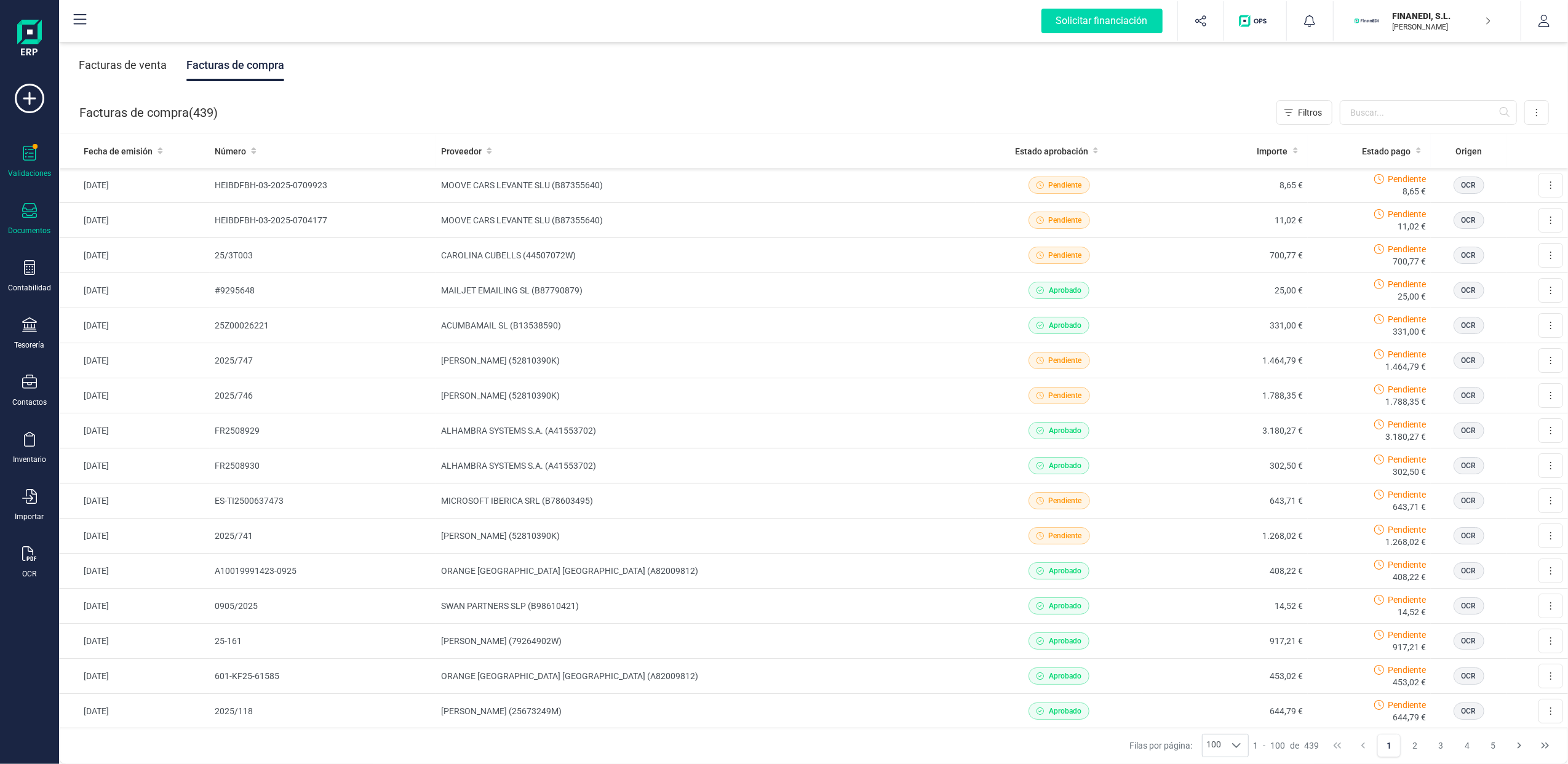
click at [30, 157] on icon at bounding box center [29, 153] width 15 height 15
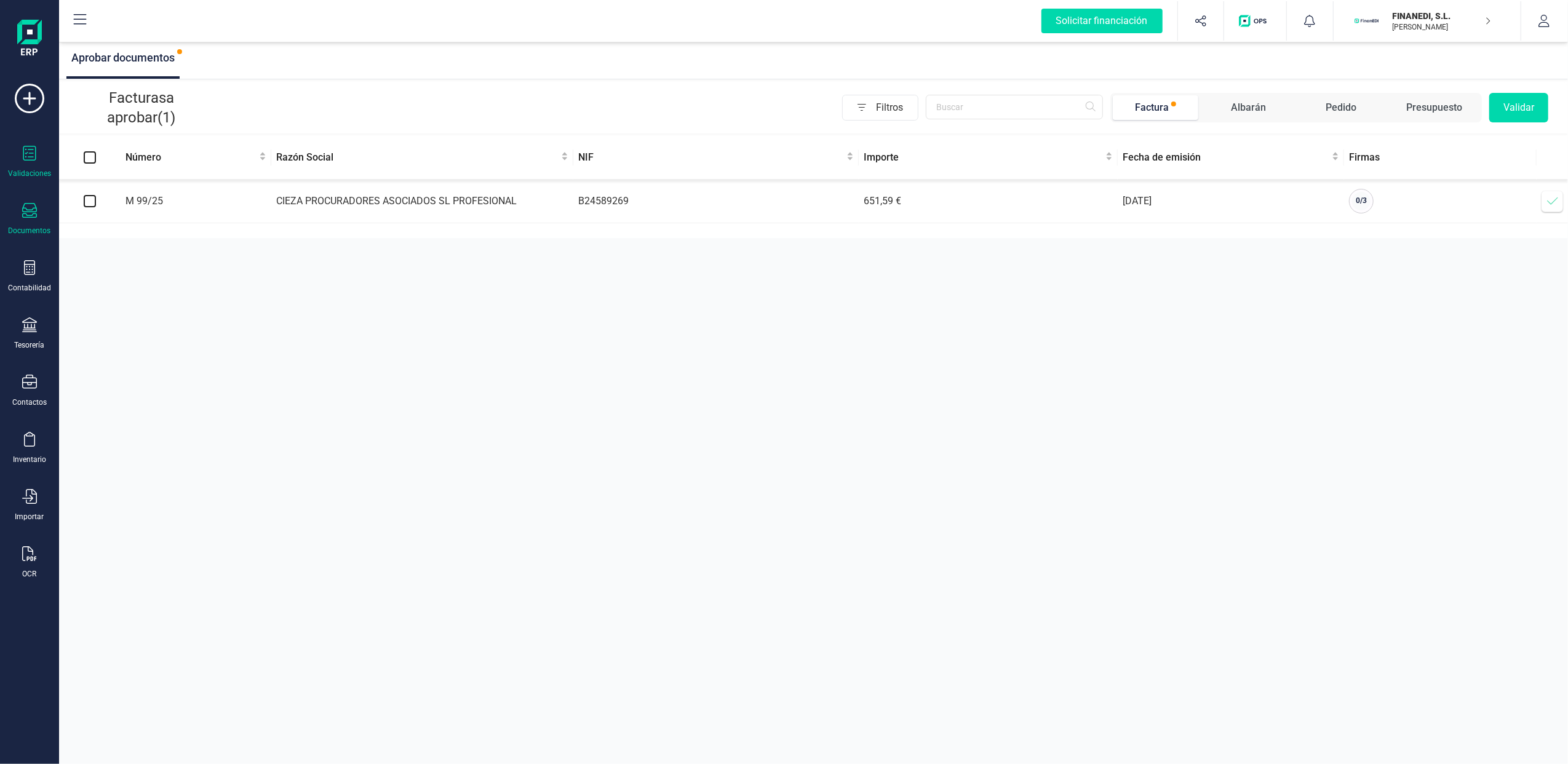
click at [40, 218] on div "Documentos" at bounding box center [29, 219] width 49 height 33
click at [504, 333] on div "Aprobar documentos Facturas a aprobar (1) Filtros Factura Albarán Pedido Presup…" at bounding box center [813, 382] width 1509 height 764
click at [20, 216] on div "Documentos" at bounding box center [29, 219] width 49 height 33
click at [125, 171] on span "Facturas" at bounding box center [128, 176] width 65 height 15
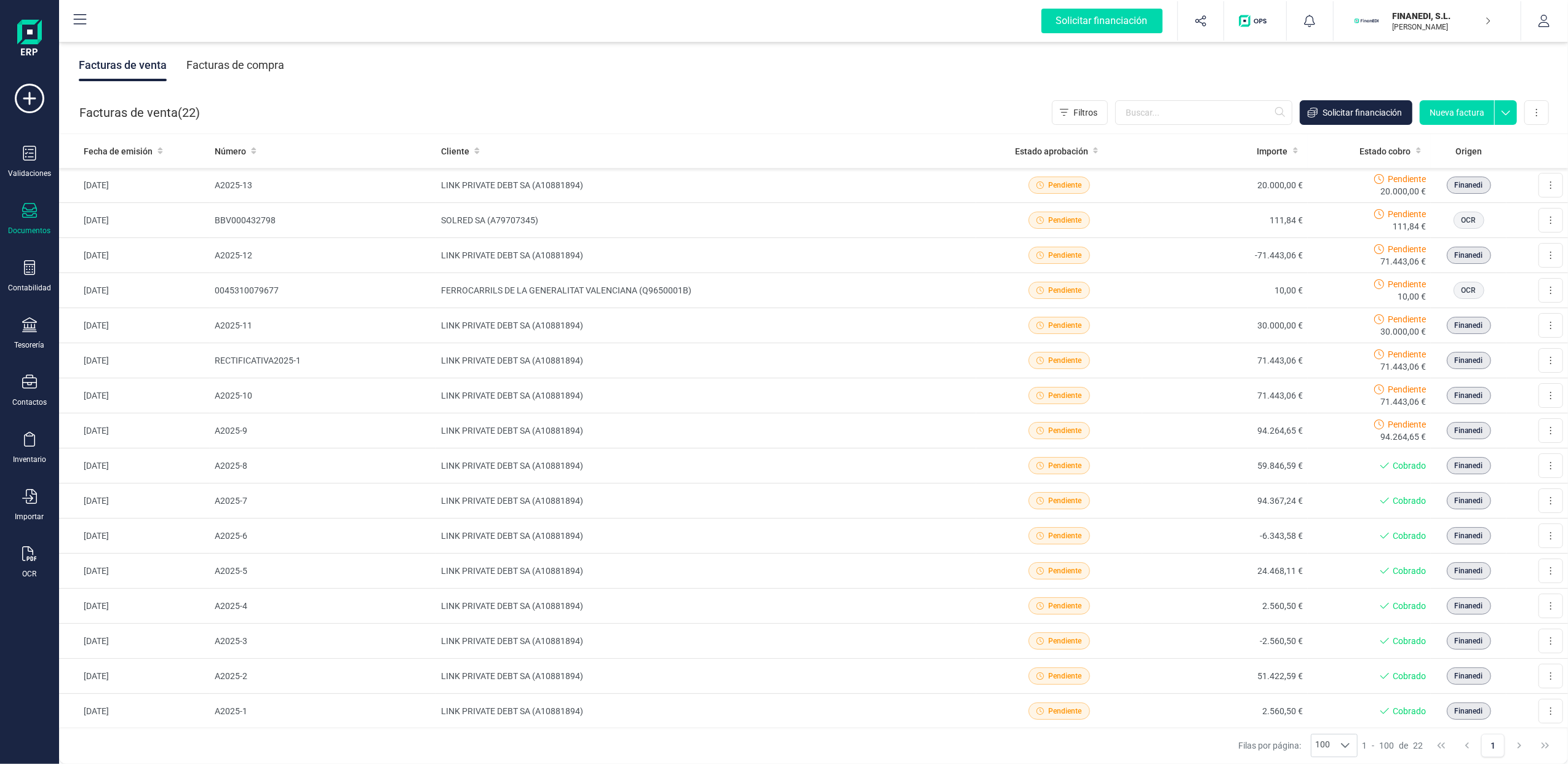
click at [260, 63] on div "Facturas de compra" at bounding box center [235, 65] width 98 height 32
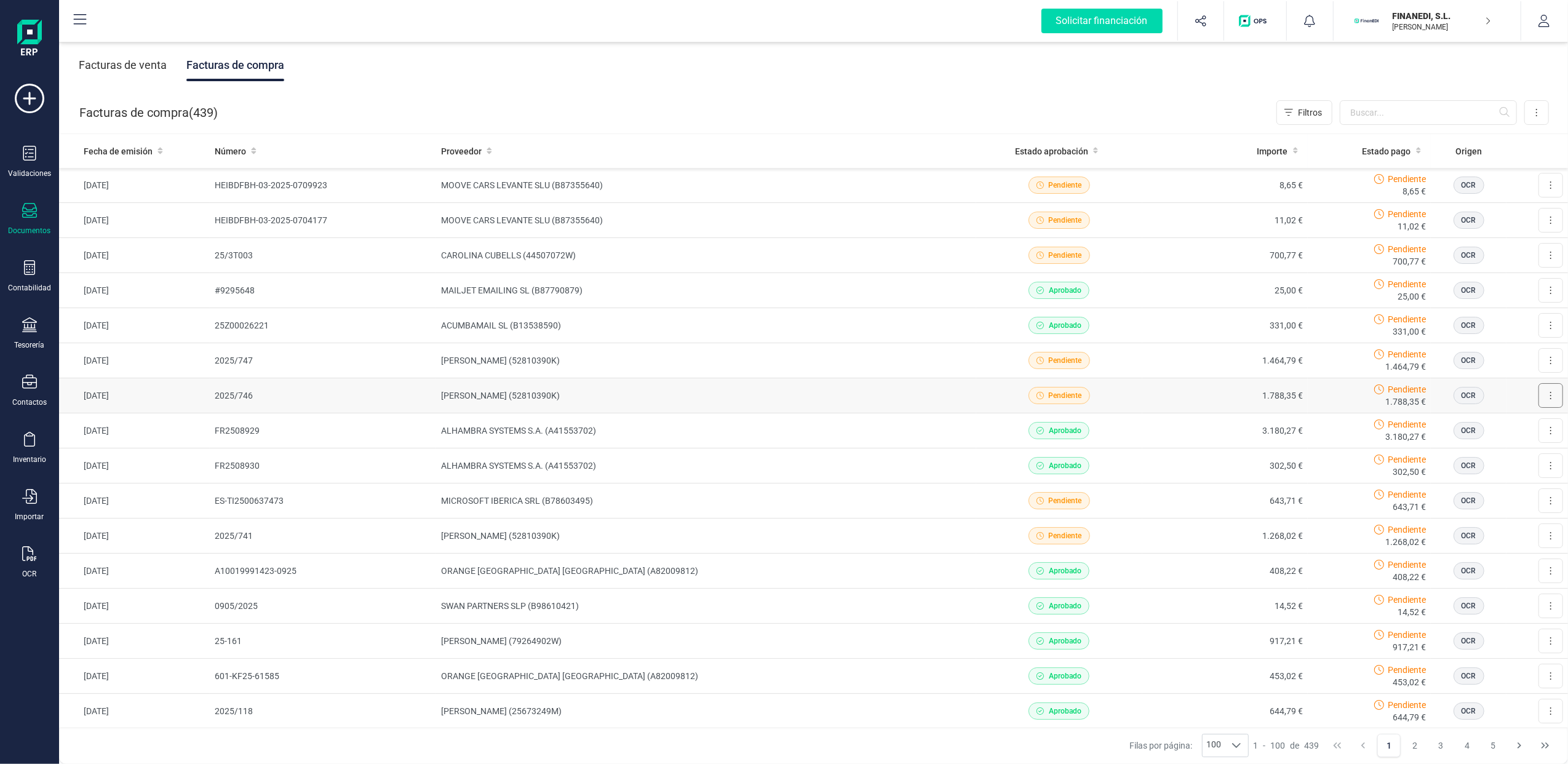
click at [1539, 395] on button at bounding box center [1551, 395] width 24 height 24
click at [527, 347] on td "[PERSON_NAME] (52810390K)" at bounding box center [705, 361] width 539 height 35
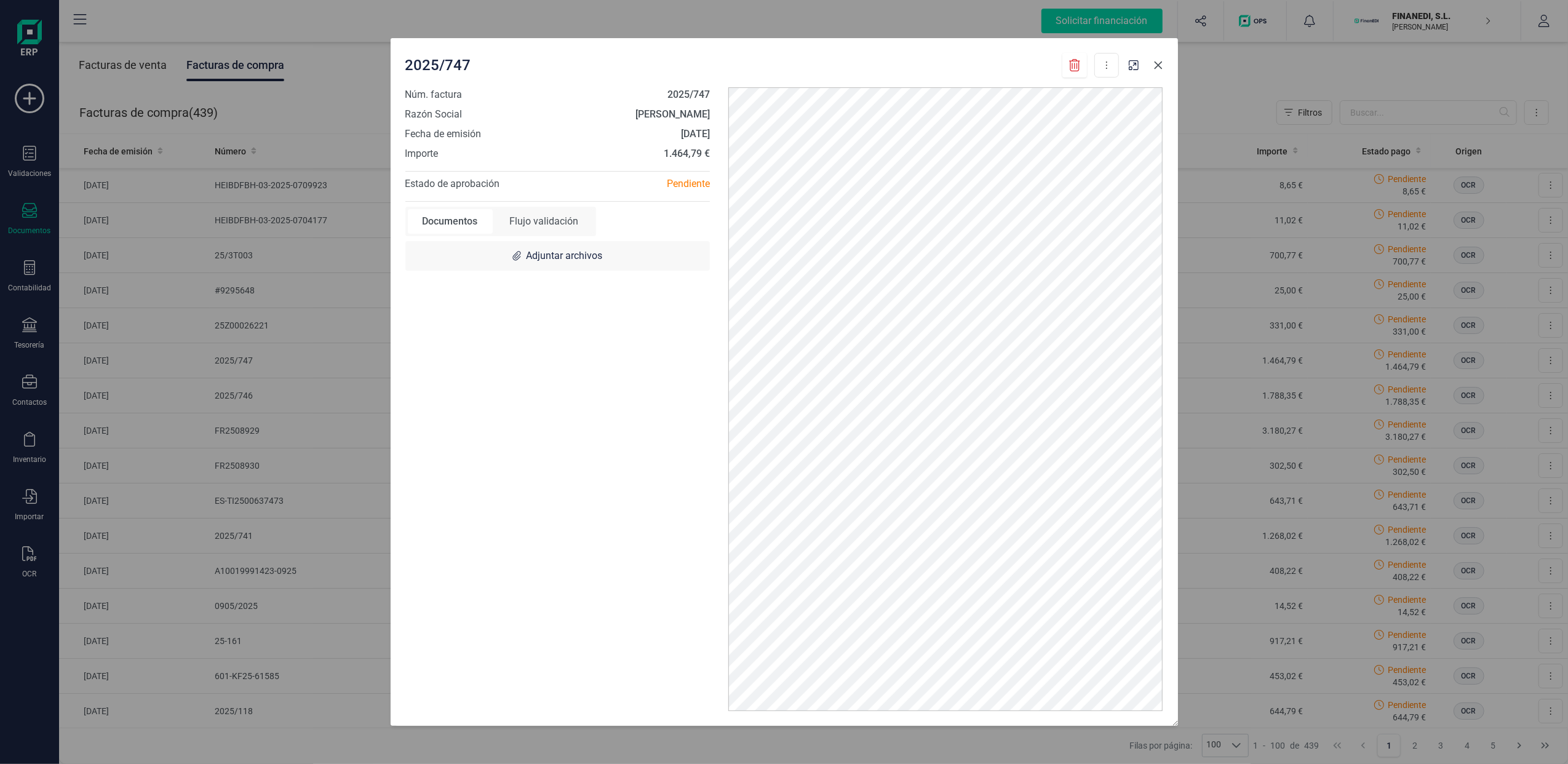
click at [1157, 68] on icon "Close" at bounding box center [1159, 65] width 10 height 10
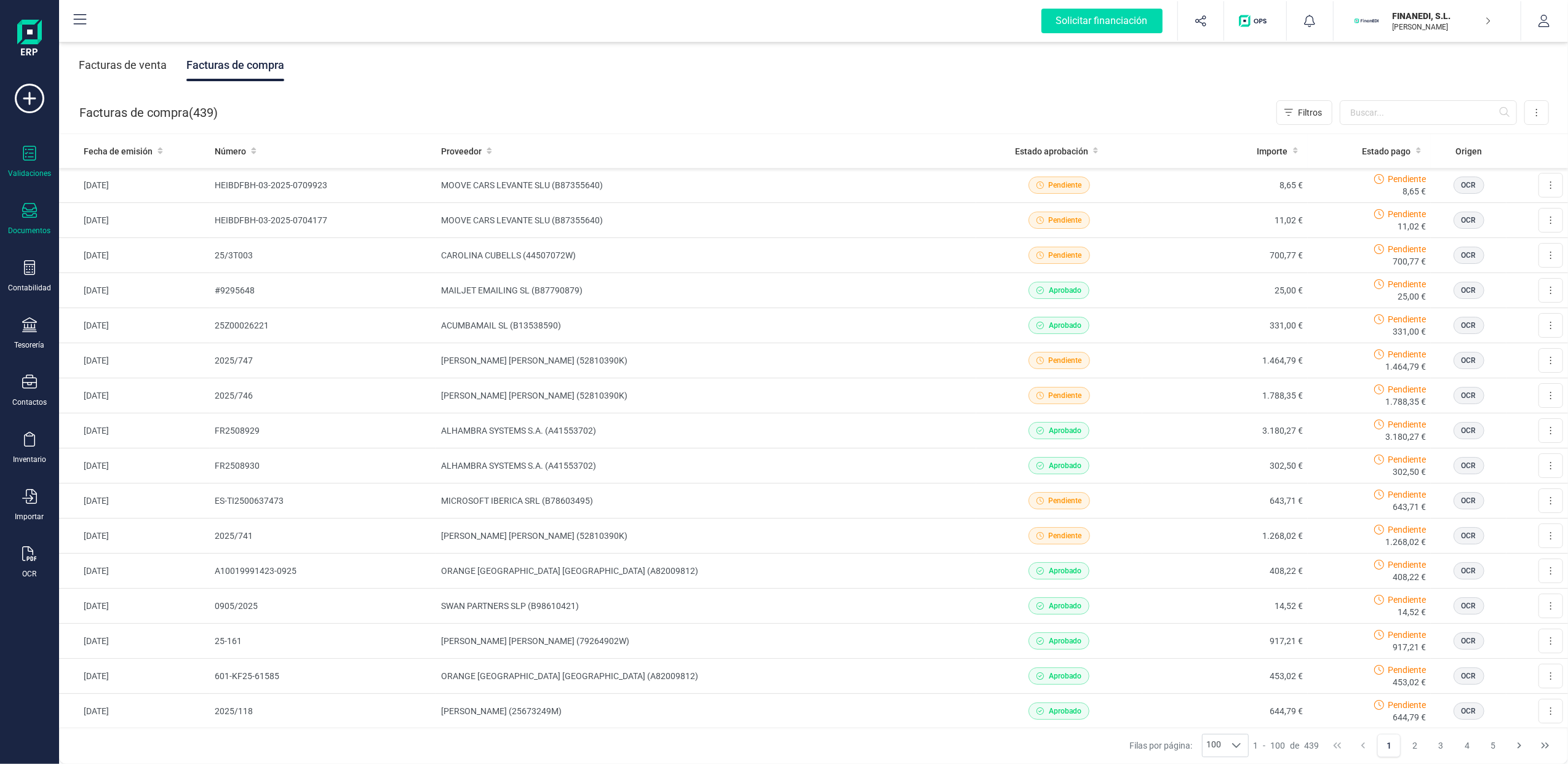
click at [28, 150] on icon at bounding box center [29, 153] width 15 height 15
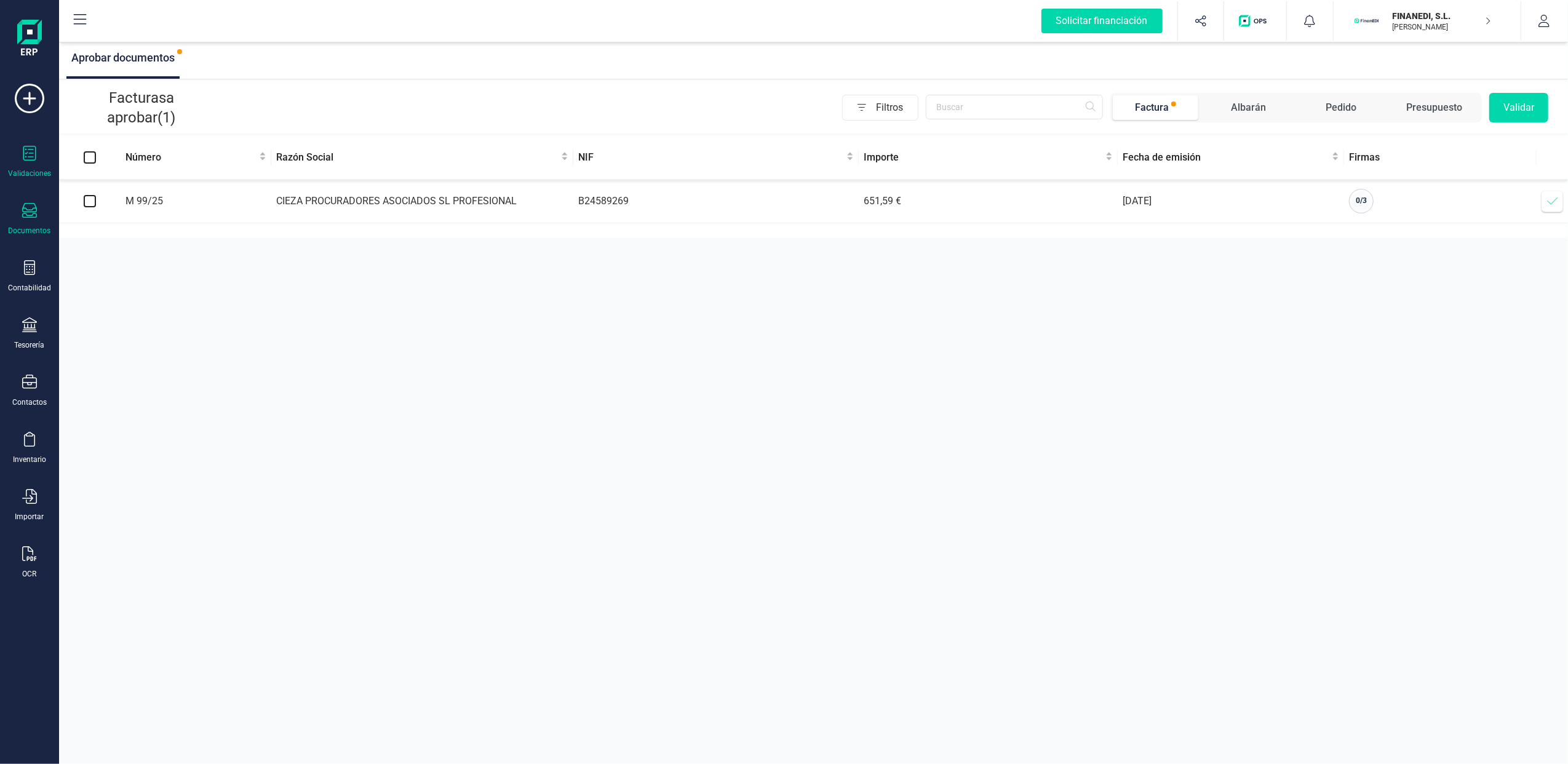
click at [25, 222] on div "Documentos" at bounding box center [29, 219] width 49 height 33
click at [117, 178] on span "Facturas" at bounding box center [128, 176] width 65 height 15
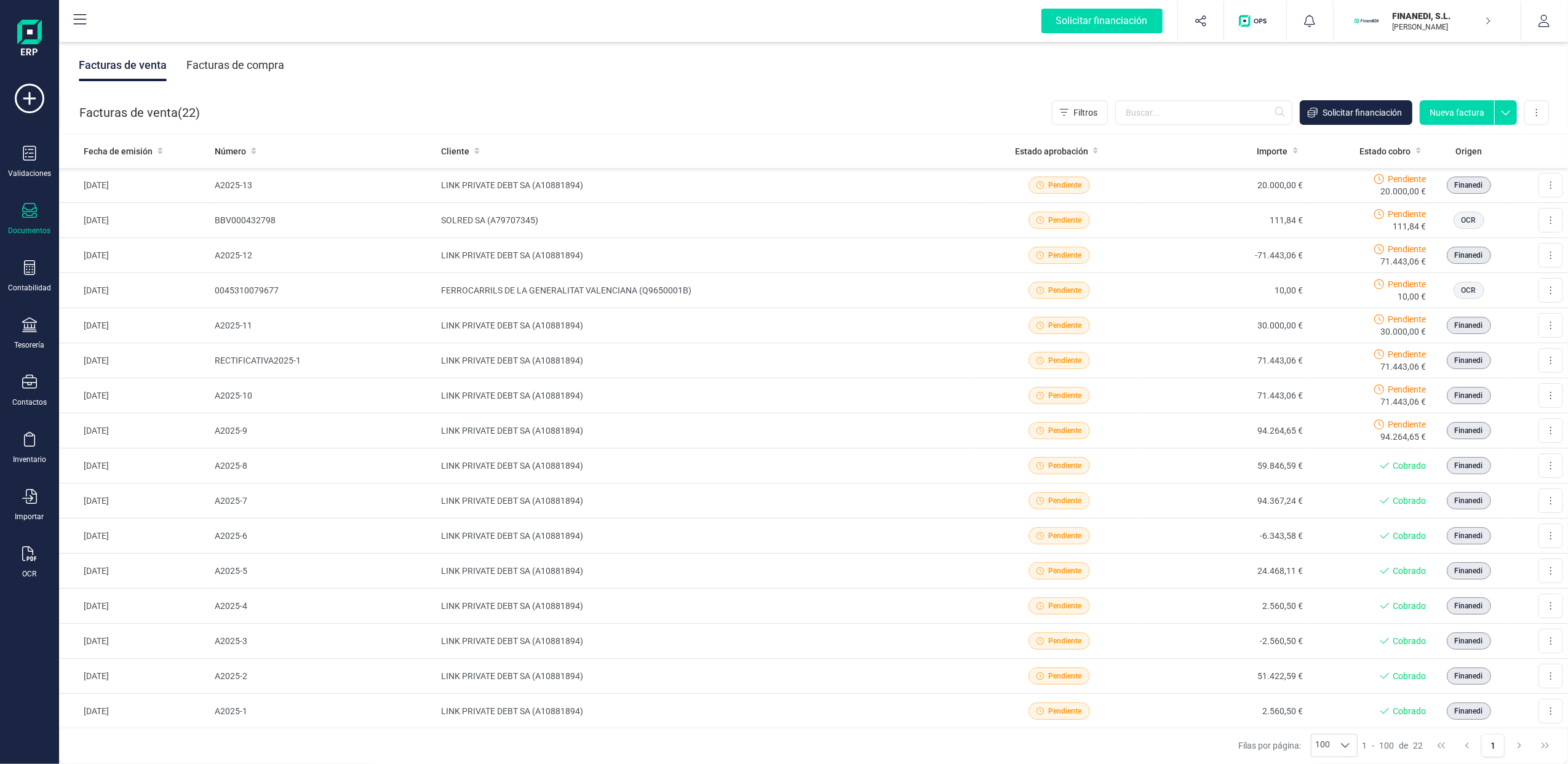
click at [234, 74] on div "Facturas de compra" at bounding box center [235, 65] width 98 height 32
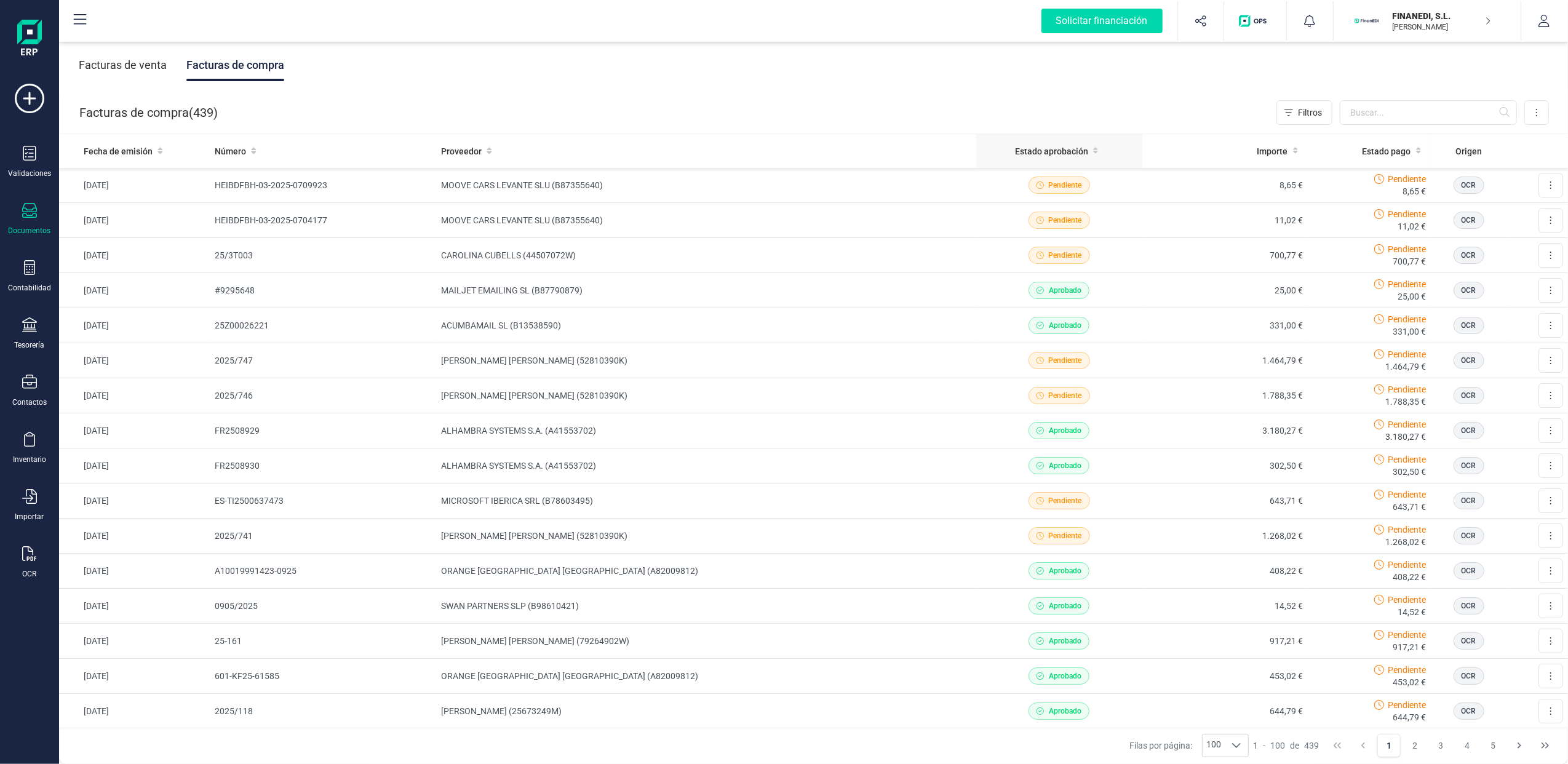
click at [1073, 145] on span "Estado aprobación" at bounding box center [1052, 151] width 73 height 13
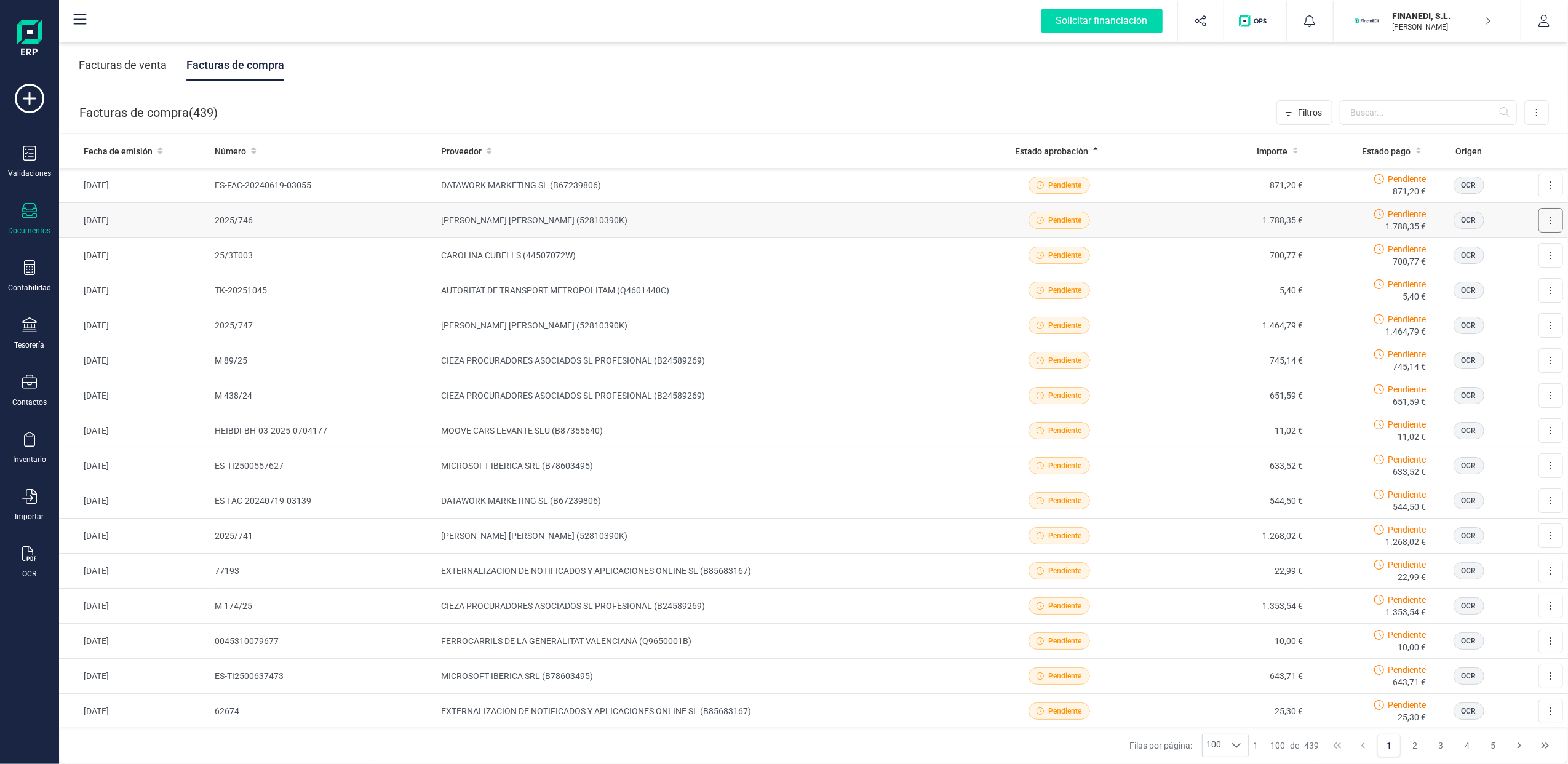
click at [1548, 220] on button at bounding box center [1551, 220] width 24 height 24
drag, startPoint x: 1475, startPoint y: 252, endPoint x: 1293, endPoint y: 252, distance: 182.0
click at [1477, 252] on span "Descargar documento" at bounding box center [1510, 250] width 85 height 13
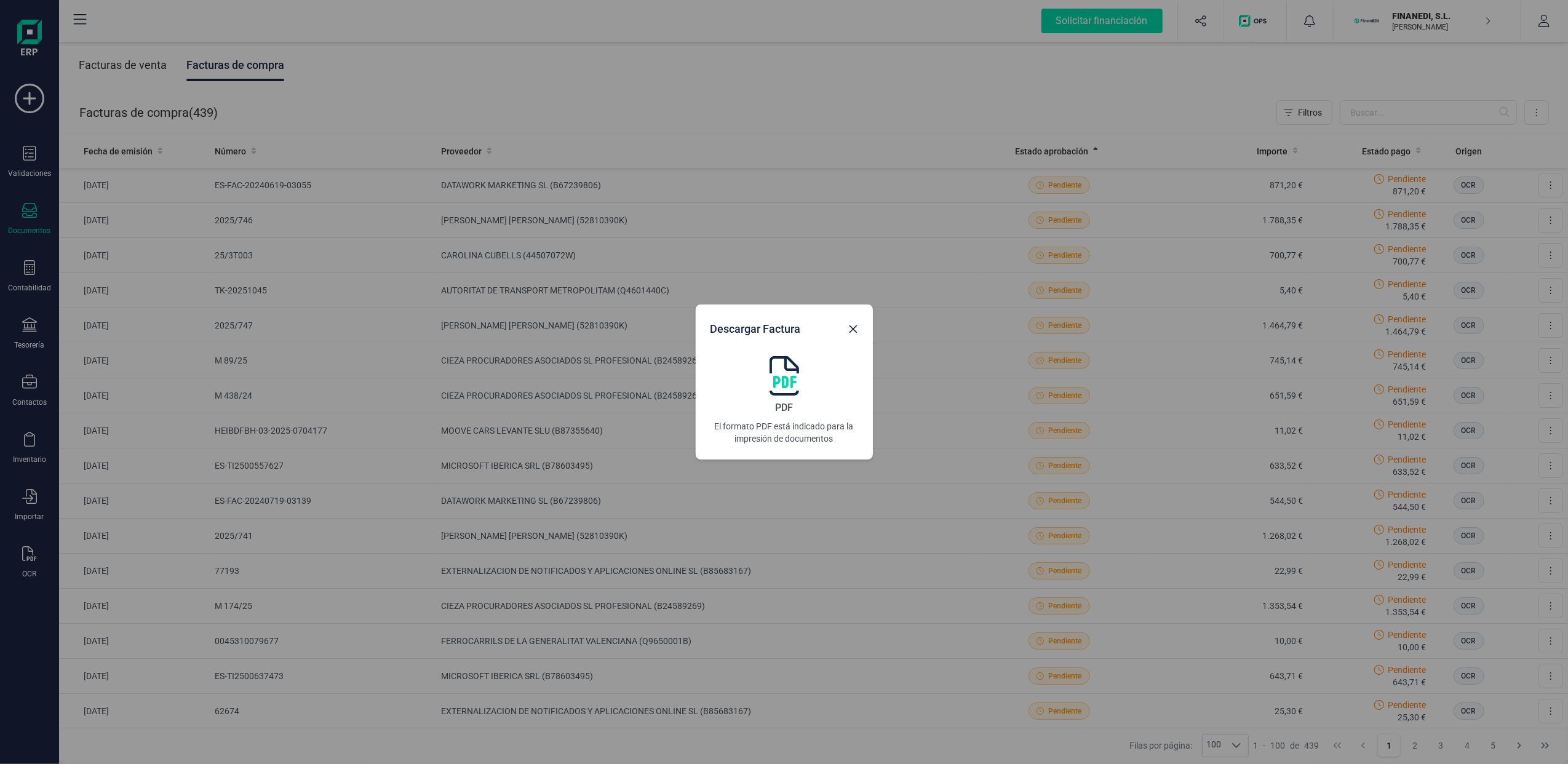
click at [772, 379] on img at bounding box center [784, 376] width 29 height 39
click at [852, 328] on icon "Close" at bounding box center [852, 329] width 8 height 8
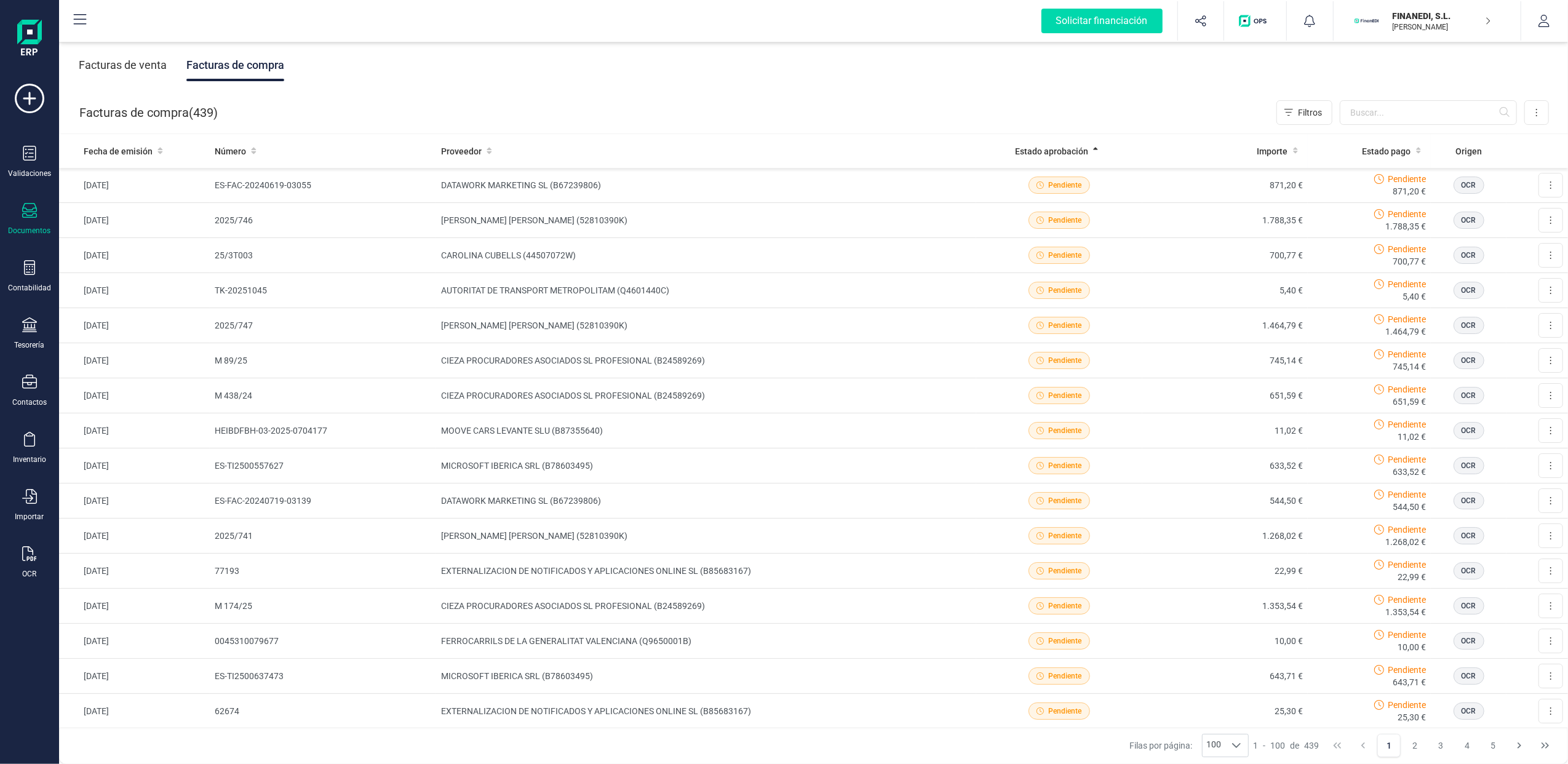
drag, startPoint x: 243, startPoint y: 153, endPoint x: 353, endPoint y: 133, distance: 111.8
click at [247, 153] on div "Número" at bounding box center [323, 151] width 216 height 13
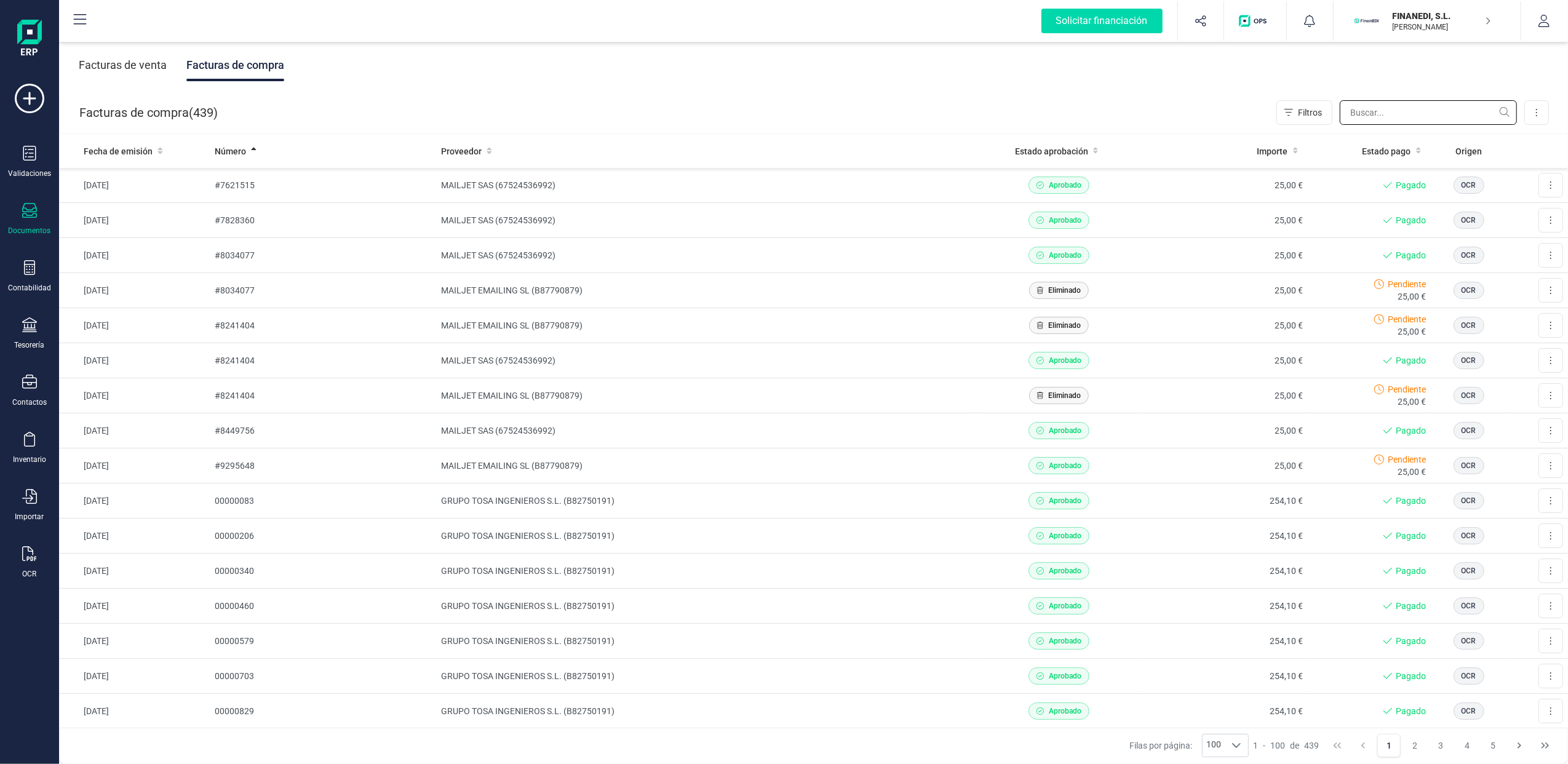
click at [1395, 111] on input "text" at bounding box center [1428, 112] width 177 height 24
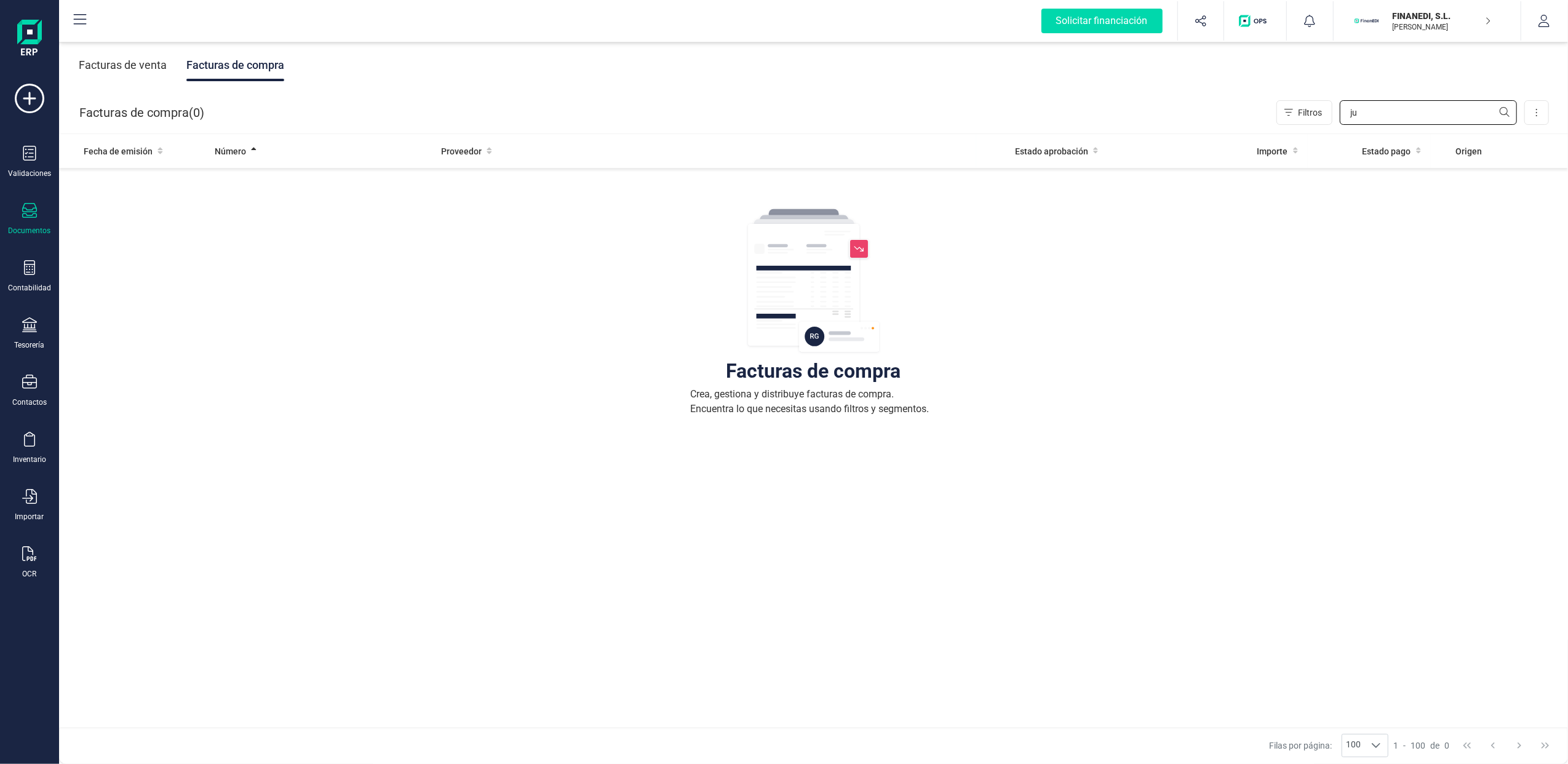
type input "j"
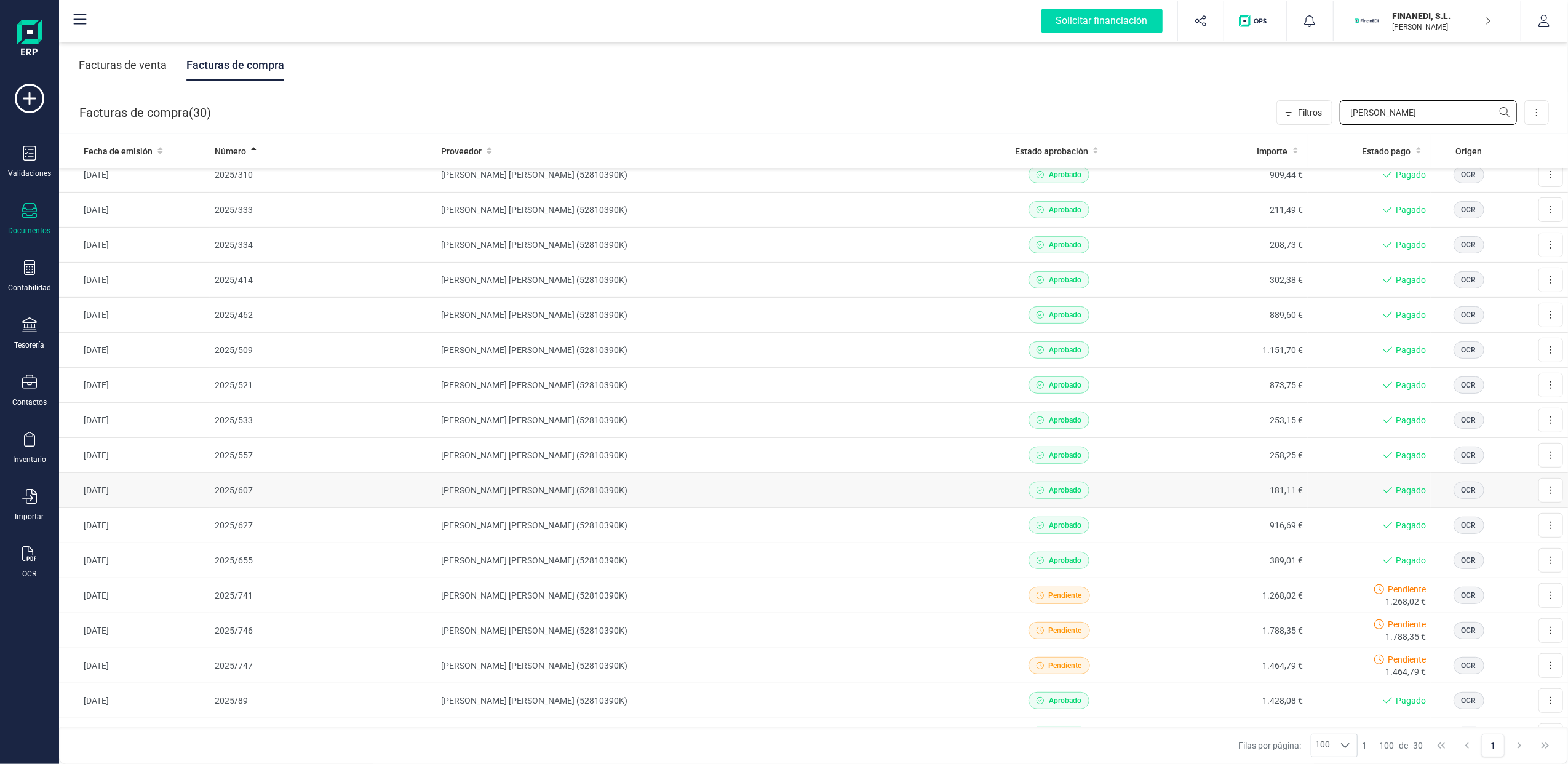
scroll to position [522, 0]
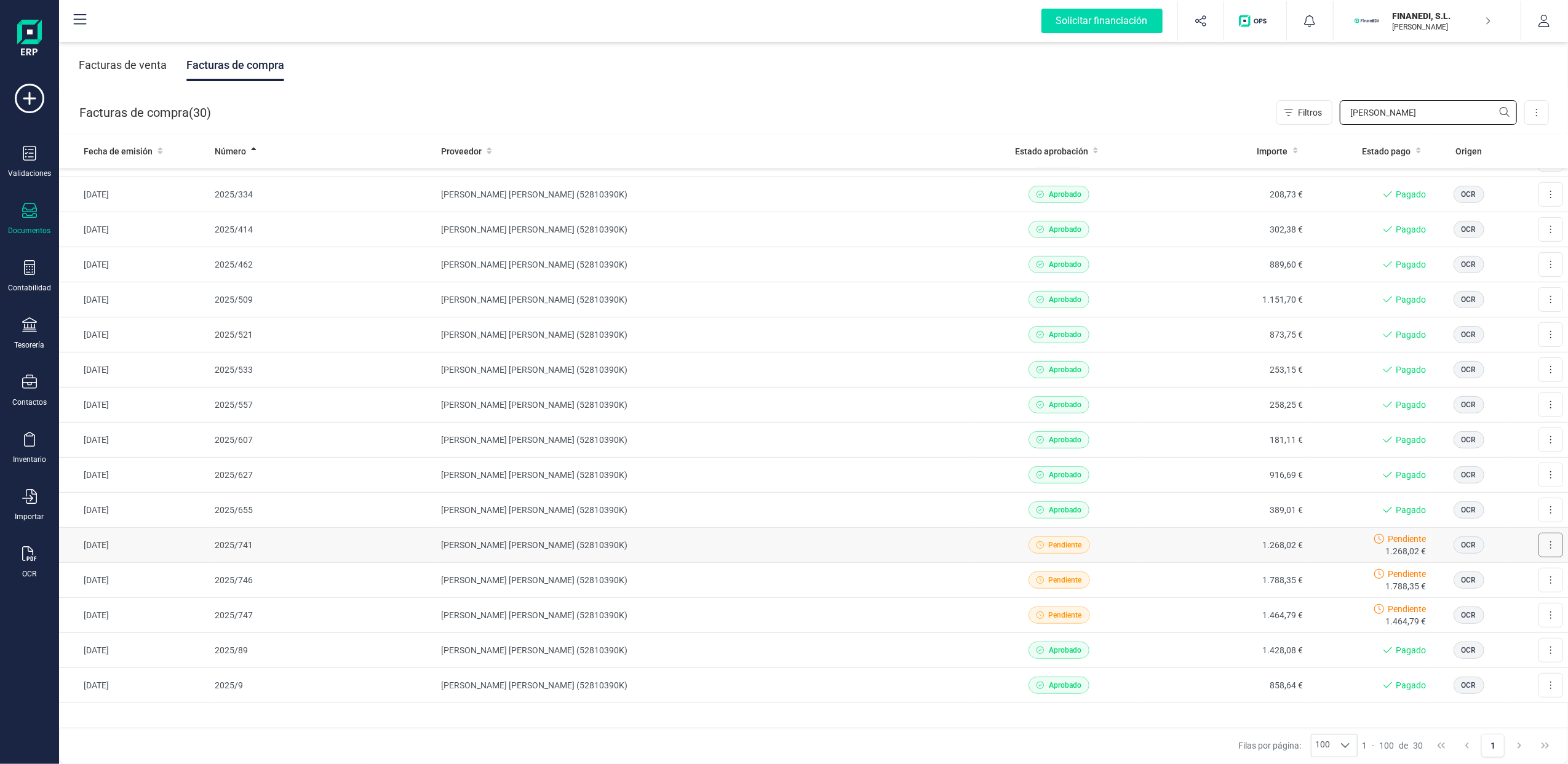
type input "JUAN ESMERALDO"
click at [1541, 542] on button at bounding box center [1551, 544] width 24 height 24
click at [227, 542] on td "2025/741" at bounding box center [323, 545] width 227 height 35
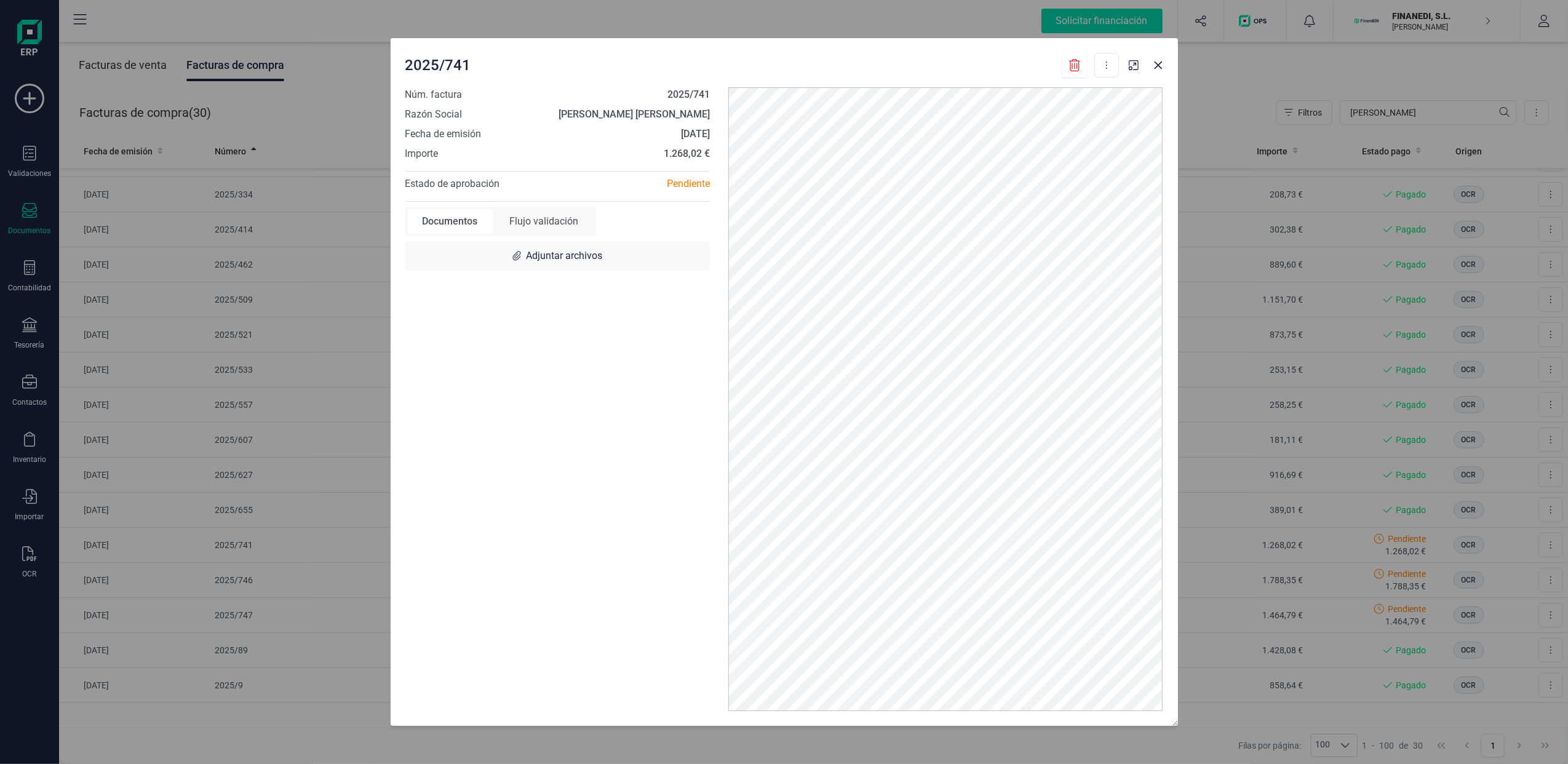
click at [555, 218] on div "Flujo validación" at bounding box center [544, 221] width 99 height 24
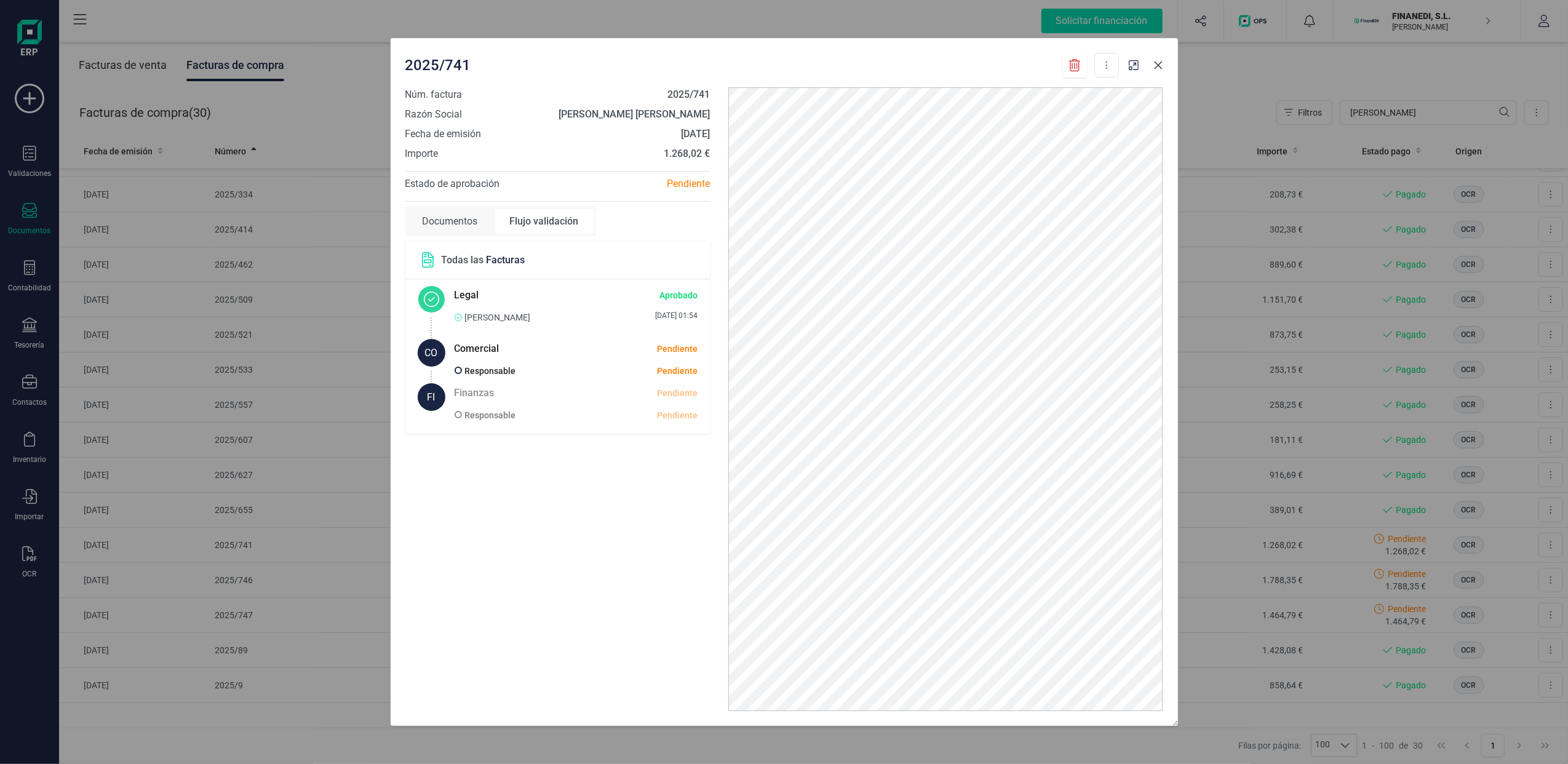
click at [1157, 67] on icon "Close" at bounding box center [1159, 65] width 10 height 10
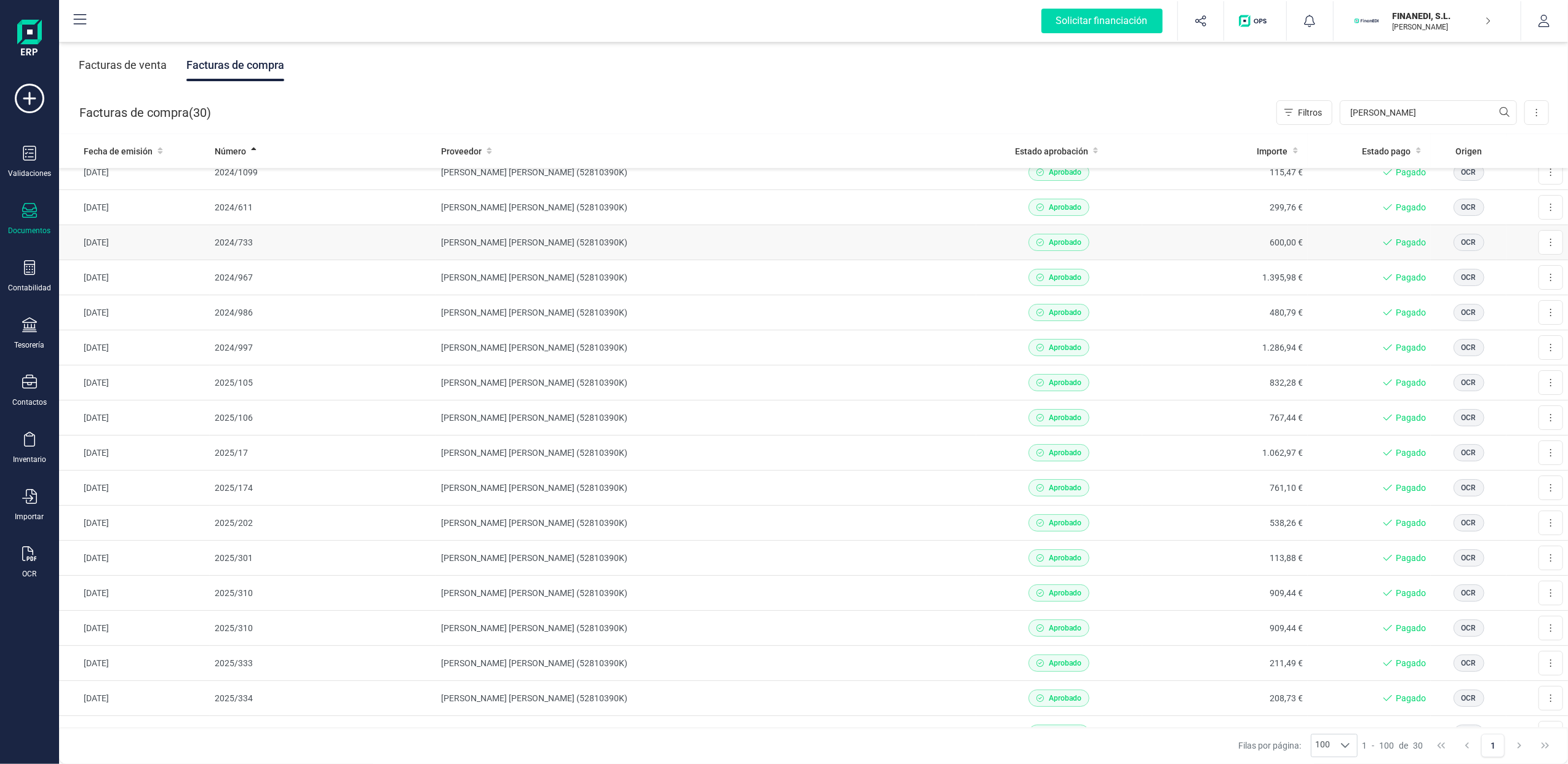
scroll to position [0, 0]
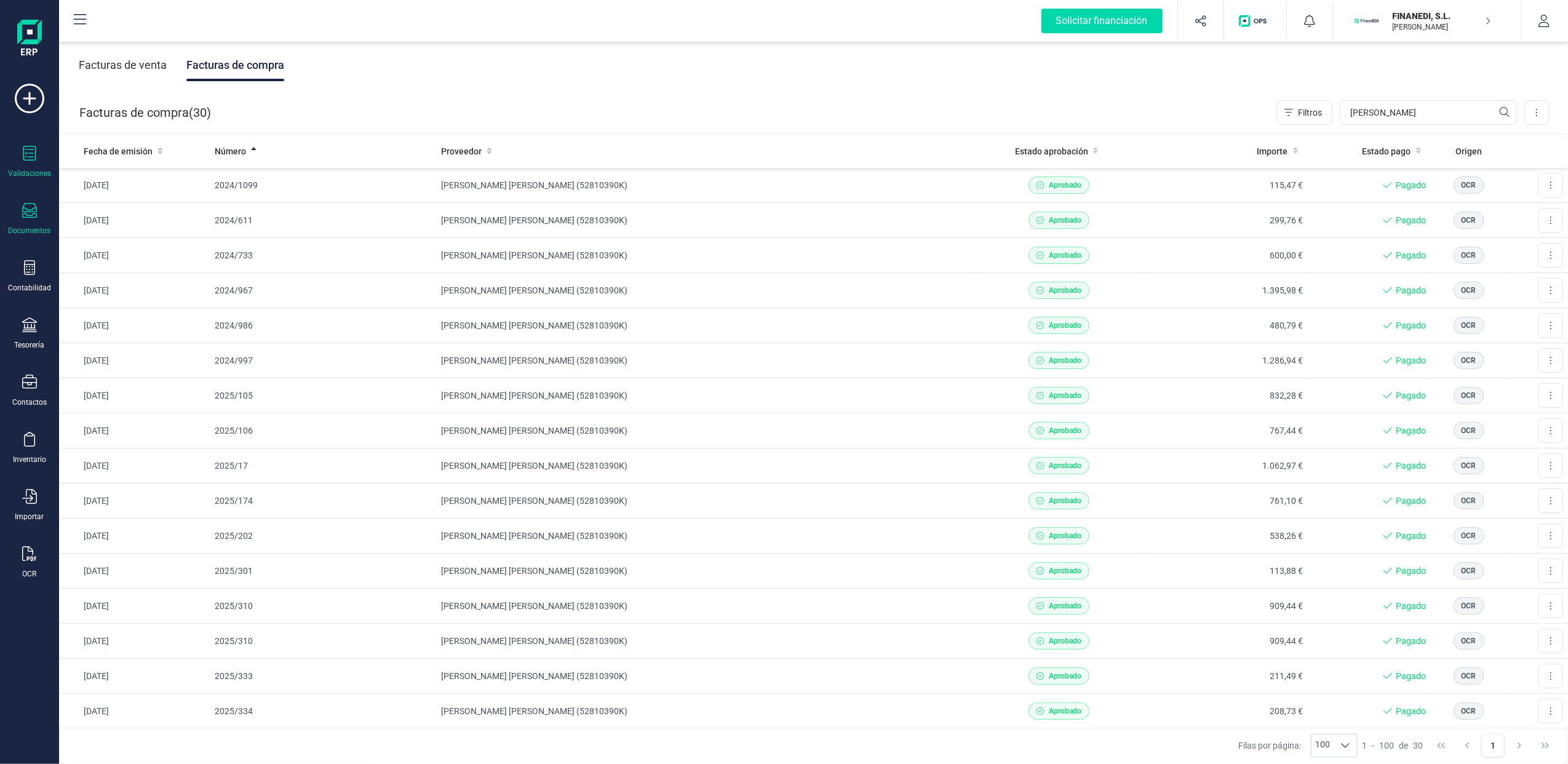
click at [29, 154] on icon at bounding box center [29, 153] width 15 height 15
